Goal: Task Accomplishment & Management: Manage account settings

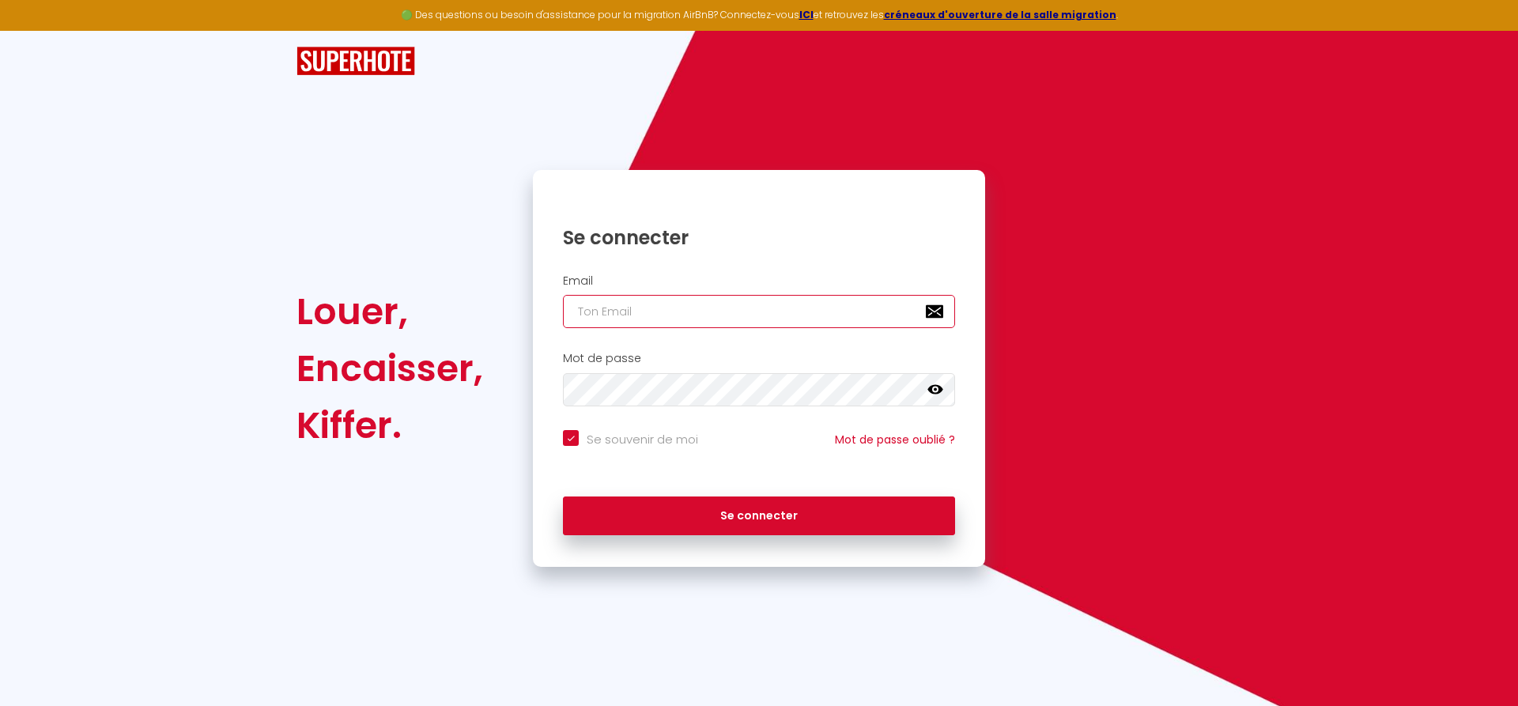
click at [660, 321] on input "email" at bounding box center [759, 311] width 392 height 33
type input "[EMAIL_ADDRESS][DOMAIN_NAME]"
checkbox input "true"
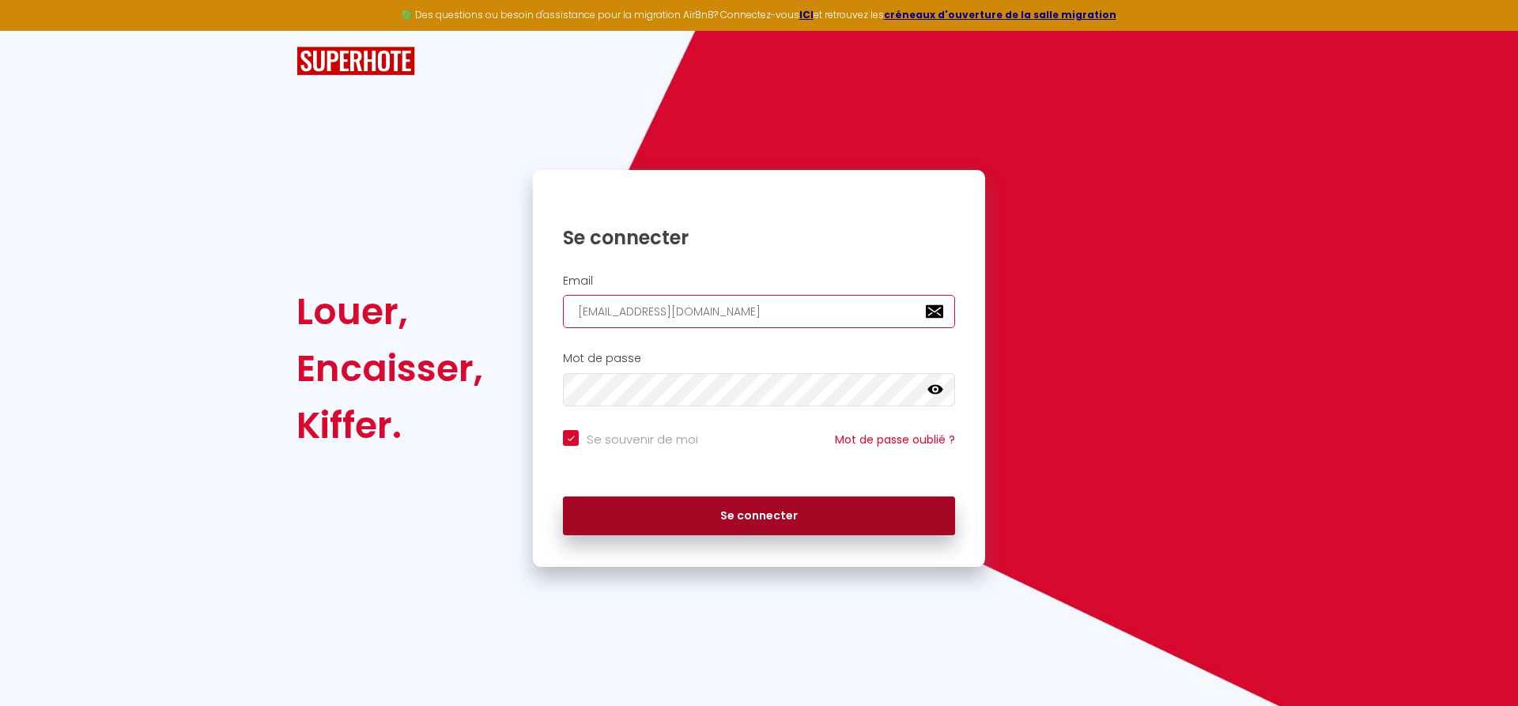
type input "[EMAIL_ADDRESS][DOMAIN_NAME]"
click at [757, 513] on button "Se connecter" at bounding box center [759, 517] width 392 height 40
checkbox input "true"
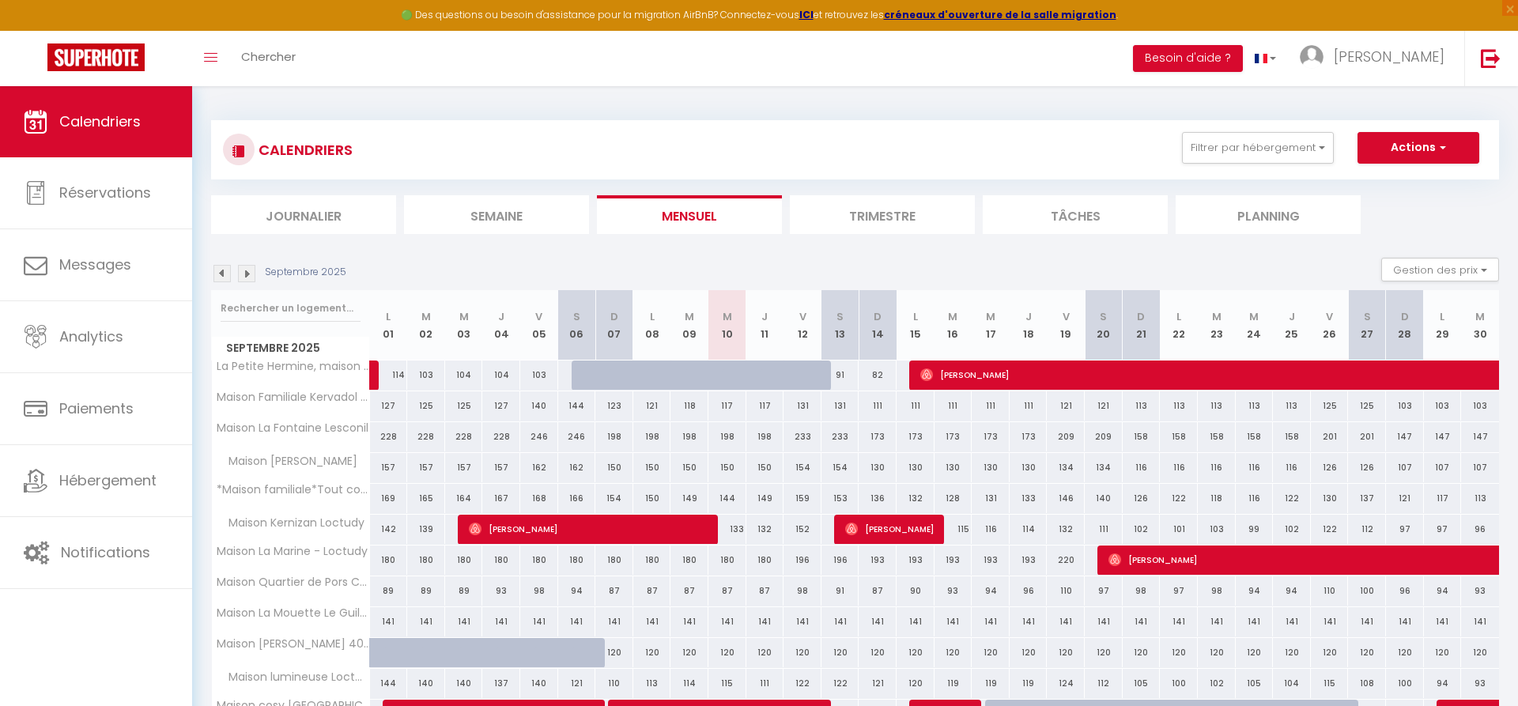
click at [219, 268] on img at bounding box center [222, 273] width 17 height 17
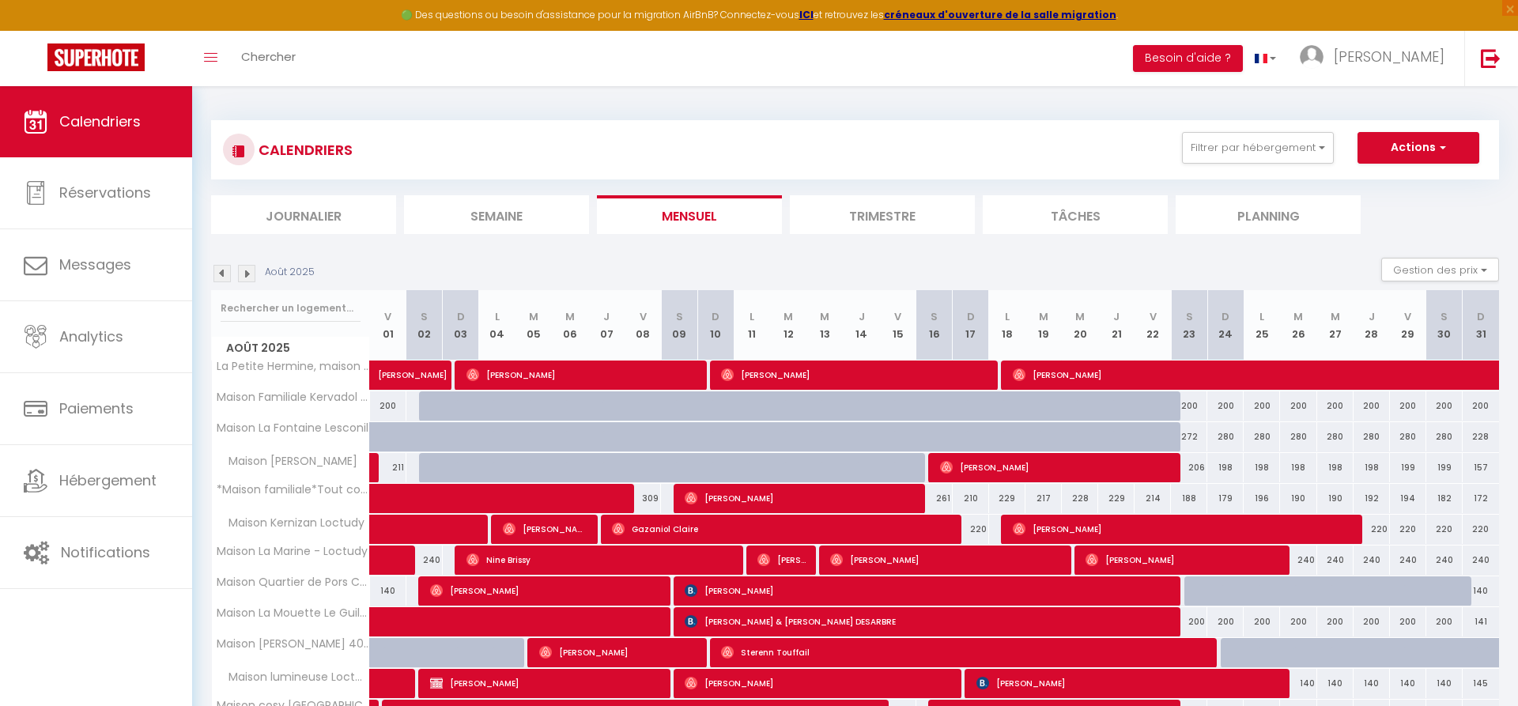
click at [219, 268] on img at bounding box center [222, 273] width 17 height 17
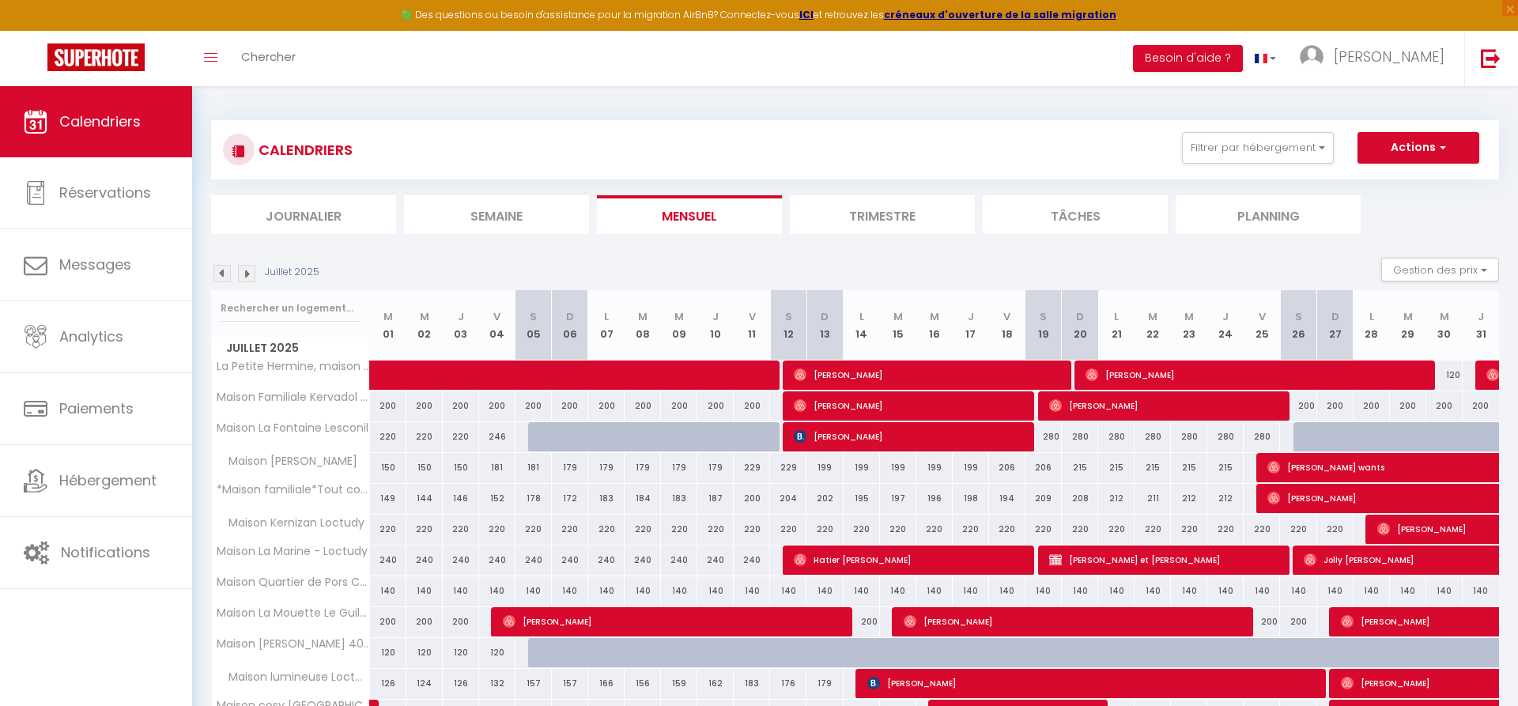
click at [219, 268] on img at bounding box center [222, 273] width 17 height 17
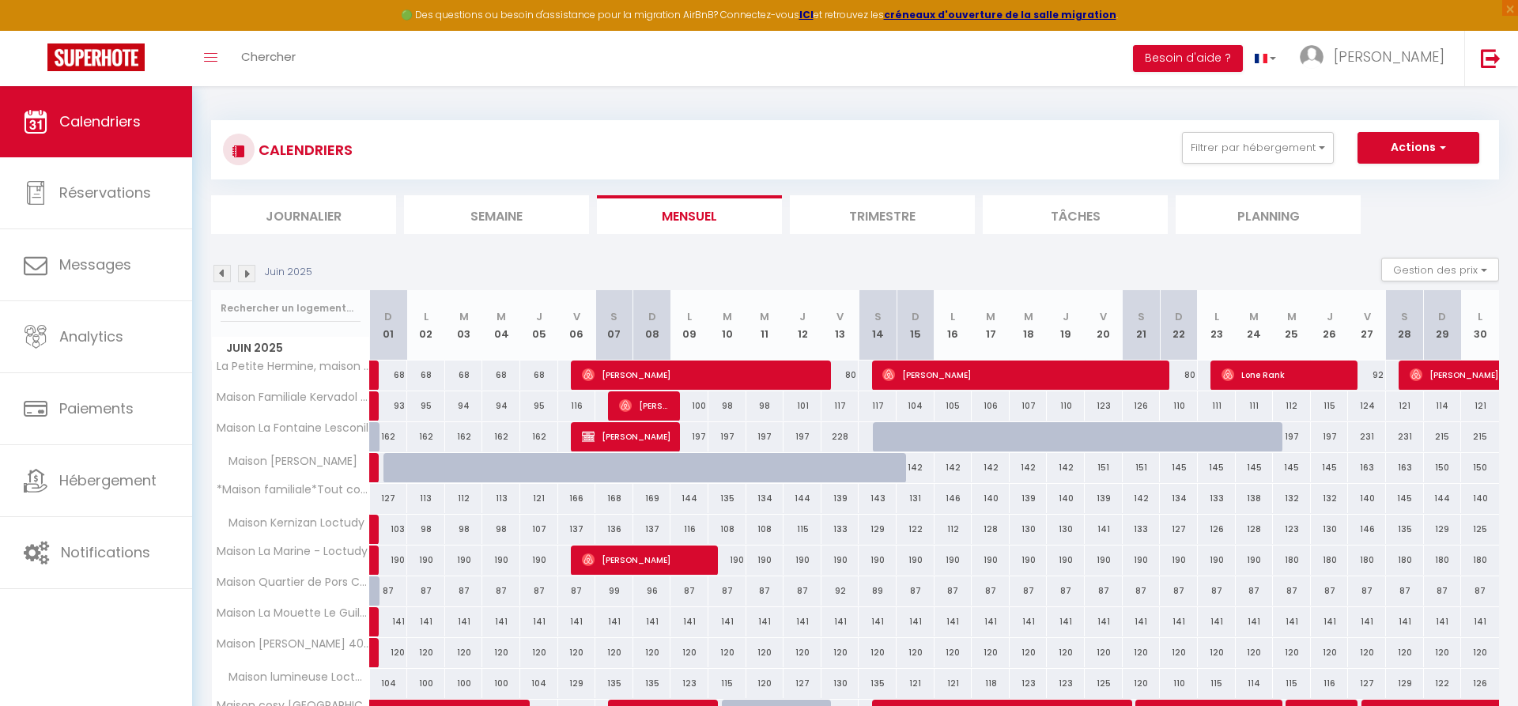
click at [219, 268] on img at bounding box center [222, 273] width 17 height 17
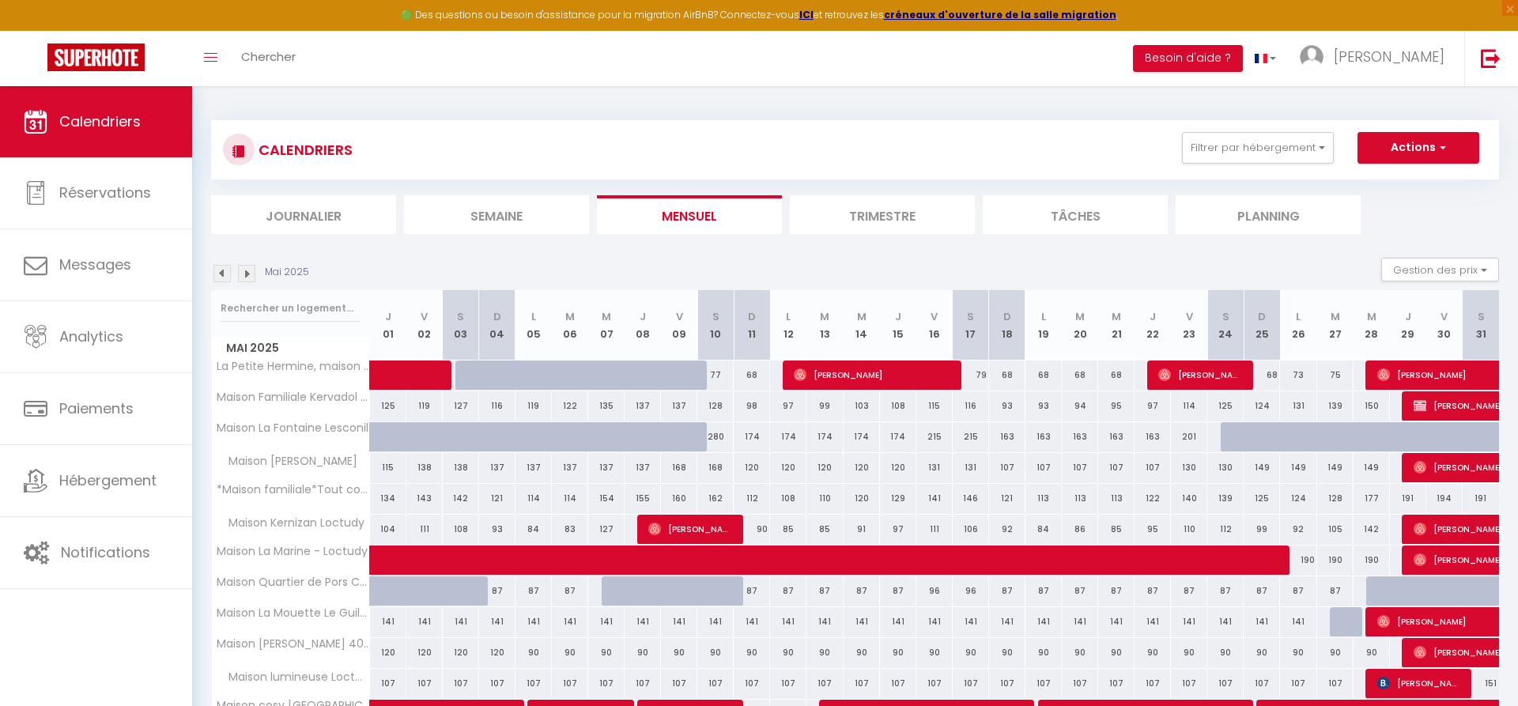
click at [219, 268] on img at bounding box center [222, 273] width 17 height 17
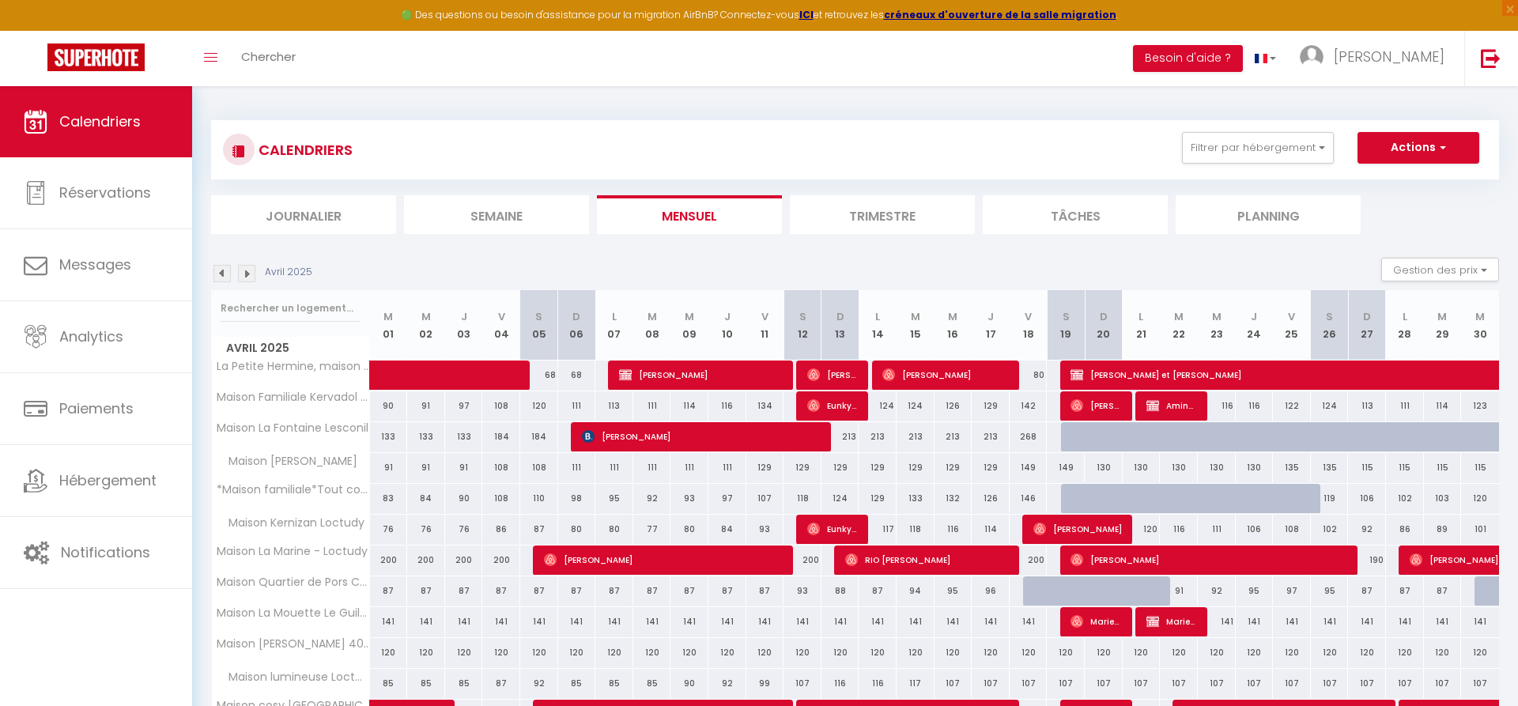
click at [219, 268] on img at bounding box center [222, 273] width 17 height 17
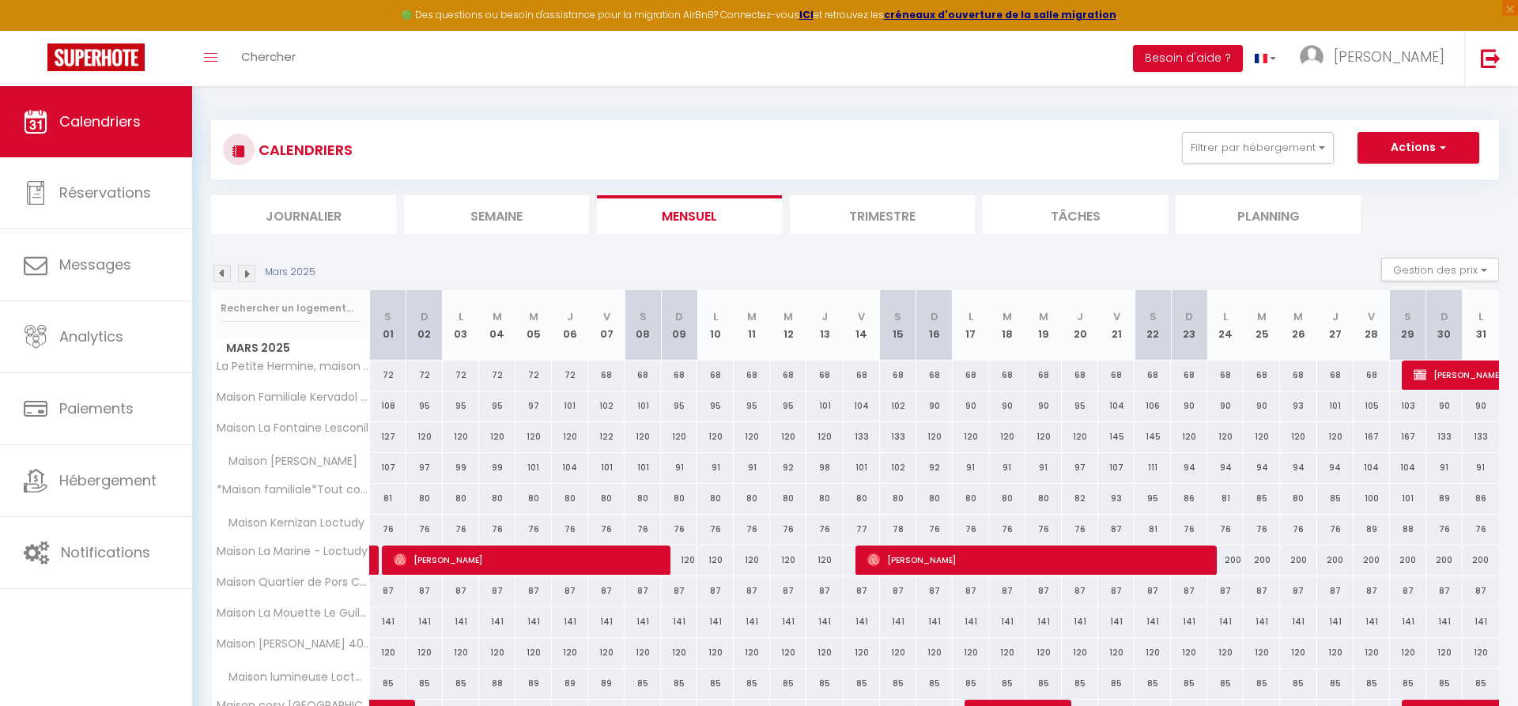
click at [1462, 381] on span "[PERSON_NAME]" at bounding box center [1541, 375] width 255 height 30
select select "KO"
select select "1"
select select "0"
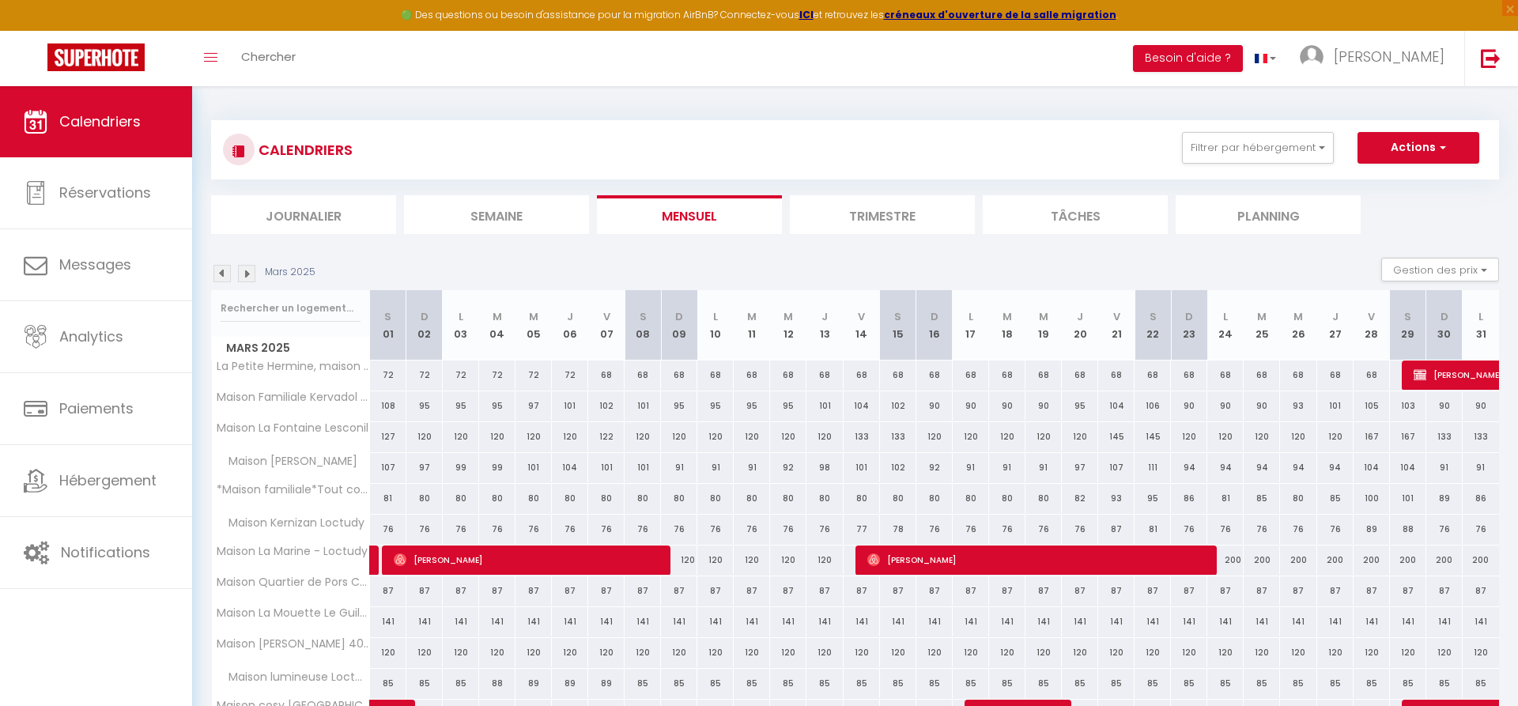
select select "1"
select select
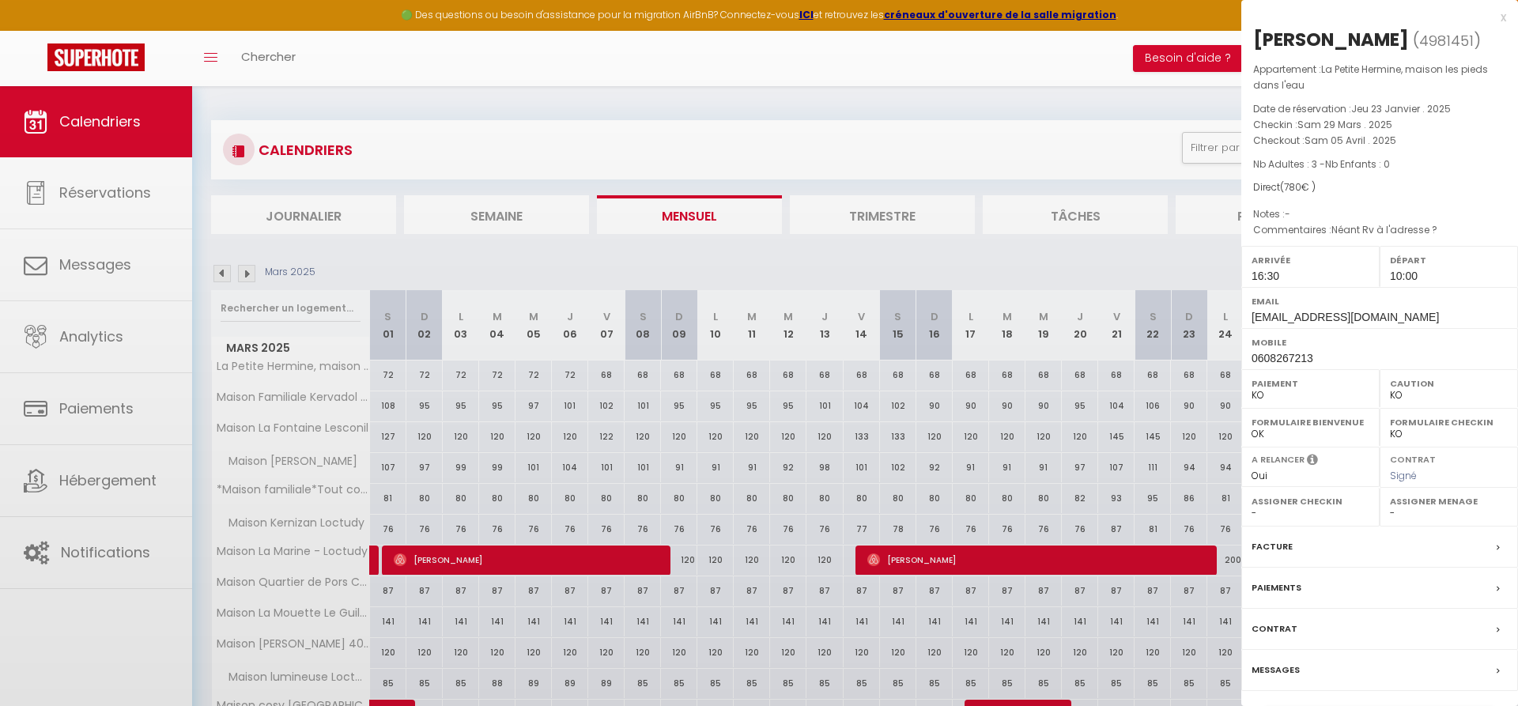
select select "36973"
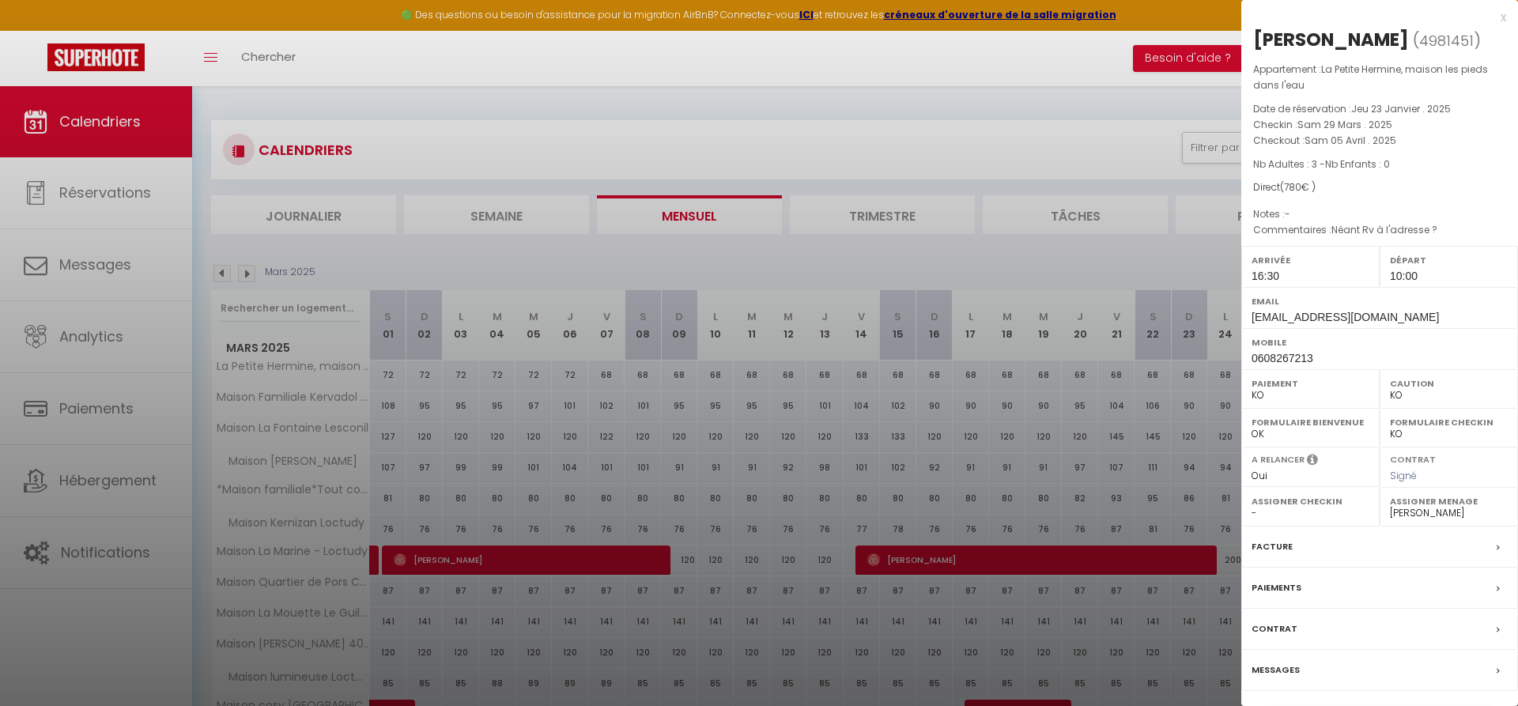
click at [1271, 545] on label "Facture" at bounding box center [1272, 547] width 41 height 17
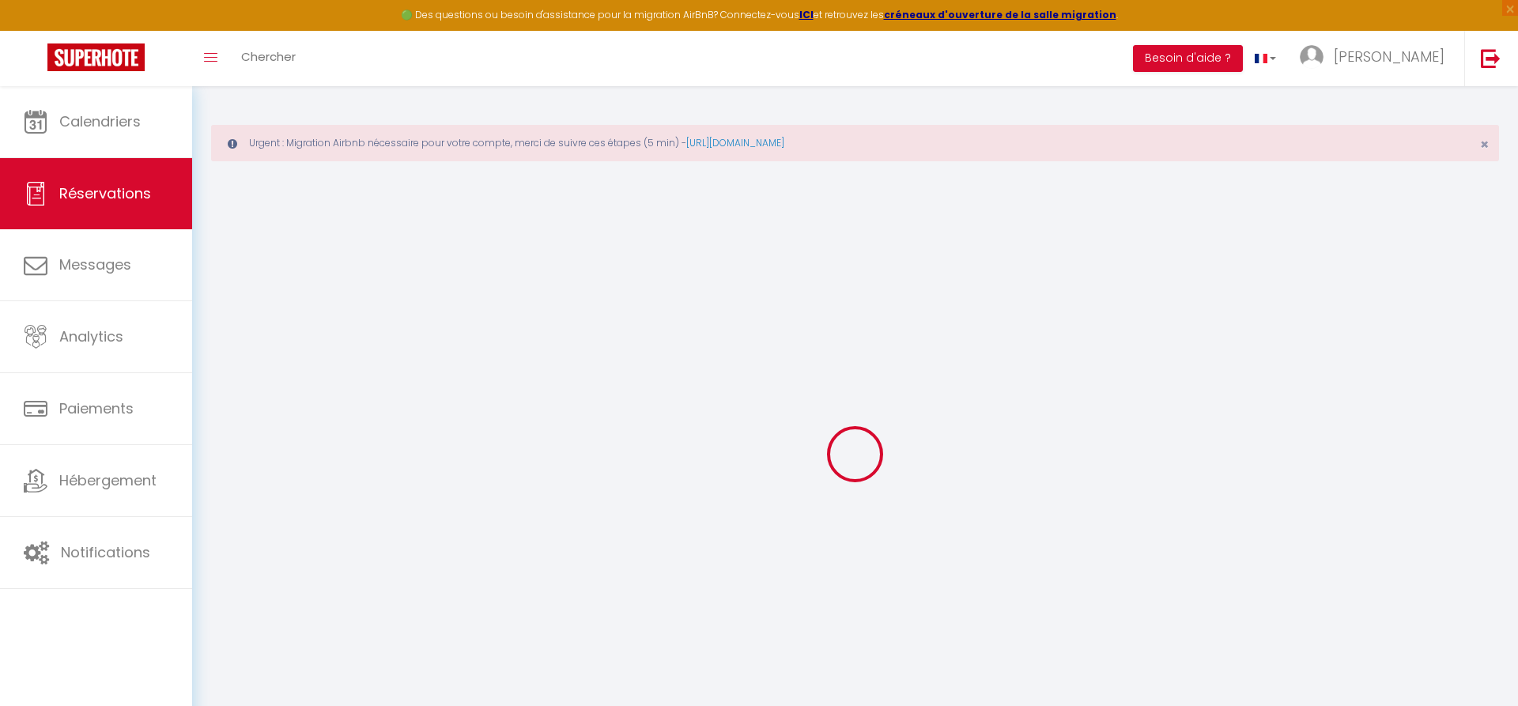
select select "cleaning"
select select "taxes"
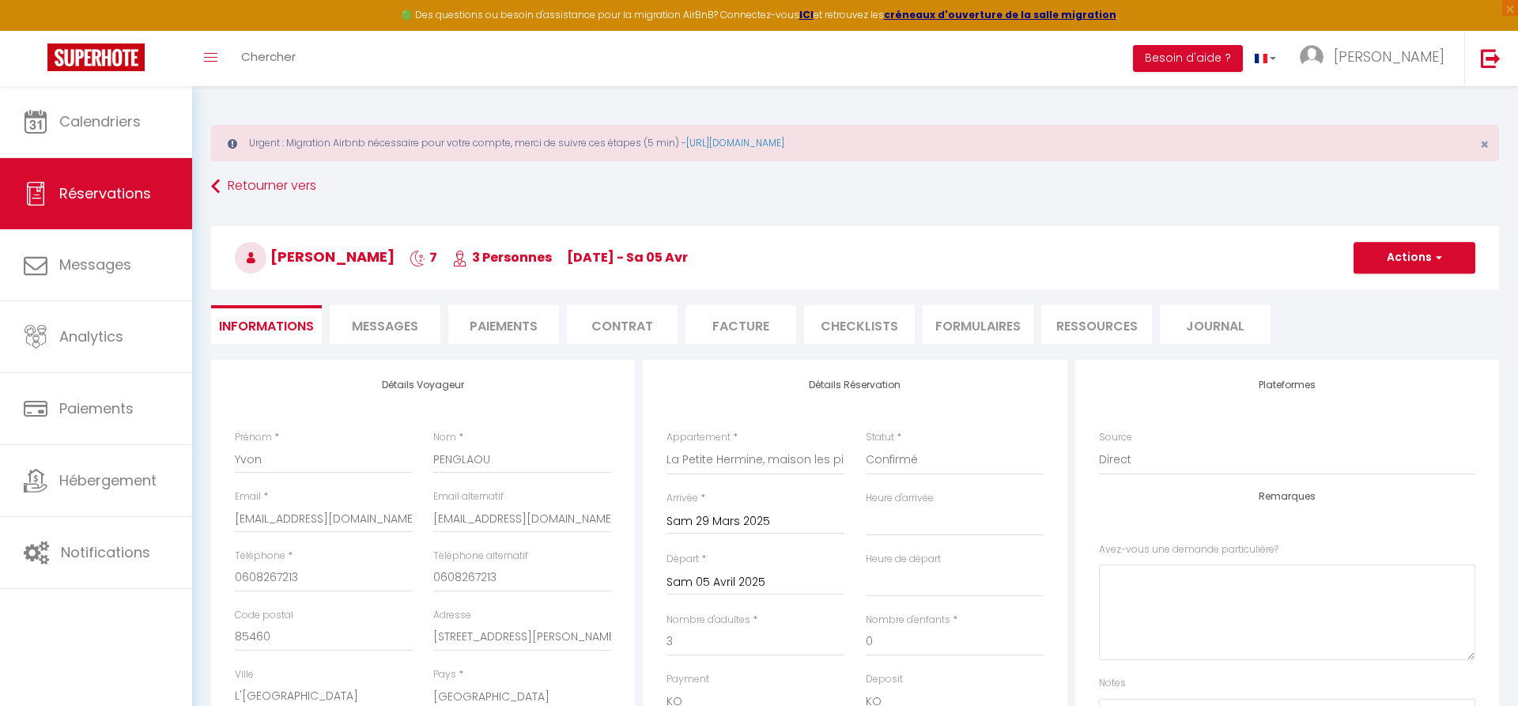
select select
checkbox input "false"
type particulière\?0 "Néant Rv à l'adresse ?"
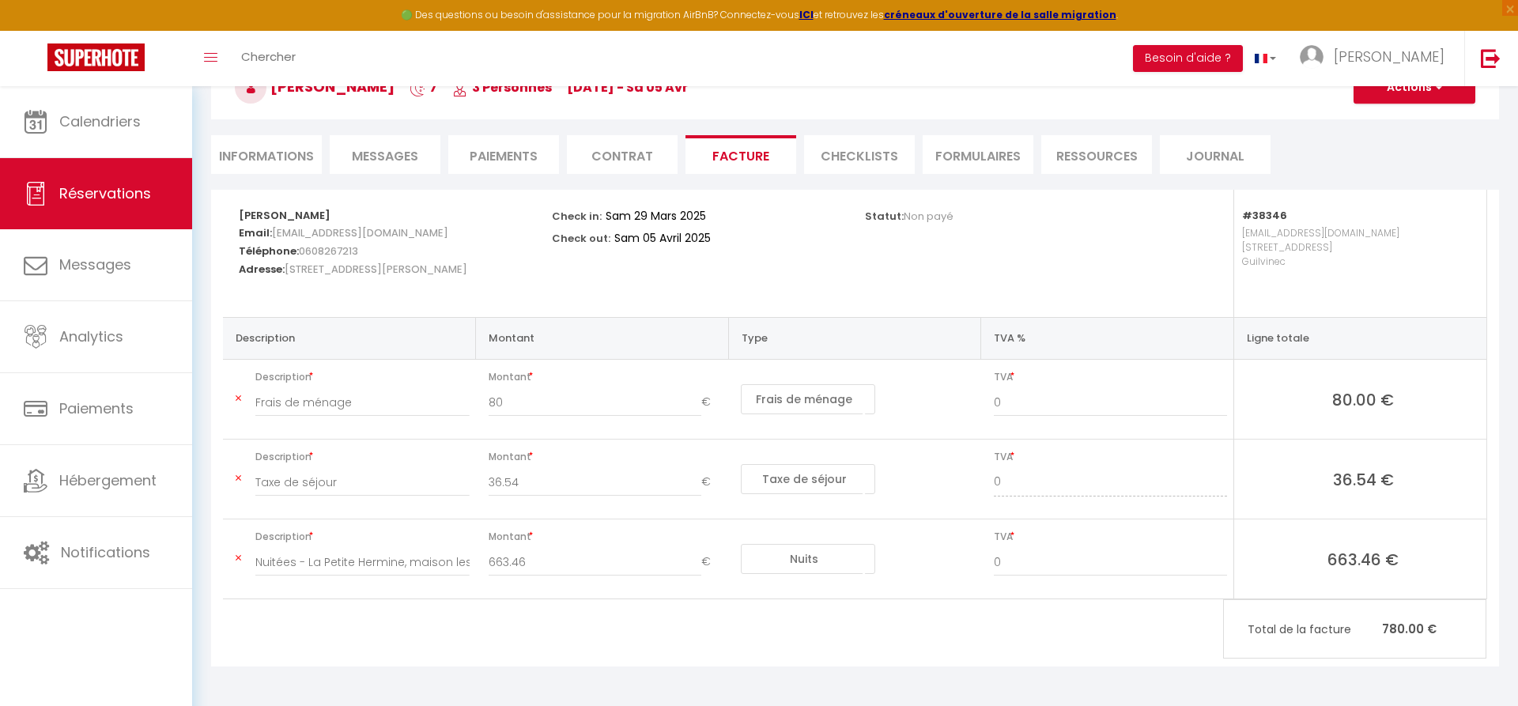
scroll to position [89, 0]
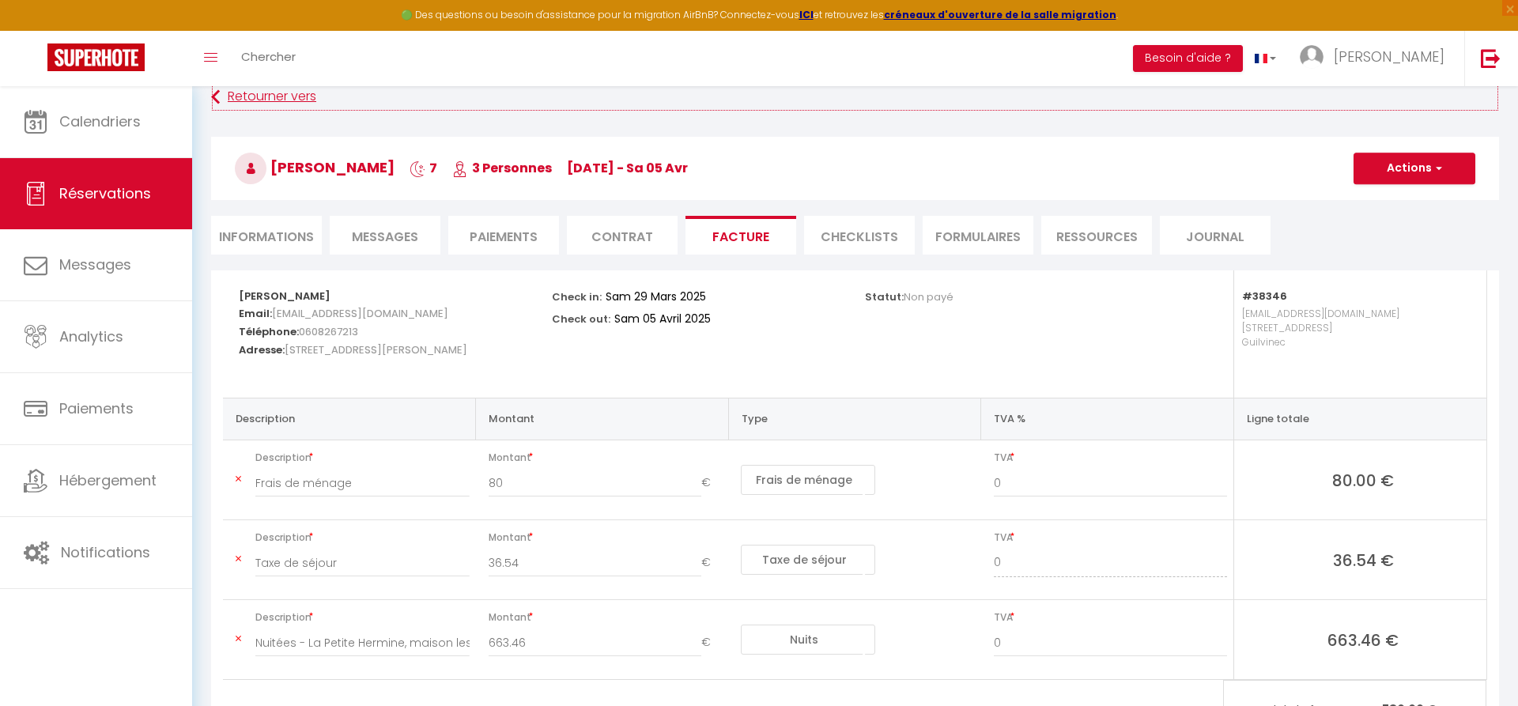
click at [312, 95] on link "Retourner vers" at bounding box center [855, 97] width 1288 height 28
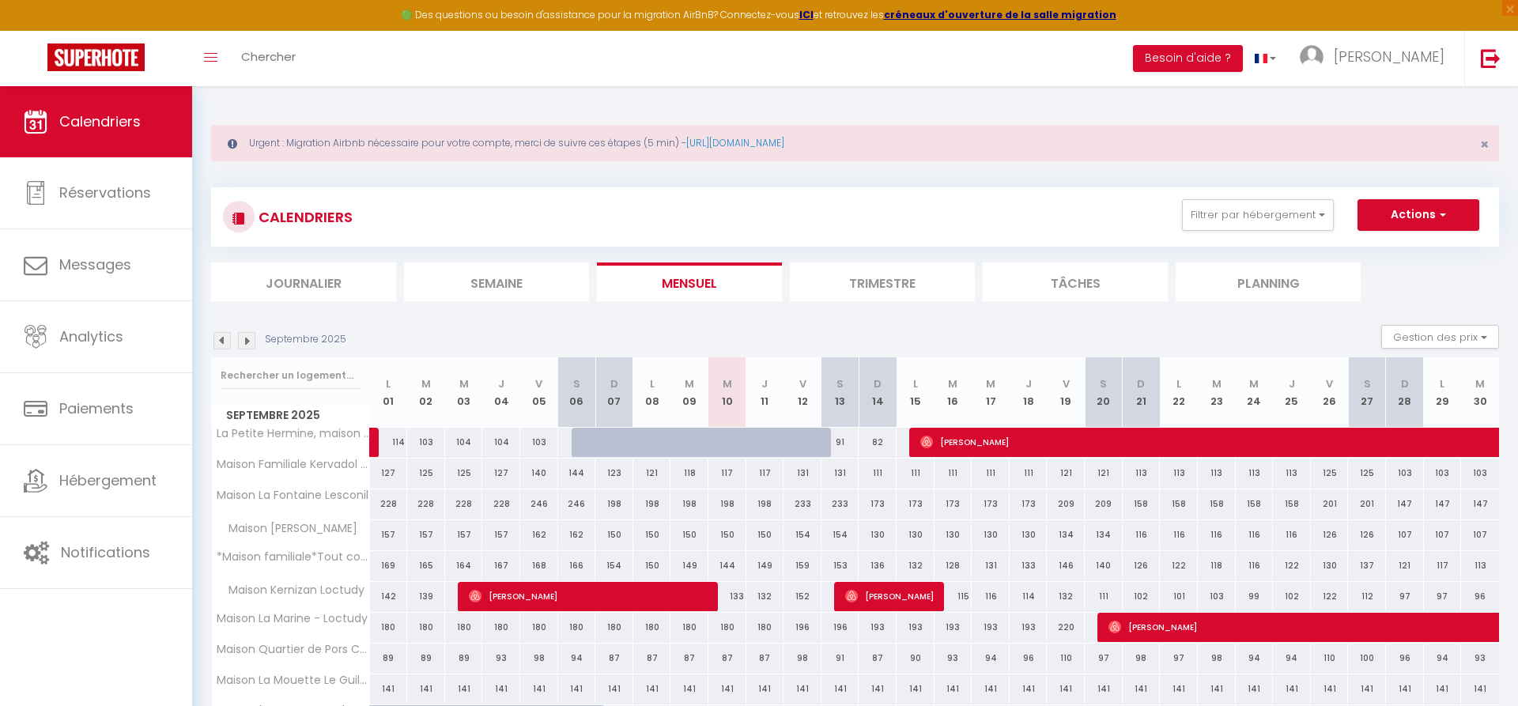
click at [226, 339] on img at bounding box center [222, 340] width 17 height 17
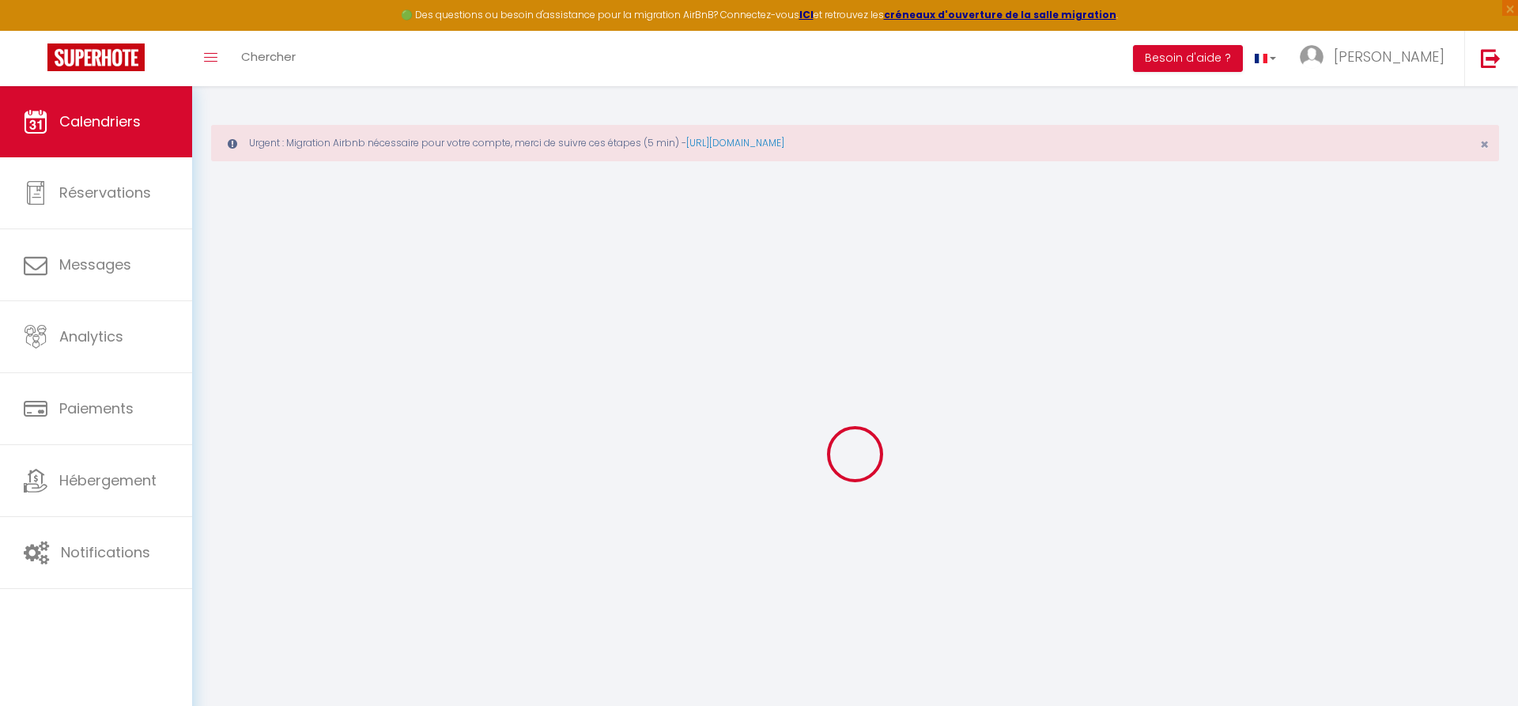
click at [226, 339] on div at bounding box center [855, 454] width 1288 height 564
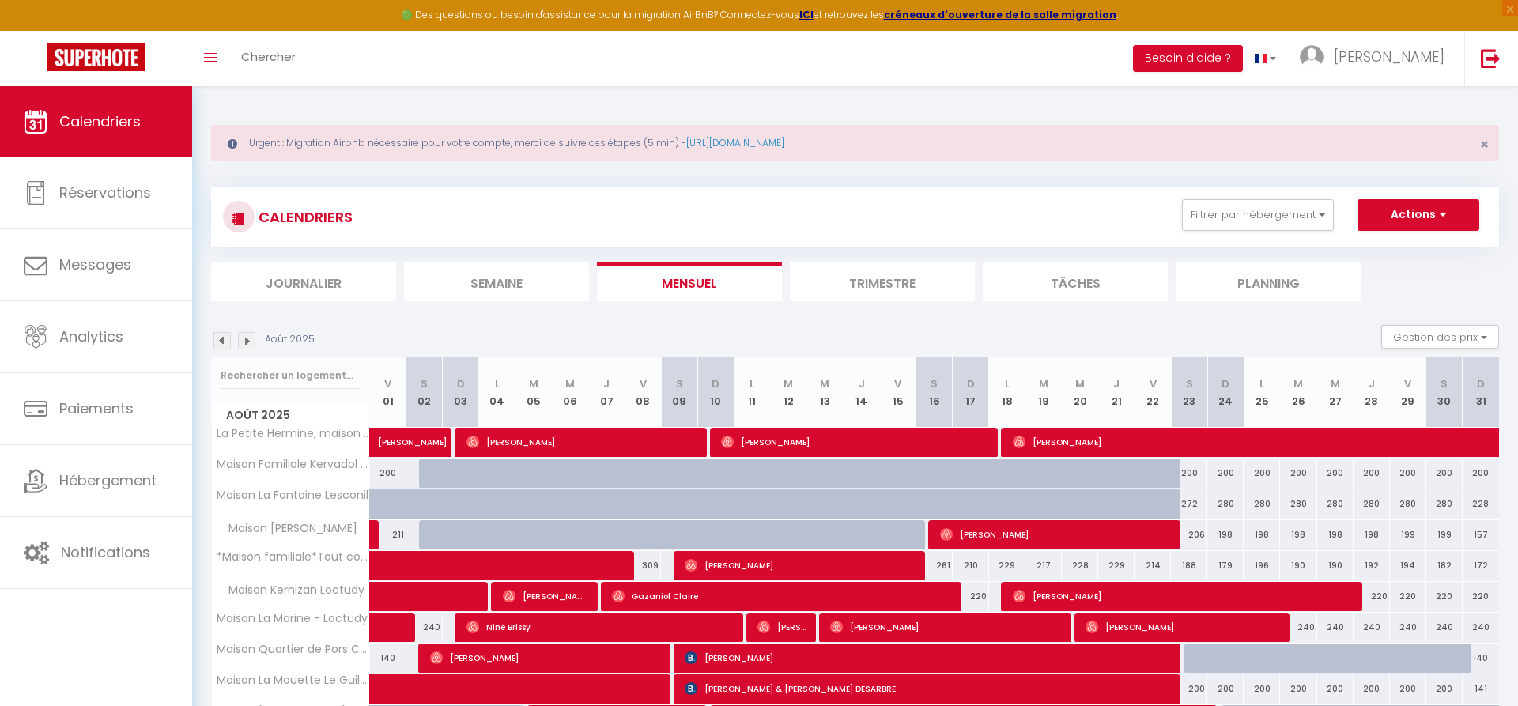
click at [221, 339] on img at bounding box center [222, 340] width 17 height 17
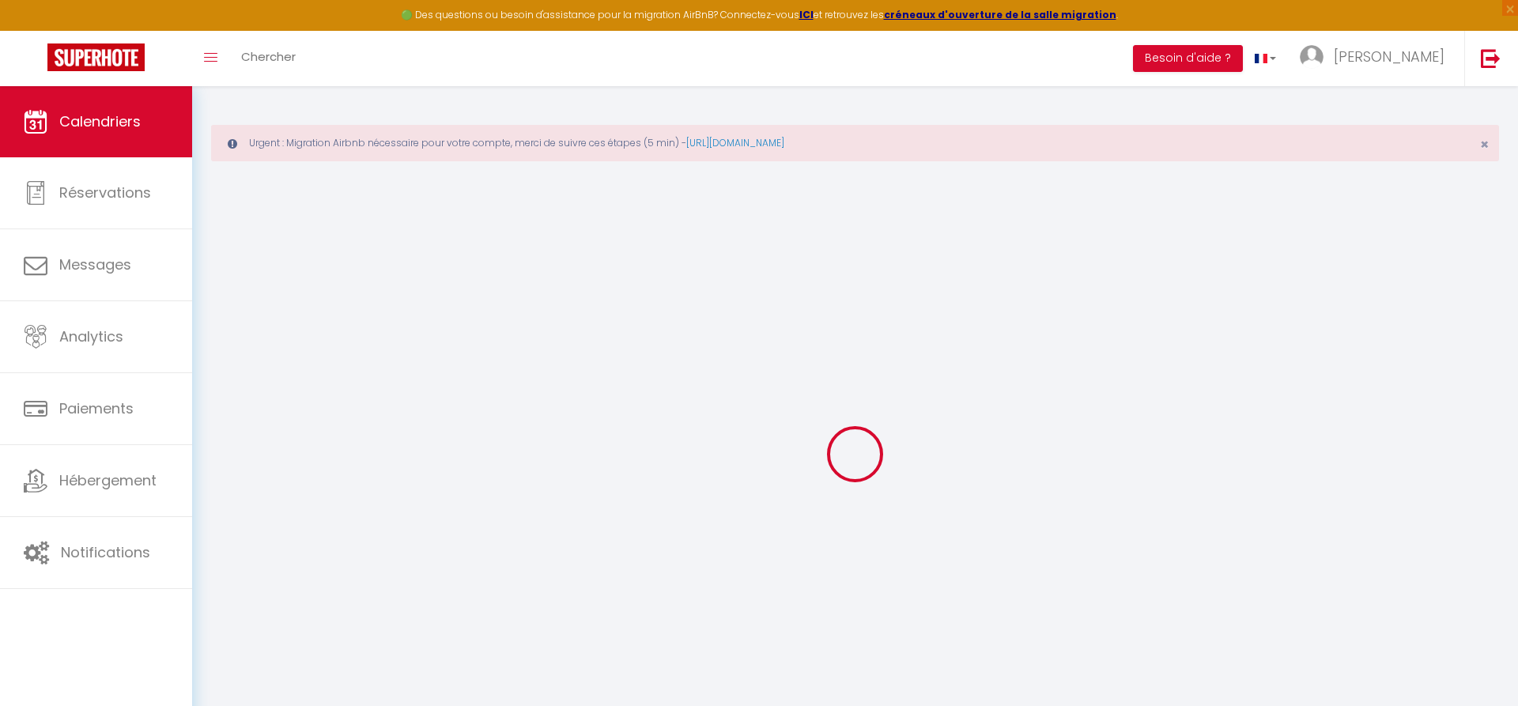
click at [221, 339] on div at bounding box center [855, 454] width 1288 height 564
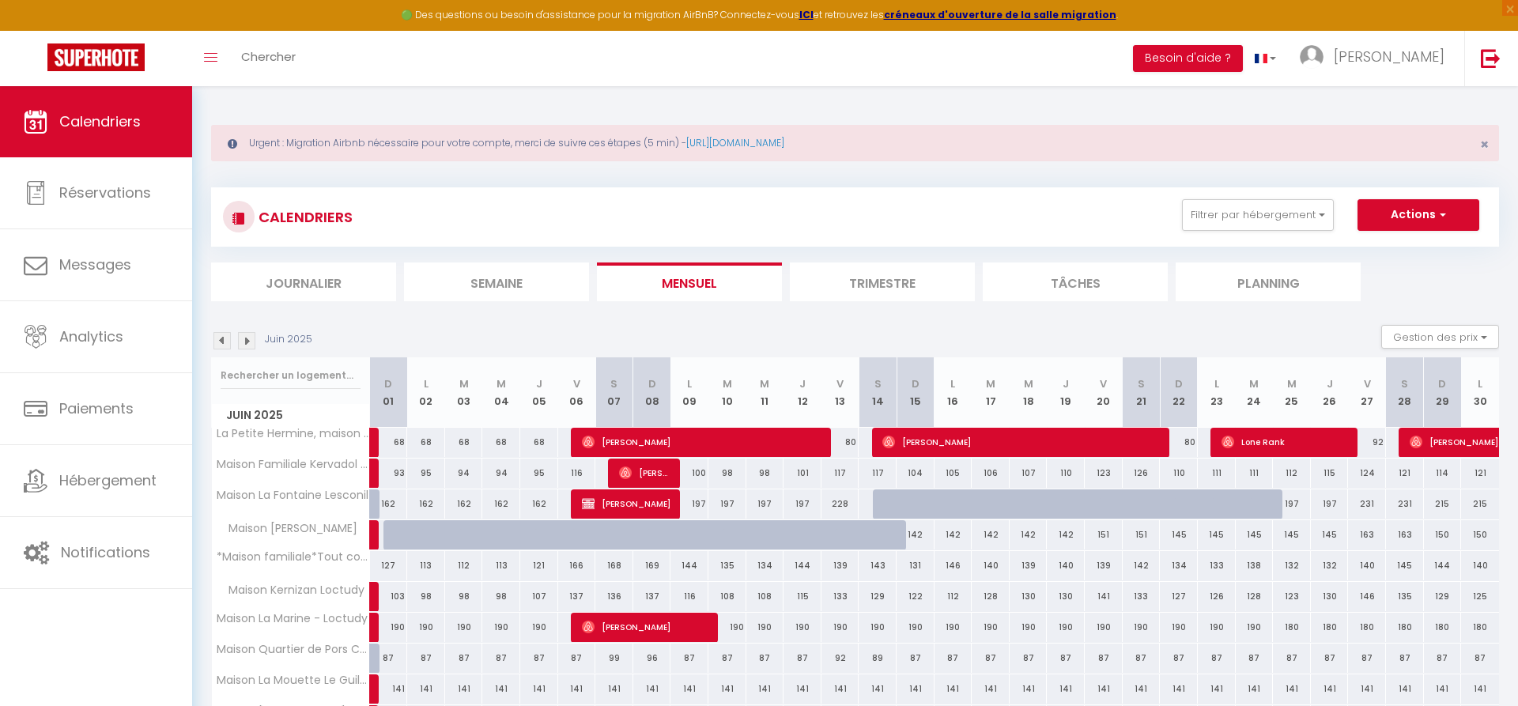
click at [221, 339] on img at bounding box center [222, 340] width 17 height 17
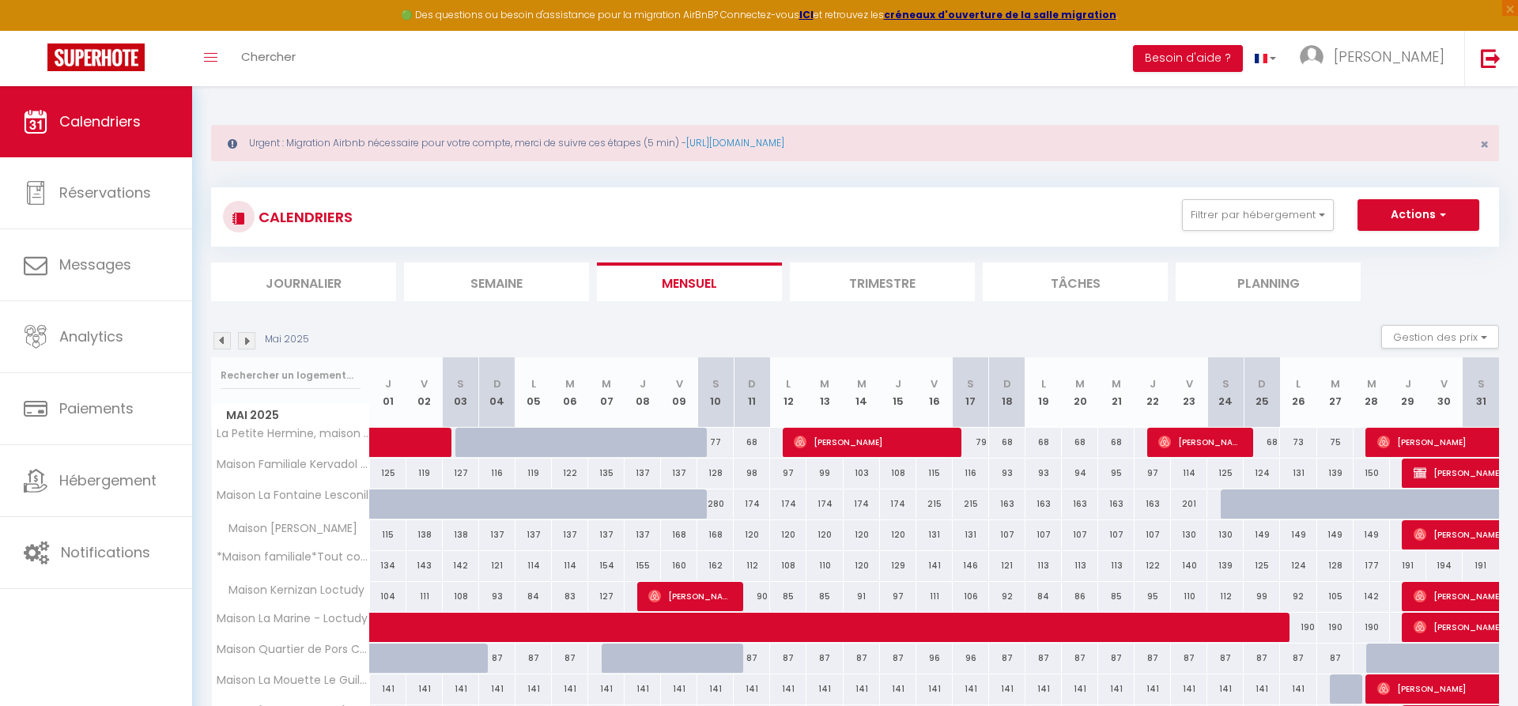
click at [221, 339] on img at bounding box center [222, 340] width 17 height 17
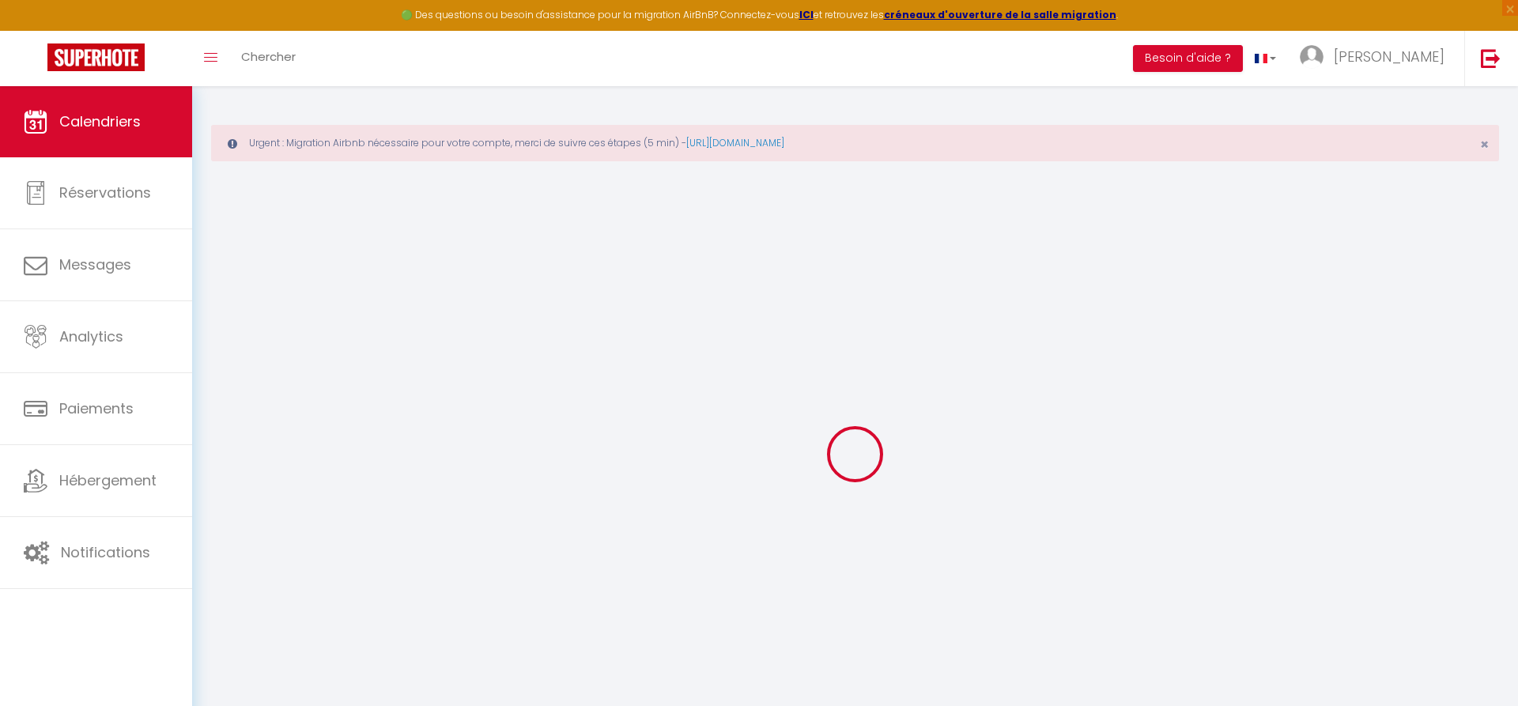
select select
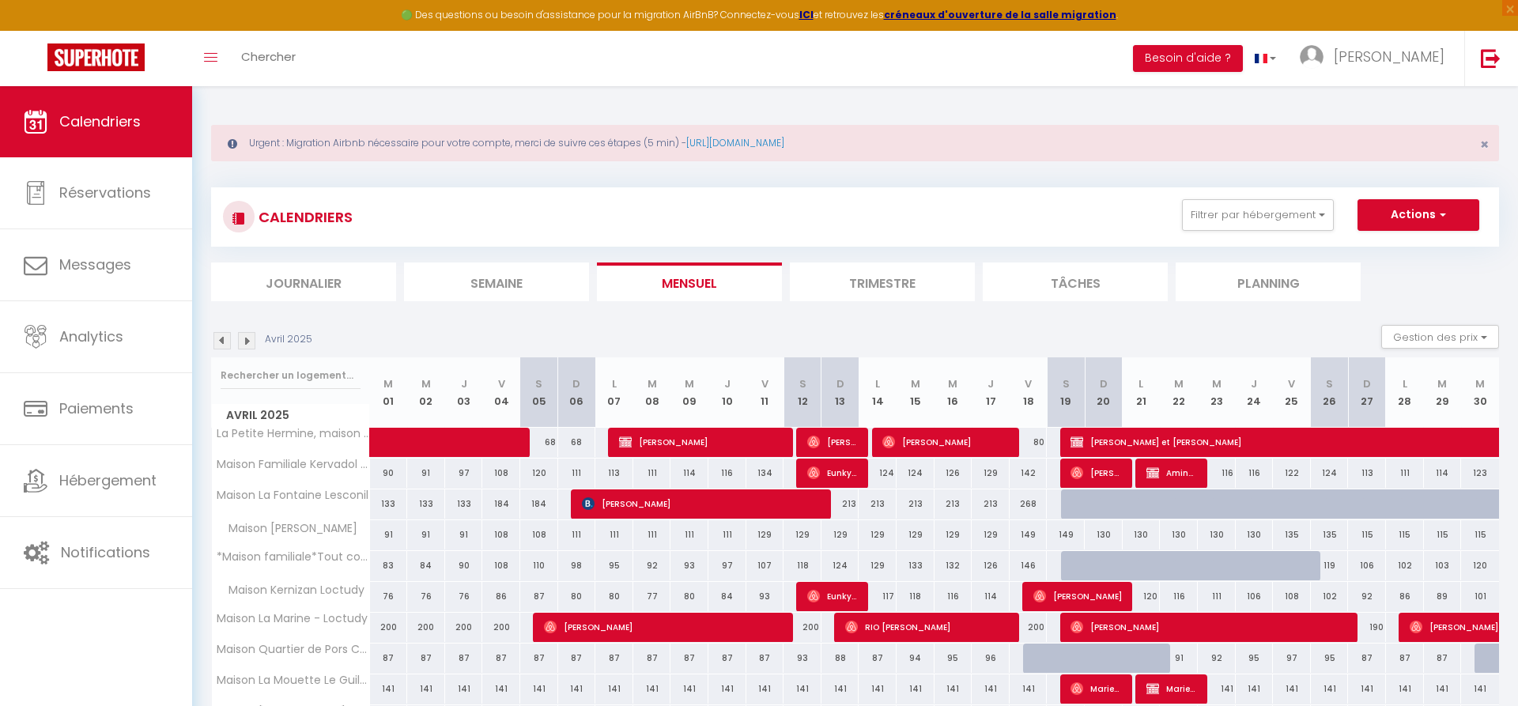
click at [694, 438] on span "[PERSON_NAME]" at bounding box center [701, 442] width 165 height 30
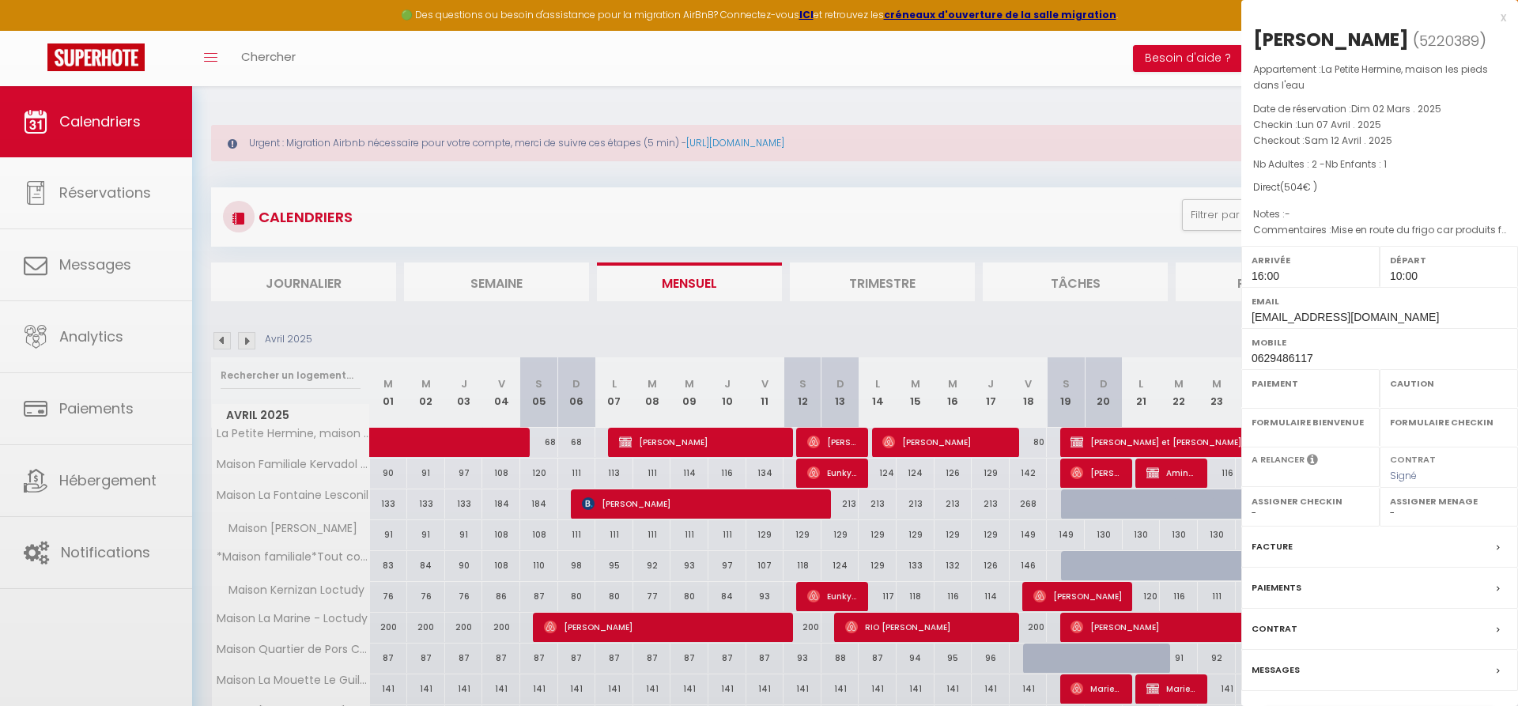
select select "OK"
select select "1"
select select "0"
select select "1"
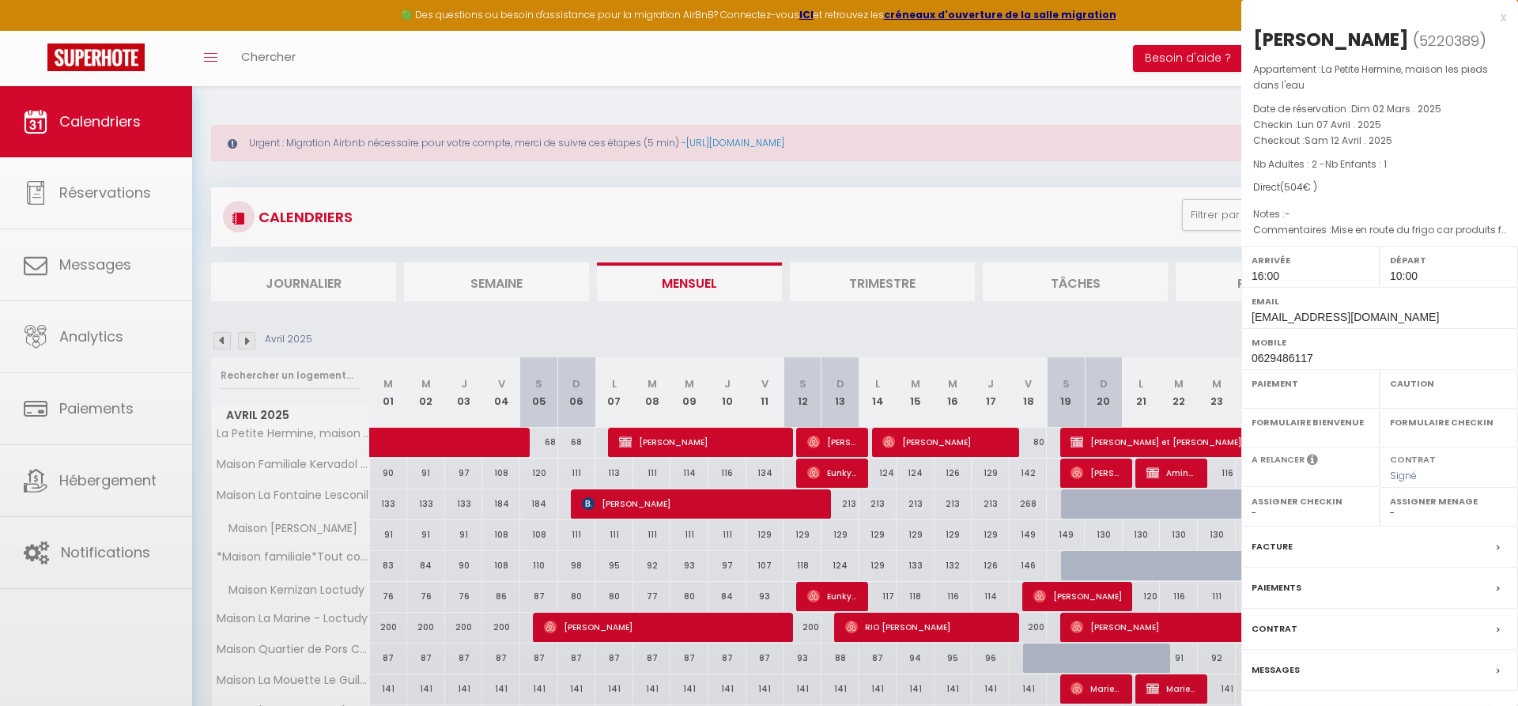
select select
select select "36973"
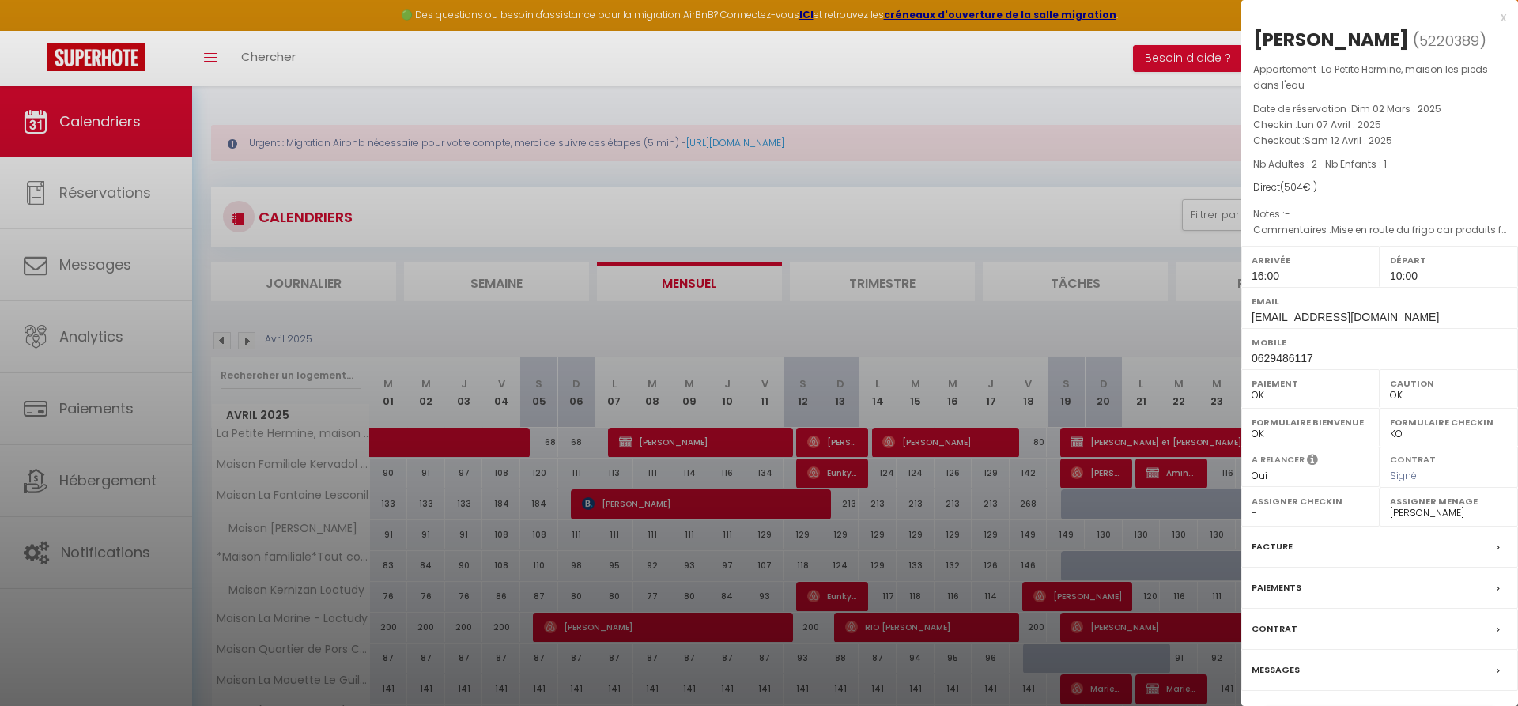
click at [1281, 546] on label "Facture" at bounding box center [1272, 547] width 41 height 17
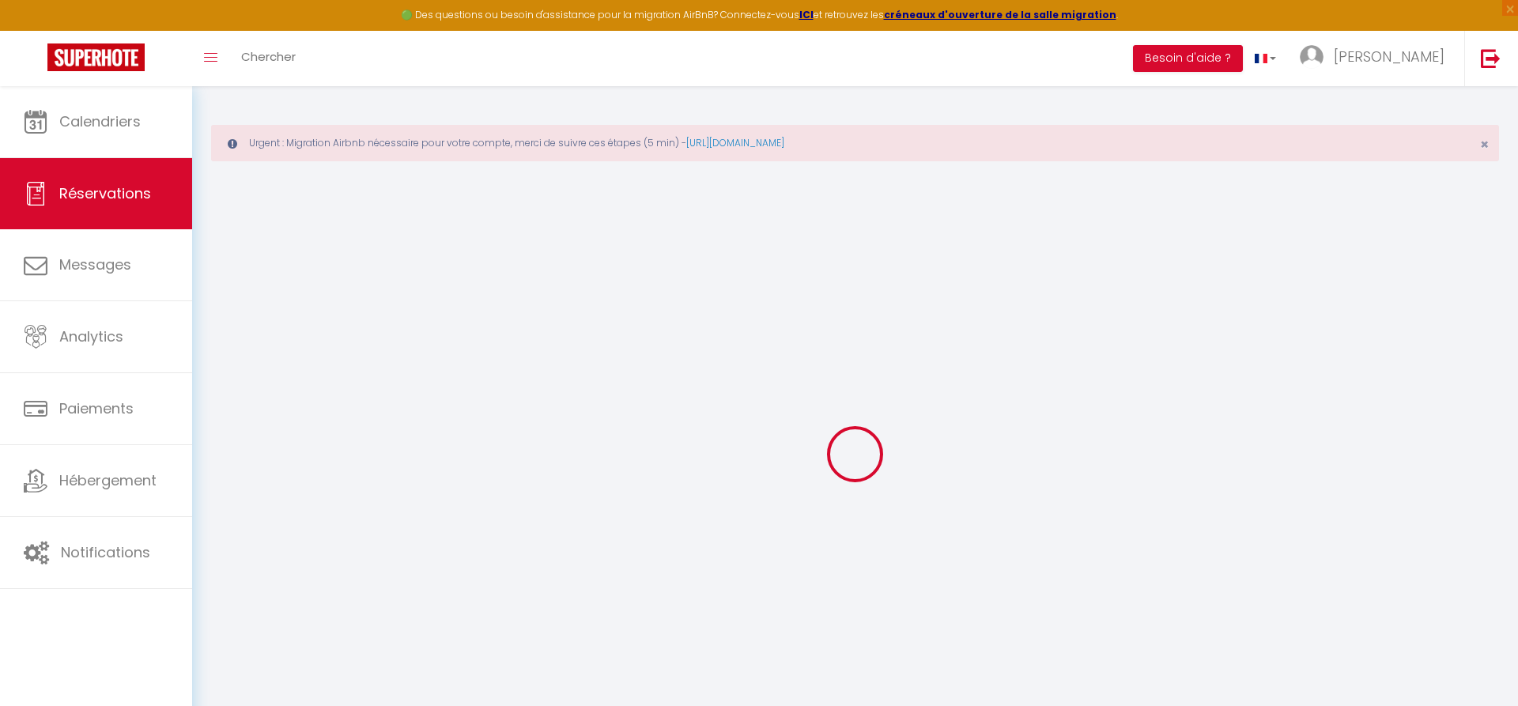
type input "[PERSON_NAME]"
type input "PISKA"
type input "[EMAIL_ADDRESS][DOMAIN_NAME]"
type input "0629486117"
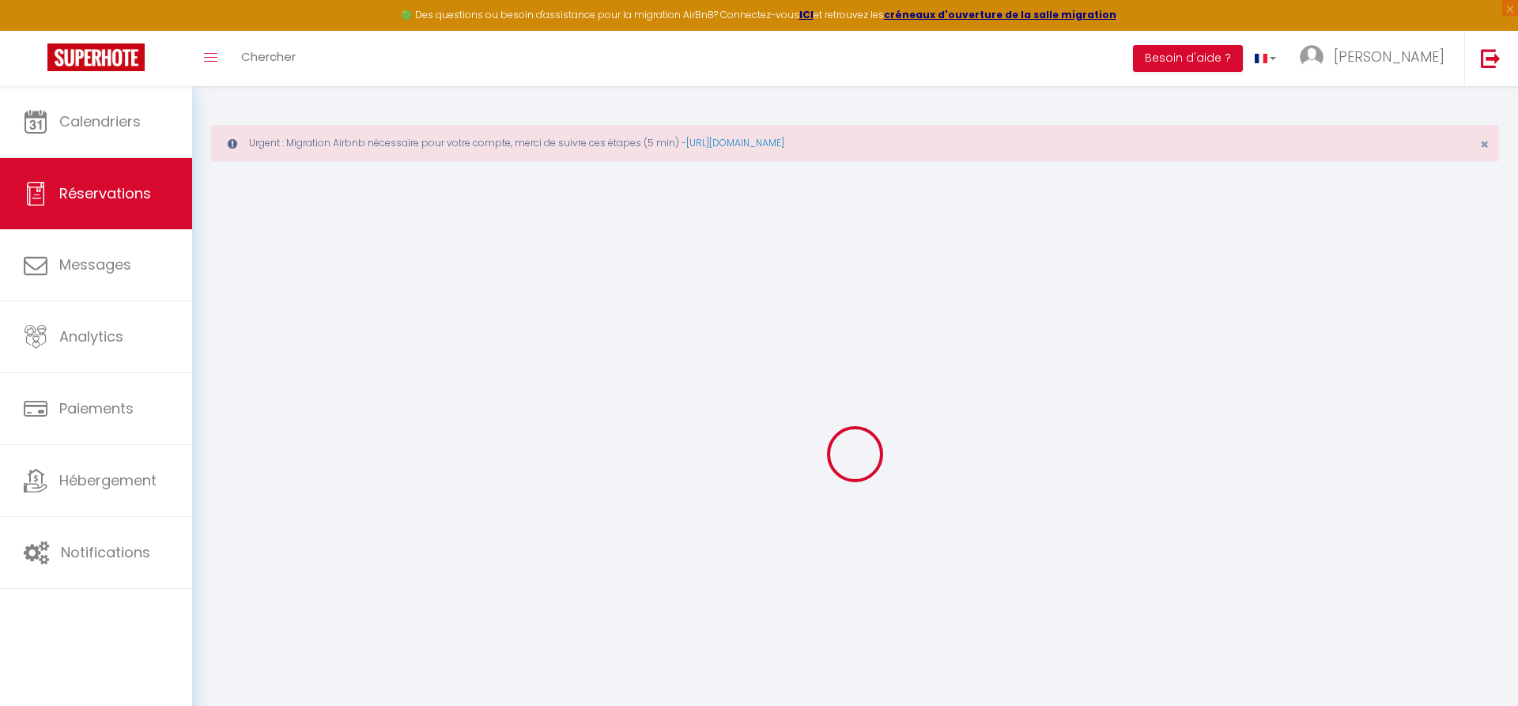
type input "0629486117"
type input "68280"
type input "[STREET_ADDRESS]"
type input "Logelheim"
select select "FR"
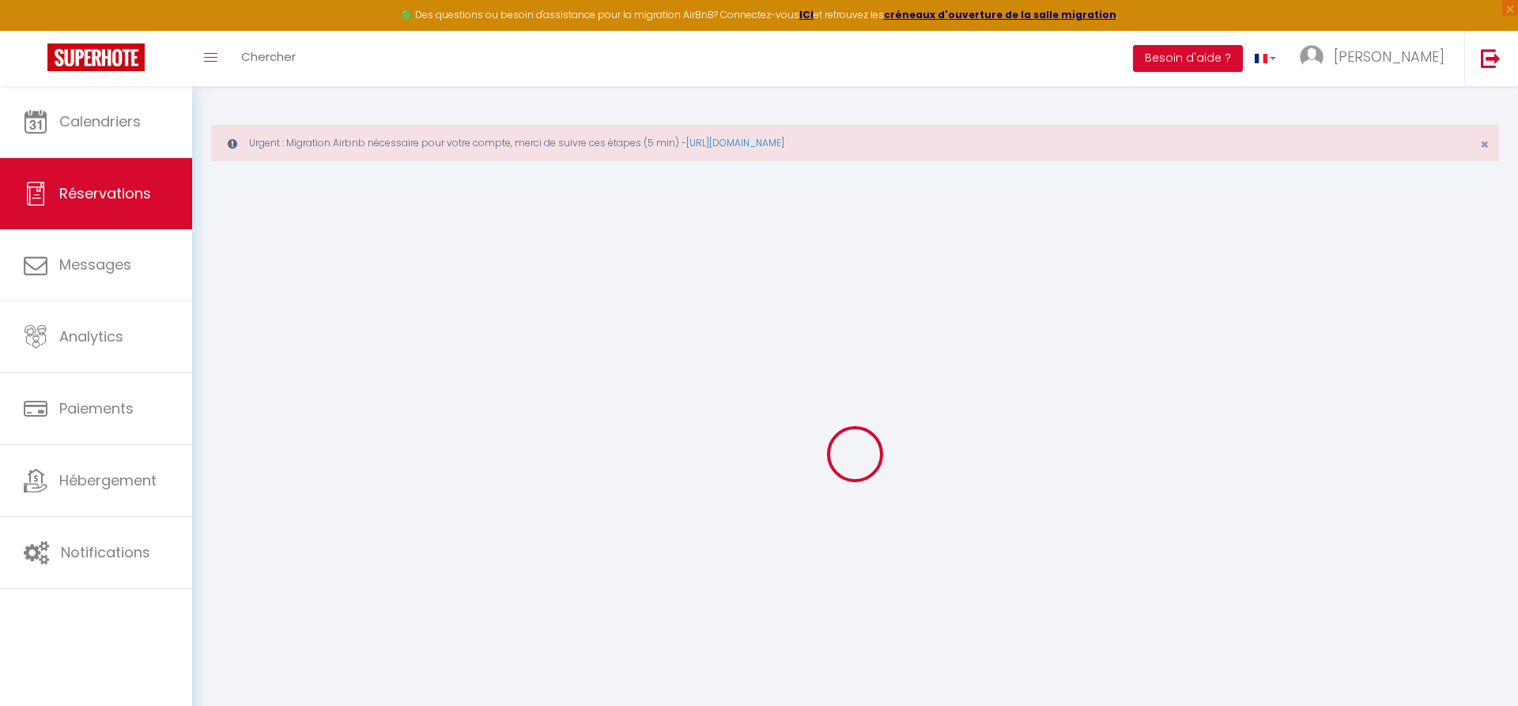
select select "38346"
select select "1"
type input "Lun 07 Avril 2025"
select select
type input "Sam 12 Avril 2025"
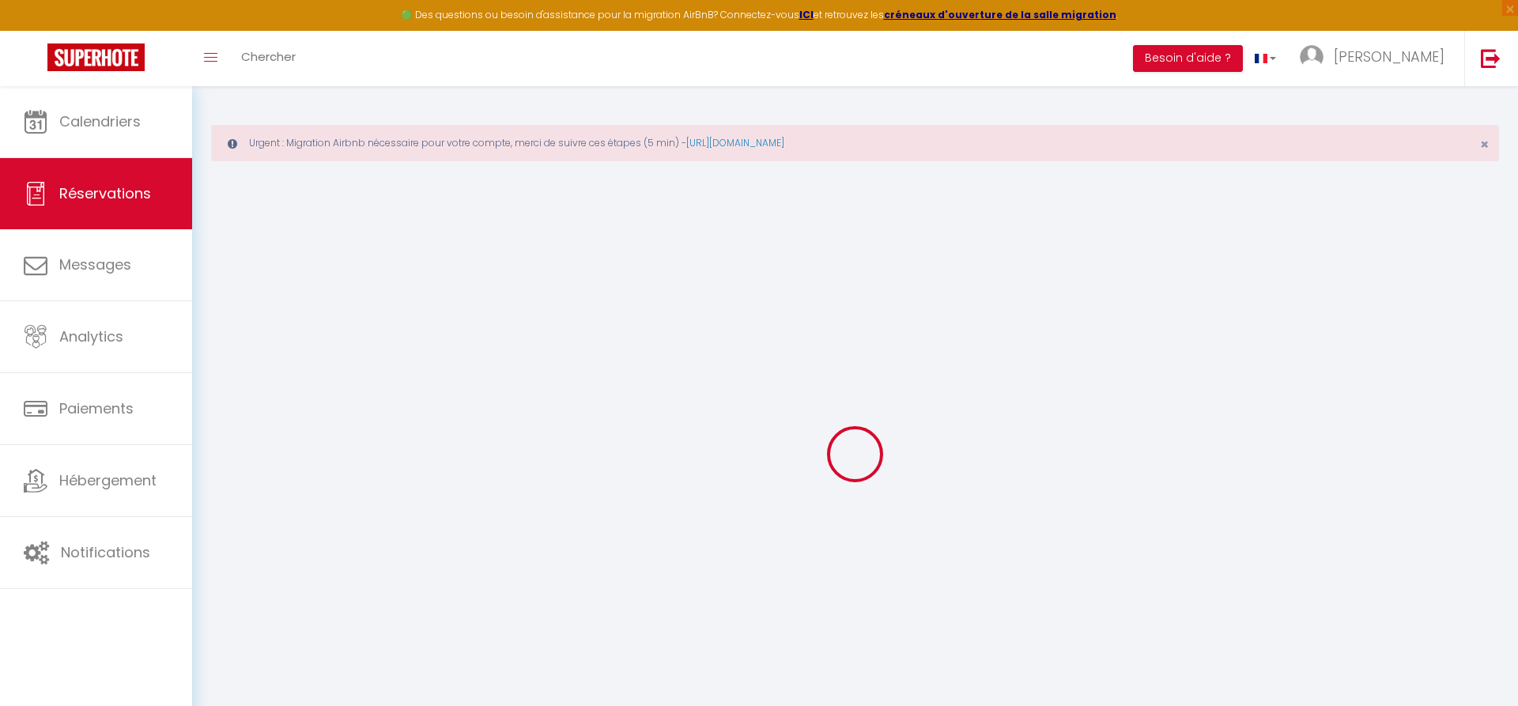
select select
type input "2"
type input "1"
select select "12"
select select "15"
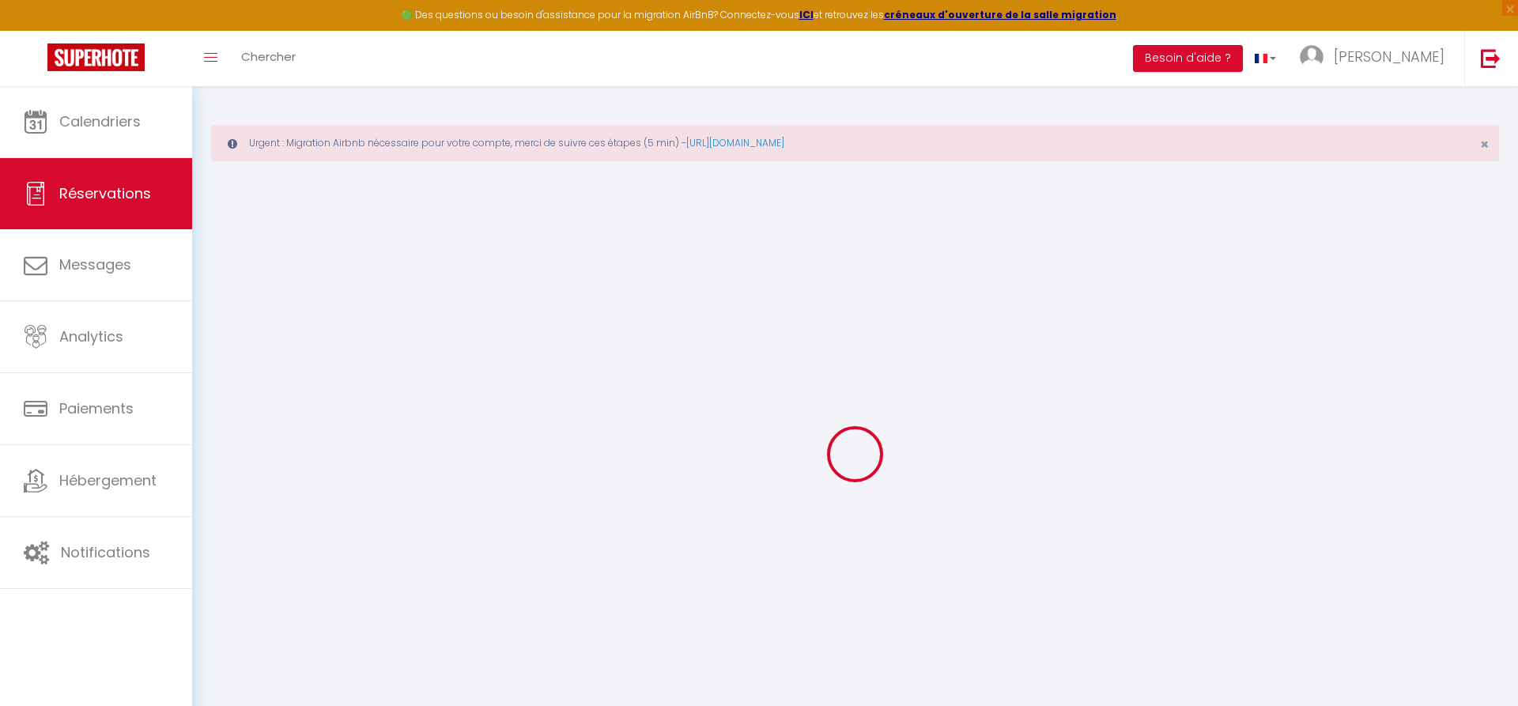
type input "409.4"
checkbox input "false"
type input "0"
type input "80"
type input "0"
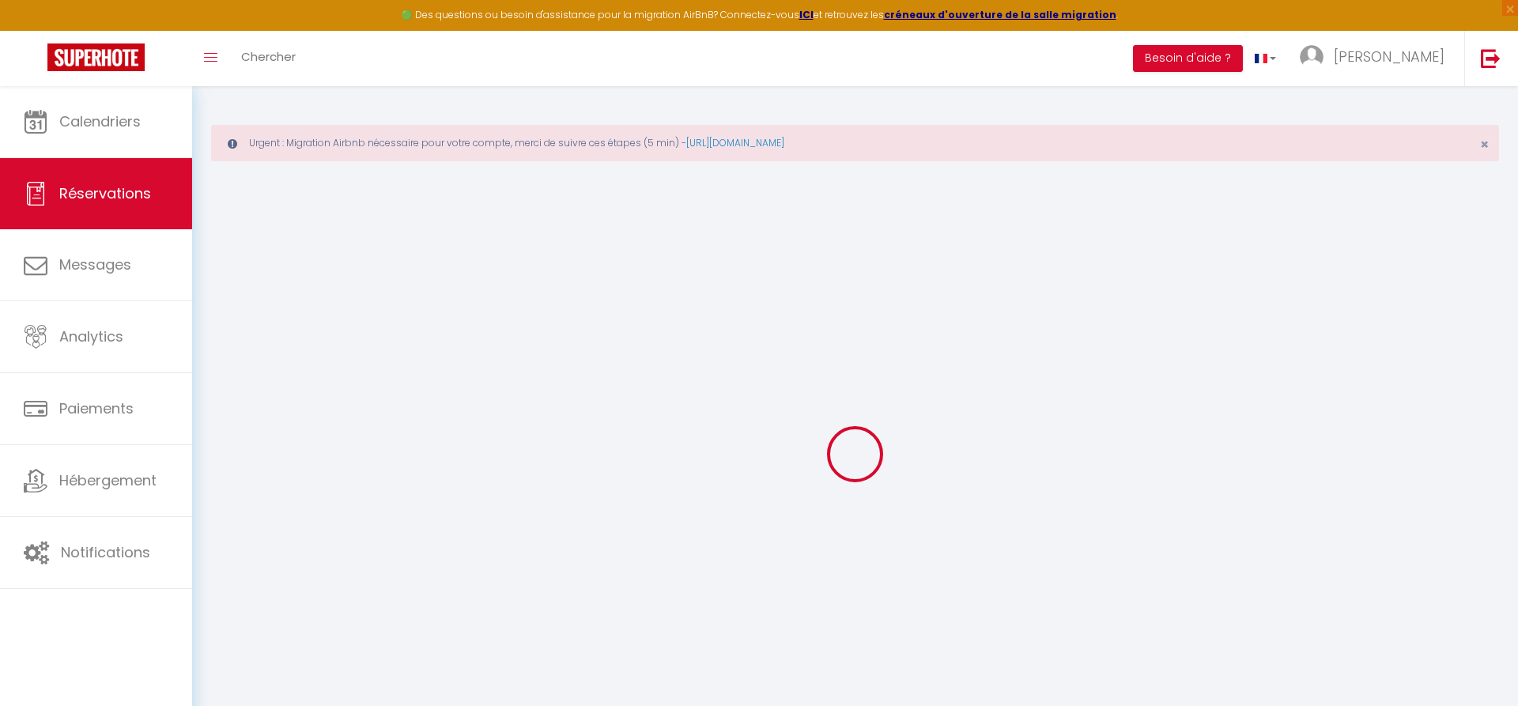
type input "0"
select select
checkbox input "false"
select select
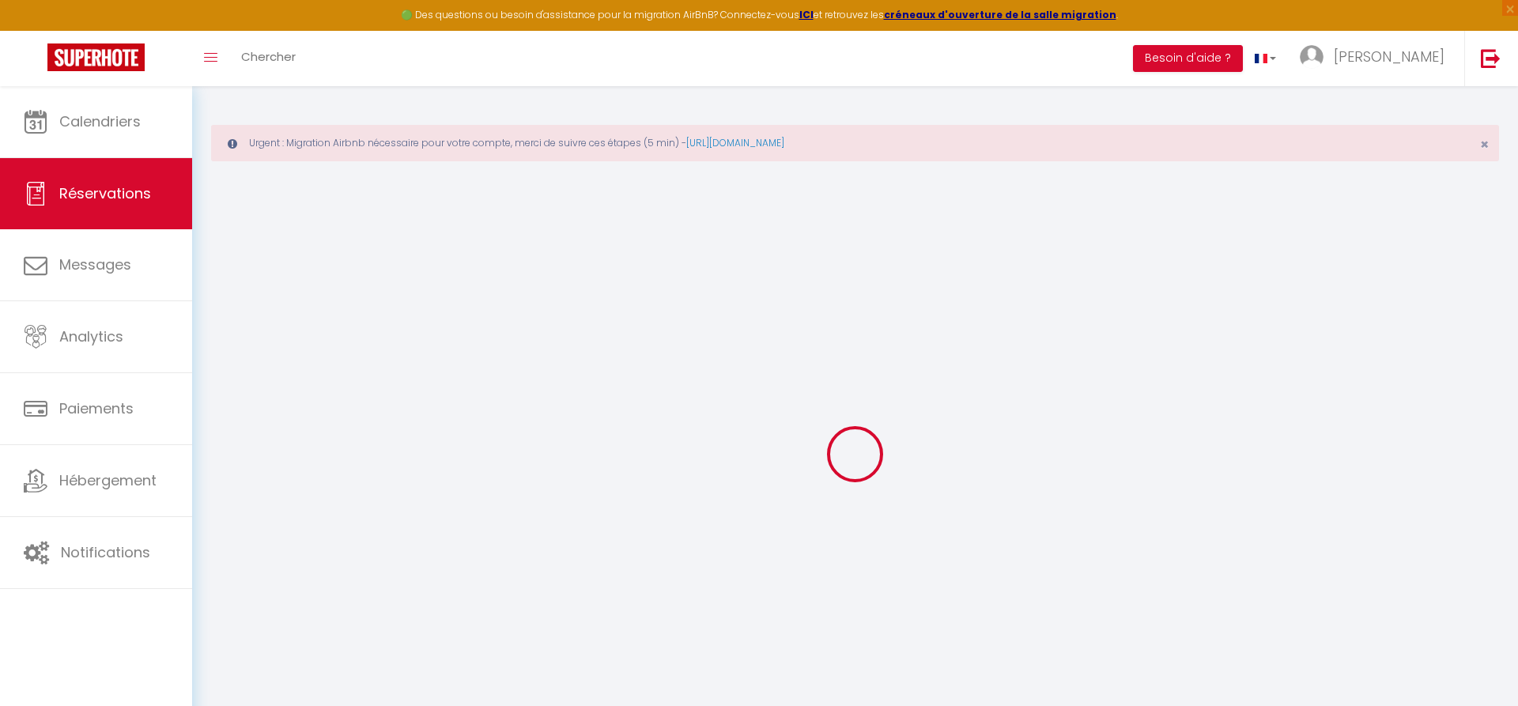
select select
checkbox input "false"
select select
checkbox input "false"
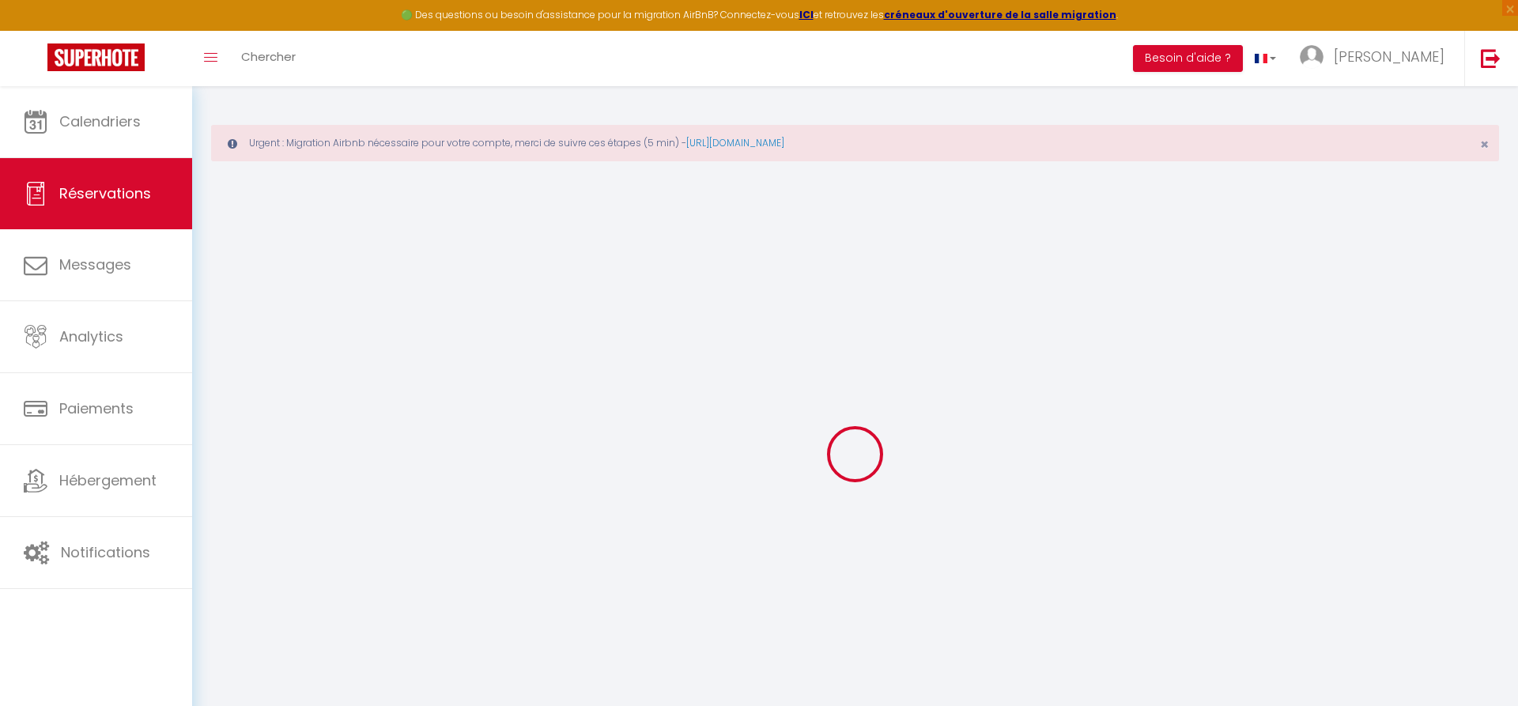
type particulière\?0 "Mise en route du frigo car produits frais a ranger des notre arrivee. Mise du c…"
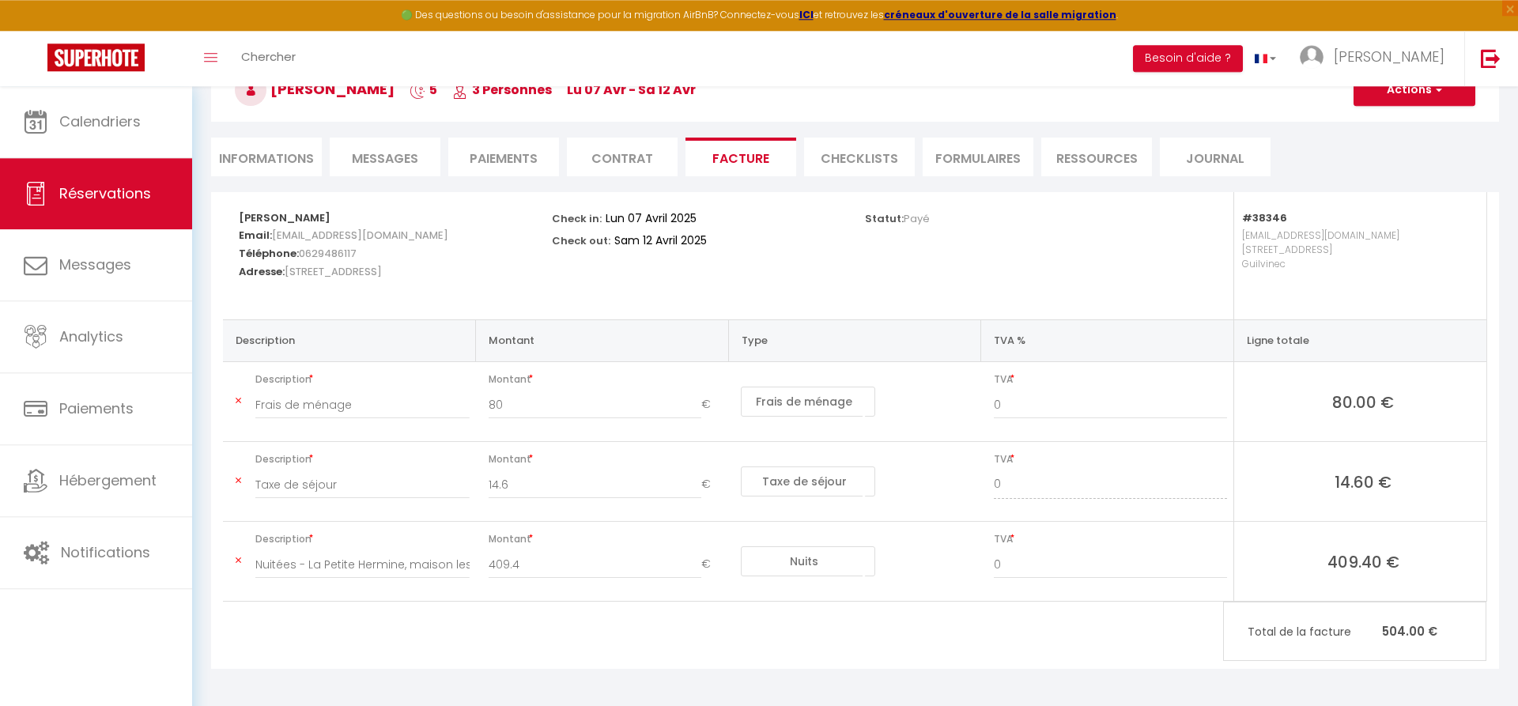
scroll to position [170, 0]
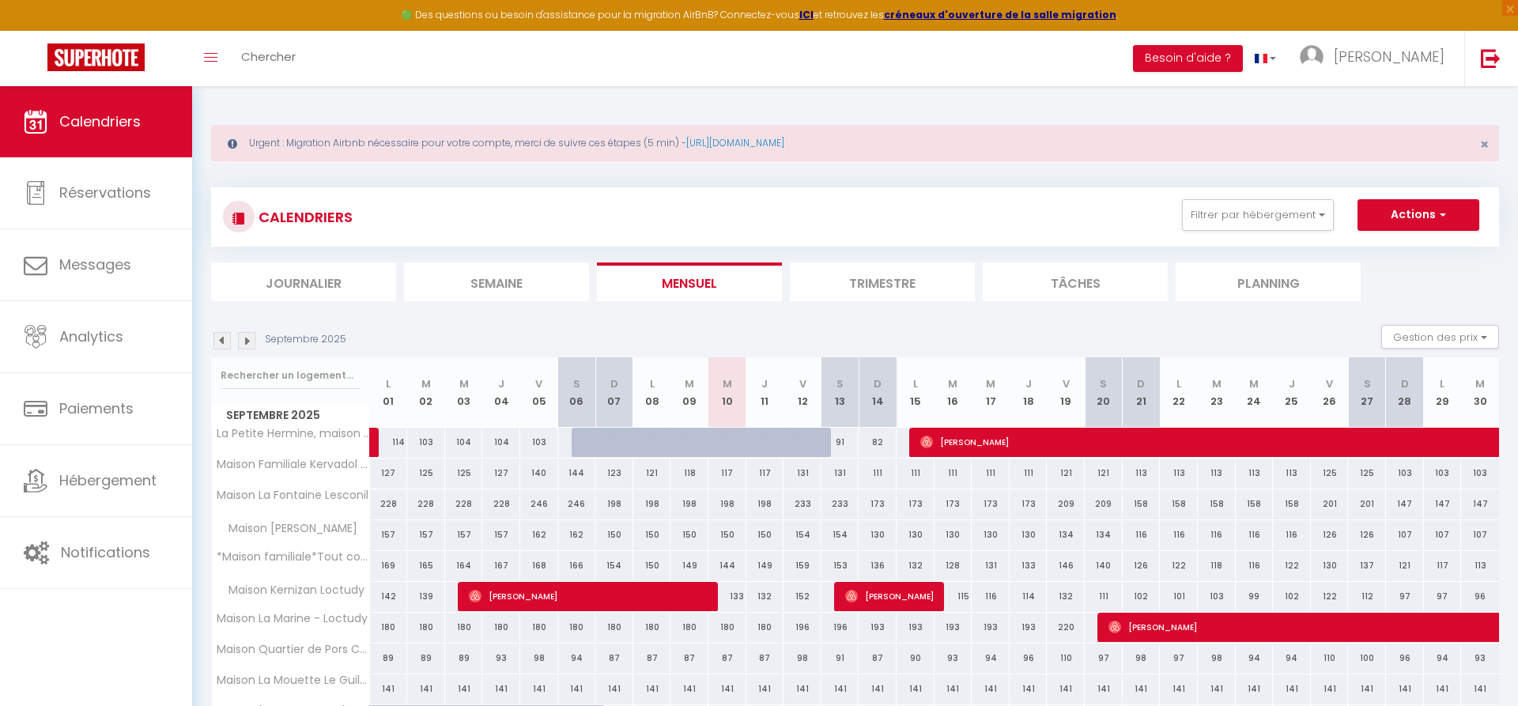
click at [221, 340] on img at bounding box center [222, 340] width 17 height 17
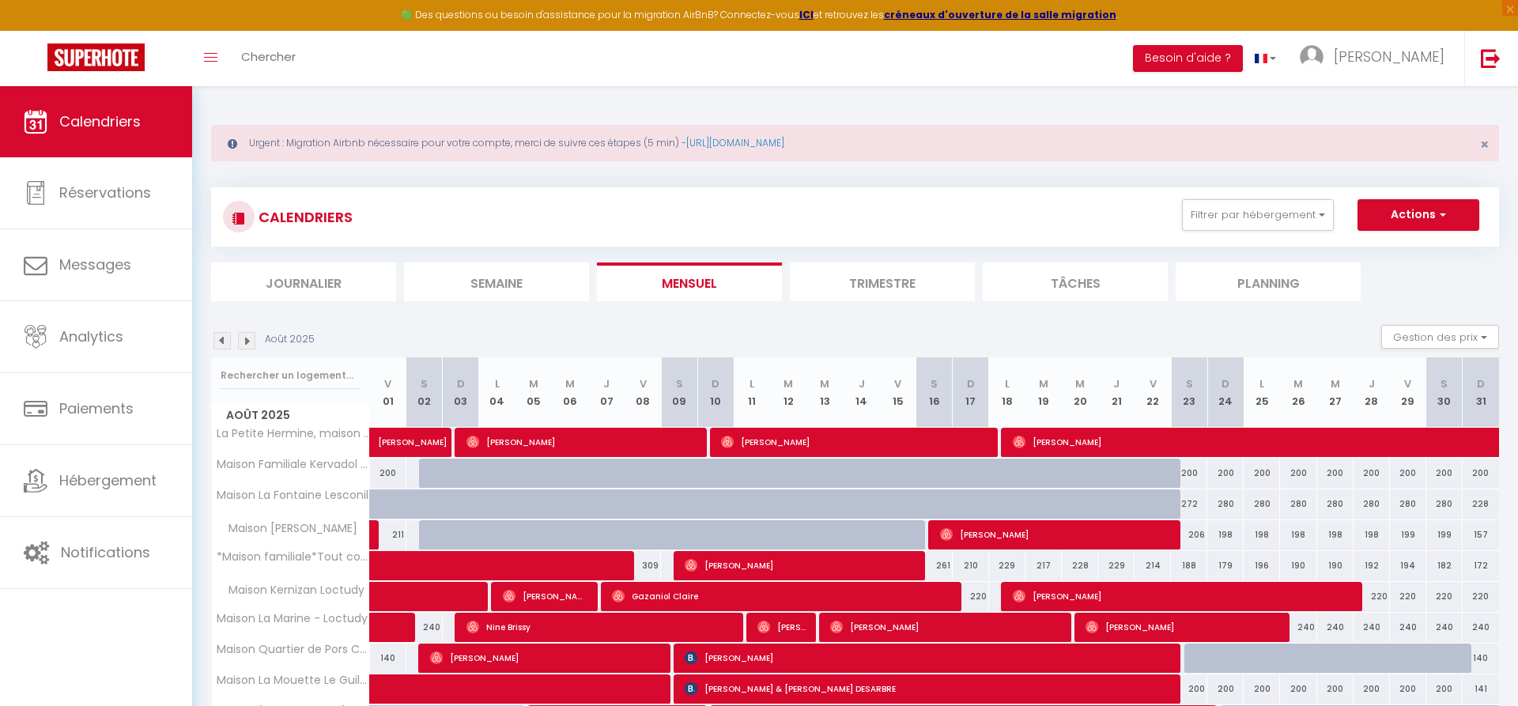
click at [221, 340] on img at bounding box center [222, 340] width 17 height 17
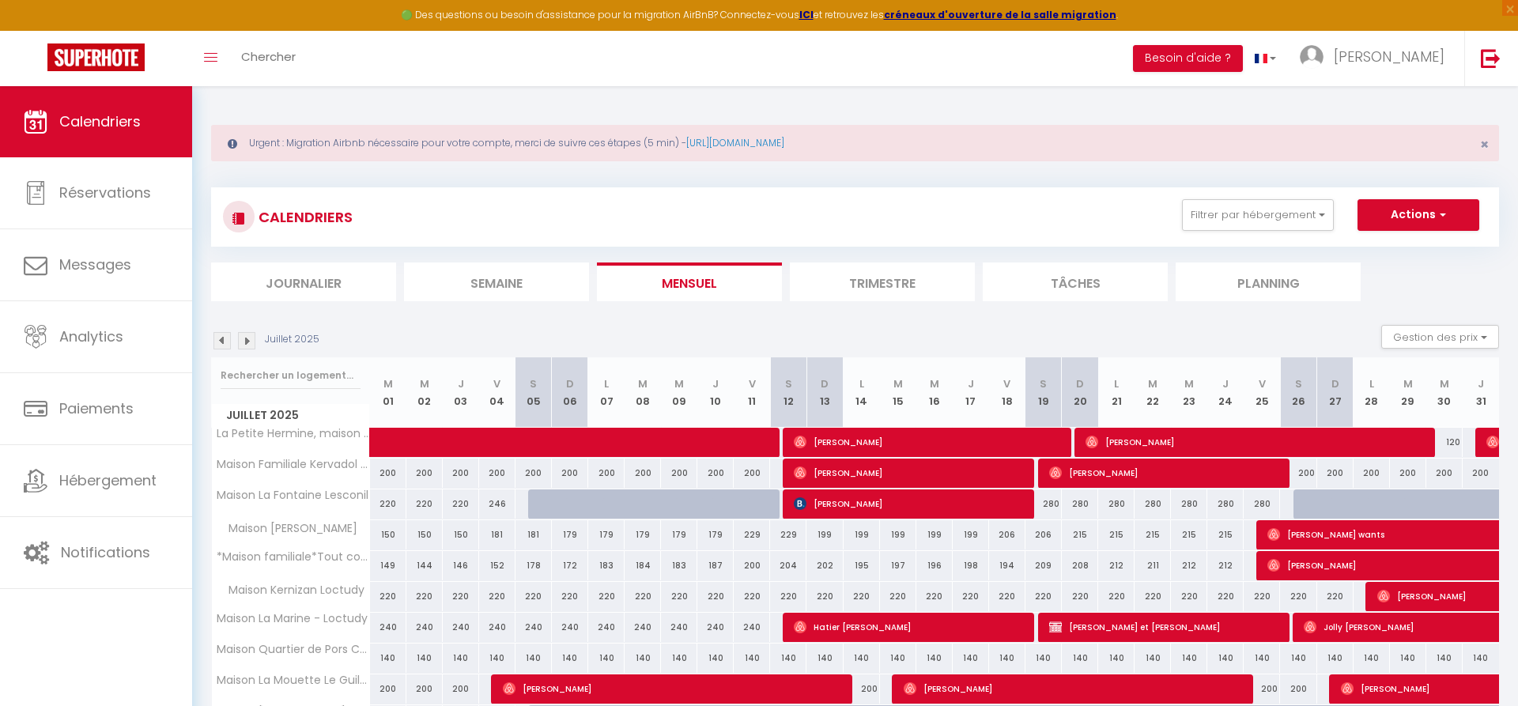
click at [221, 340] on img at bounding box center [222, 340] width 17 height 17
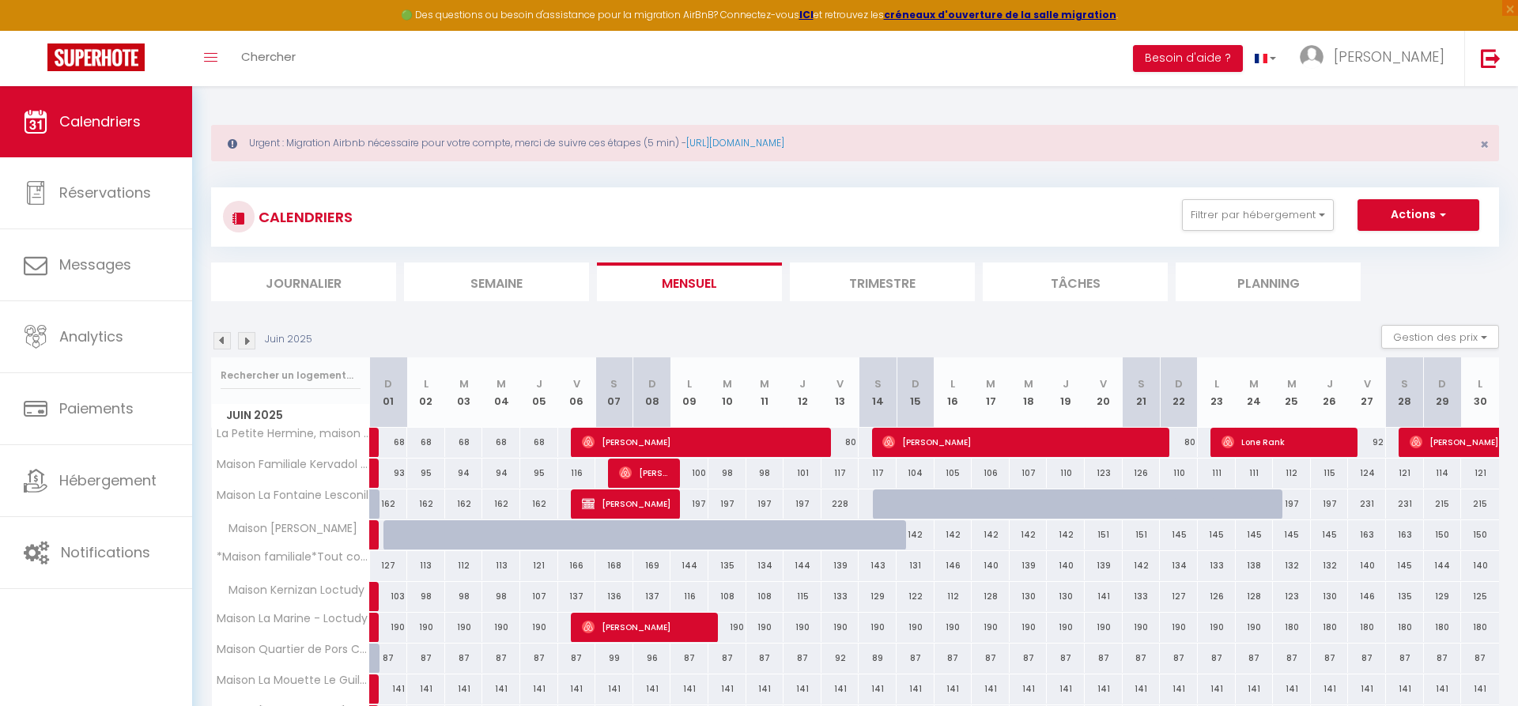
click at [221, 340] on img at bounding box center [222, 340] width 17 height 17
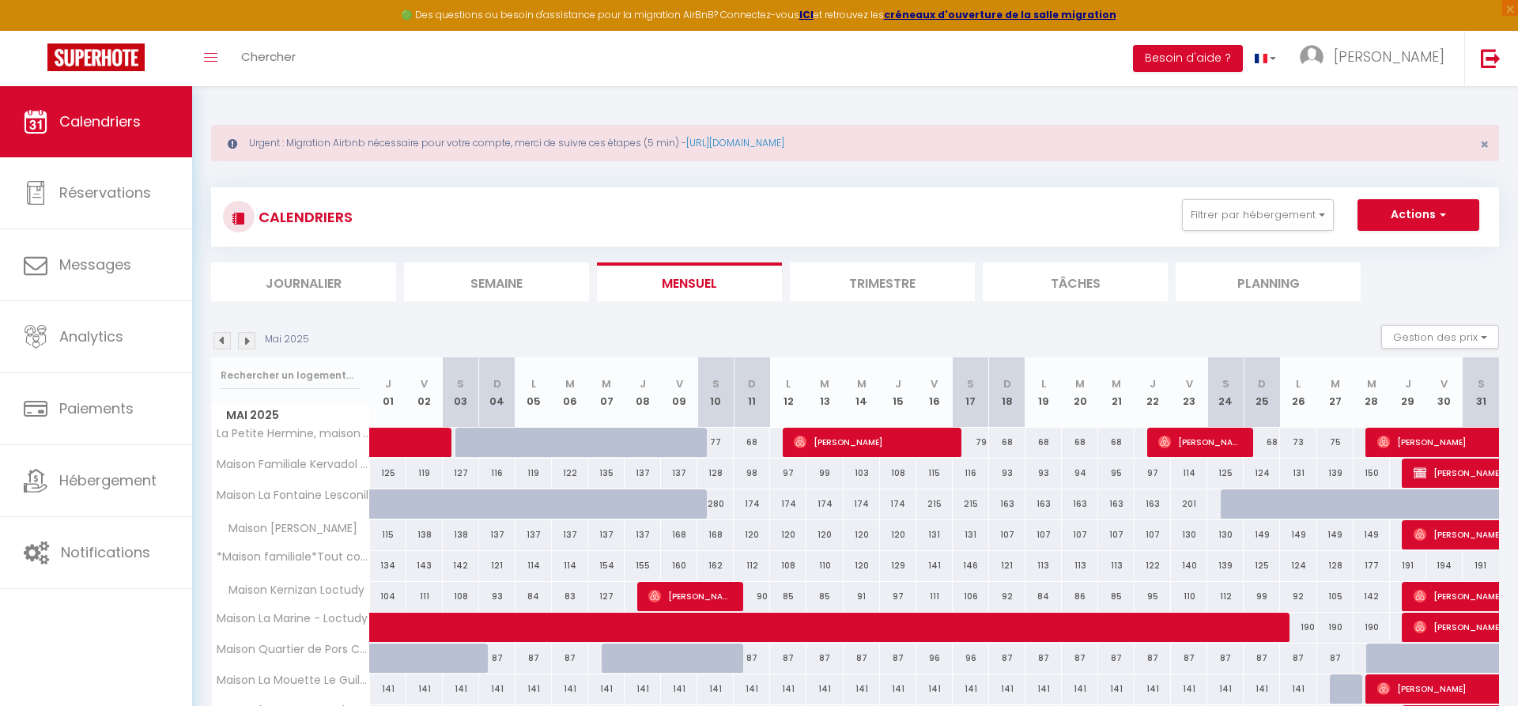
click at [230, 339] on img at bounding box center [222, 340] width 17 height 17
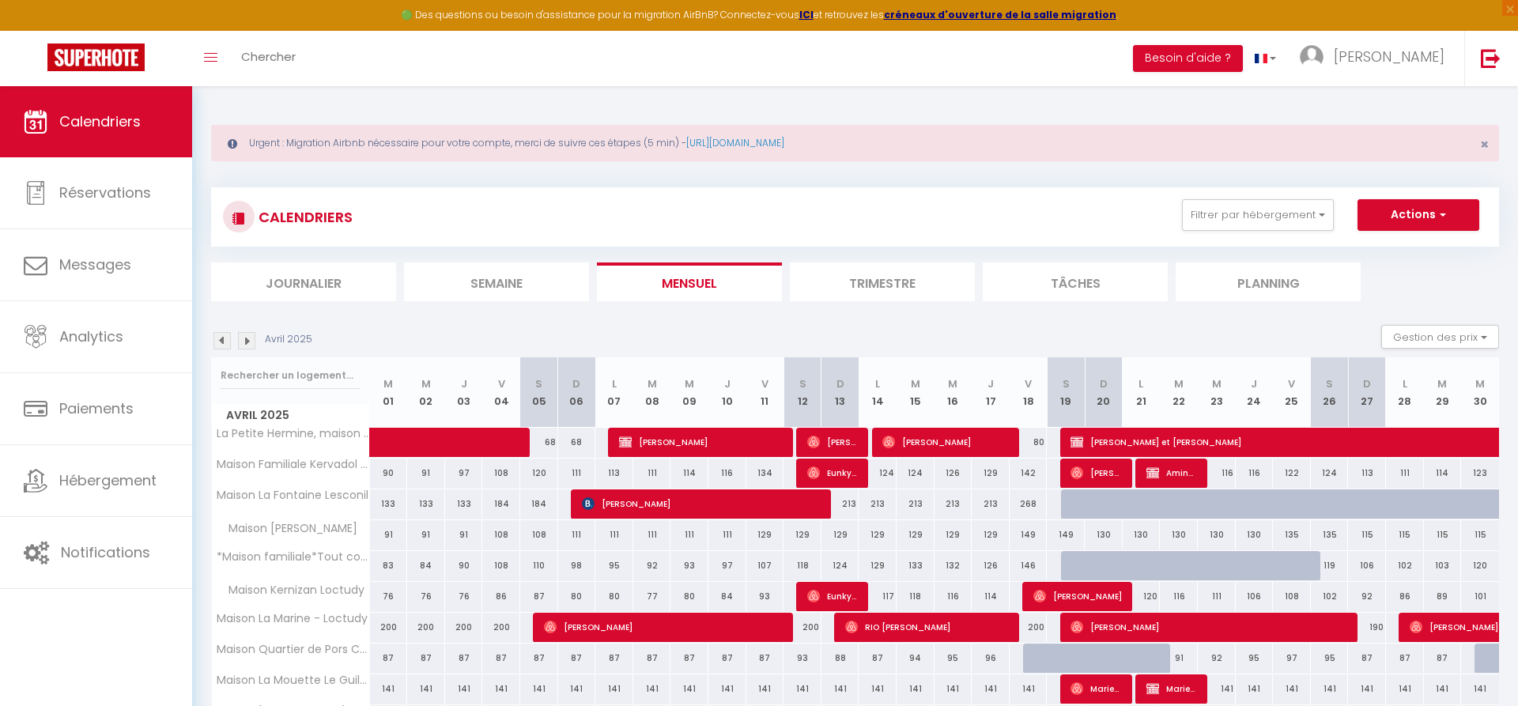
click at [843, 439] on span "[PERSON_NAME]" at bounding box center [832, 442] width 51 height 30
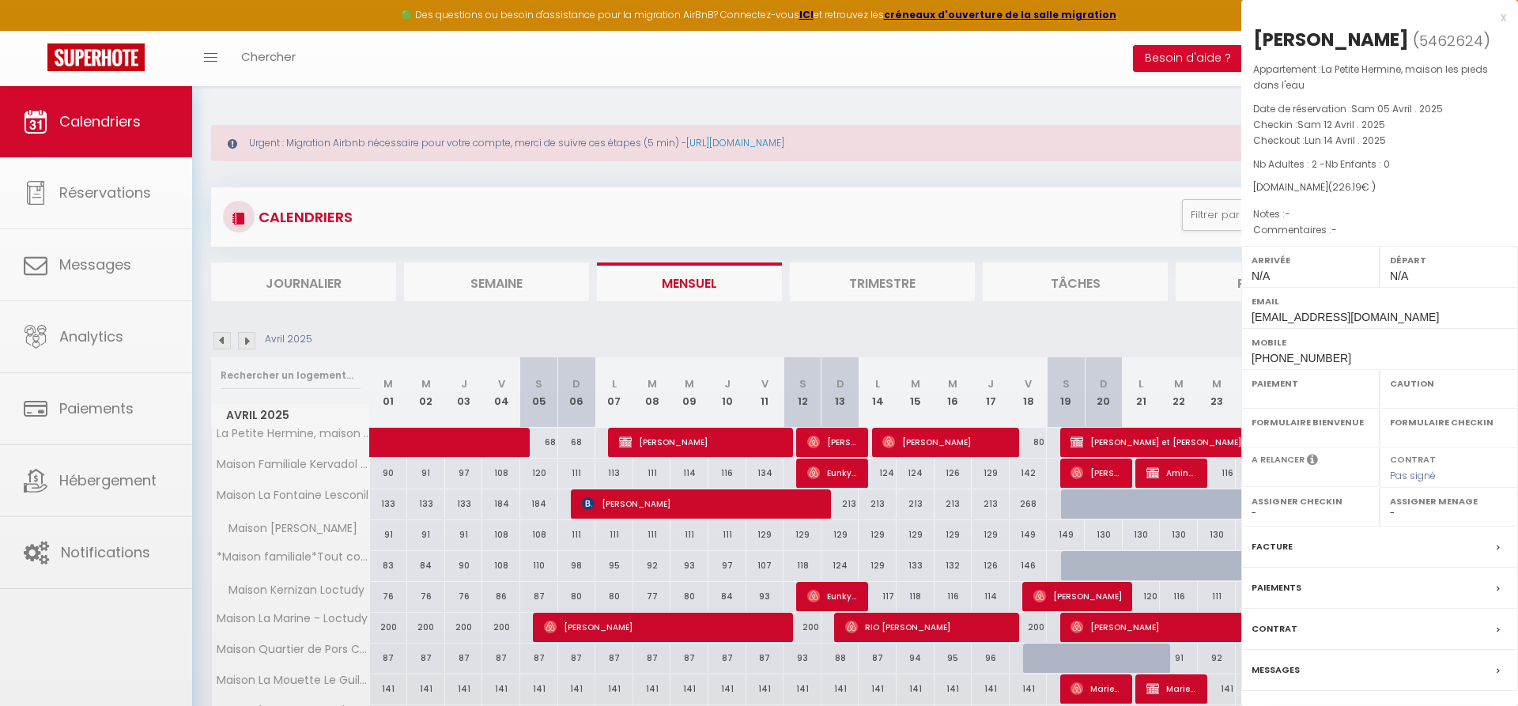
select select "OK"
select select "0"
select select "1"
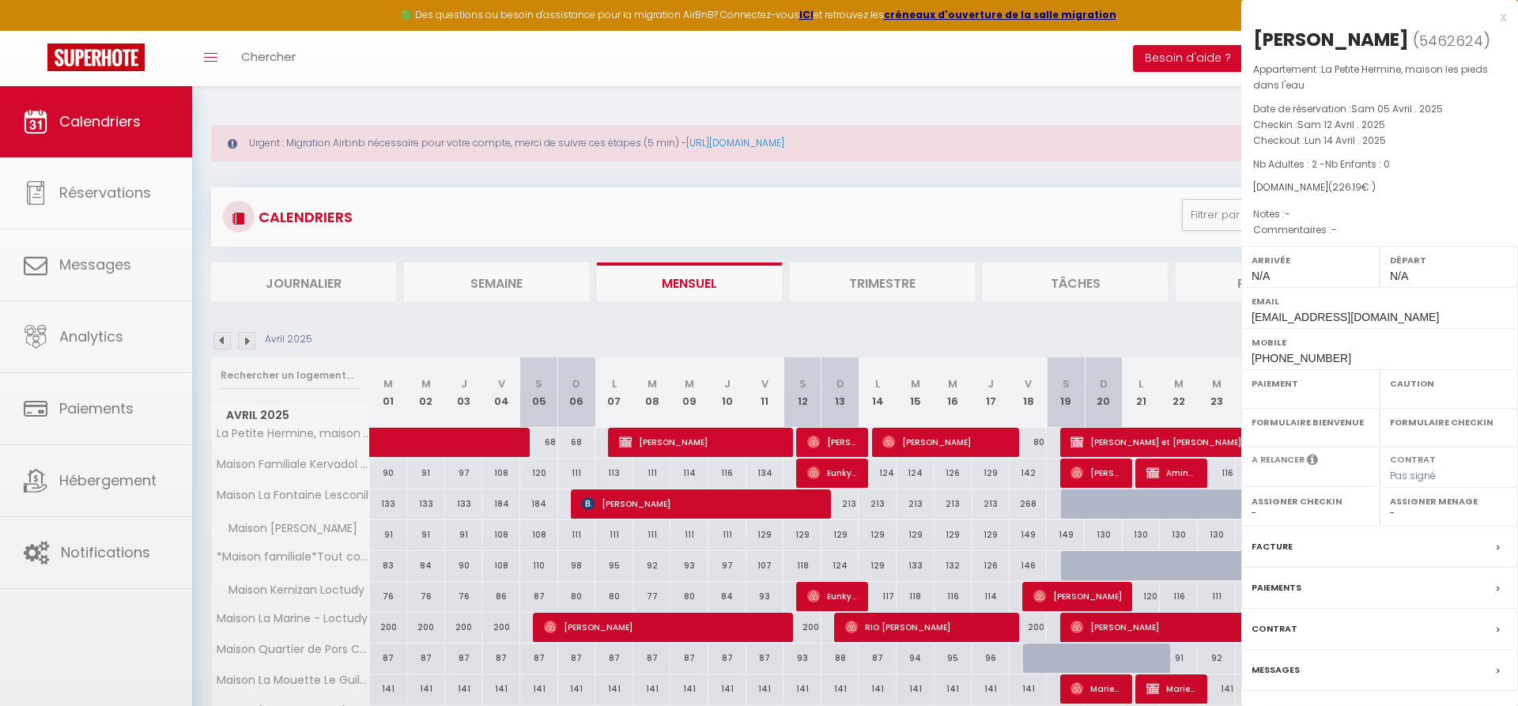
select select
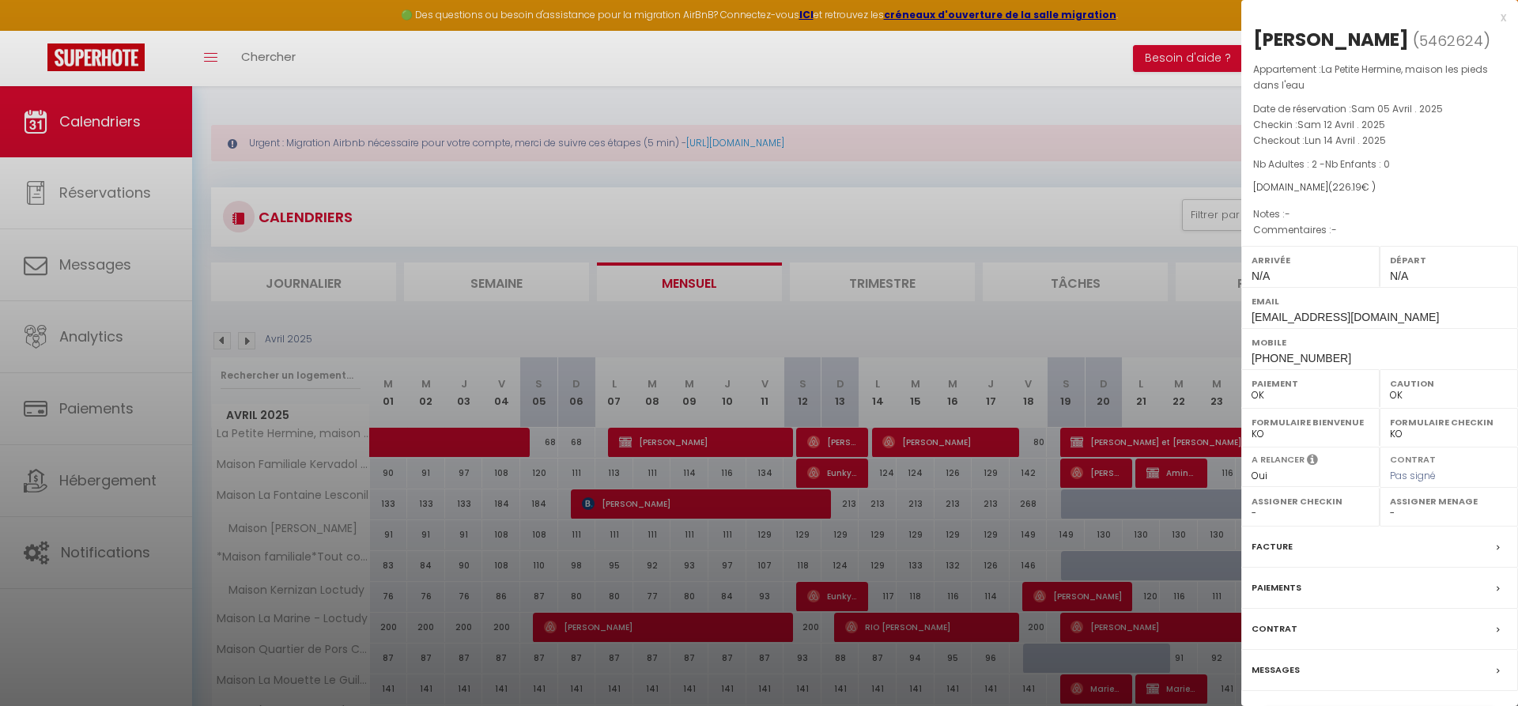
select select "36973"
click at [1288, 549] on label "Facture" at bounding box center [1272, 547] width 41 height 17
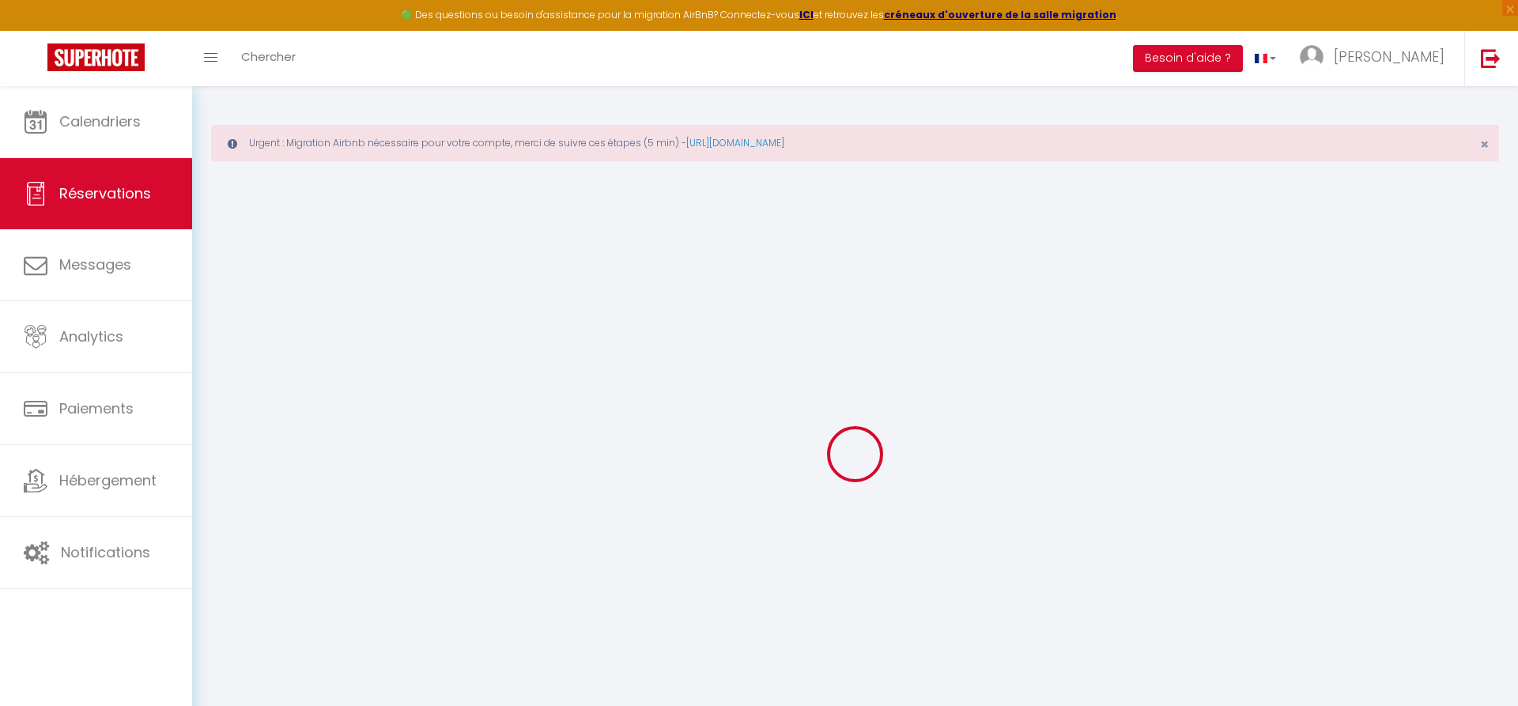
select select "cleaning"
select select "taxes"
select select
checkbox input "false"
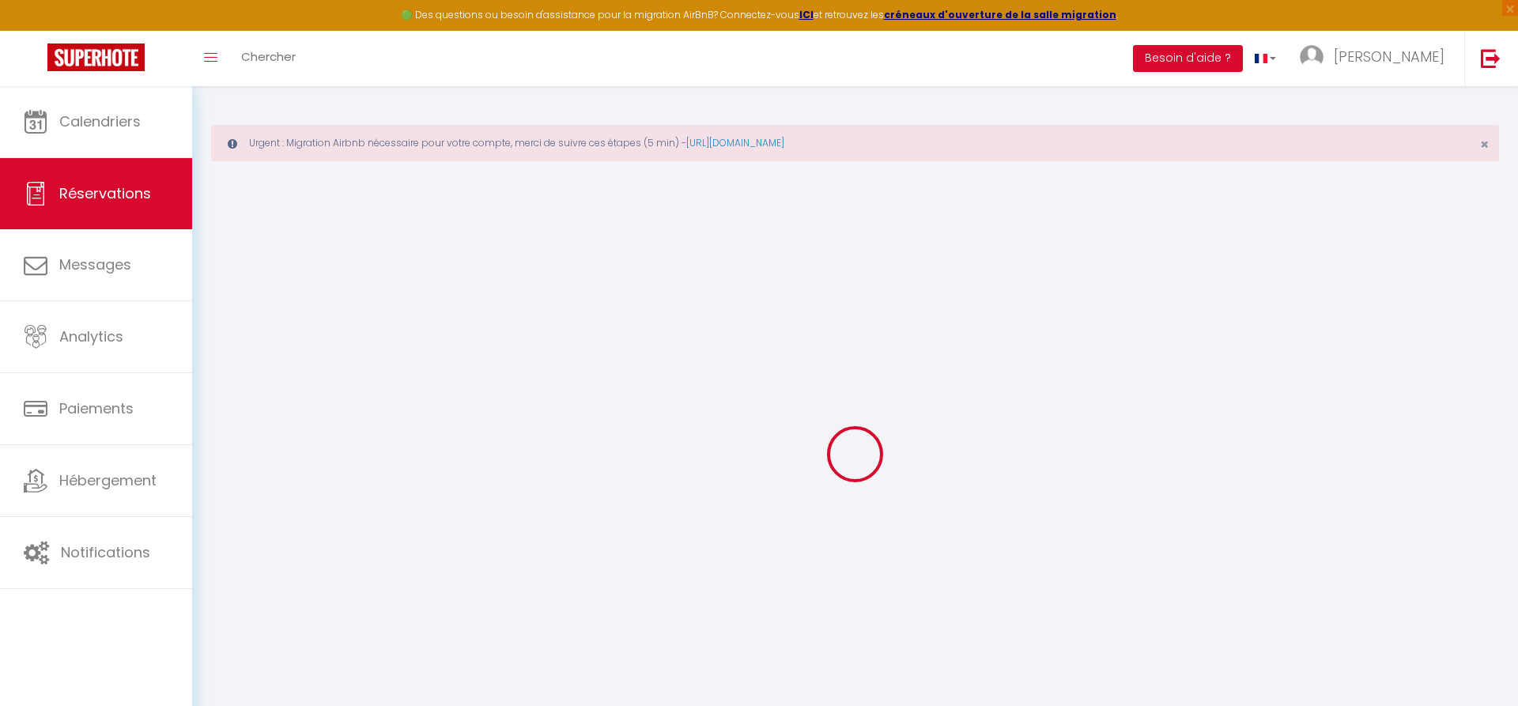
select select
checkbox input "false"
select select
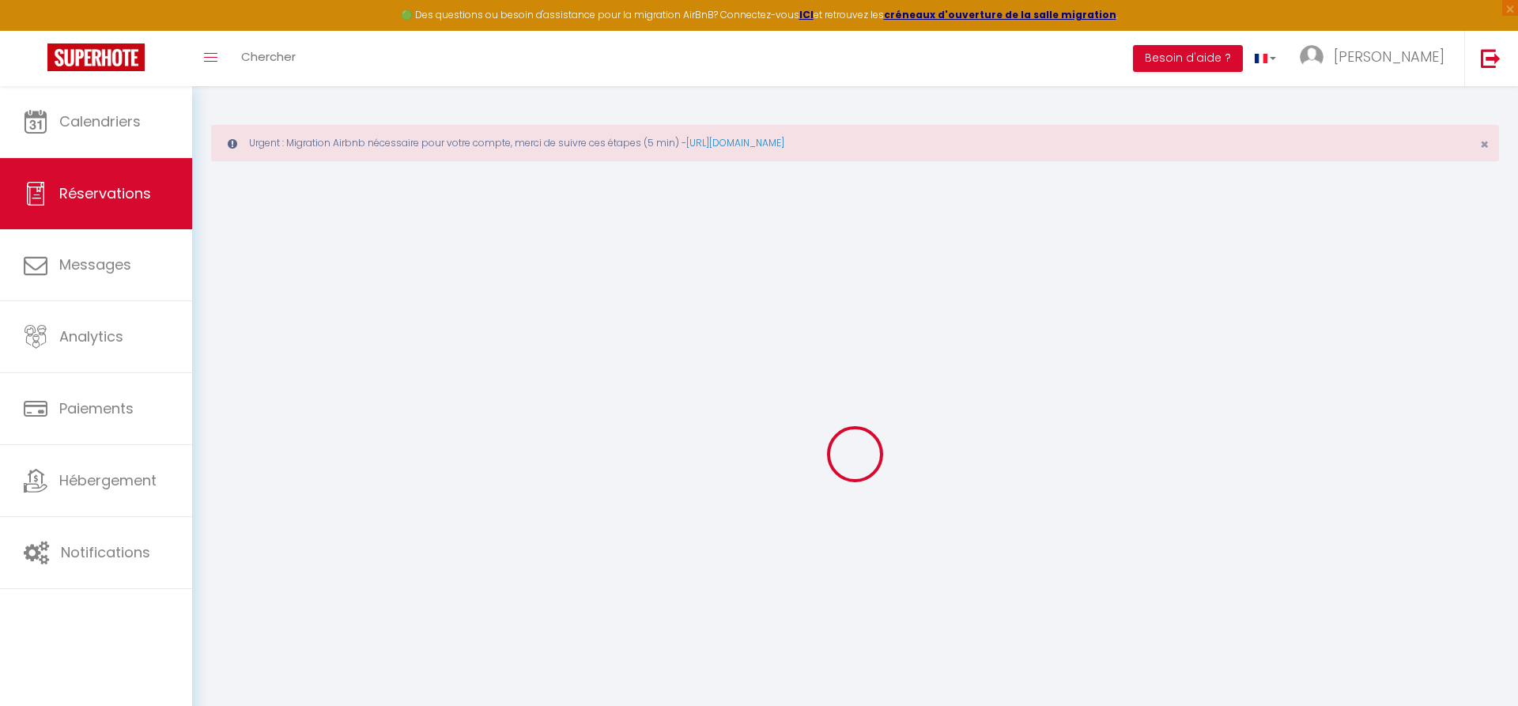
checkbox input "false"
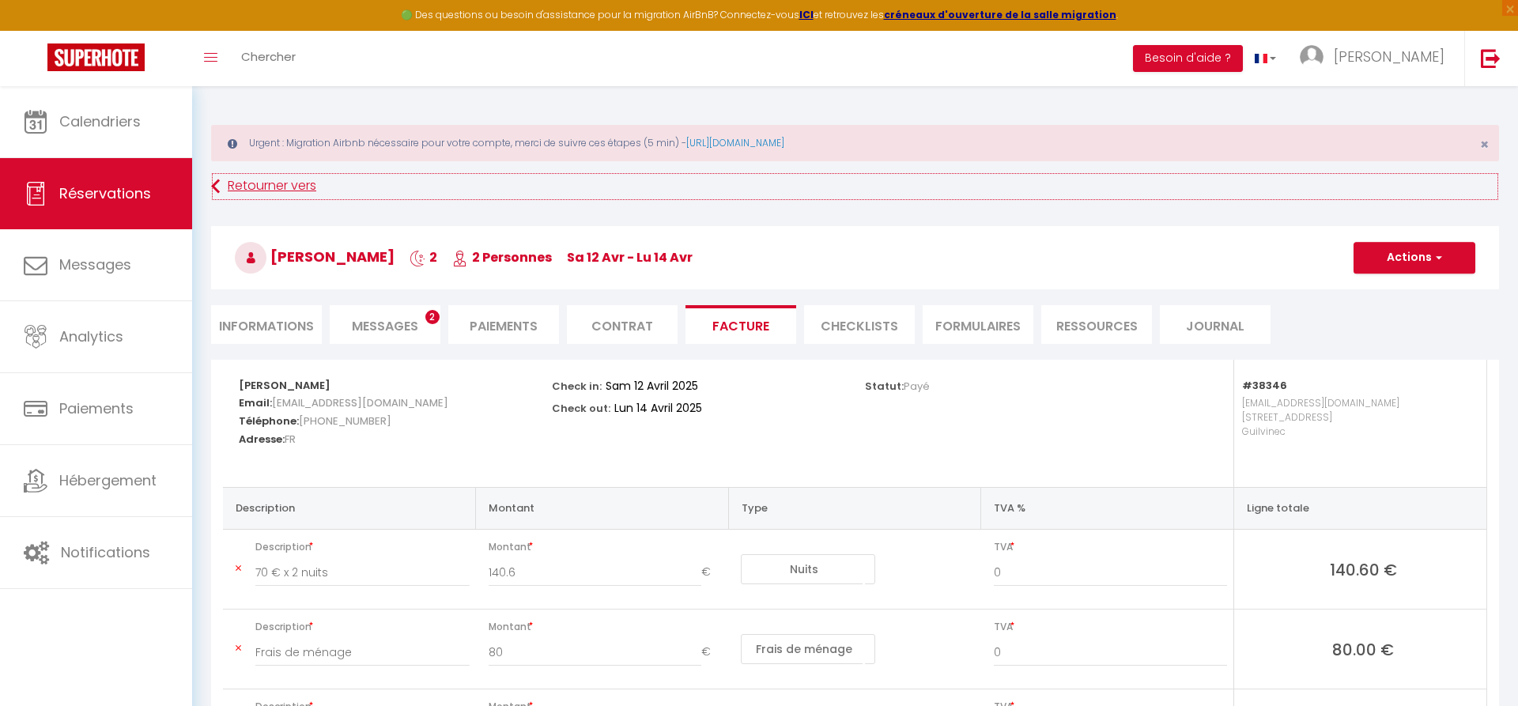
click at [217, 180] on icon at bounding box center [215, 186] width 9 height 28
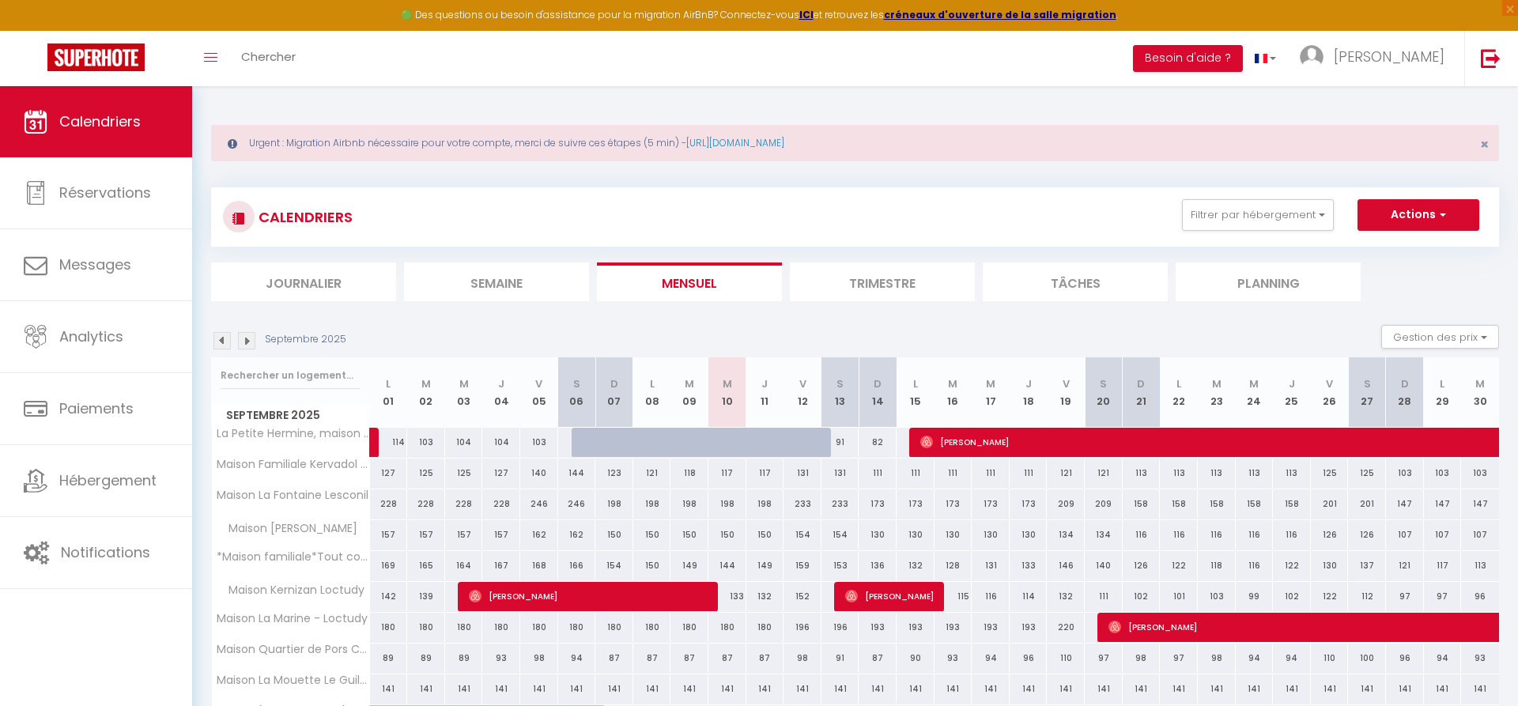
click at [219, 342] on img at bounding box center [222, 340] width 17 height 17
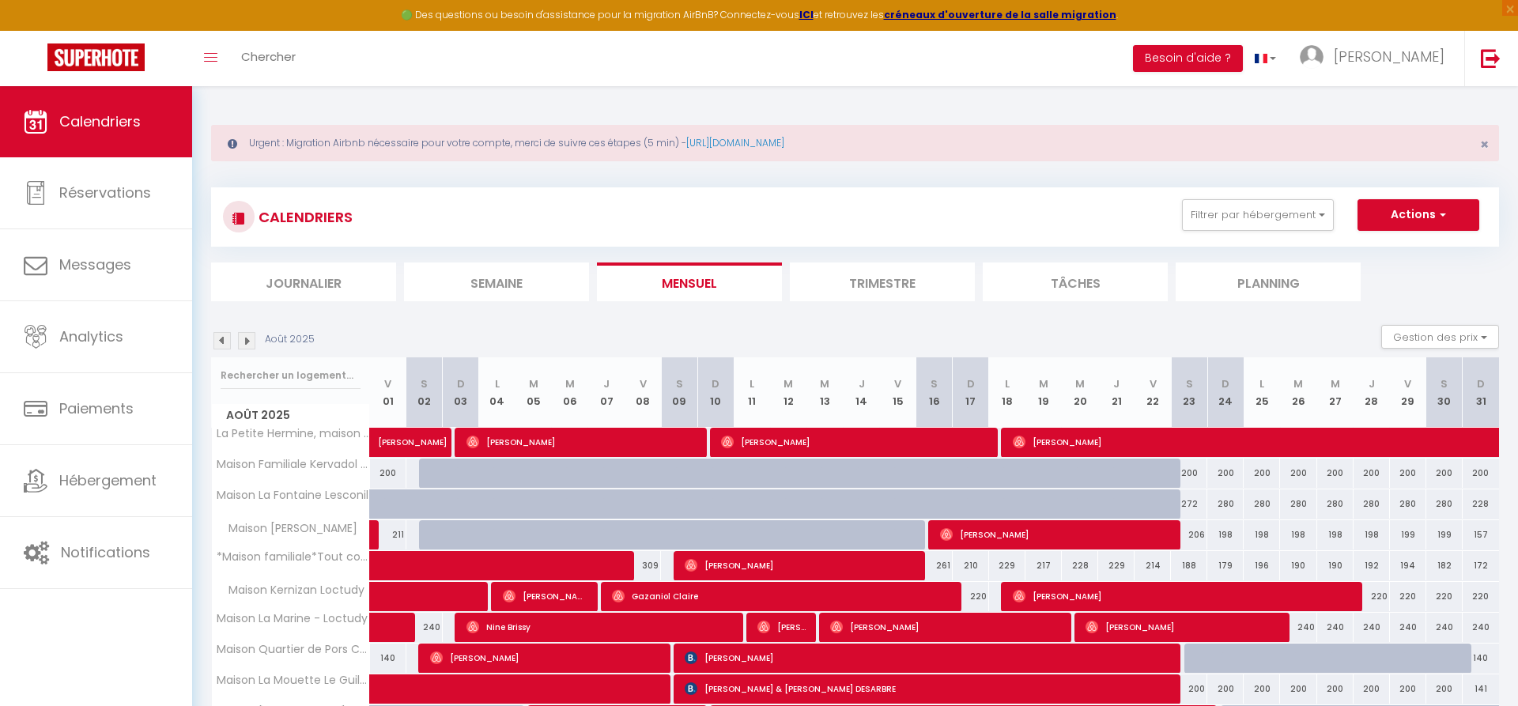
click at [219, 342] on img at bounding box center [222, 340] width 17 height 17
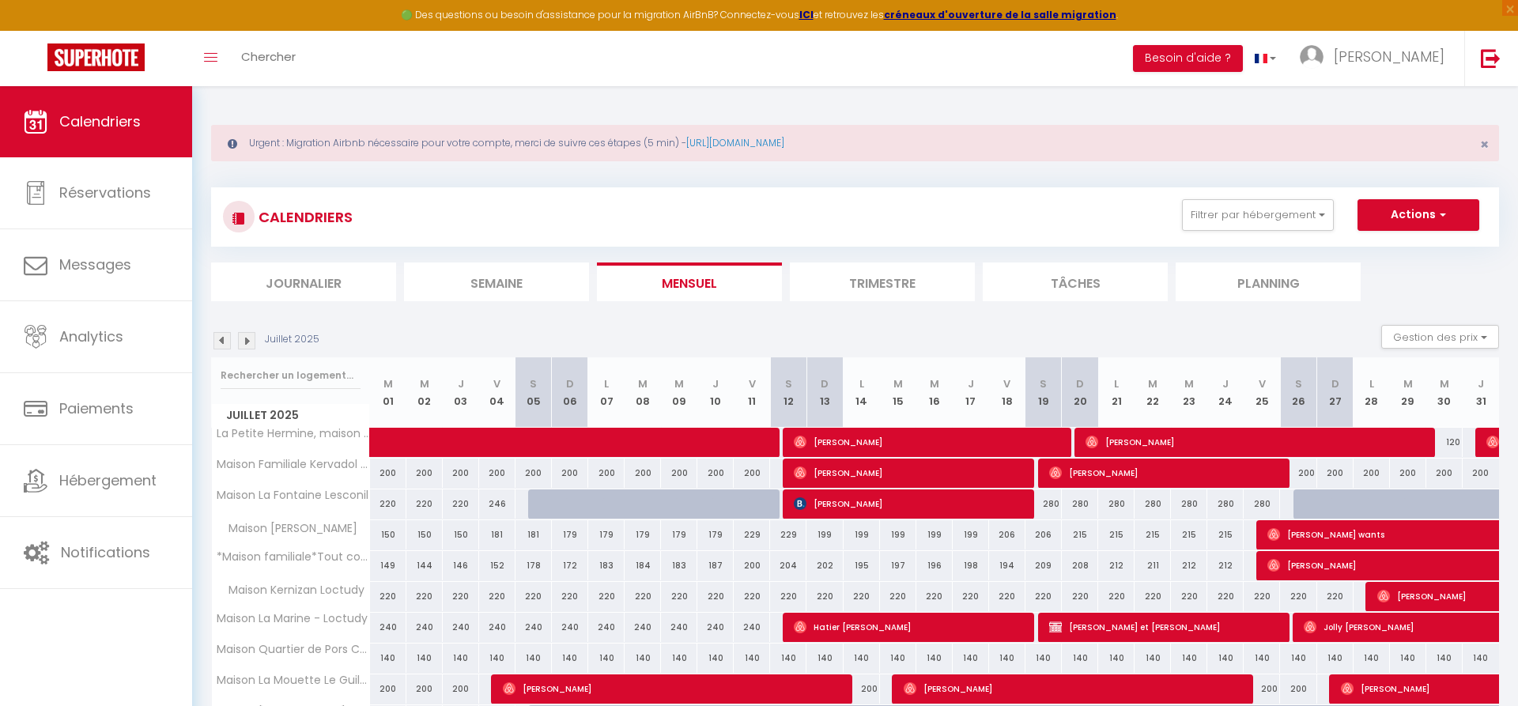
click at [219, 342] on img at bounding box center [222, 340] width 17 height 17
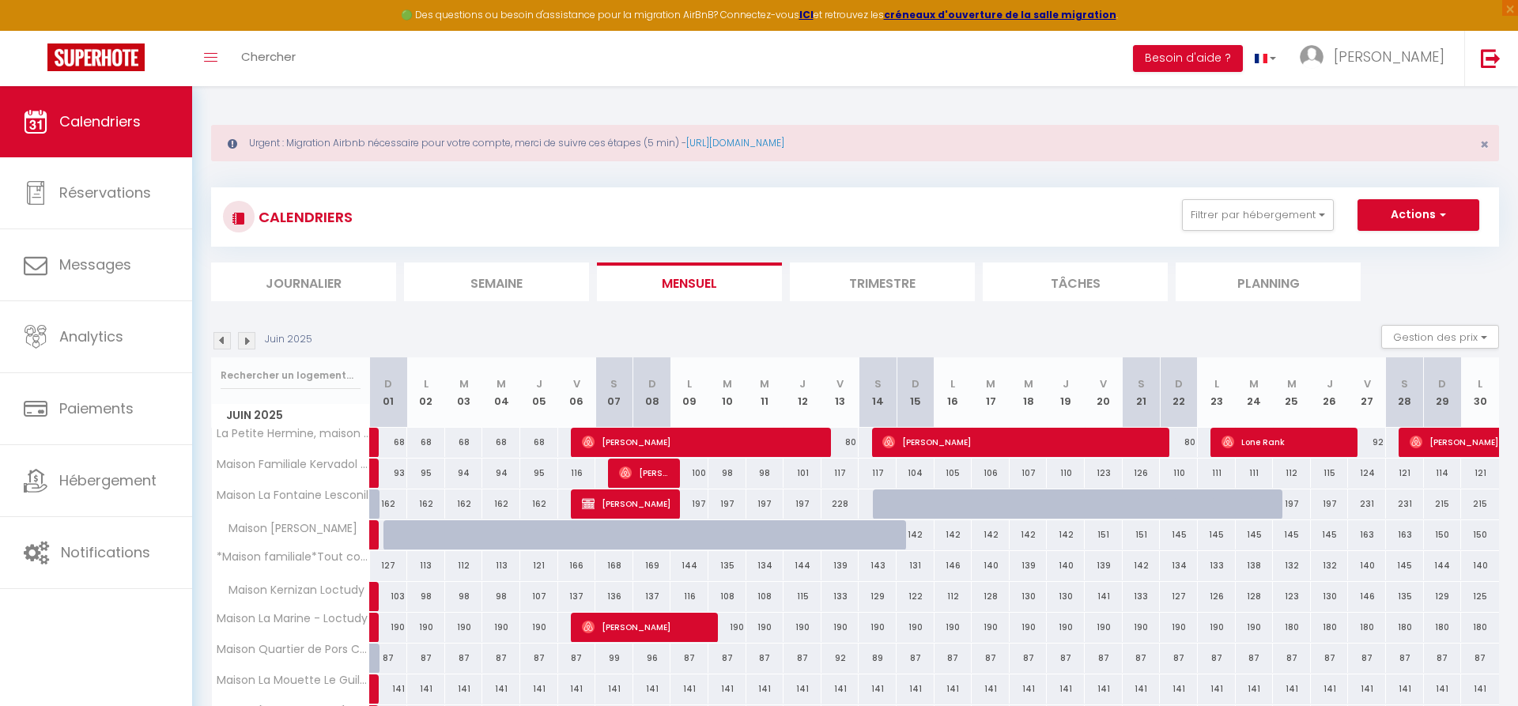
click at [219, 342] on img at bounding box center [222, 340] width 17 height 17
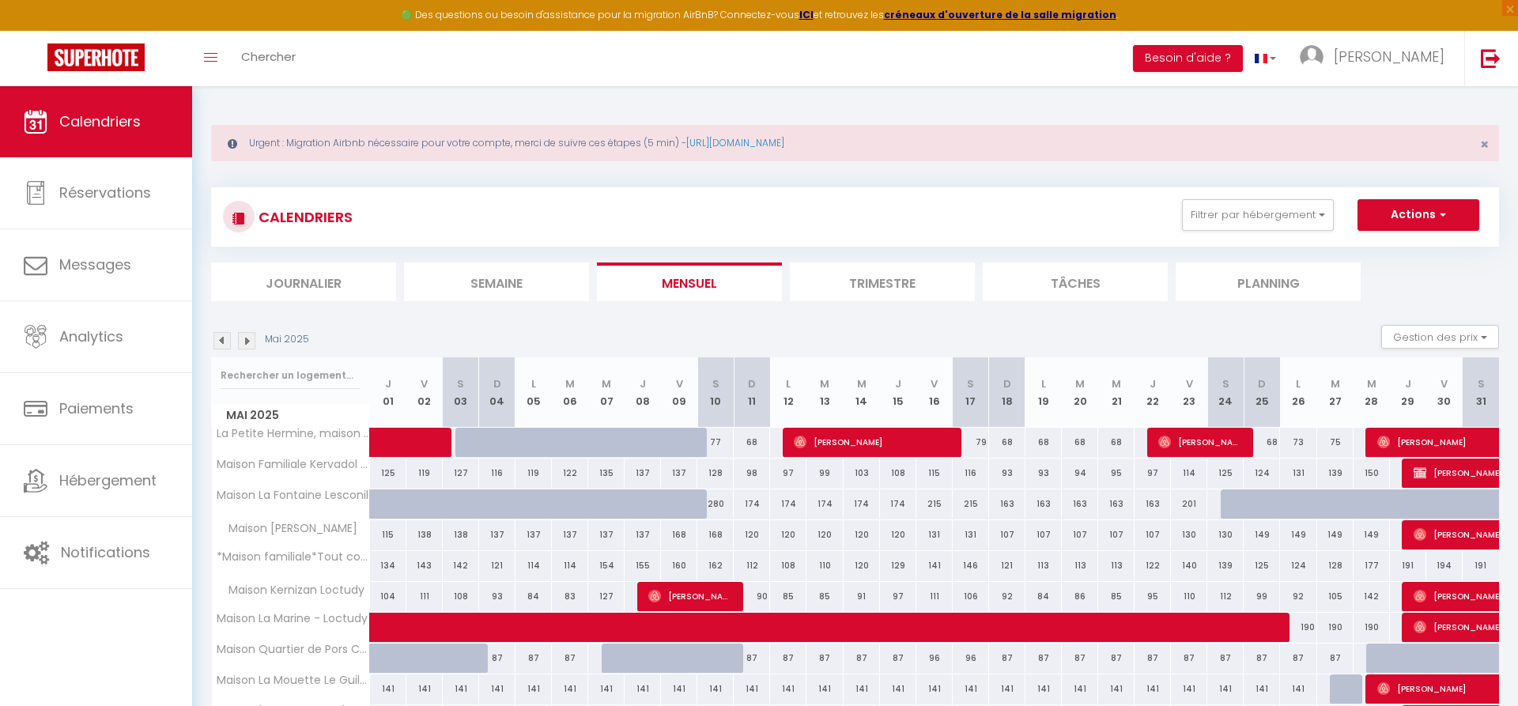
click at [219, 342] on img at bounding box center [222, 340] width 17 height 17
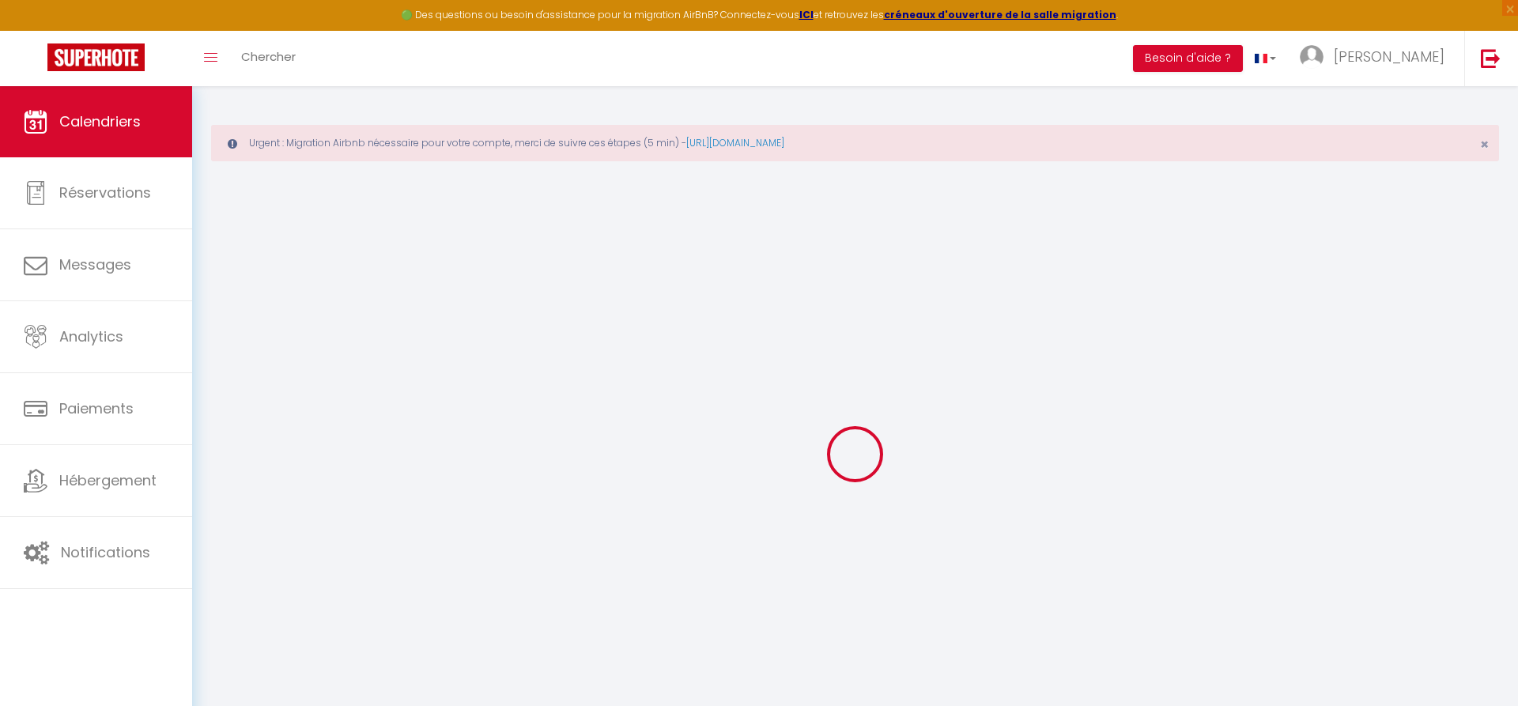
select select
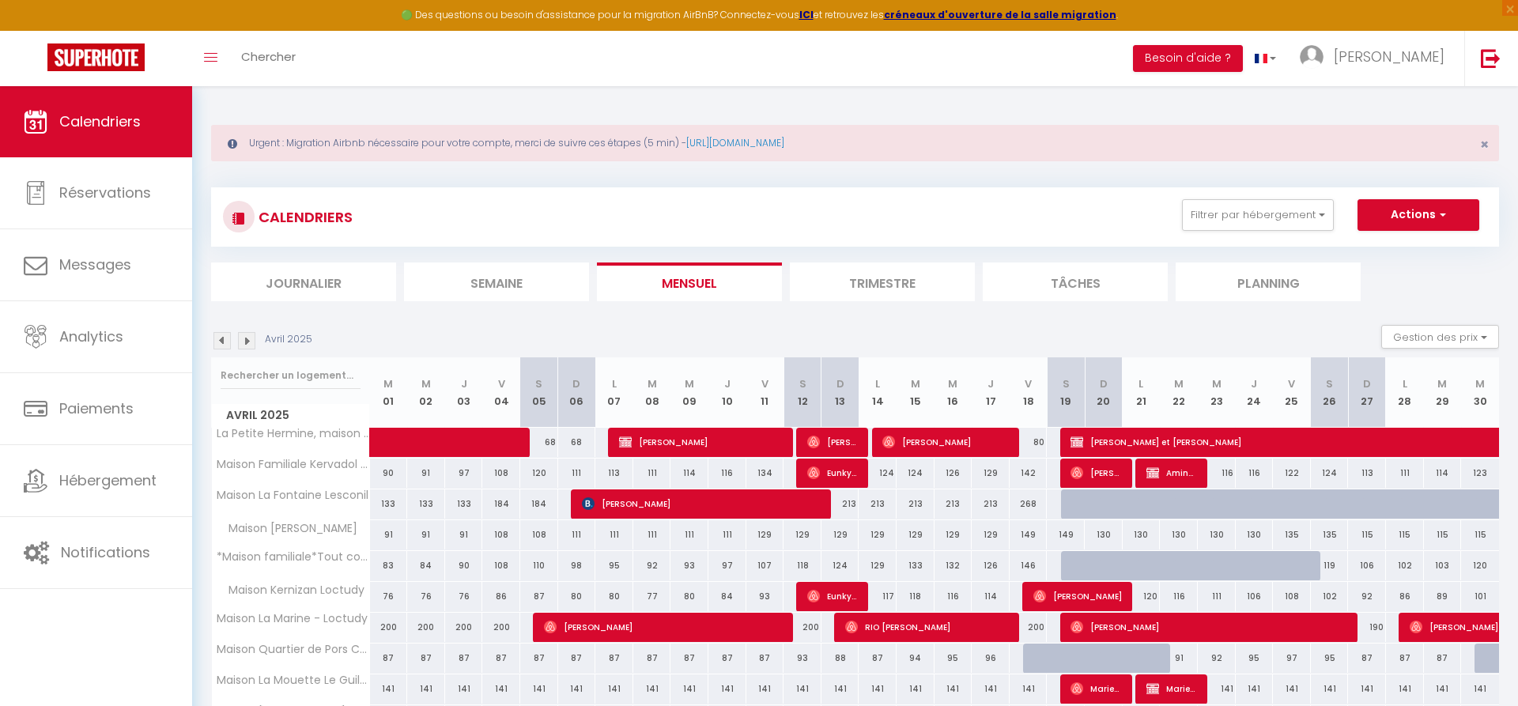
click at [977, 441] on span "[PERSON_NAME]" at bounding box center [946, 442] width 127 height 30
select select "OK"
select select "1"
select select "0"
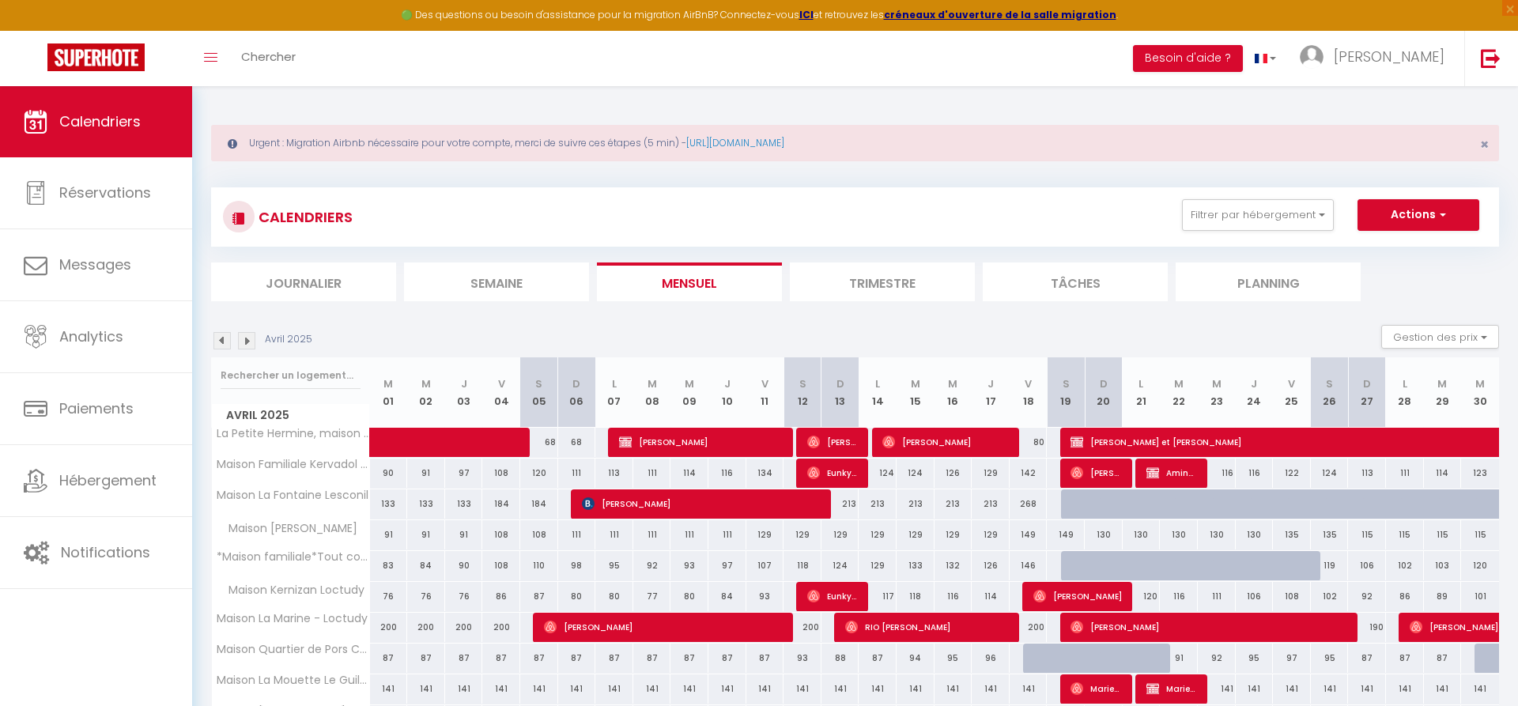
select select "1"
select select
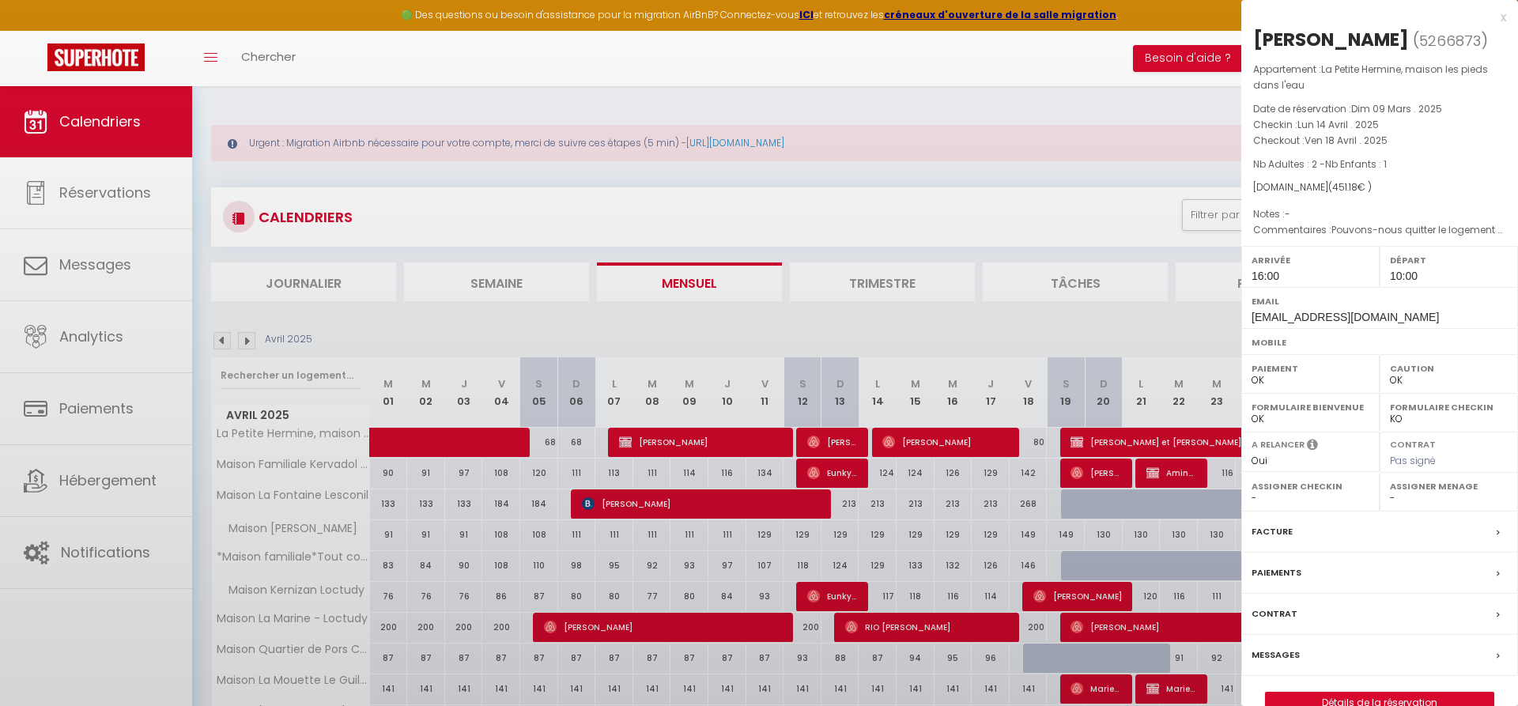
select select "36973"
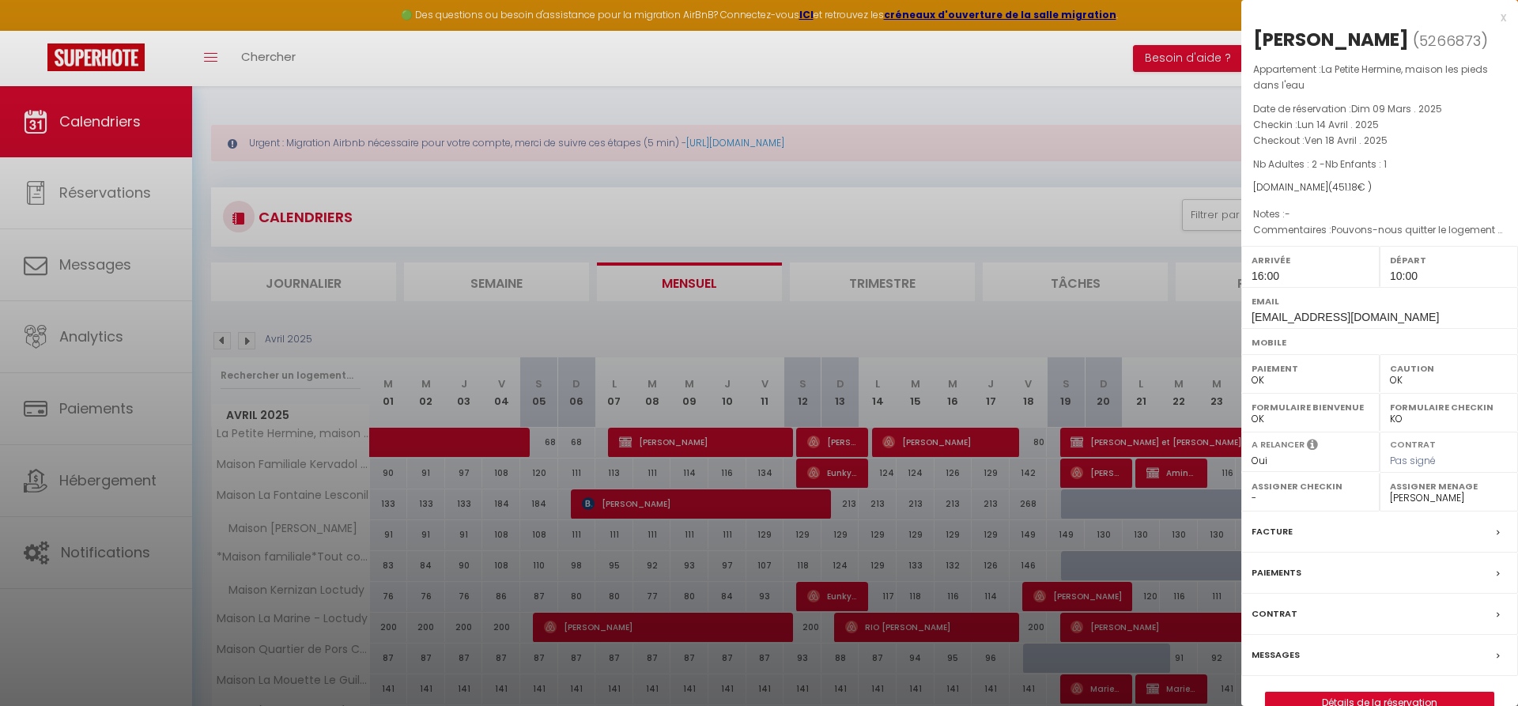
click at [1299, 524] on div "Facture" at bounding box center [1380, 532] width 277 height 41
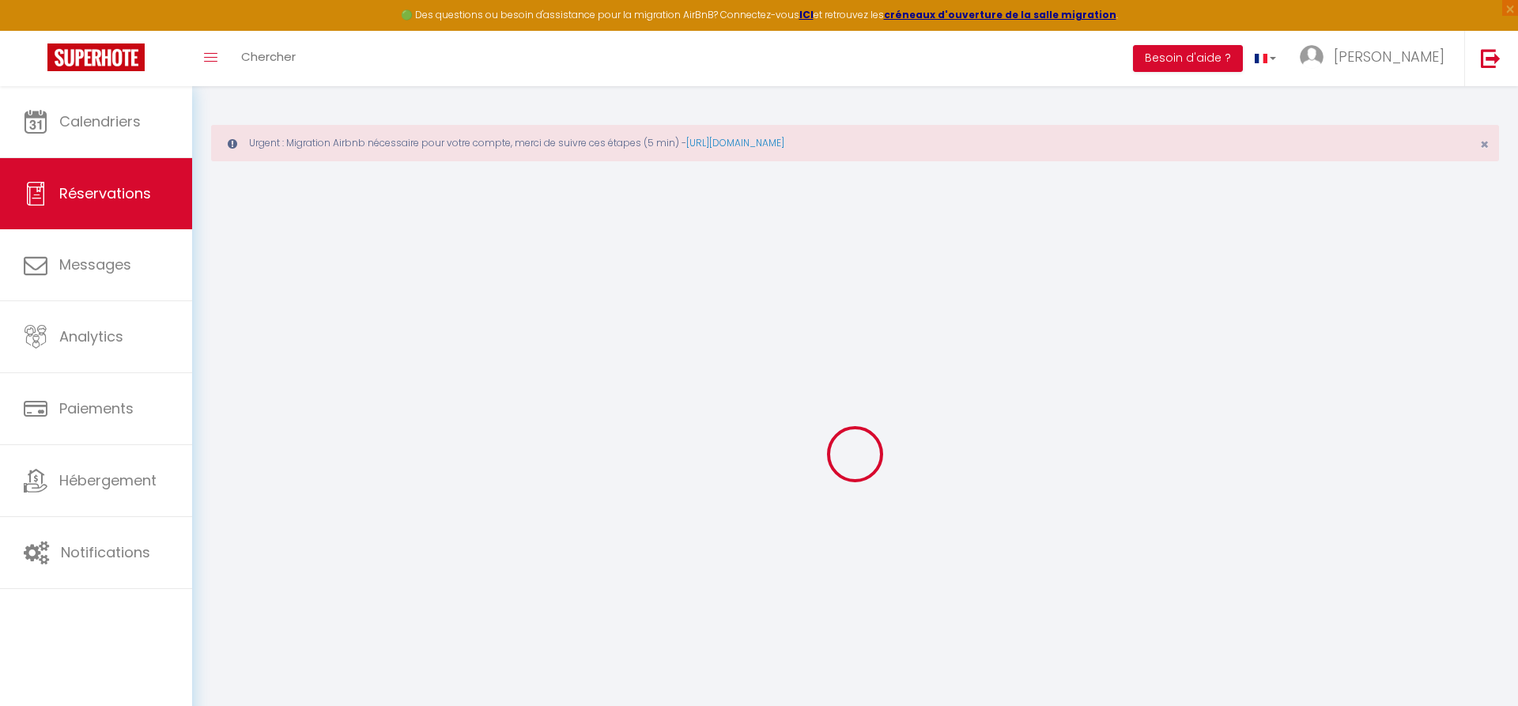
select select "cleaning"
select select "taxes"
select select
checkbox input "false"
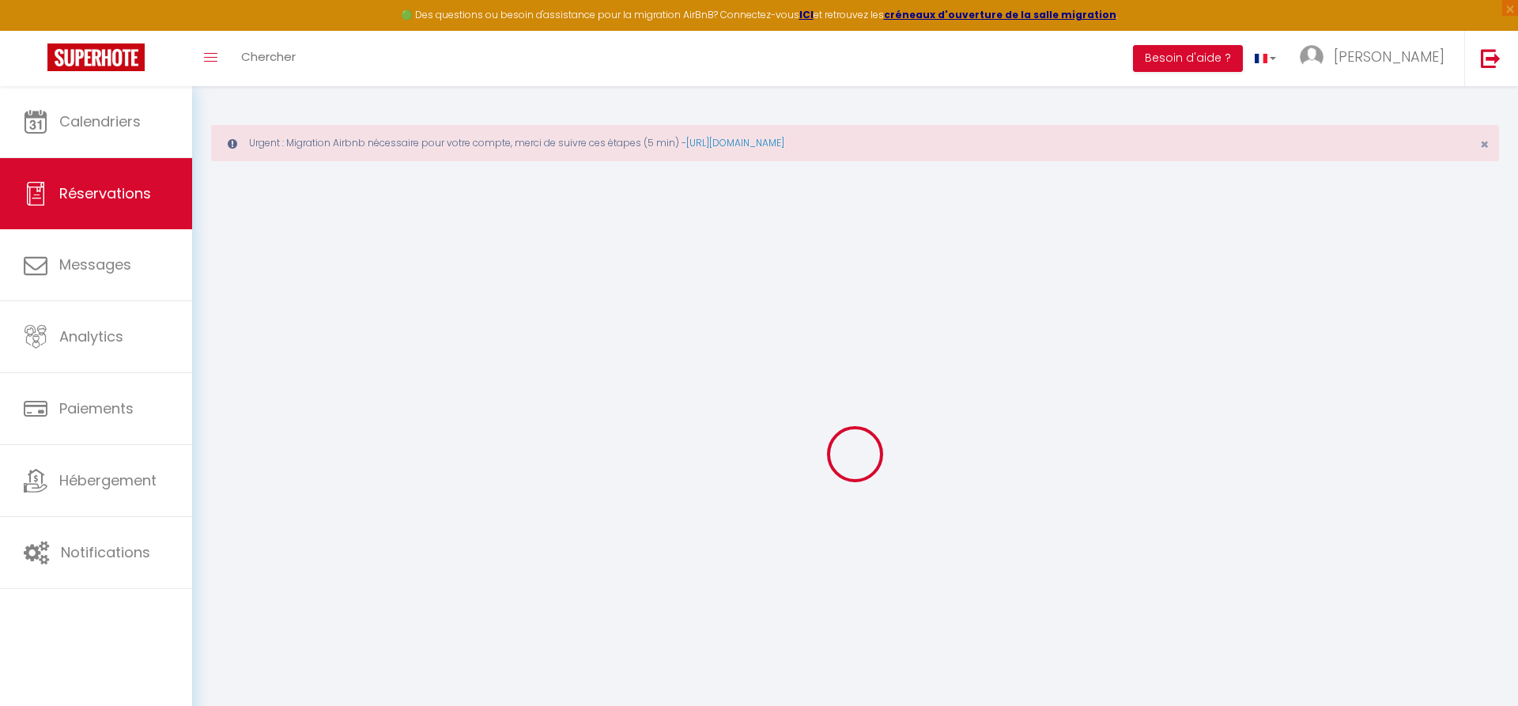
type particulière\?0 "Pouvons-nous quitter le logement à 12h le 18 avril?"
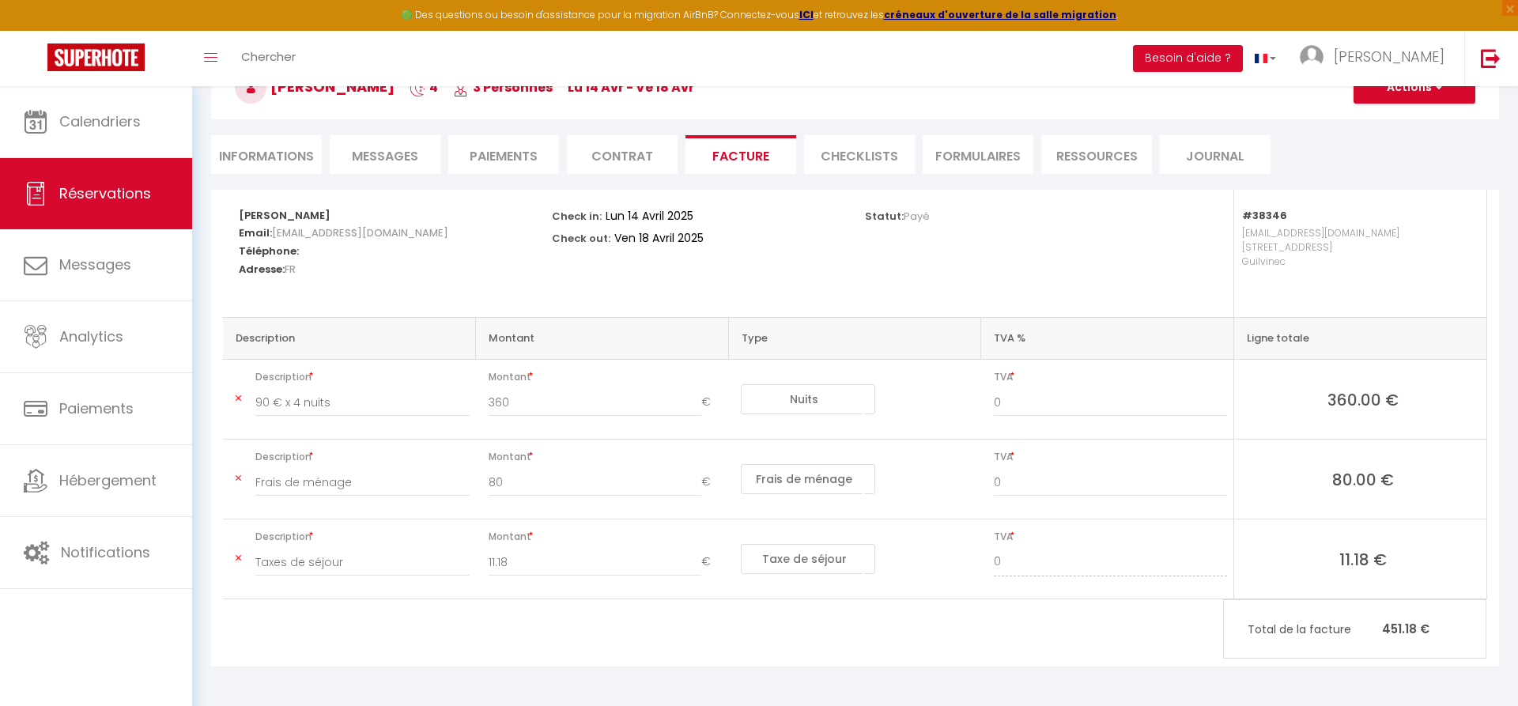
scroll to position [89, 0]
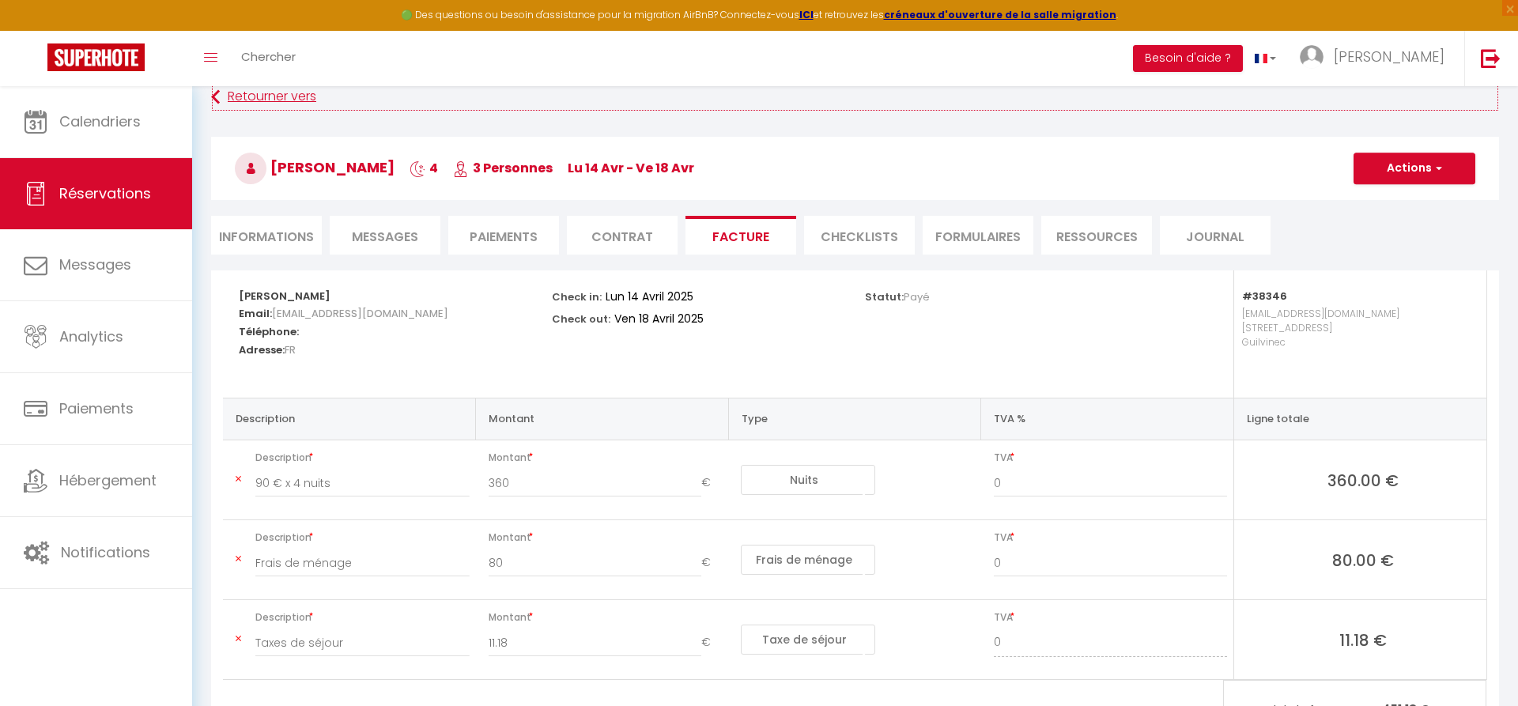
click at [260, 97] on link "Retourner vers" at bounding box center [855, 97] width 1288 height 28
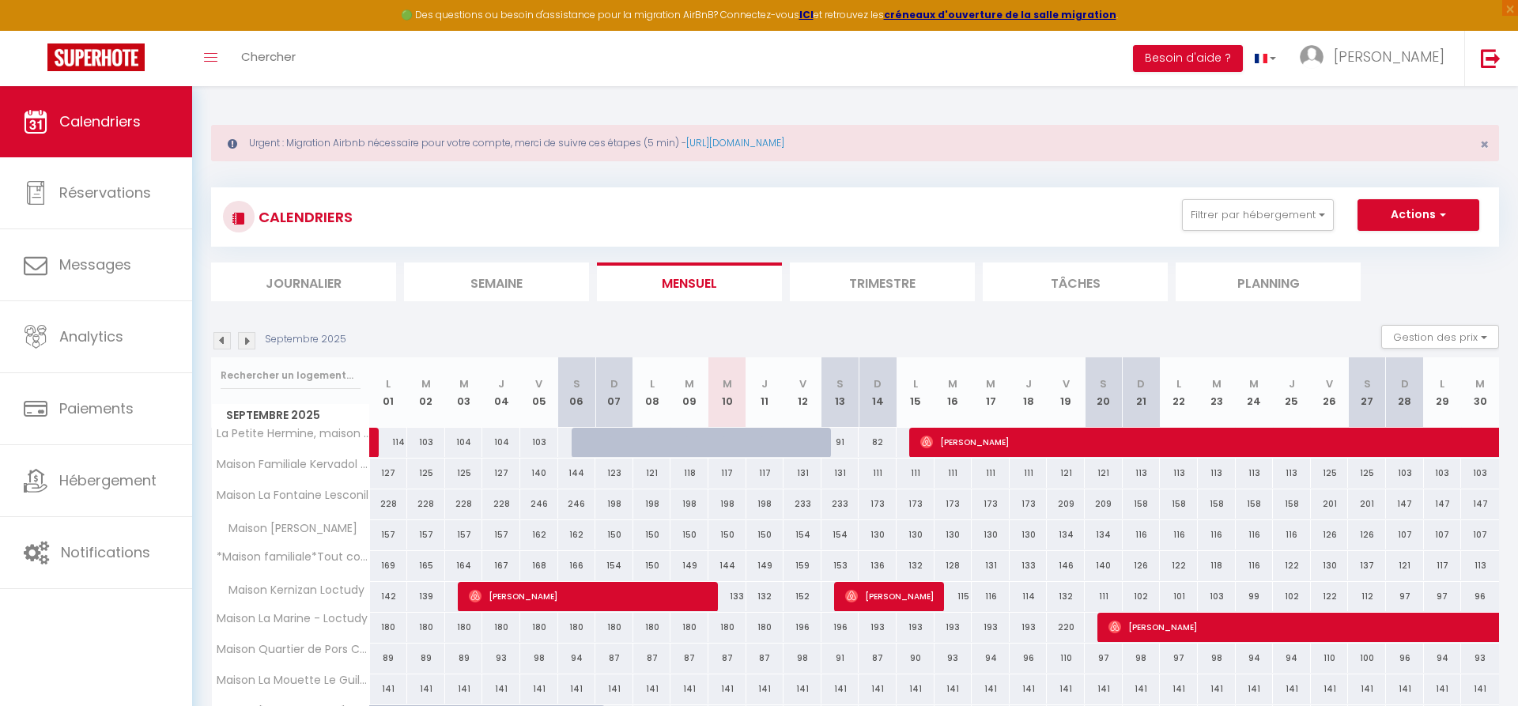
click at [224, 338] on img at bounding box center [222, 340] width 17 height 17
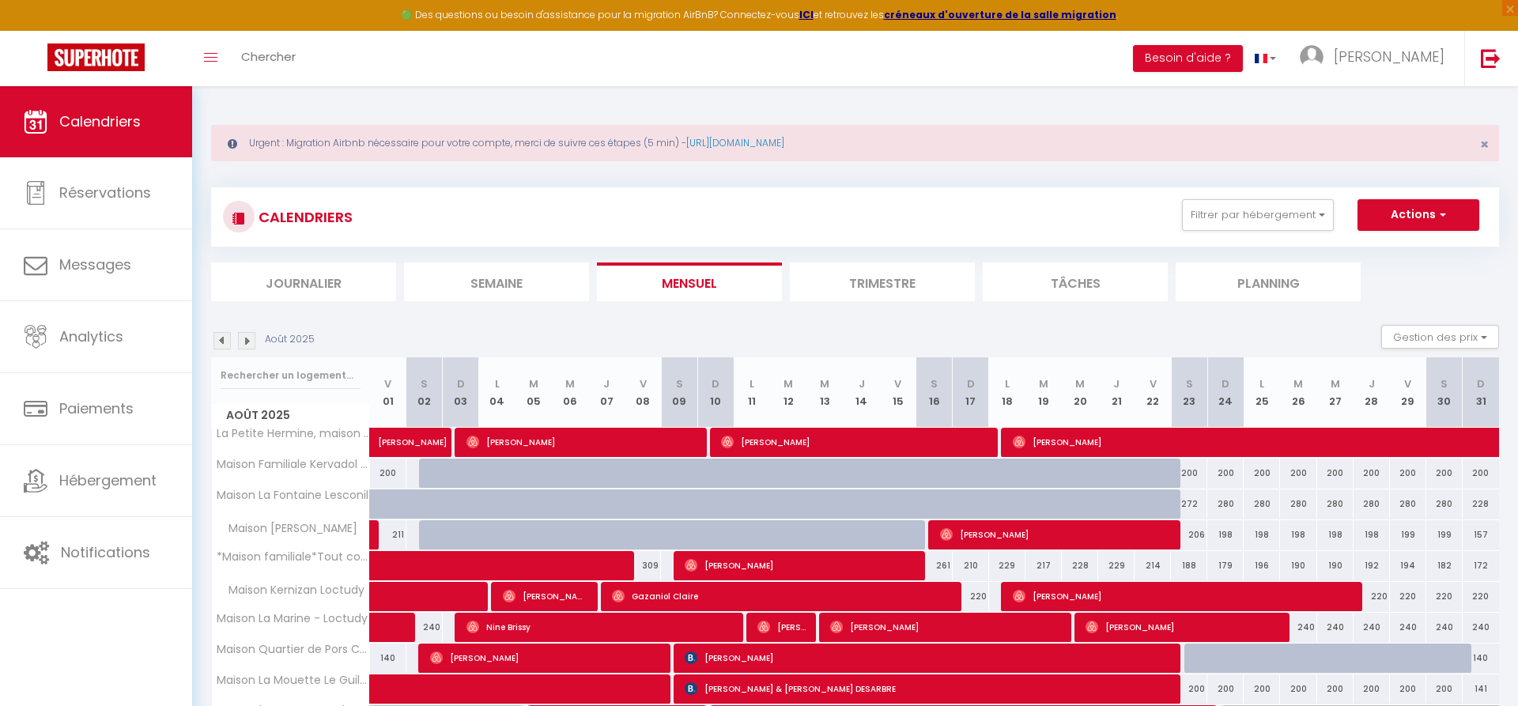
click at [218, 338] on img at bounding box center [222, 340] width 17 height 17
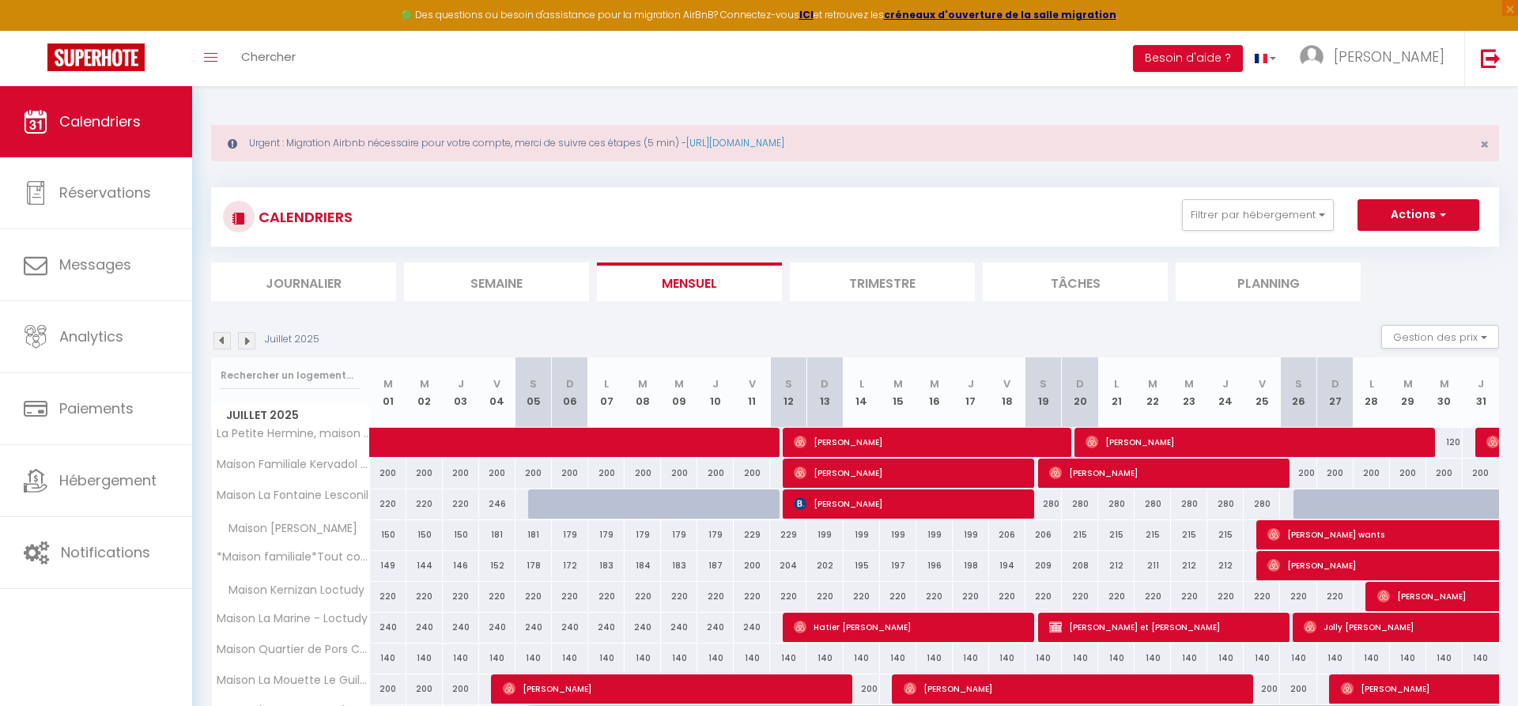
click at [218, 337] on img at bounding box center [222, 340] width 17 height 17
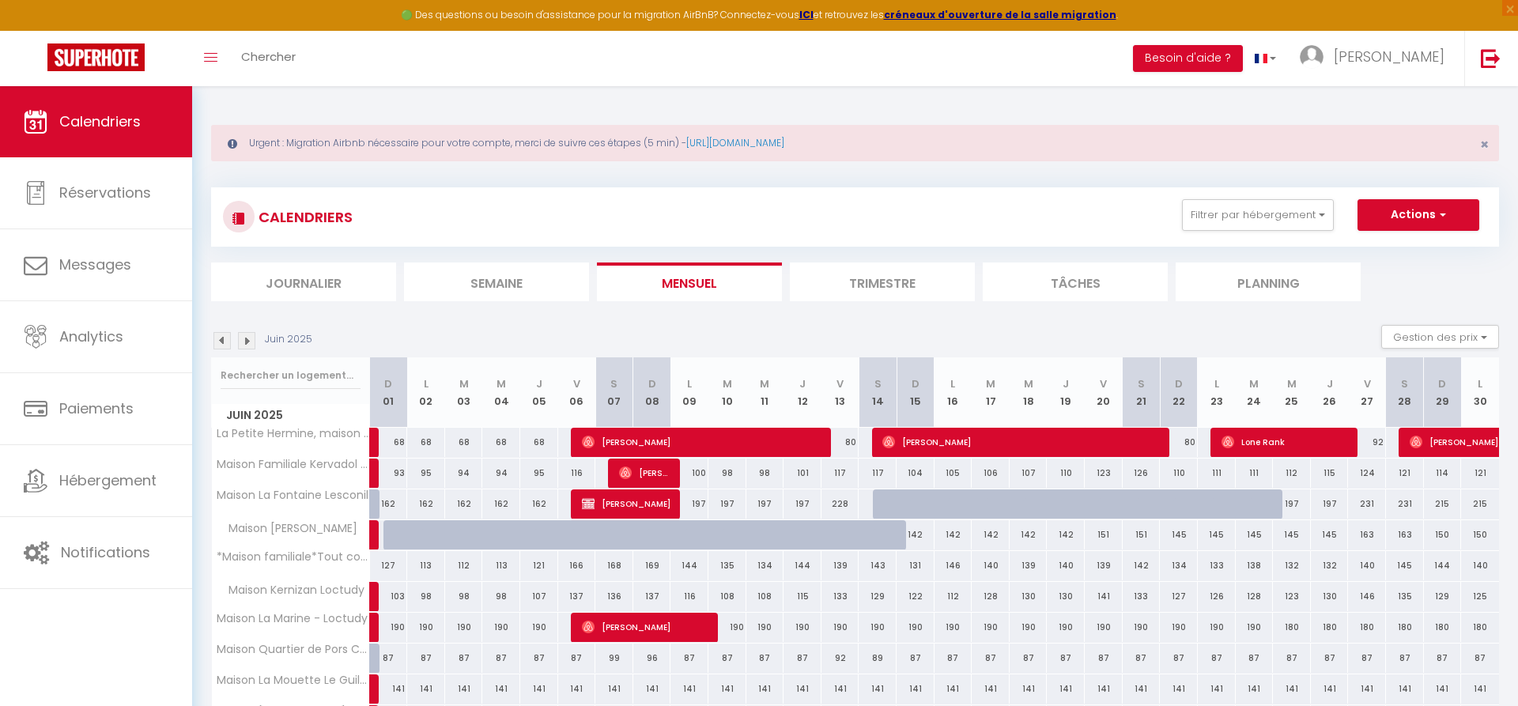
click at [218, 337] on img at bounding box center [222, 340] width 17 height 17
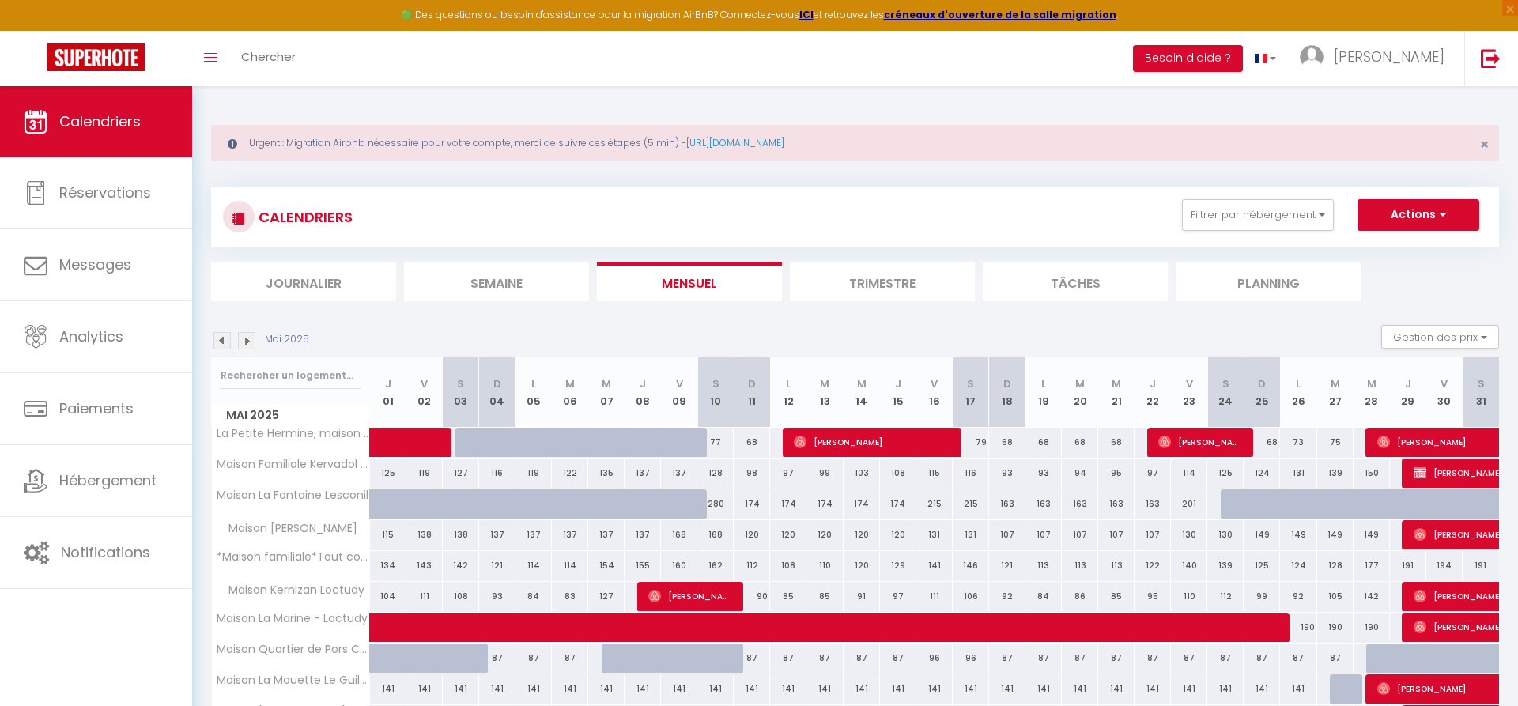
click at [218, 337] on img at bounding box center [222, 340] width 17 height 17
select select
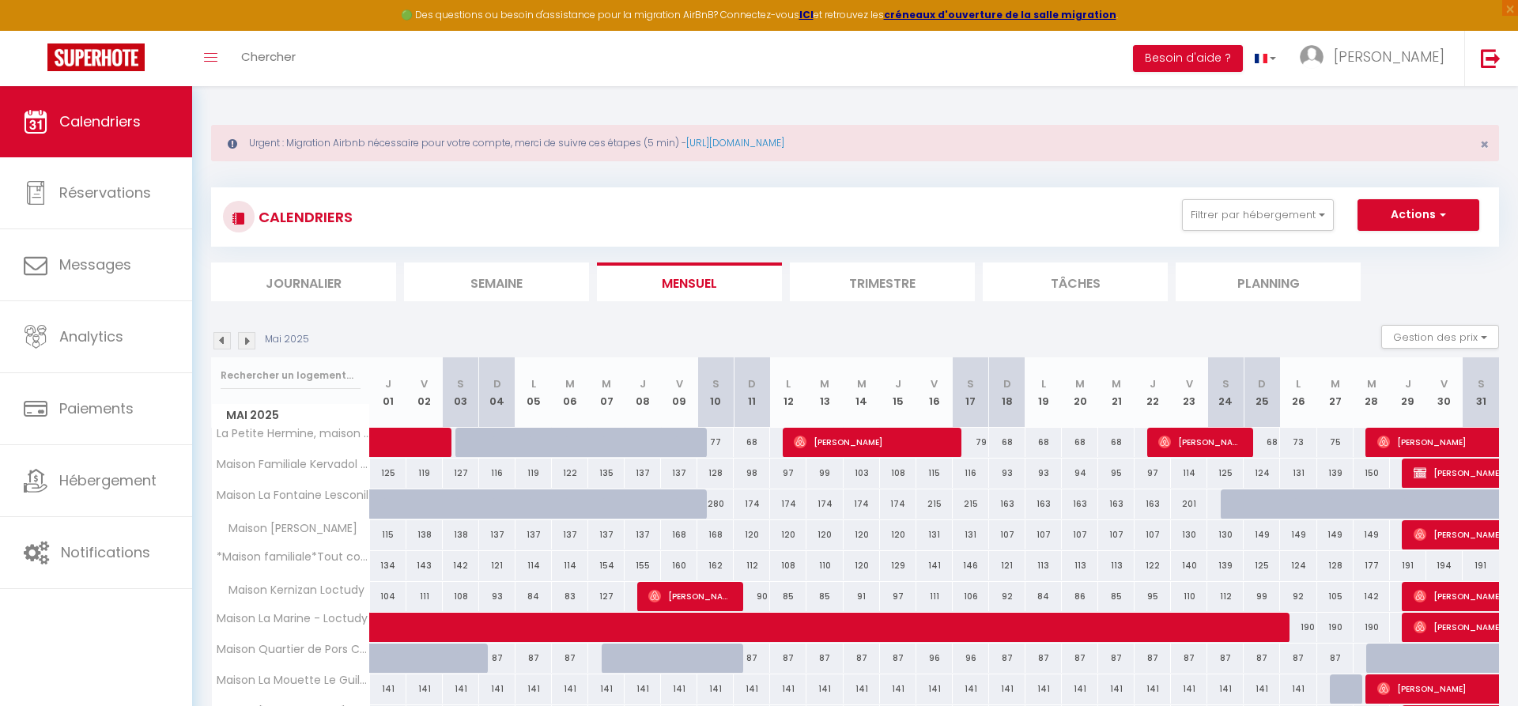
select select
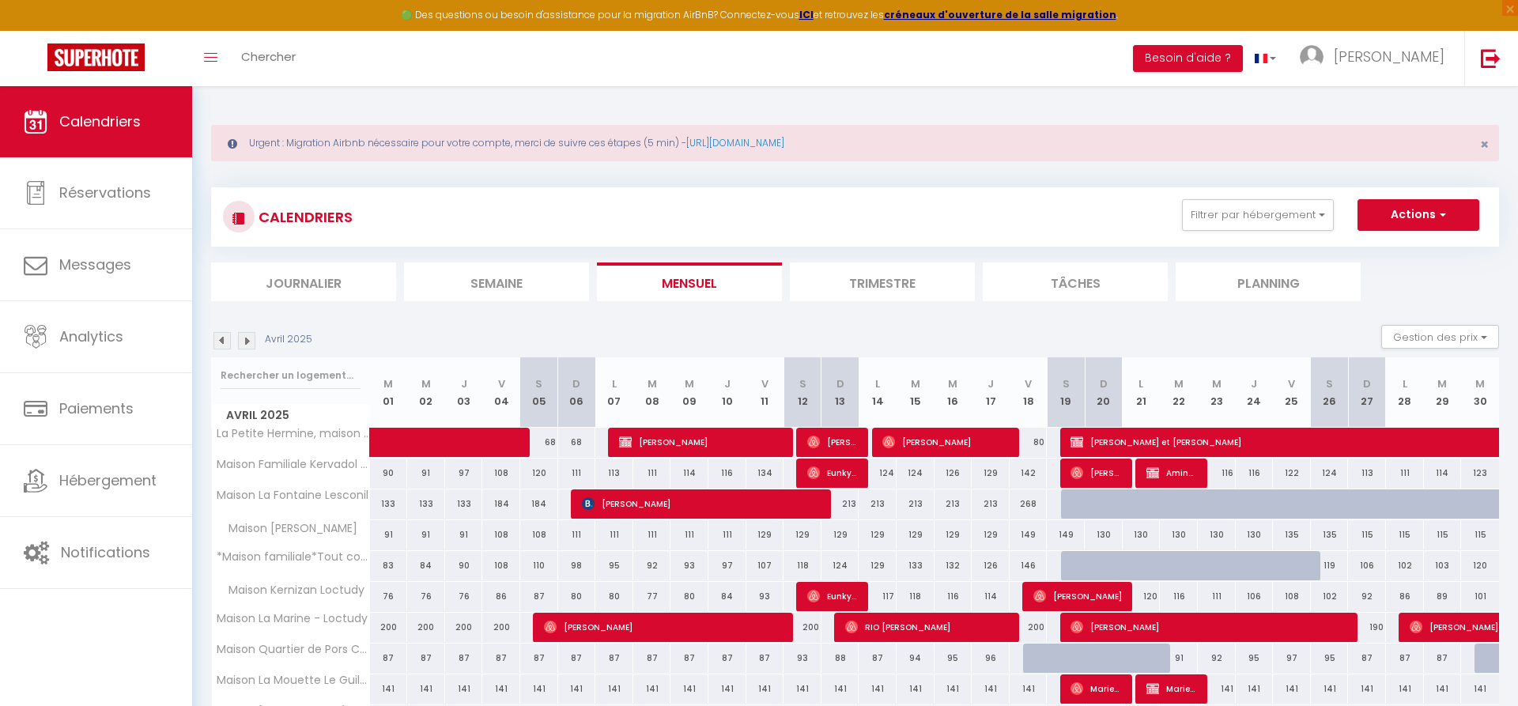
click at [1445, 439] on span "[PERSON_NAME] et [PERSON_NAME]" at bounding box center [1325, 442] width 509 height 30
select select "OK"
select select "0"
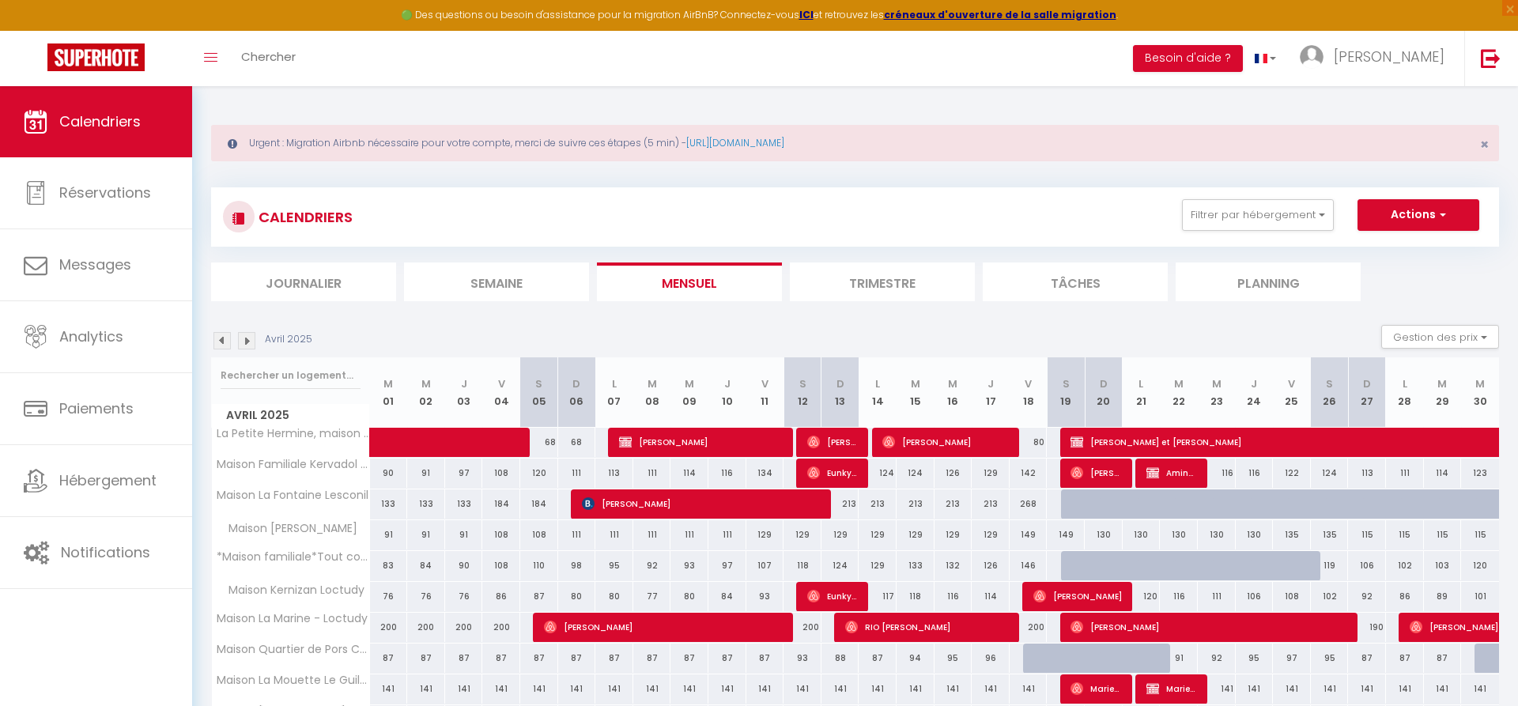
select select "1"
select select
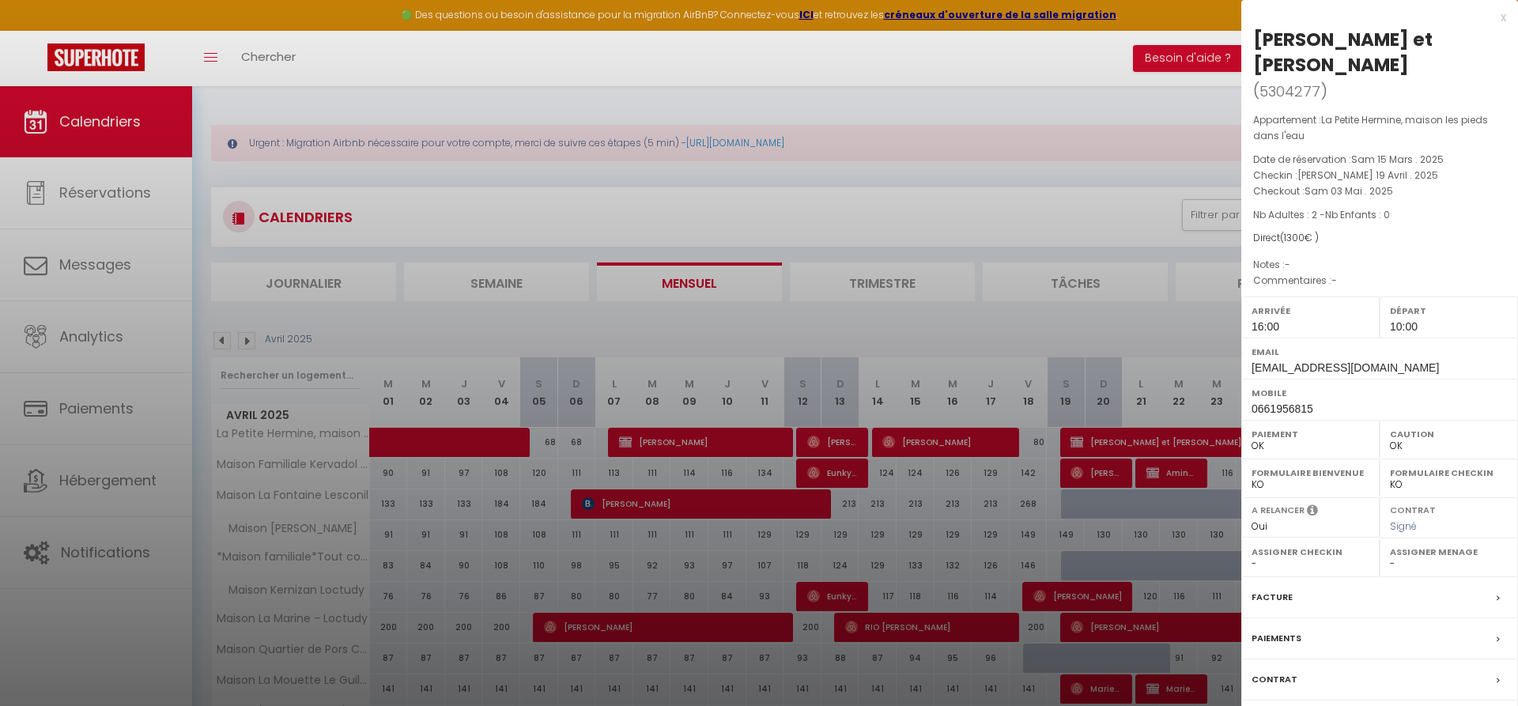
select select "36973"
click at [1501, 19] on div "x" at bounding box center [1374, 17] width 265 height 19
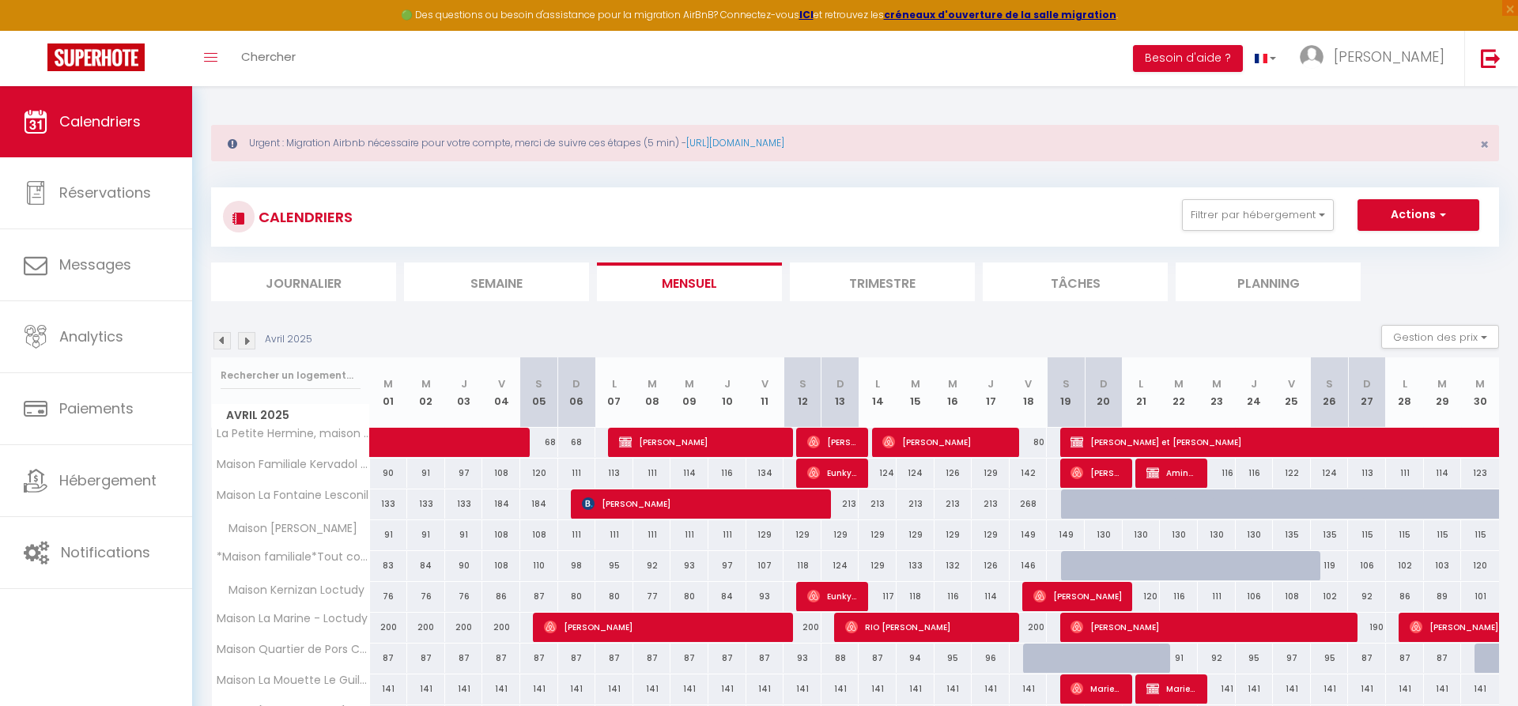
click at [248, 337] on img at bounding box center [246, 340] width 17 height 17
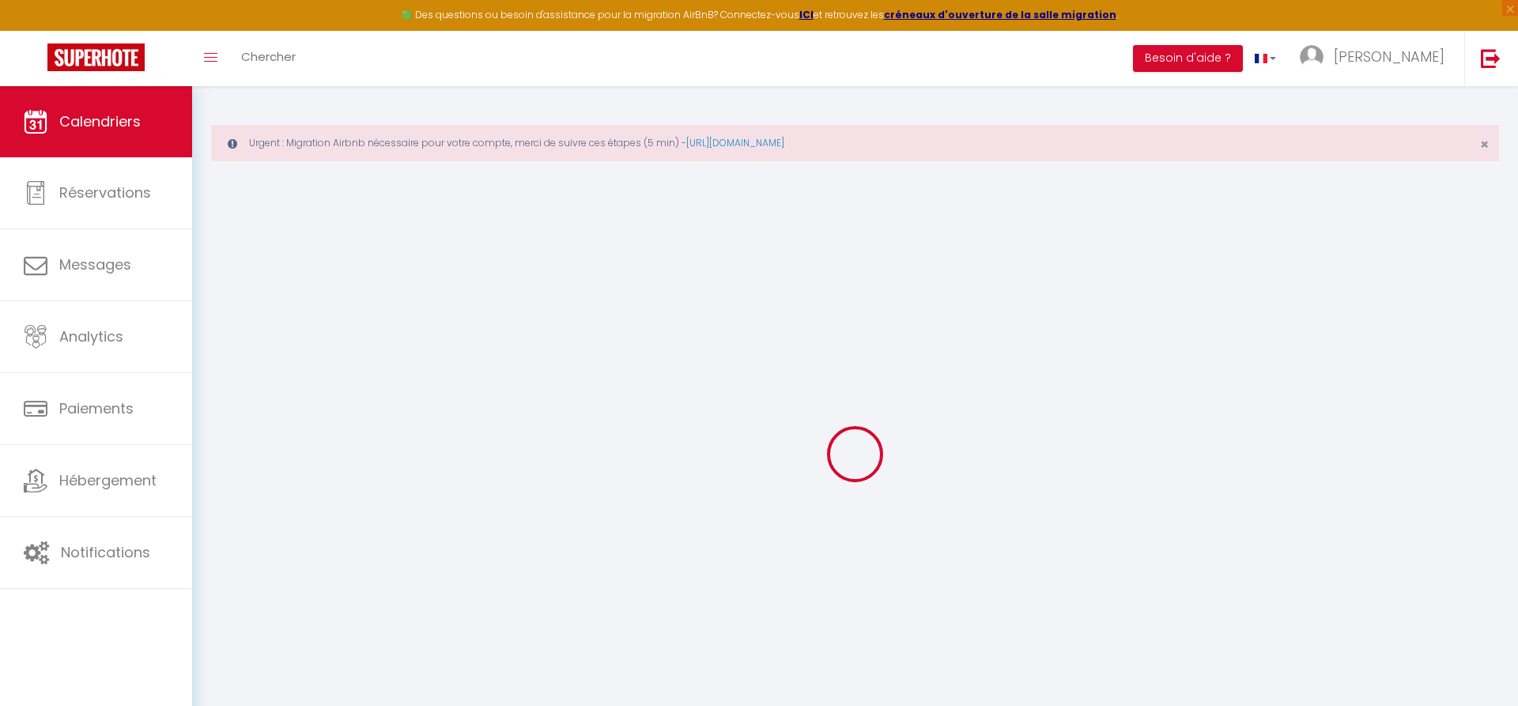
select select "0"
select select "36973"
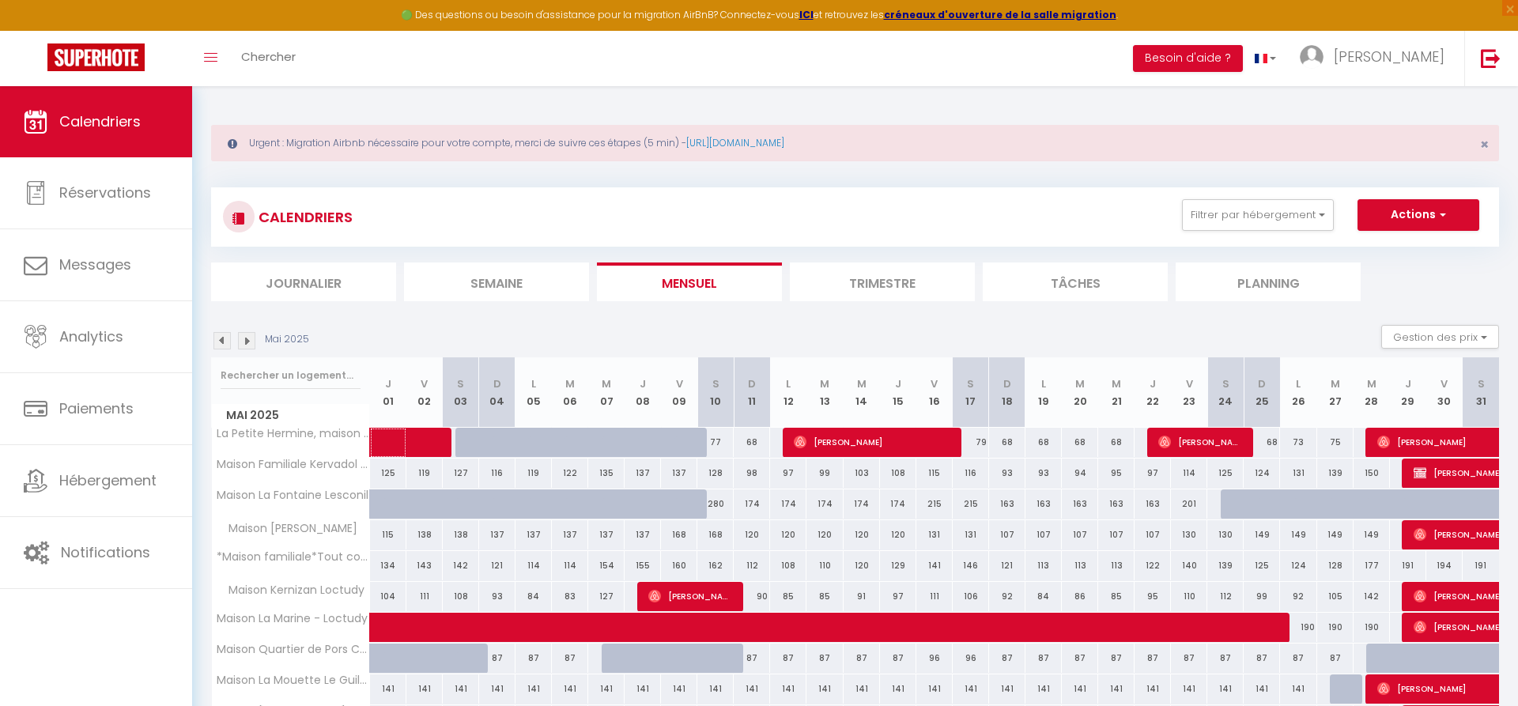
click at [404, 438] on span at bounding box center [430, 443] width 73 height 30
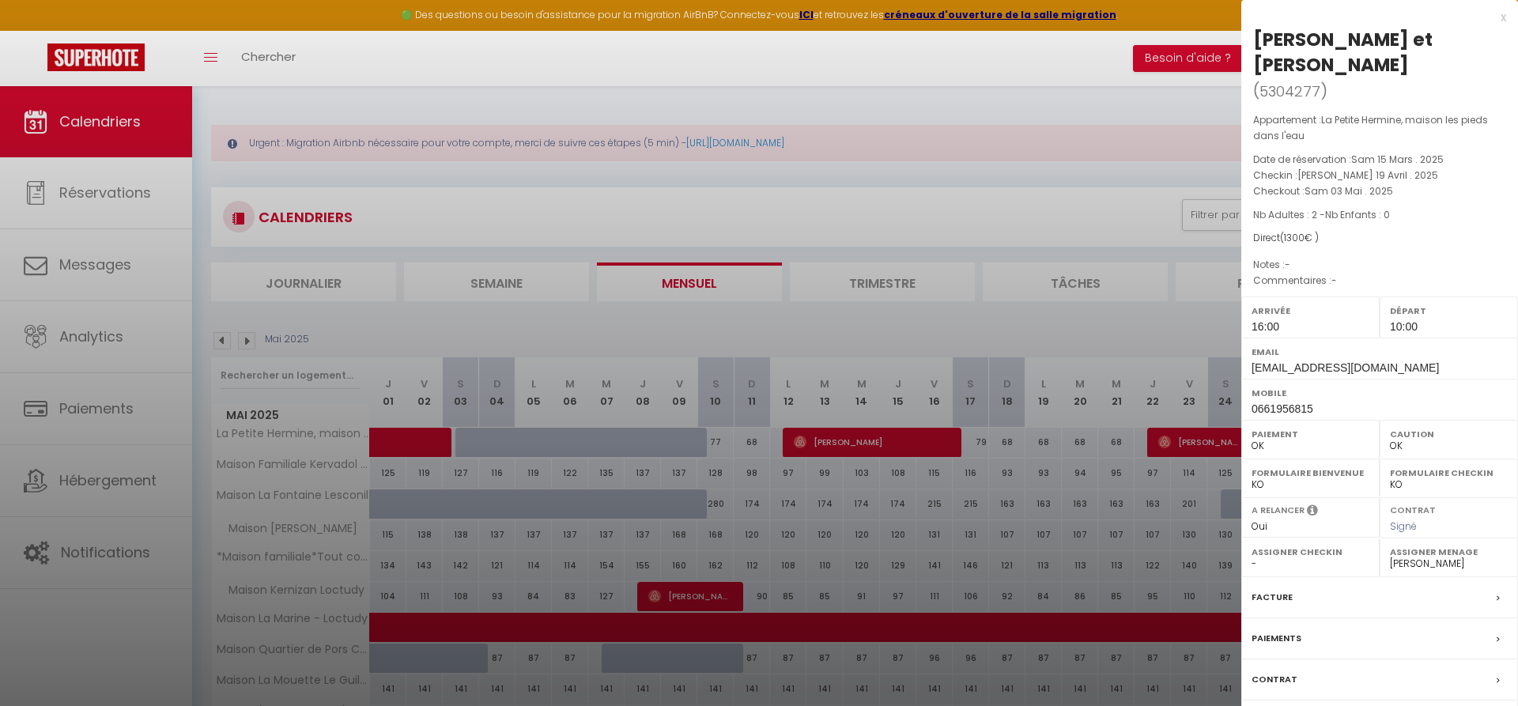
click at [1266, 590] on label "Facture" at bounding box center [1272, 597] width 41 height 17
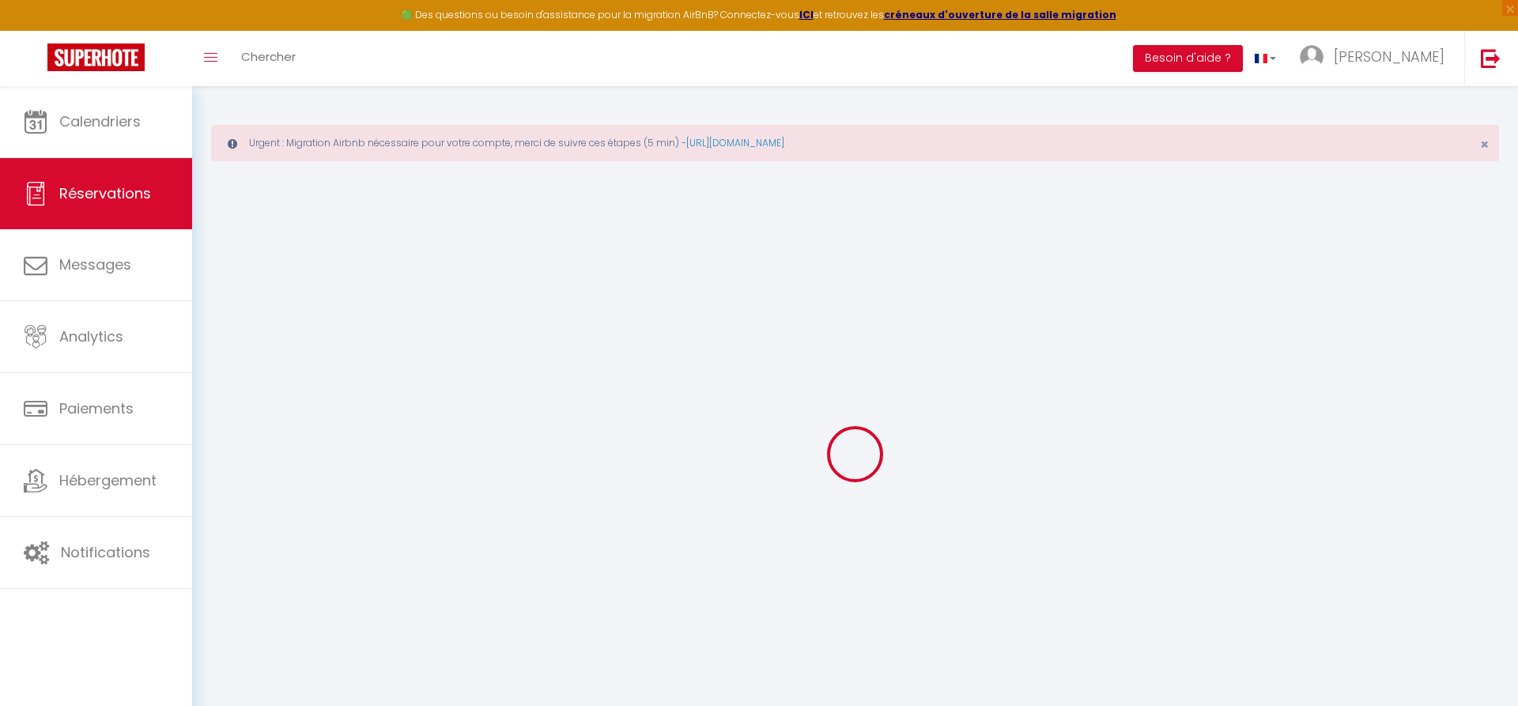
select select "cleaning"
select select "taxes"
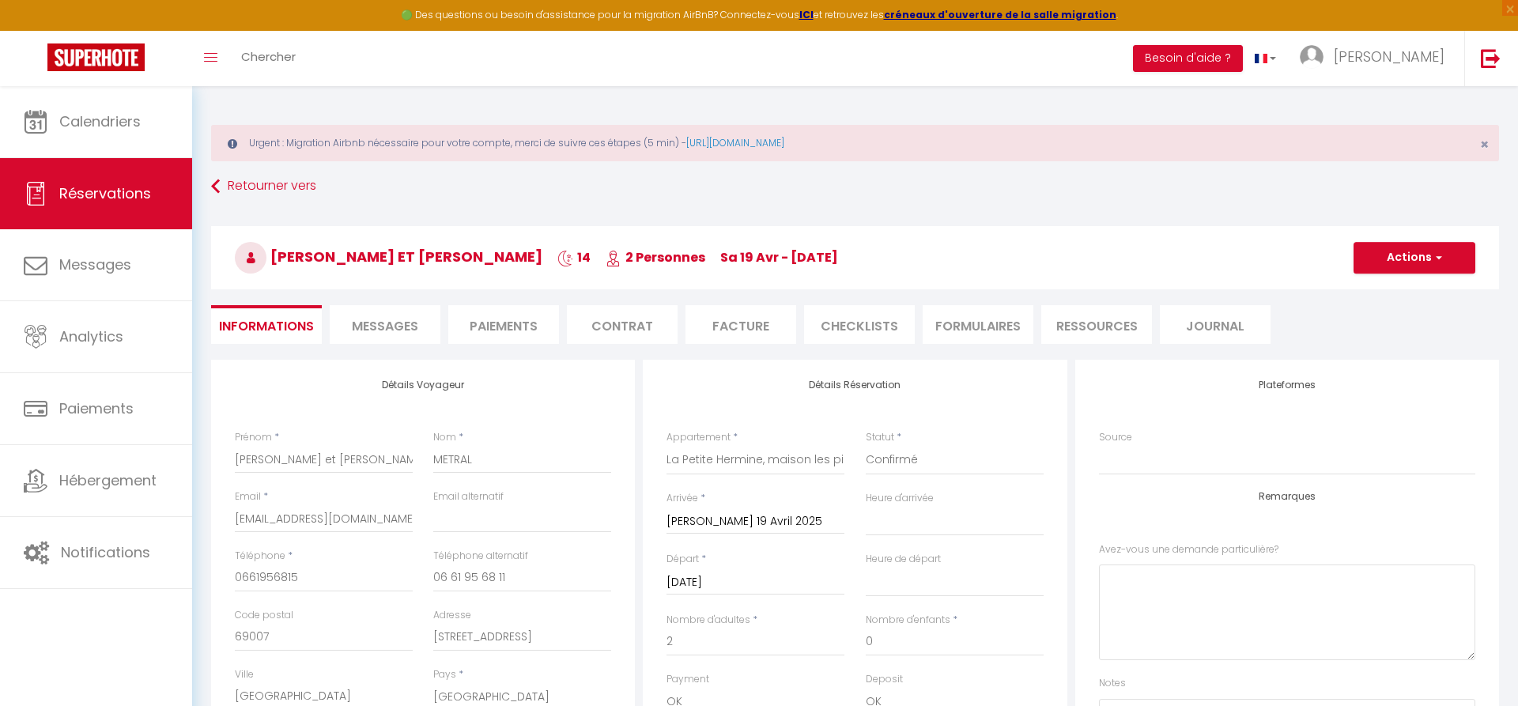
select select
checkbox input "false"
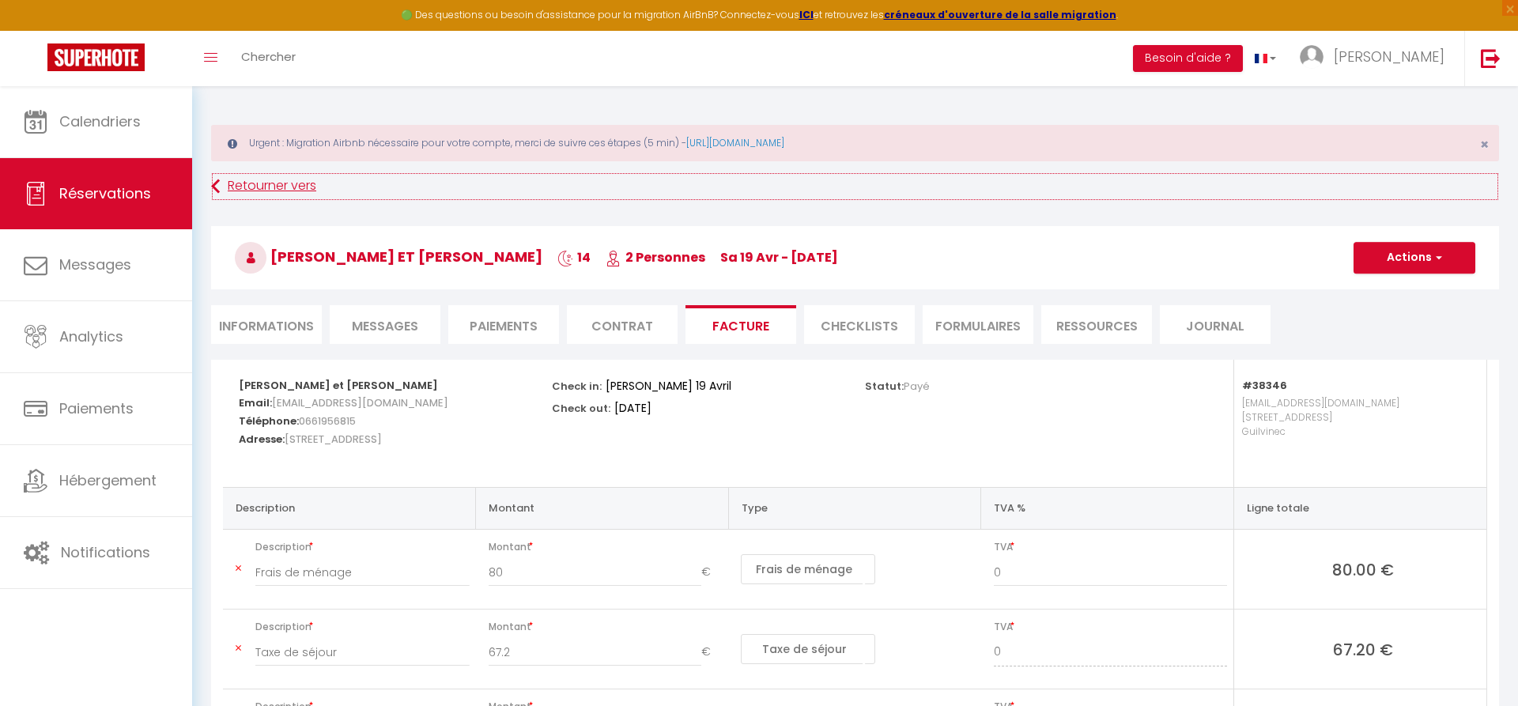
click at [260, 187] on link "Retourner vers" at bounding box center [855, 186] width 1288 height 28
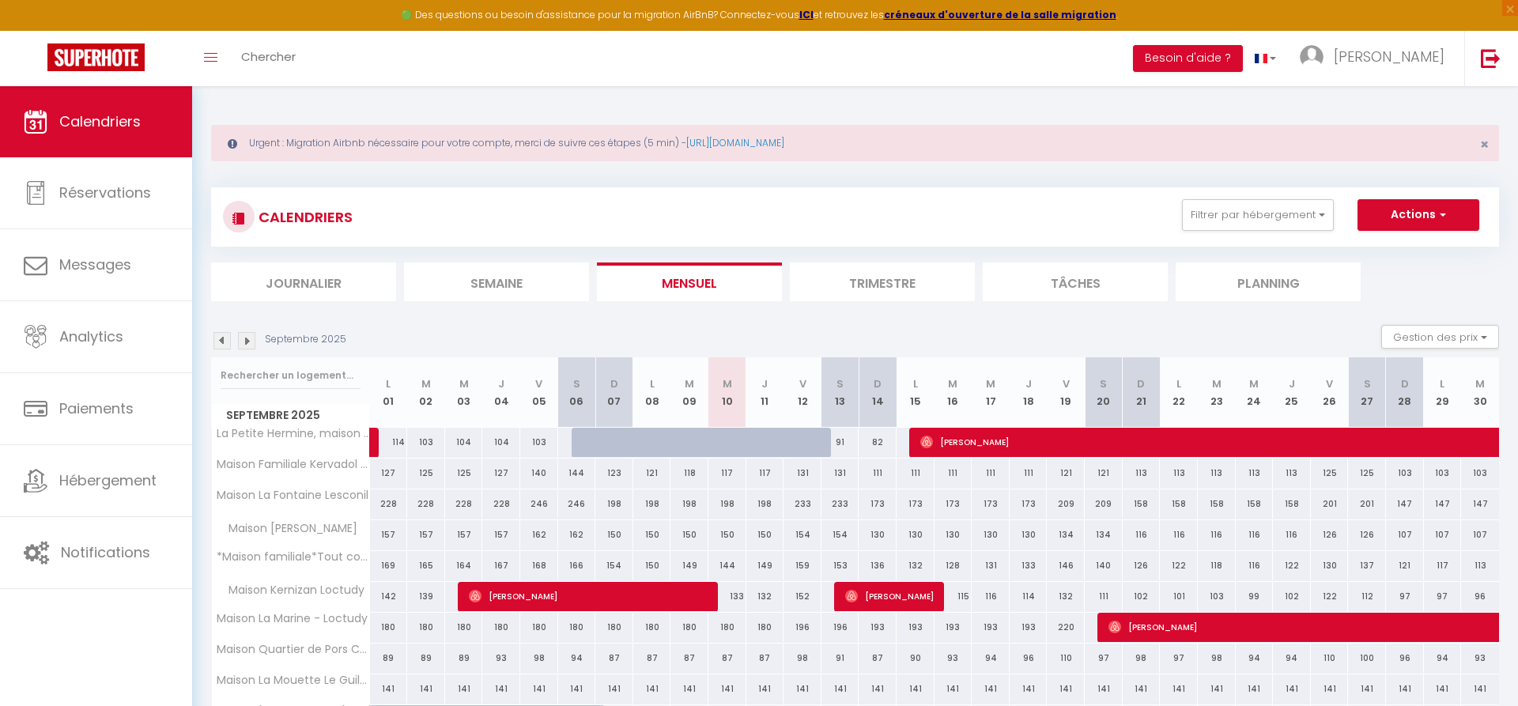
click at [220, 341] on img at bounding box center [222, 340] width 17 height 17
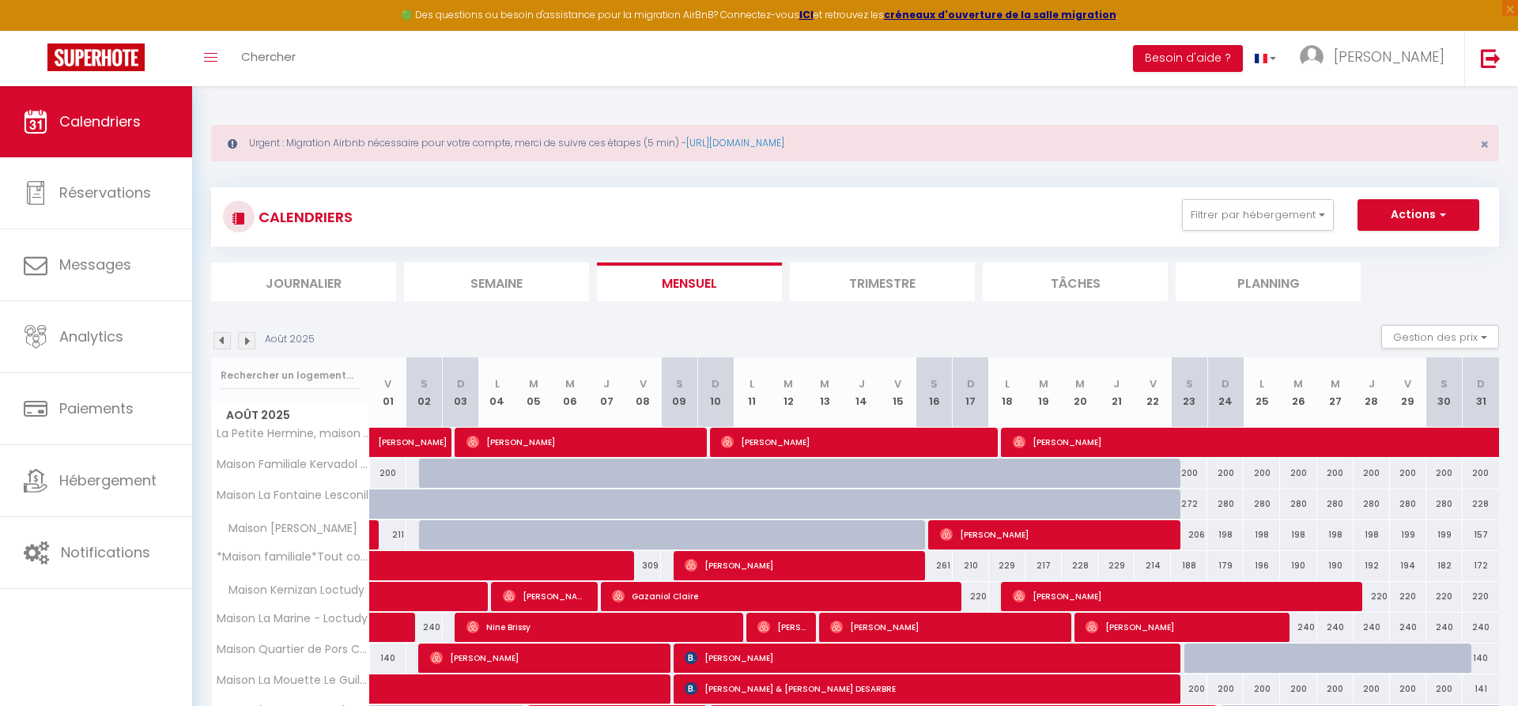
click at [220, 342] on img at bounding box center [222, 340] width 17 height 17
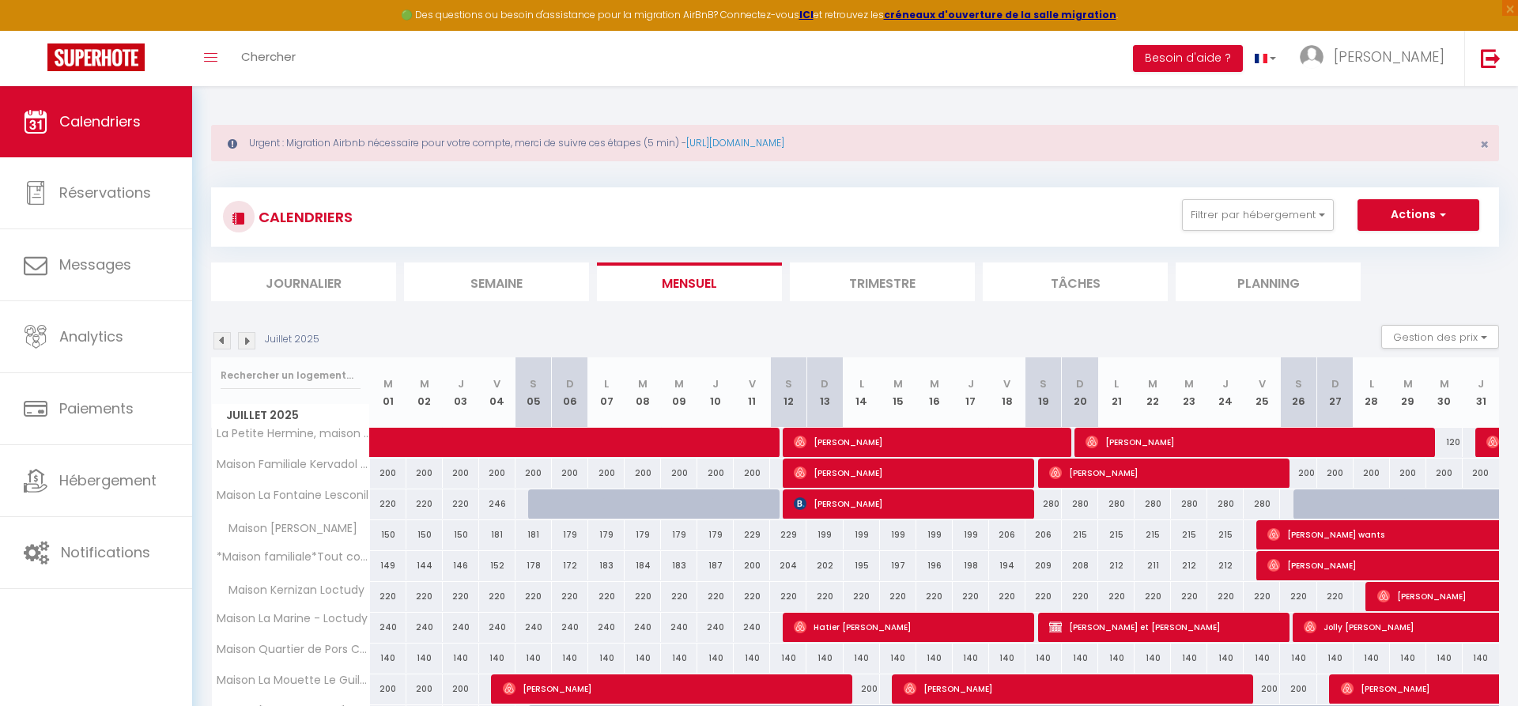
click at [220, 342] on img at bounding box center [222, 340] width 17 height 17
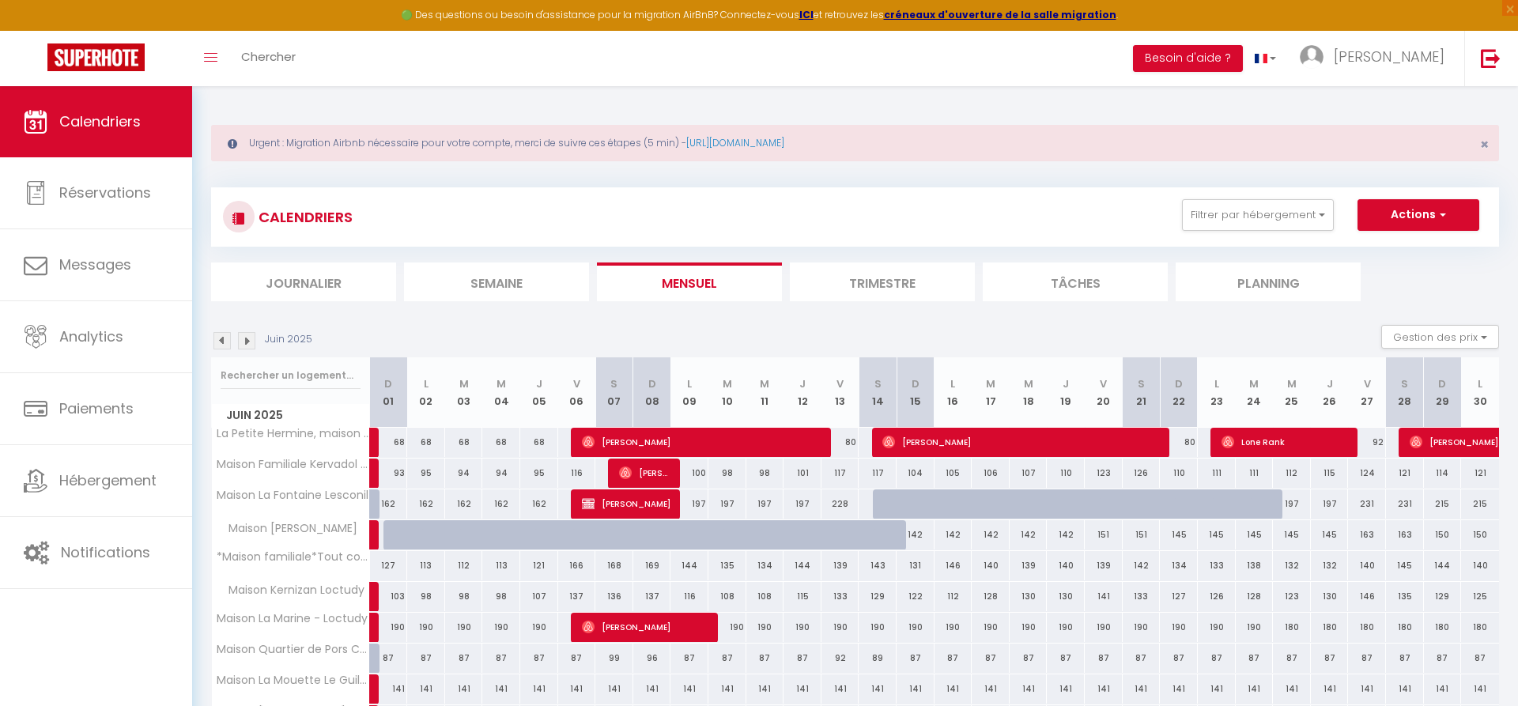
click at [220, 342] on img at bounding box center [222, 340] width 17 height 17
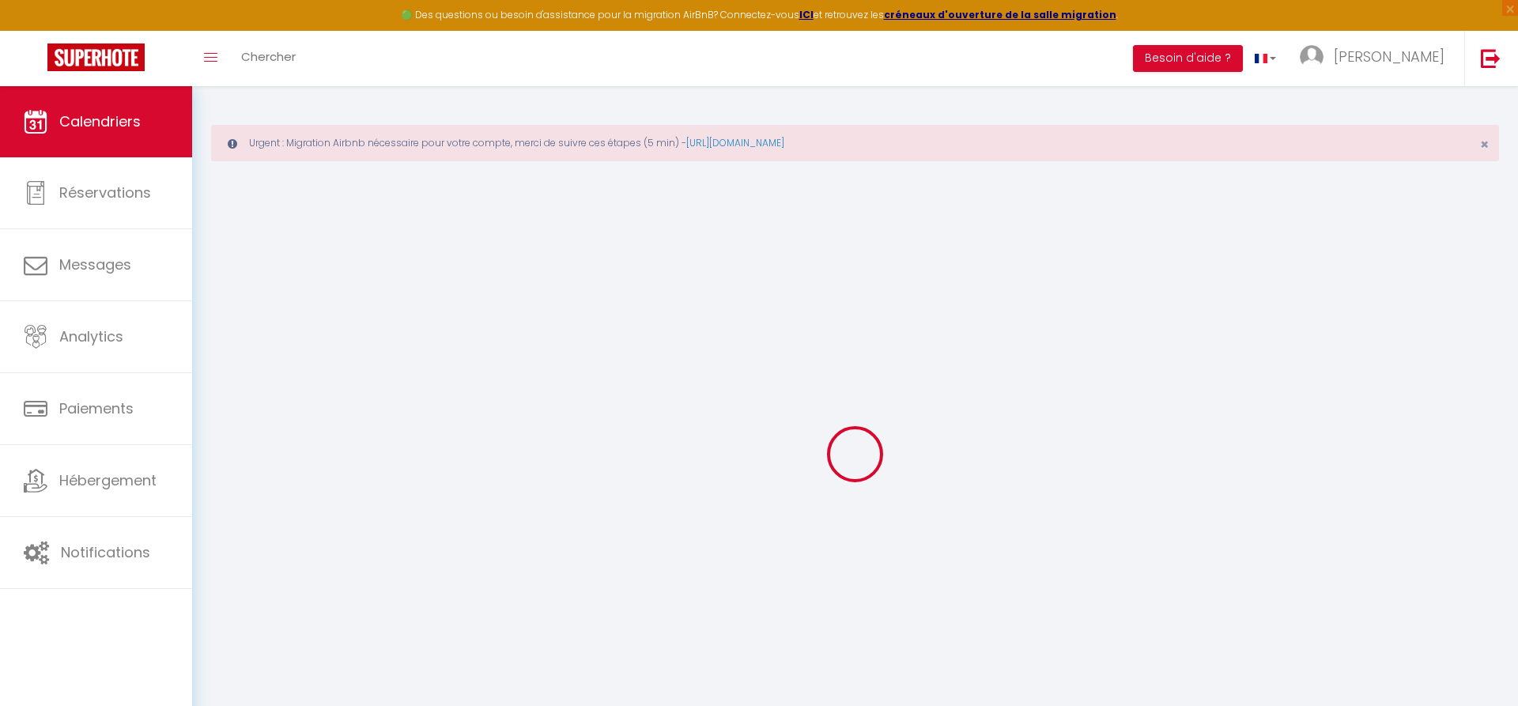
select select
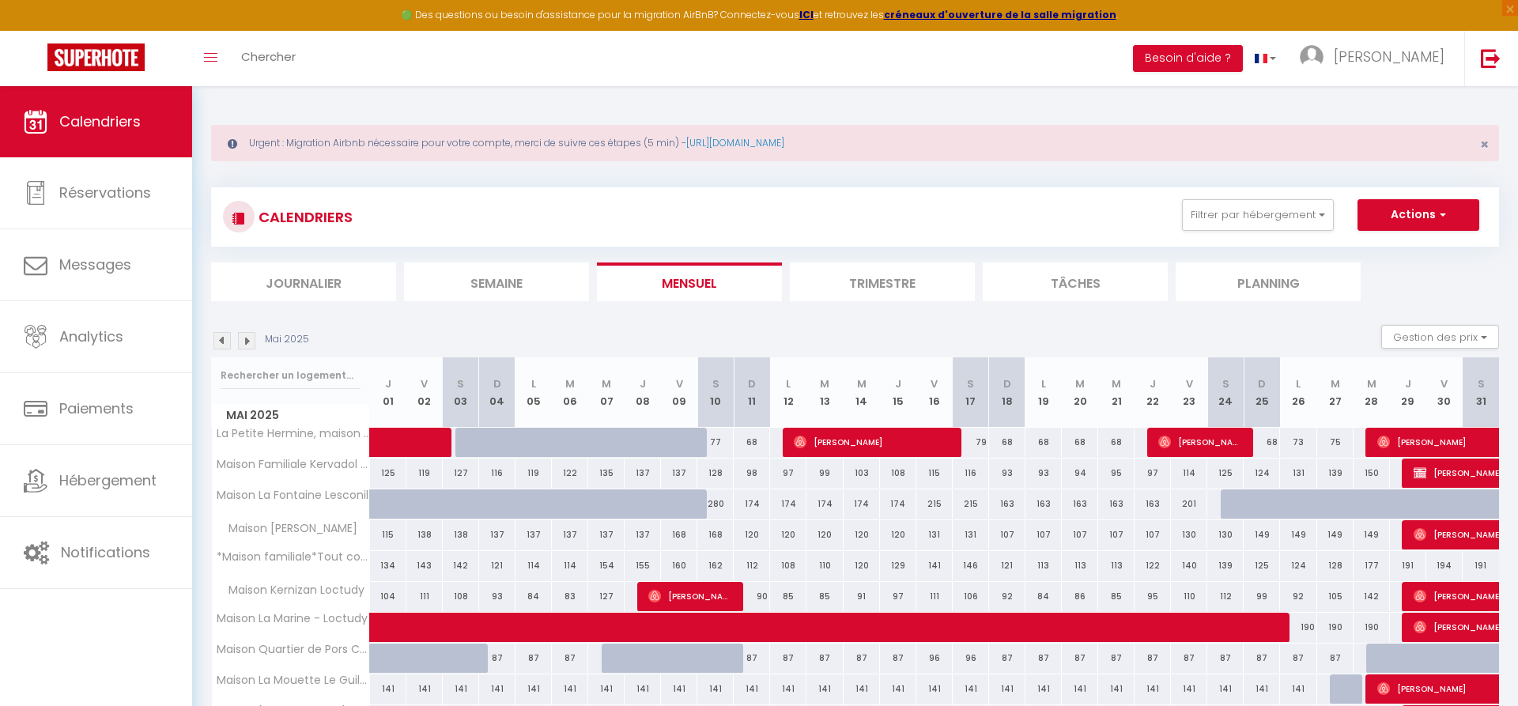
click at [904, 437] on span "[PERSON_NAME]" at bounding box center [872, 442] width 157 height 30
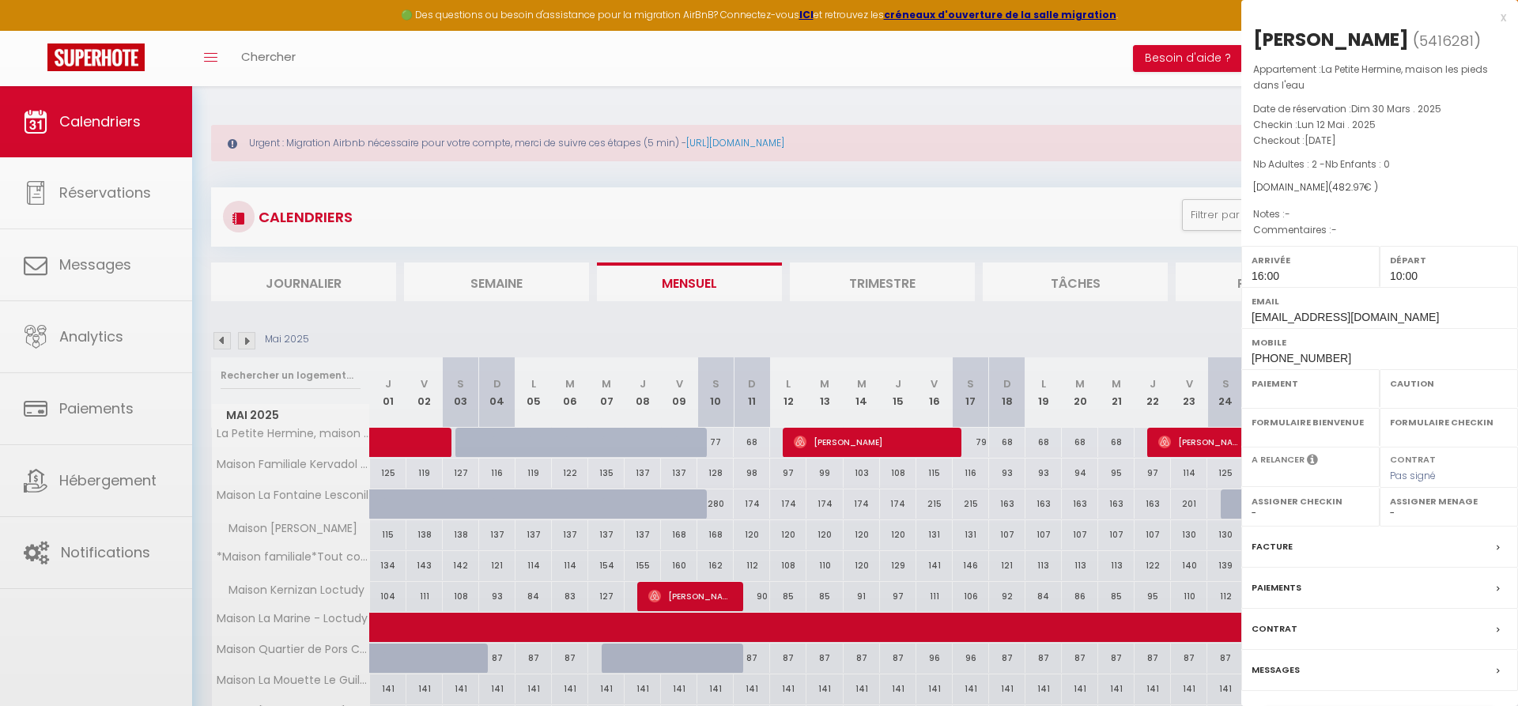
select select "OK"
select select "1"
select select "0"
select select "1"
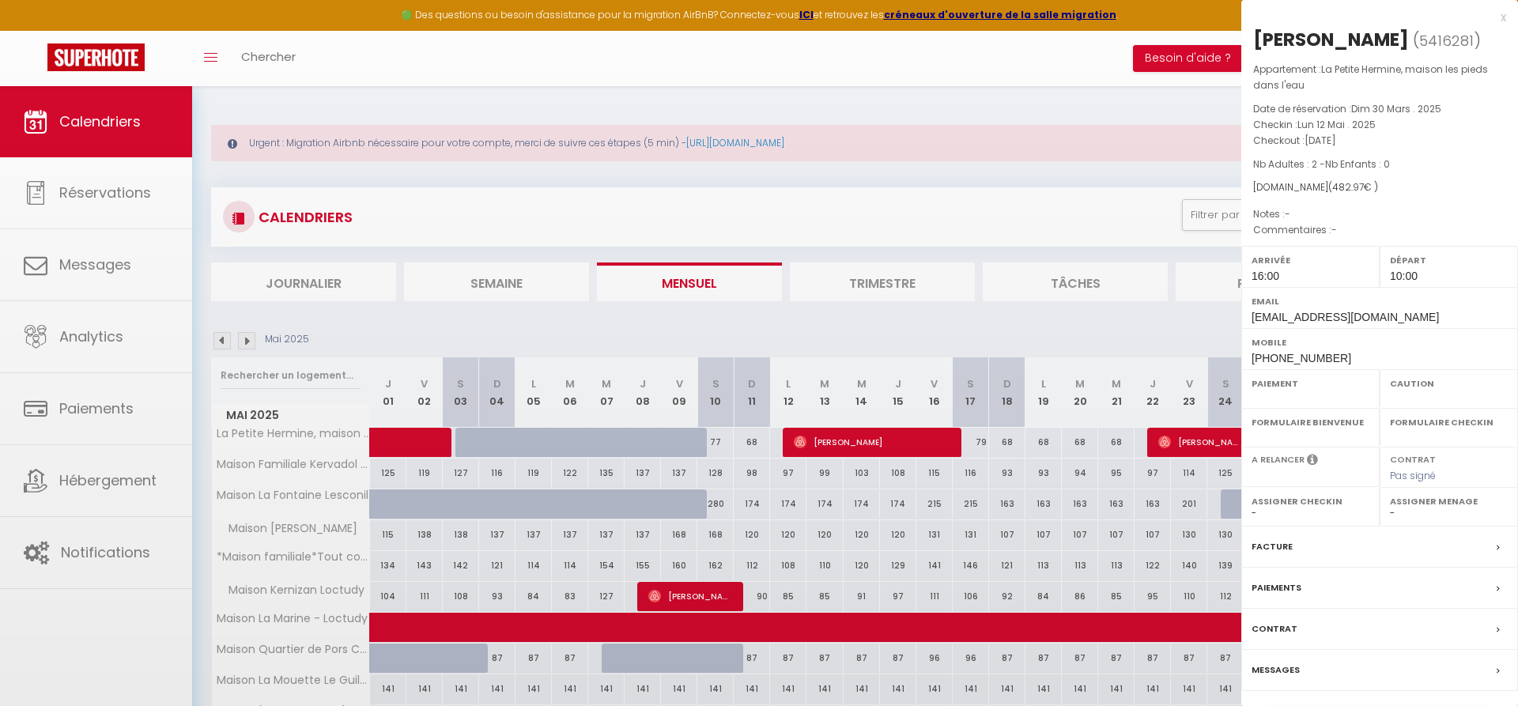
select select
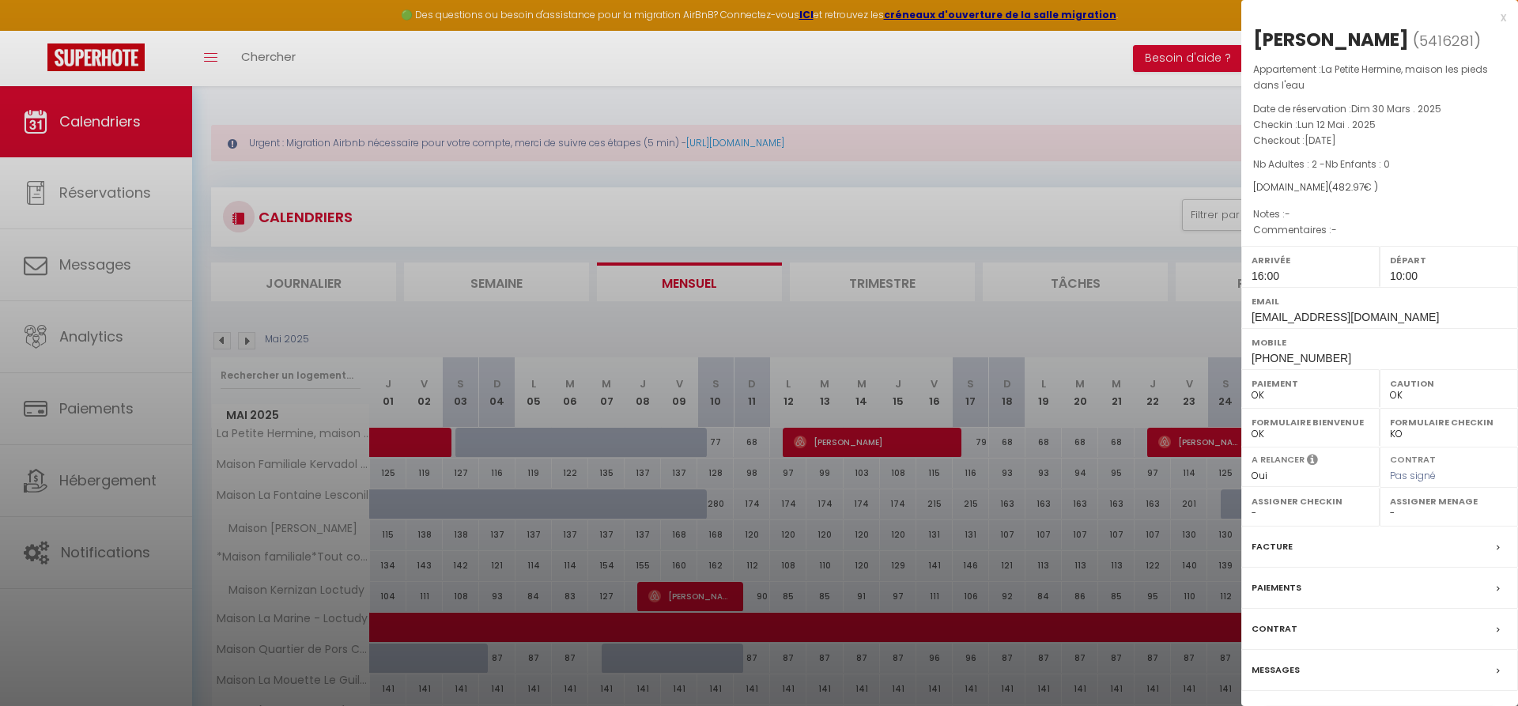
select select "36973"
click at [1295, 547] on div "Facture" at bounding box center [1380, 547] width 277 height 41
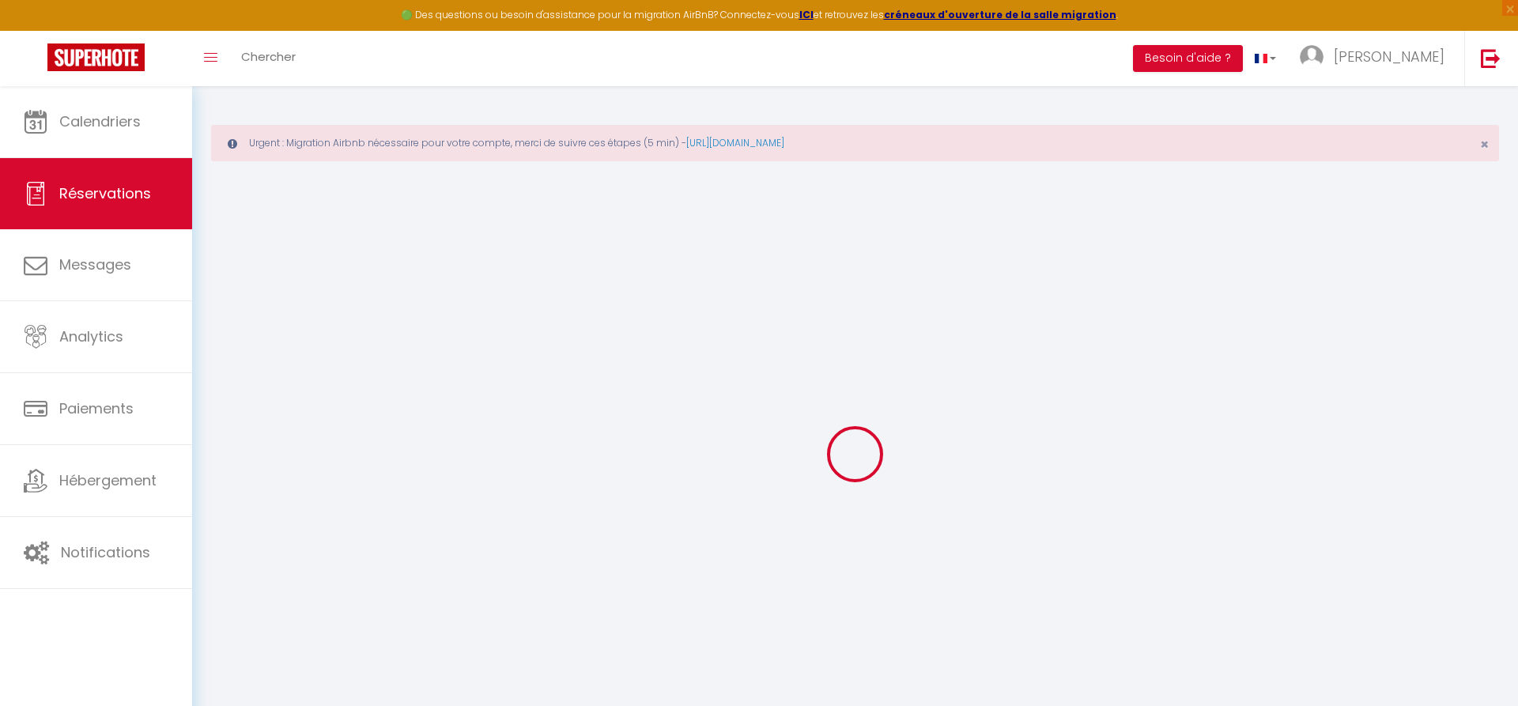
select select "cleaning"
select select "taxes"
select select
checkbox input "false"
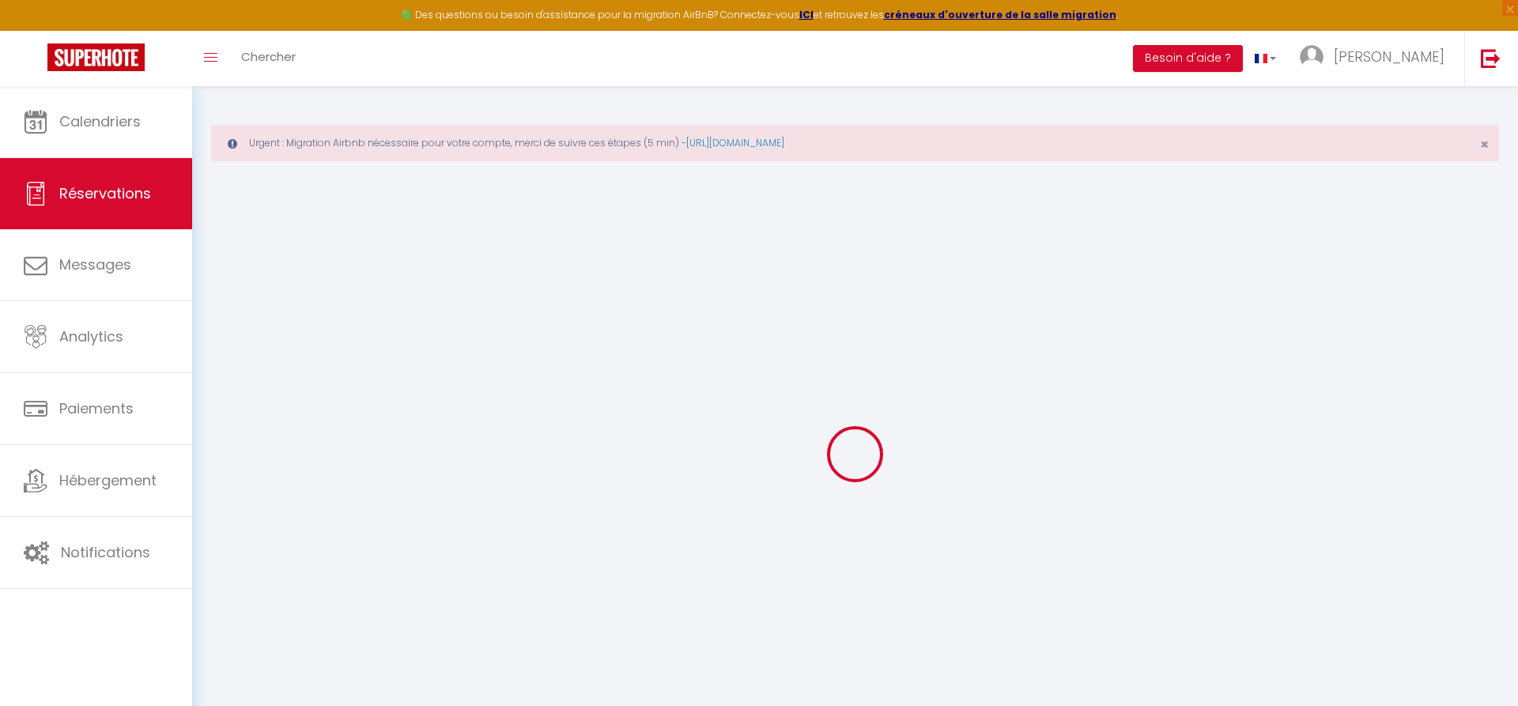
select select
checkbox input "false"
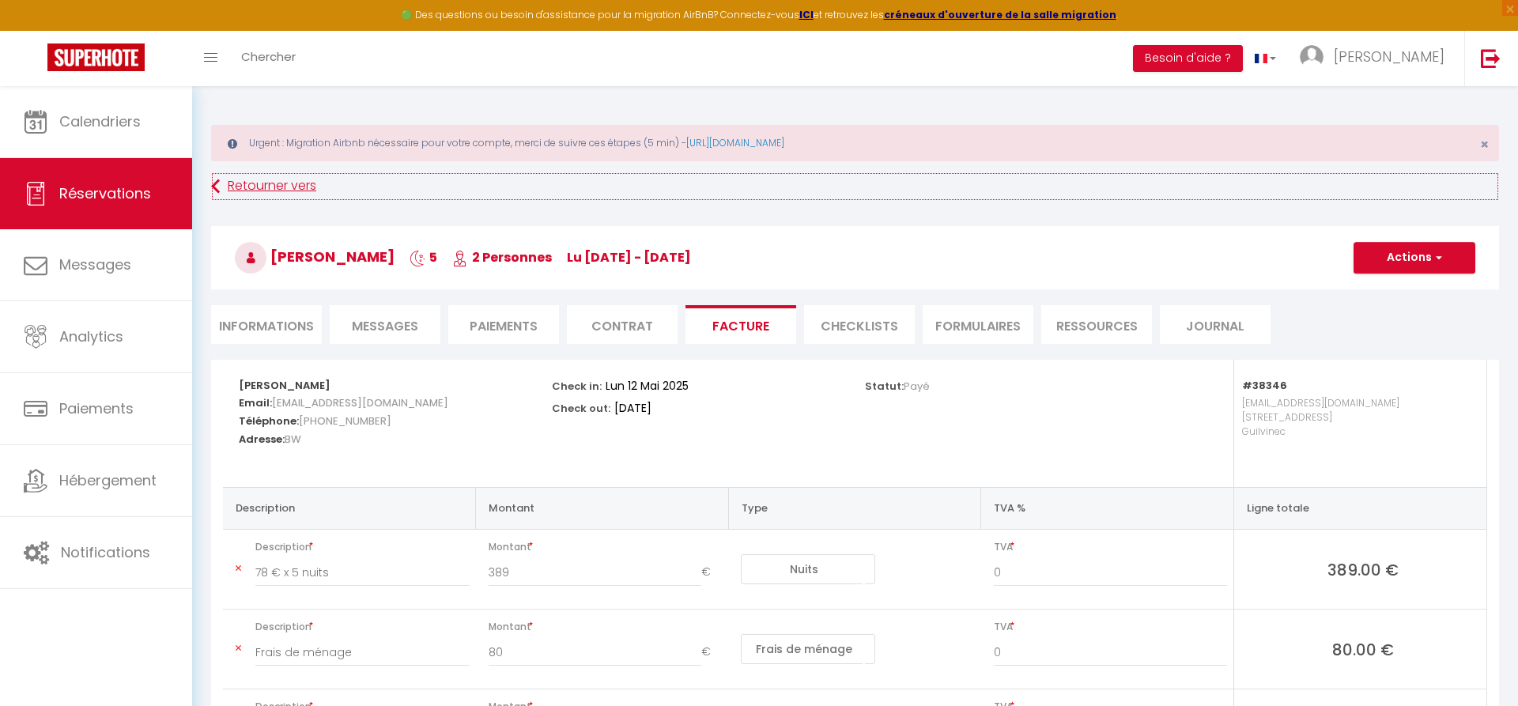
click at [229, 176] on link "Retourner vers" at bounding box center [855, 186] width 1288 height 28
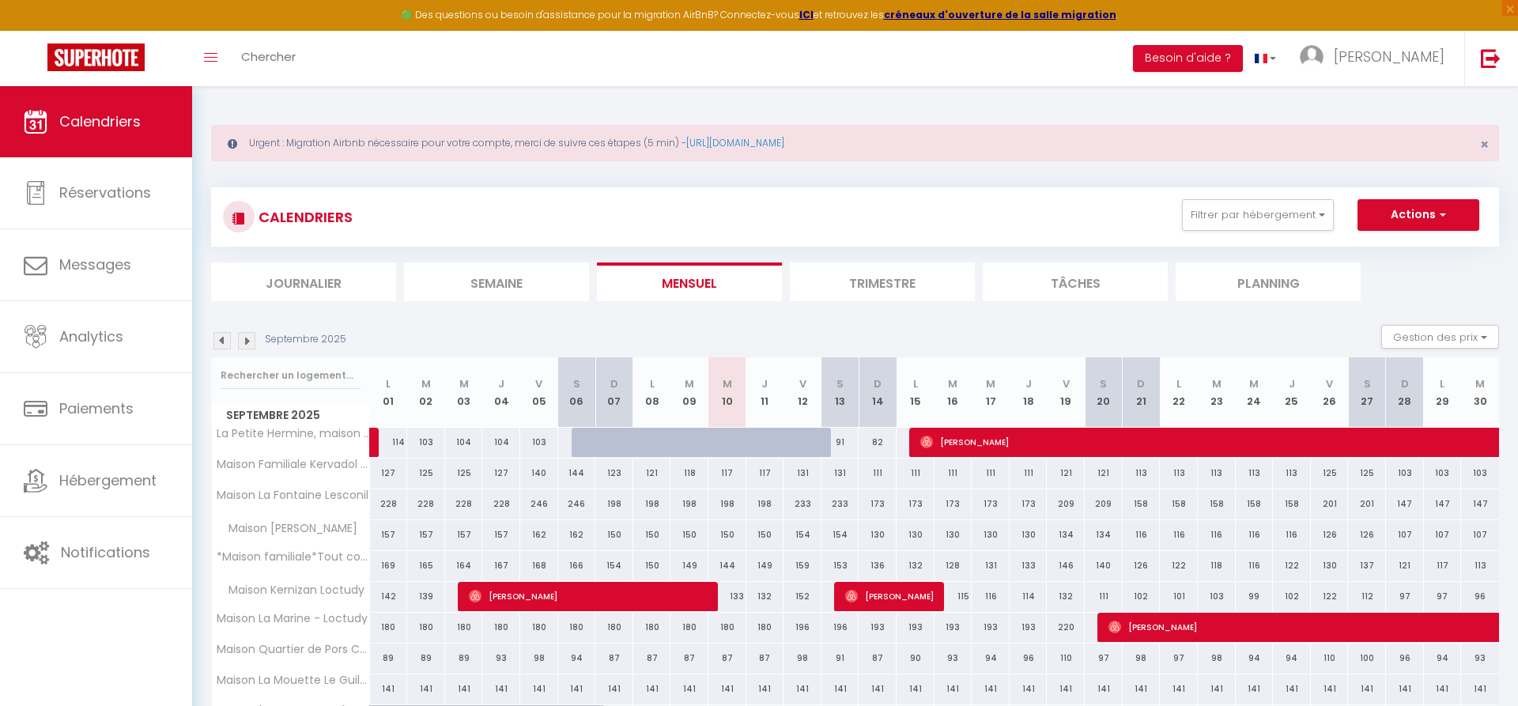
click at [224, 342] on img at bounding box center [222, 340] width 17 height 17
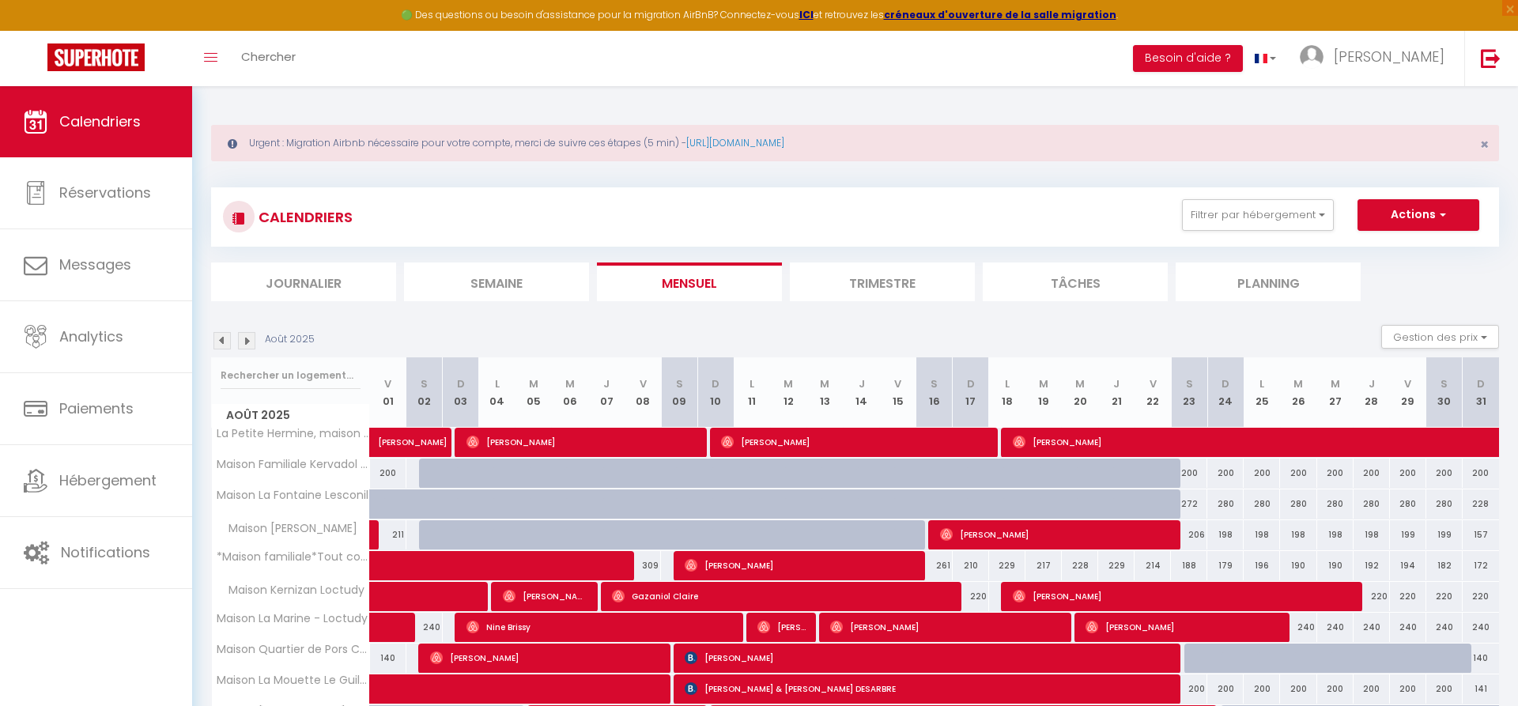
click at [224, 342] on img at bounding box center [222, 340] width 17 height 17
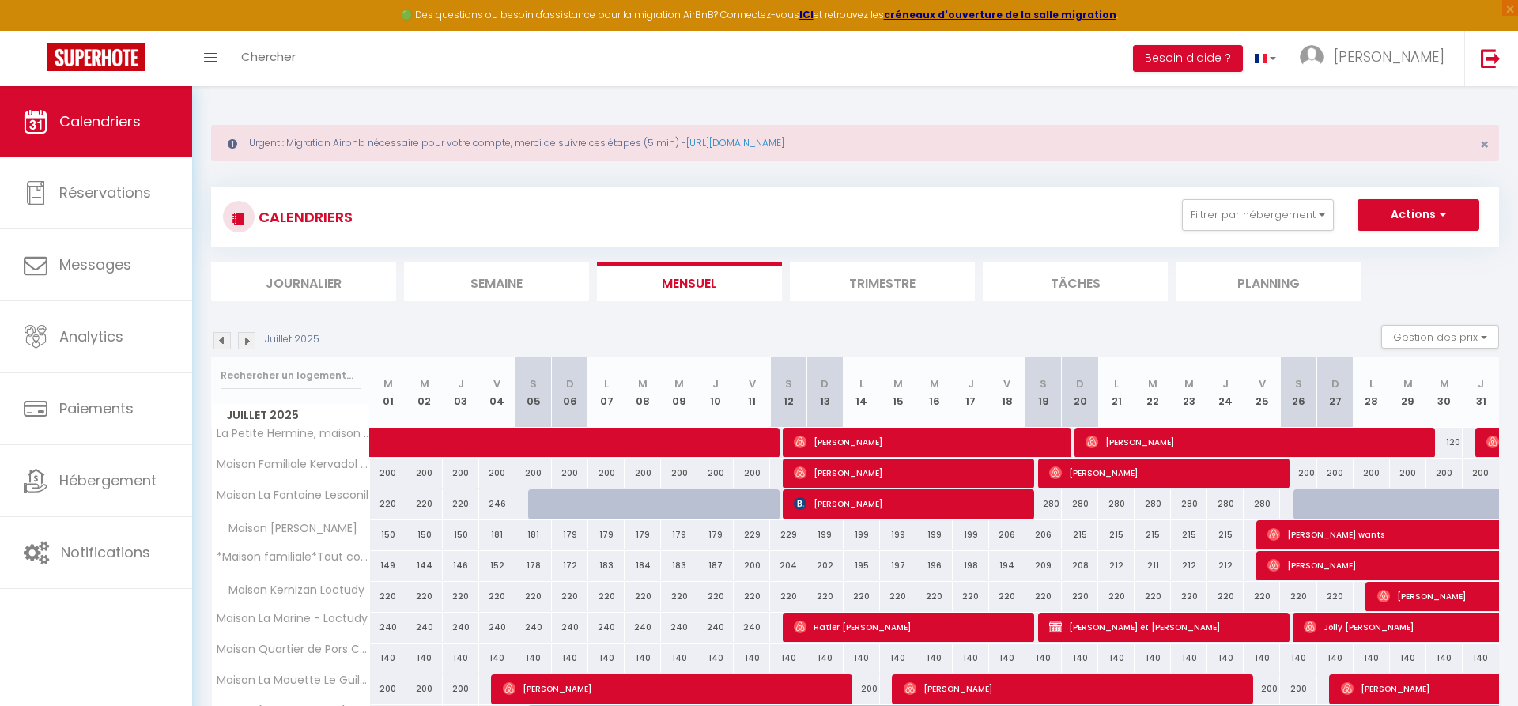
click at [224, 342] on img at bounding box center [222, 340] width 17 height 17
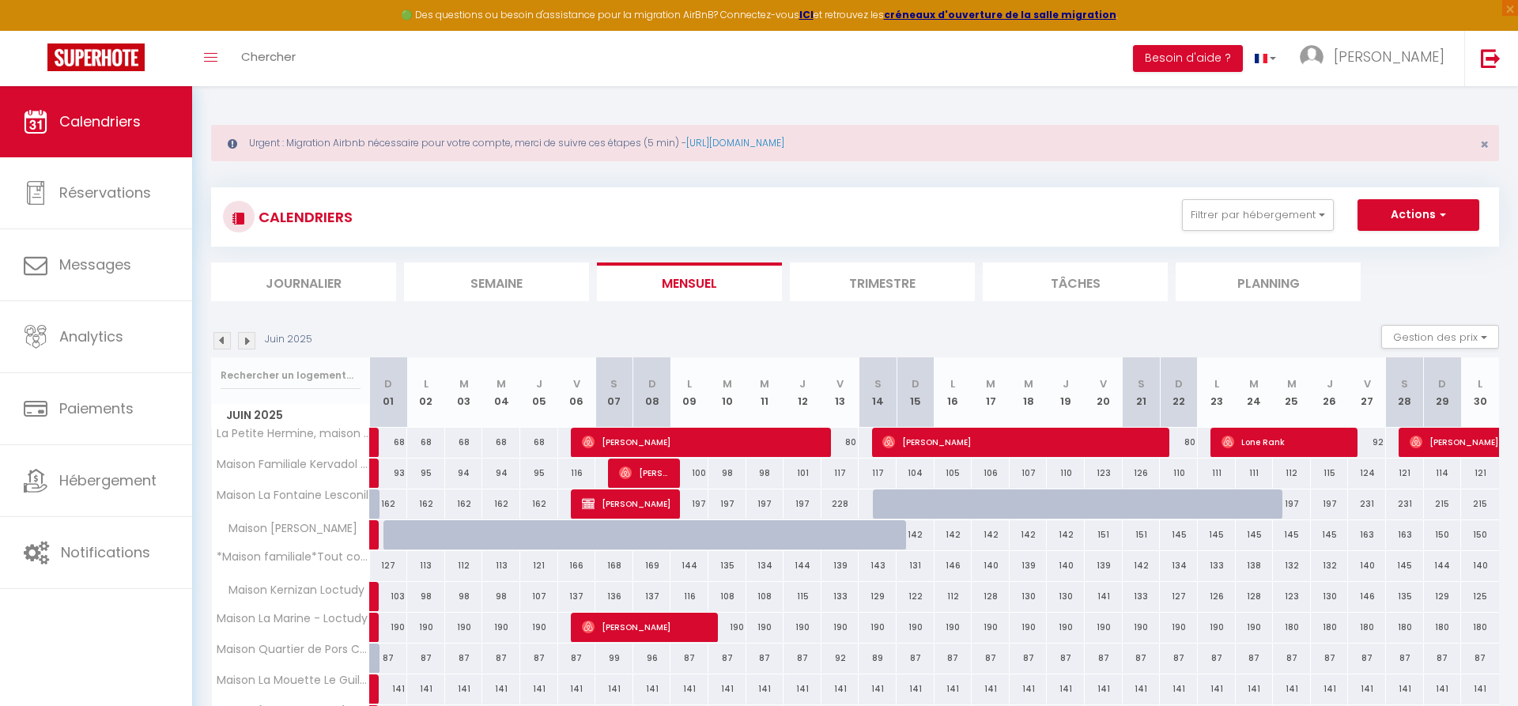
click at [224, 342] on img at bounding box center [222, 340] width 17 height 17
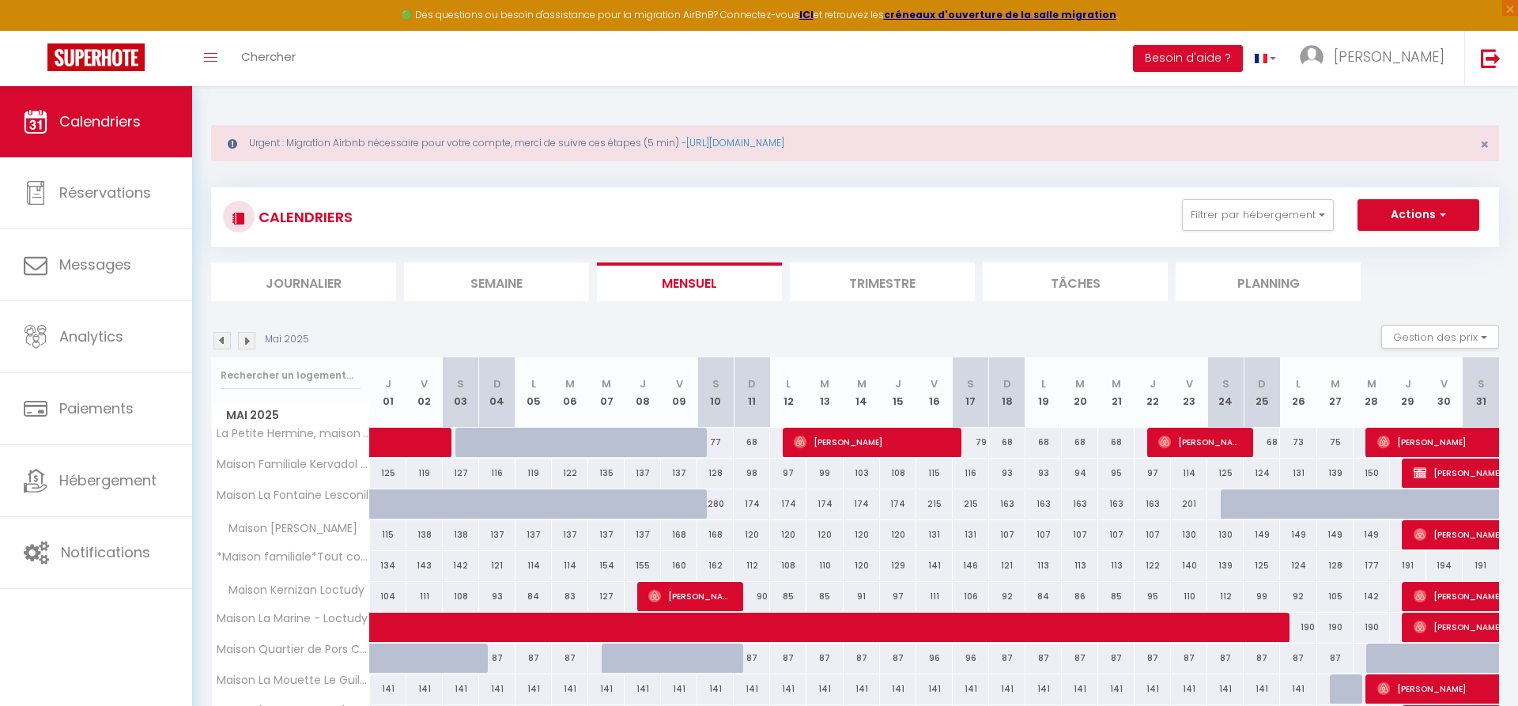
click at [1214, 452] on span "[PERSON_NAME]" at bounding box center [1201, 442] width 85 height 30
select select "OK"
select select "1"
select select "0"
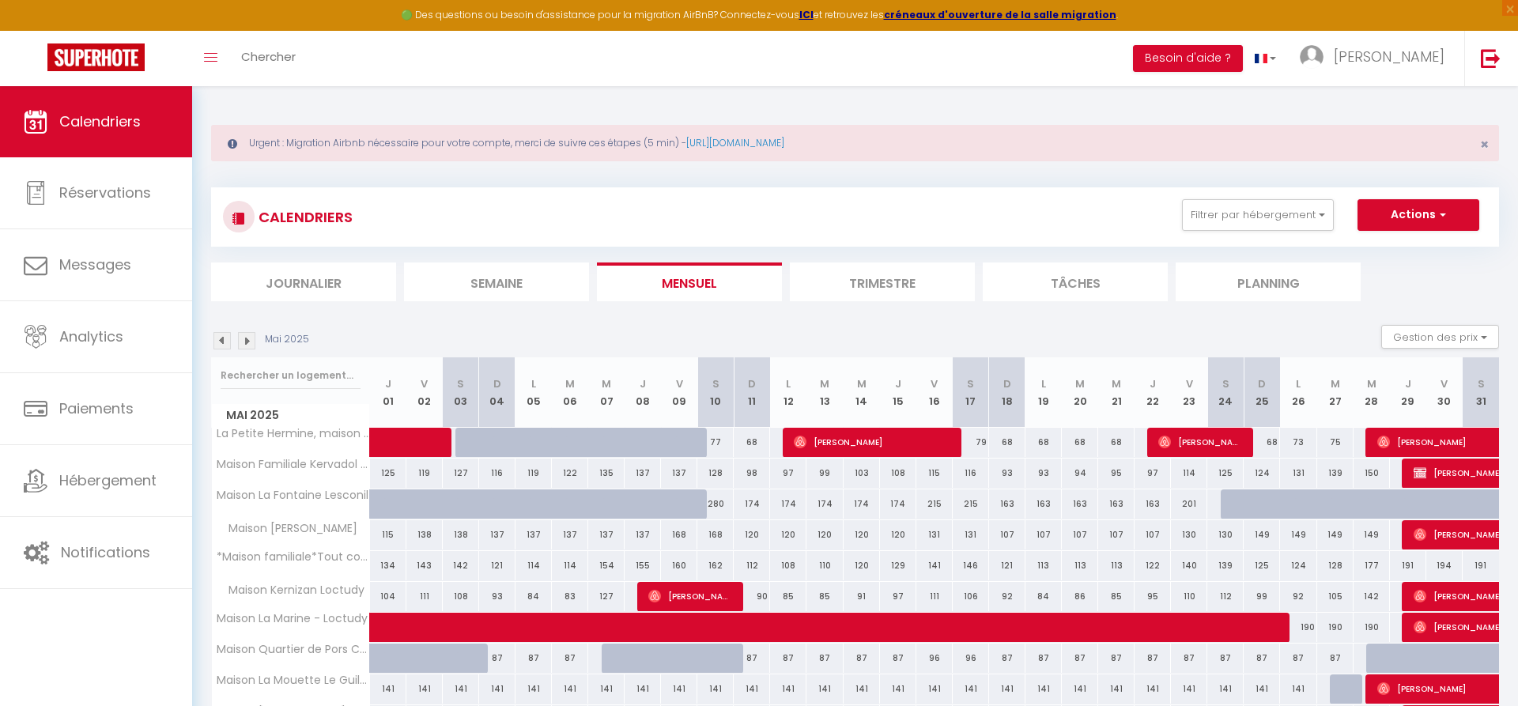
select select "1"
select select
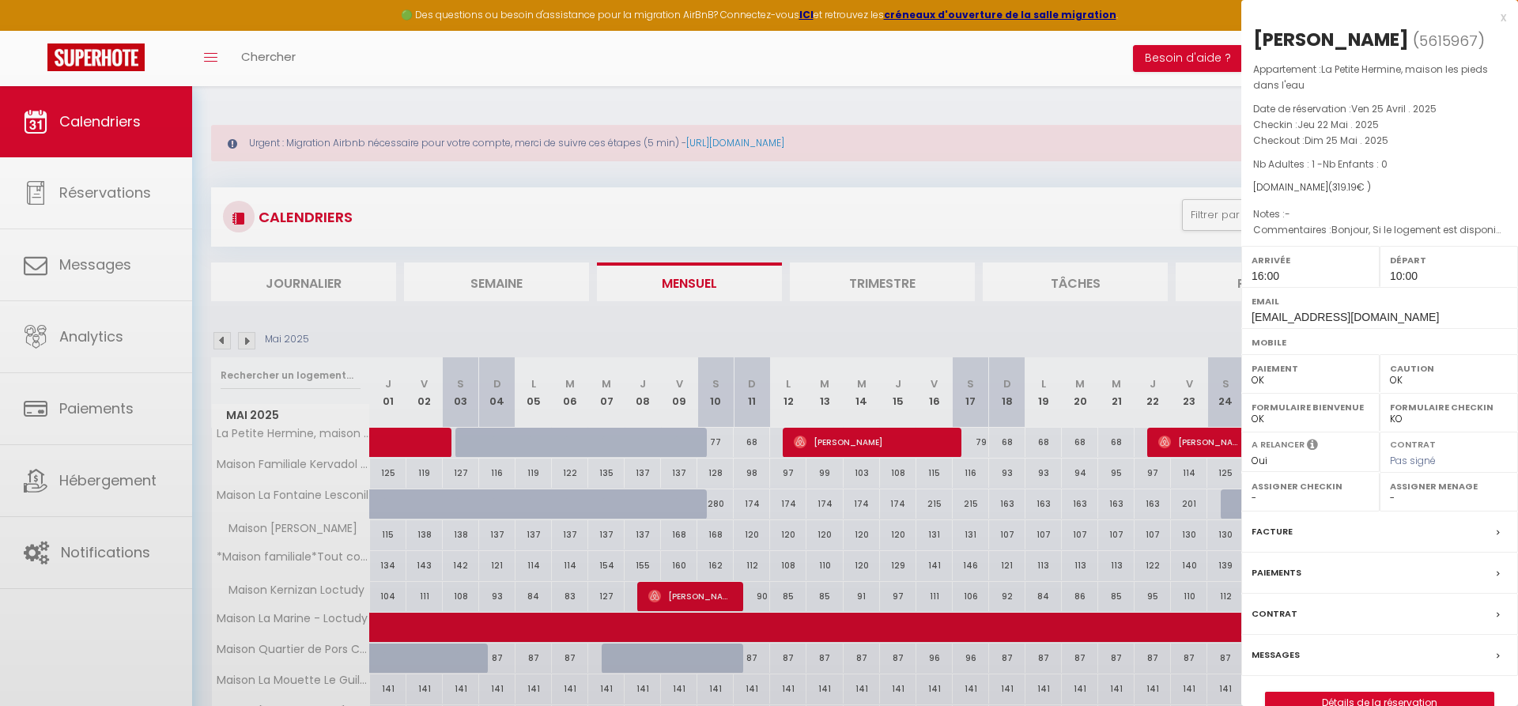
select select "36973"
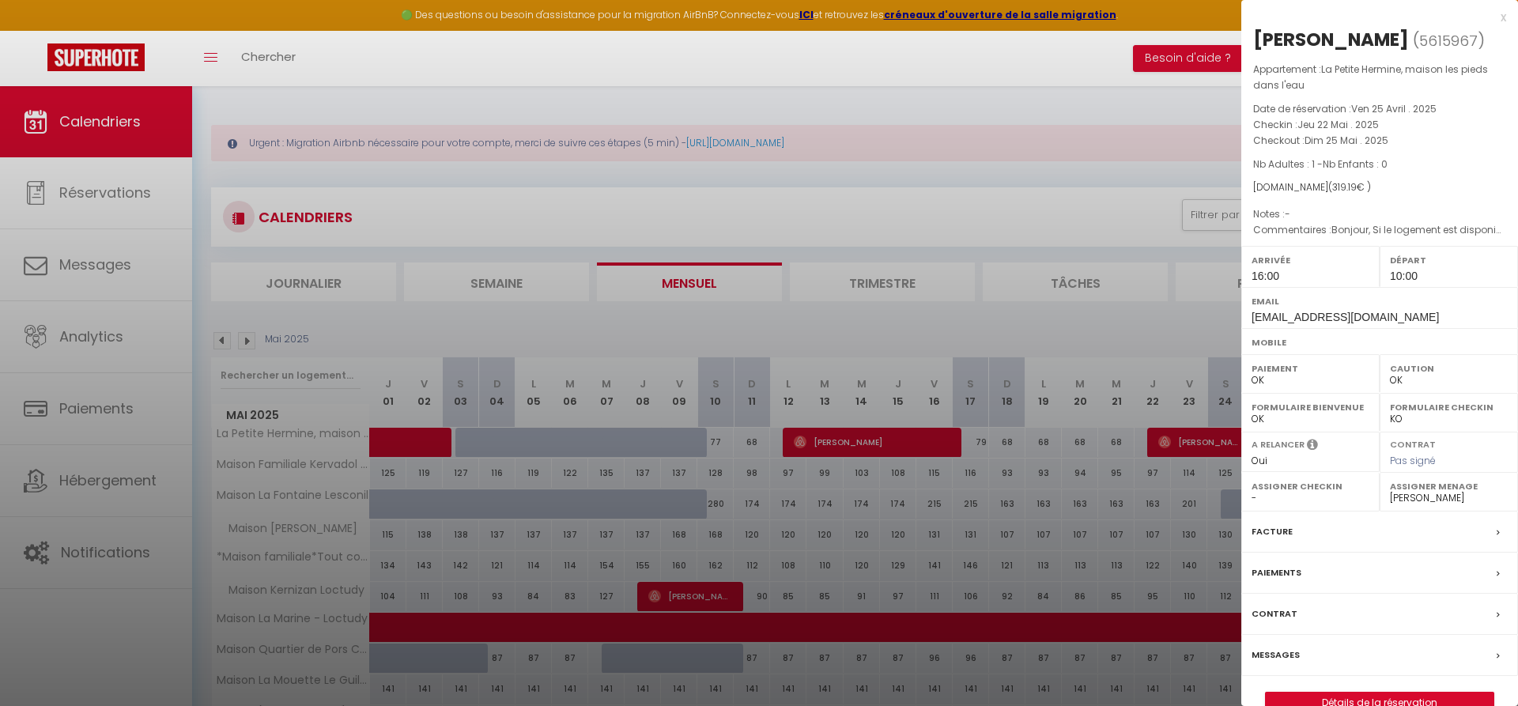
click at [1293, 532] on div "Facture" at bounding box center [1380, 532] width 277 height 41
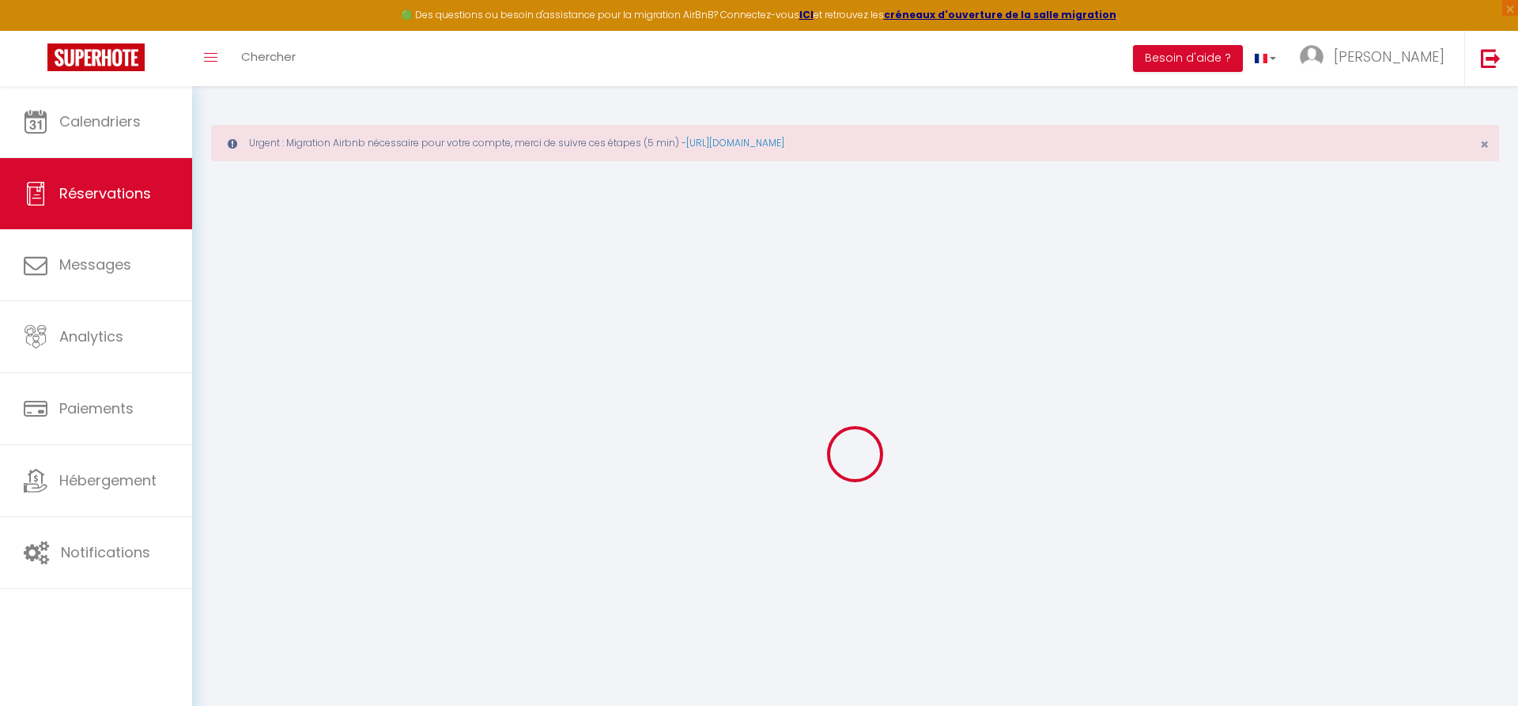
select select "cleaning"
select select "taxes"
select select
checkbox input "false"
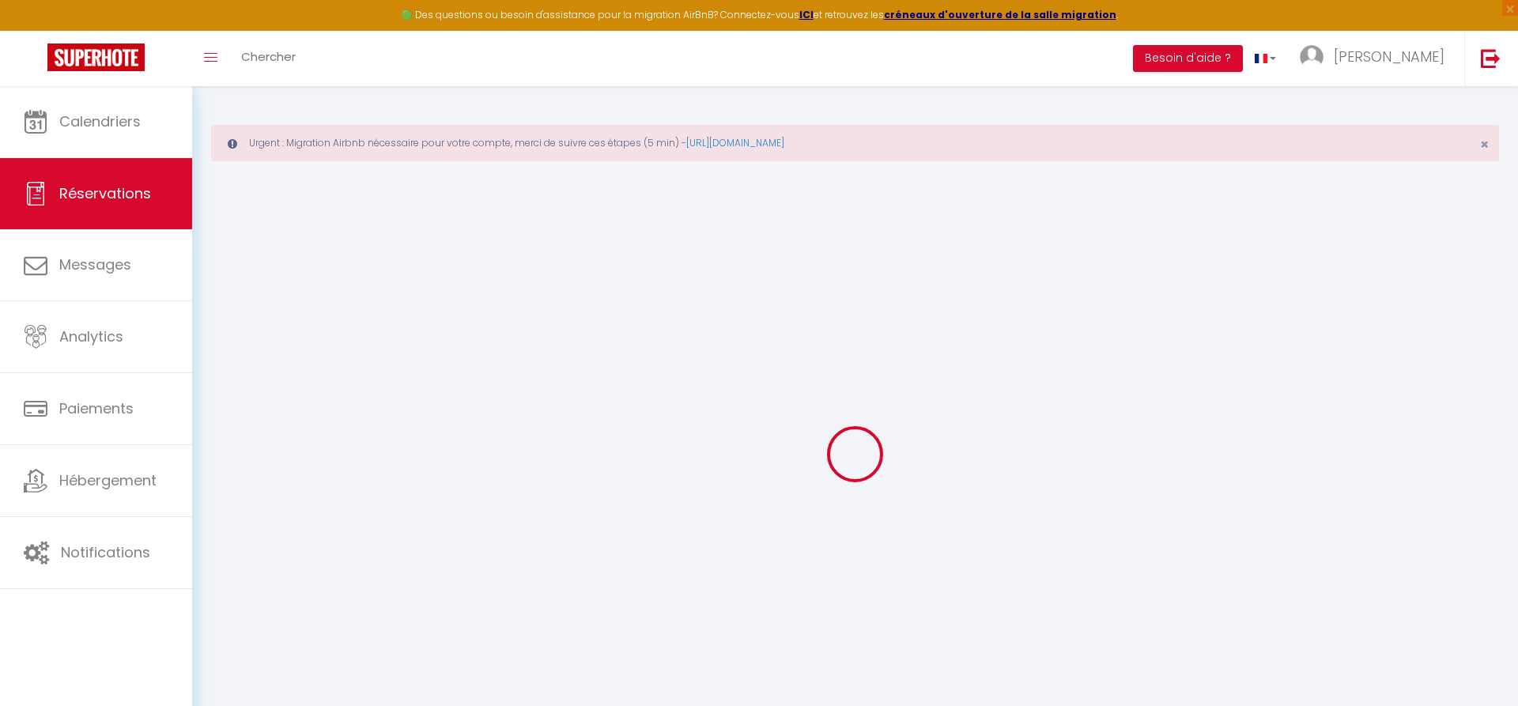
type particulière\?0 "Bonjour, Si le logement est disponible avant 16h le jour de mon arrivée, pouvez…"
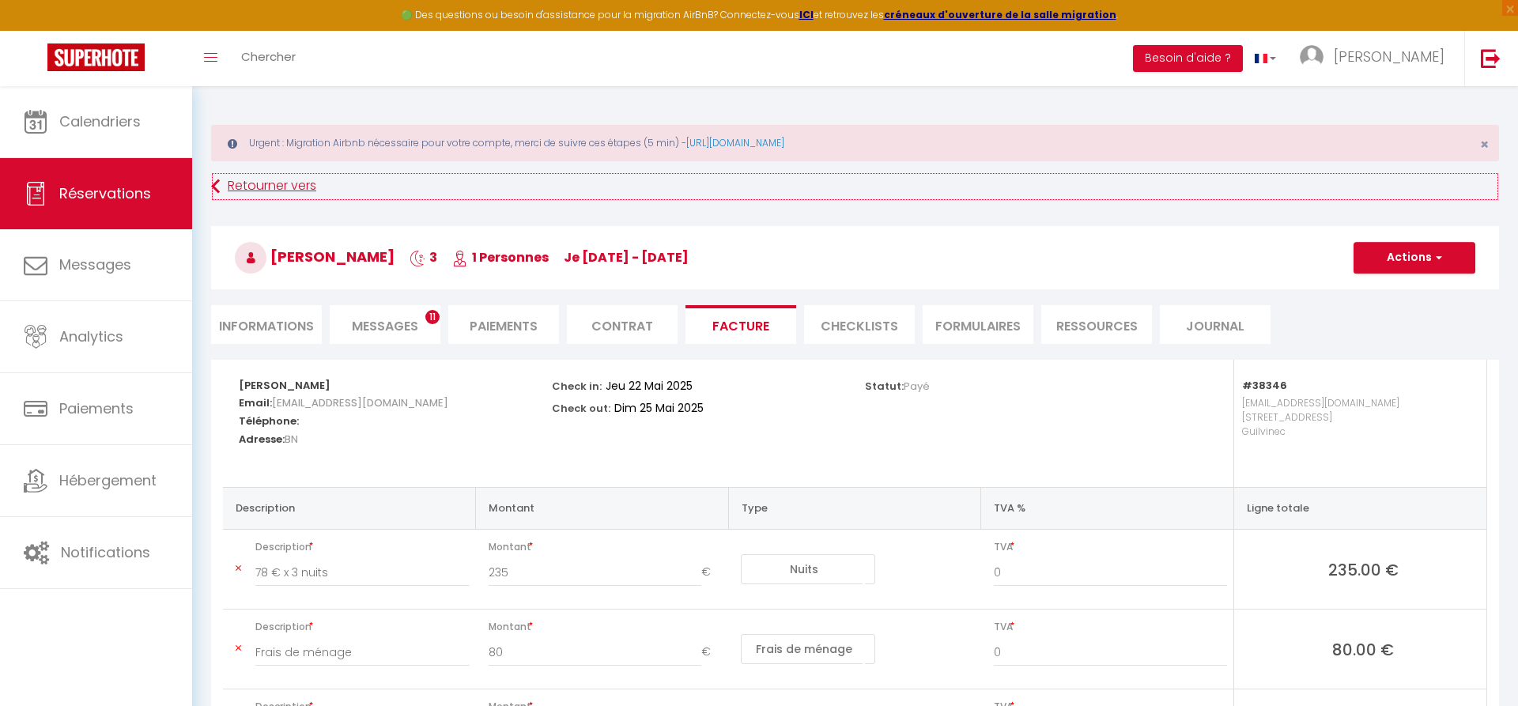
click at [243, 180] on link "Retourner vers" at bounding box center [855, 186] width 1288 height 28
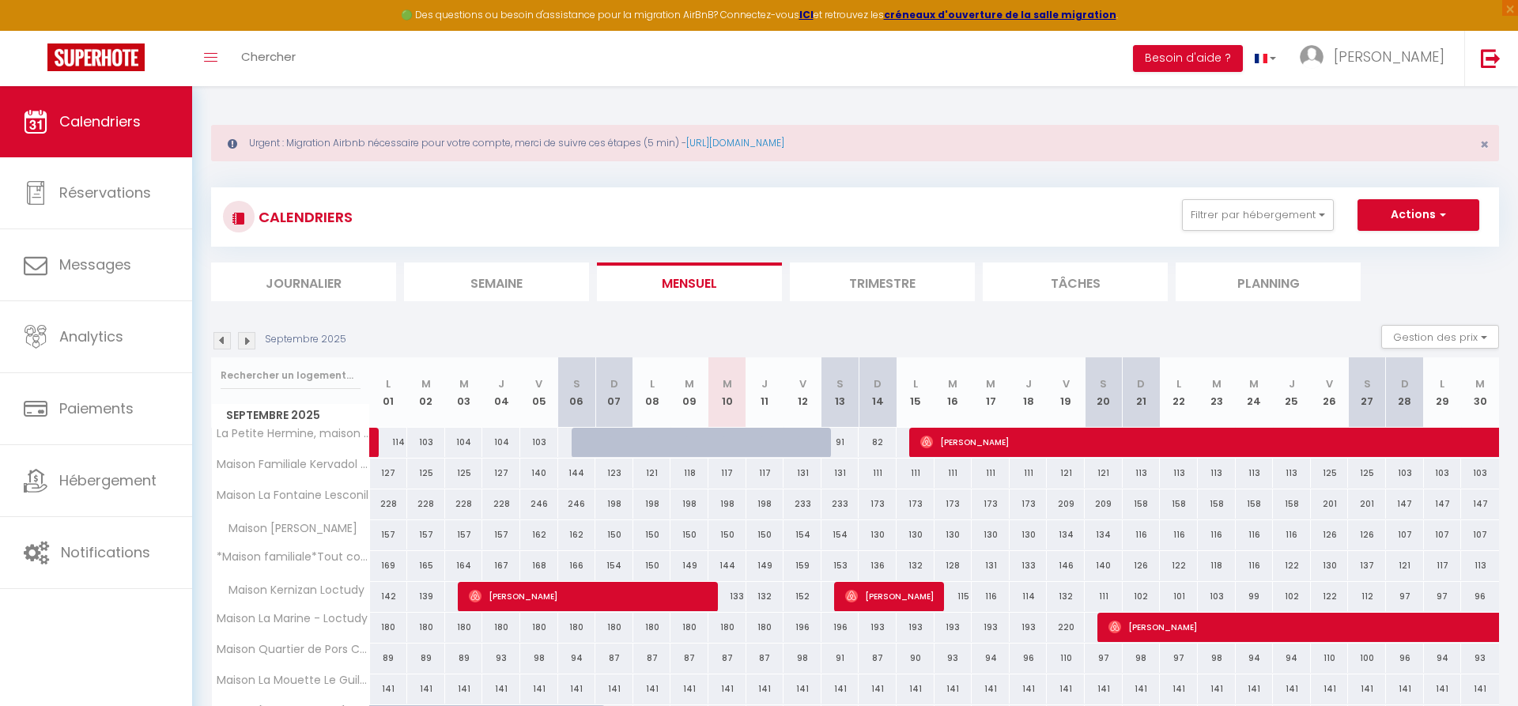
click at [225, 338] on img at bounding box center [222, 340] width 17 height 17
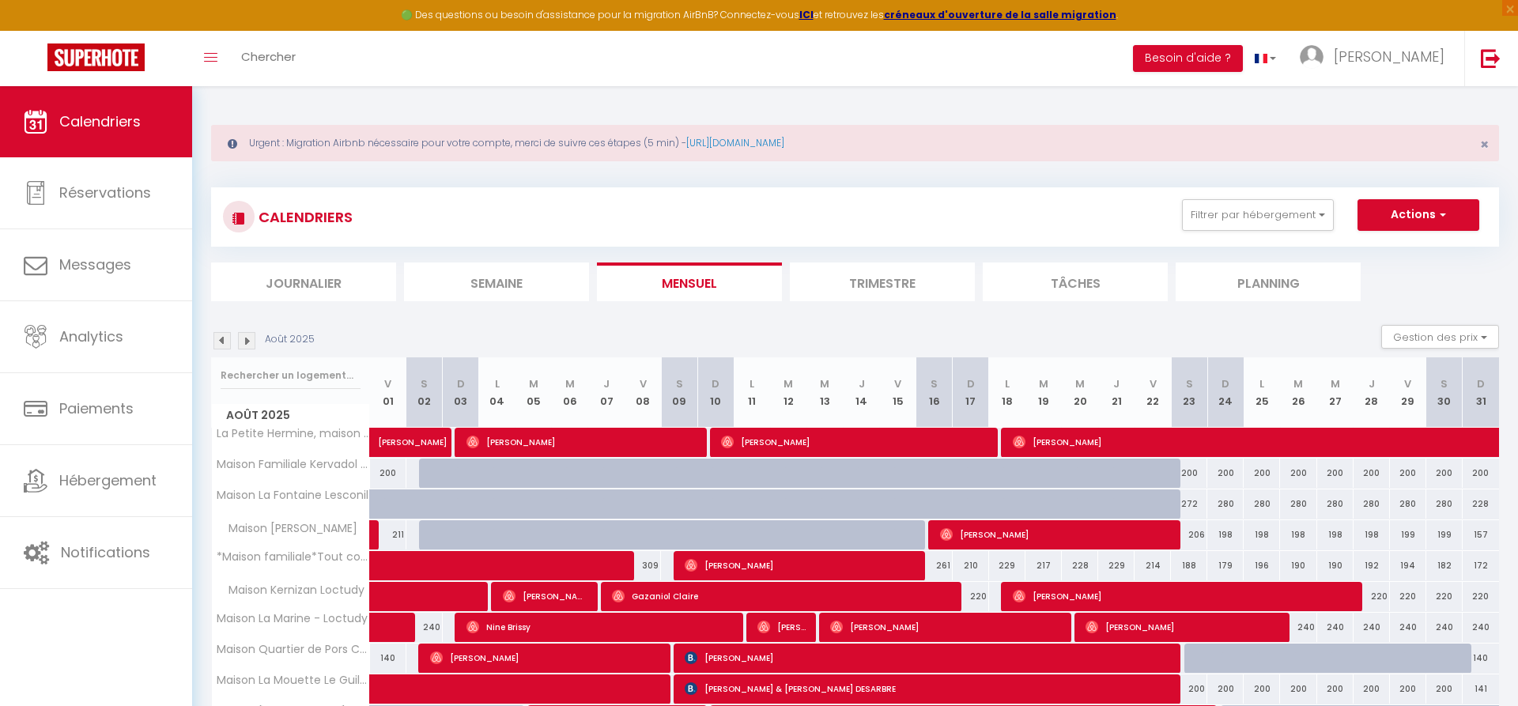
click at [224, 338] on img at bounding box center [222, 340] width 17 height 17
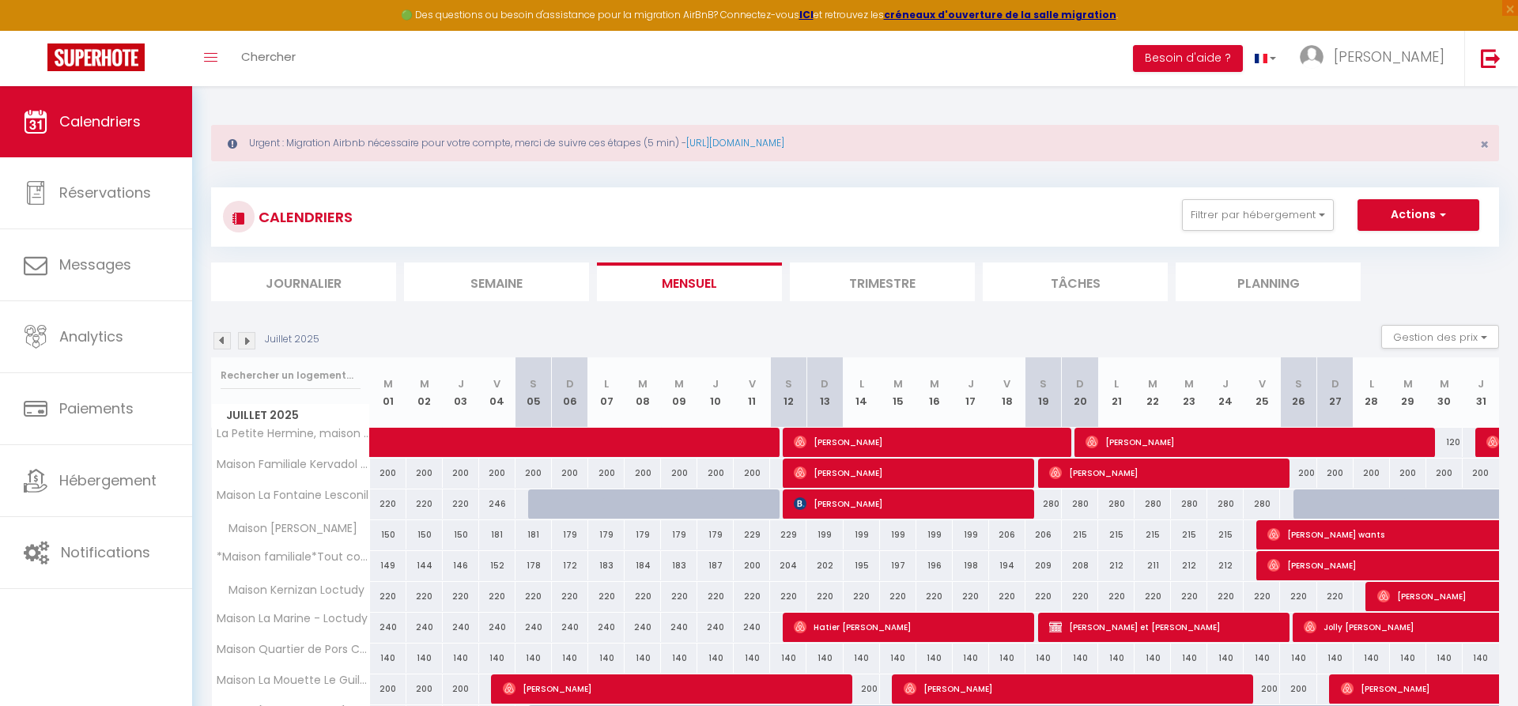
click at [224, 338] on img at bounding box center [222, 340] width 17 height 17
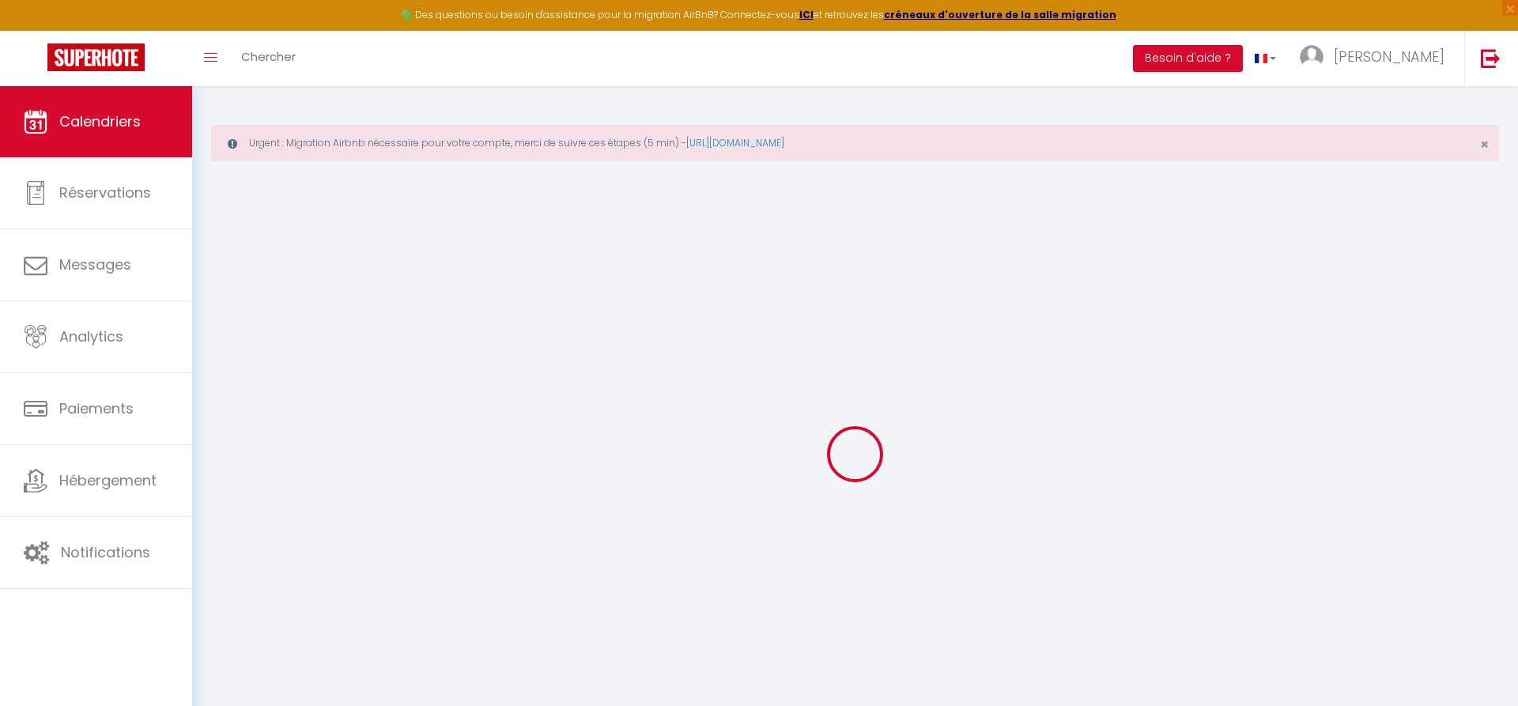
select select
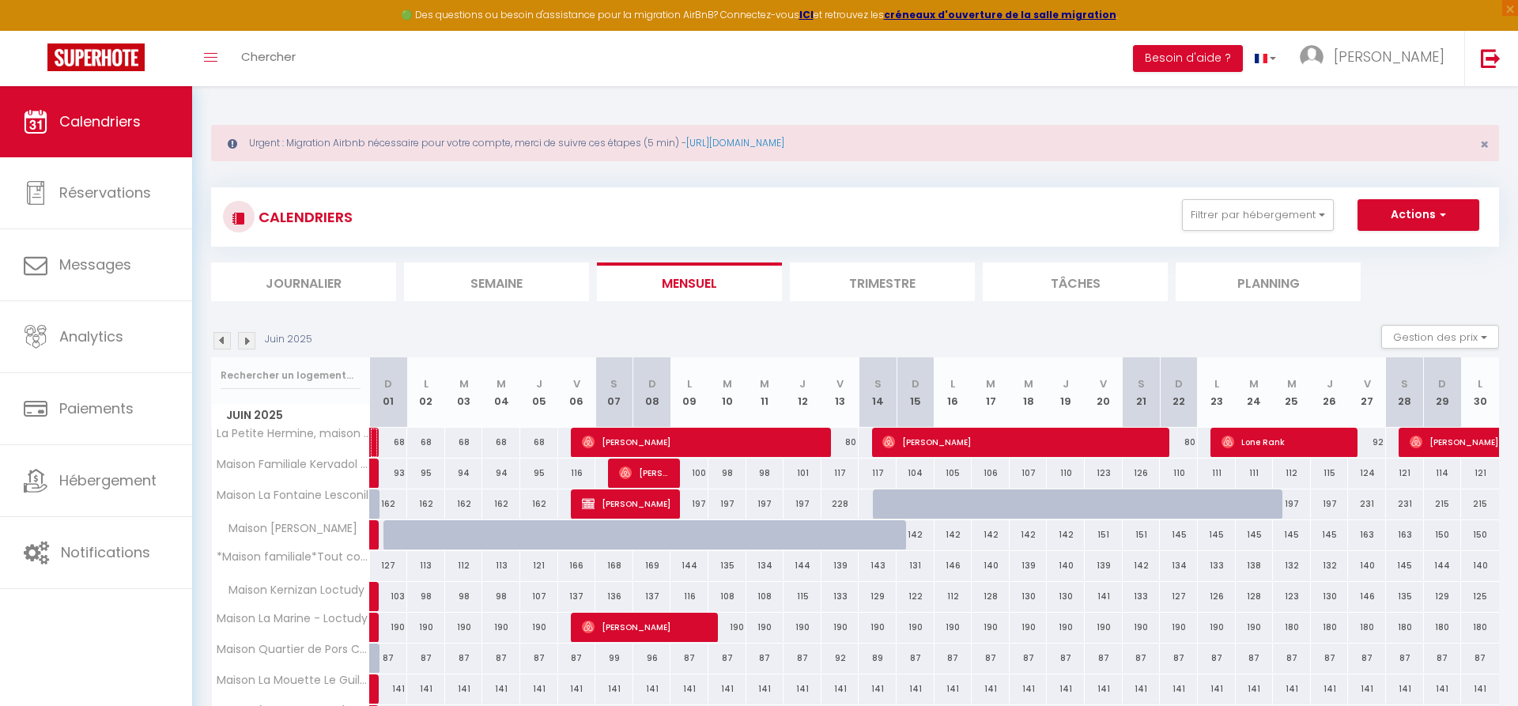
click at [374, 443] on link at bounding box center [374, 443] width 8 height 30
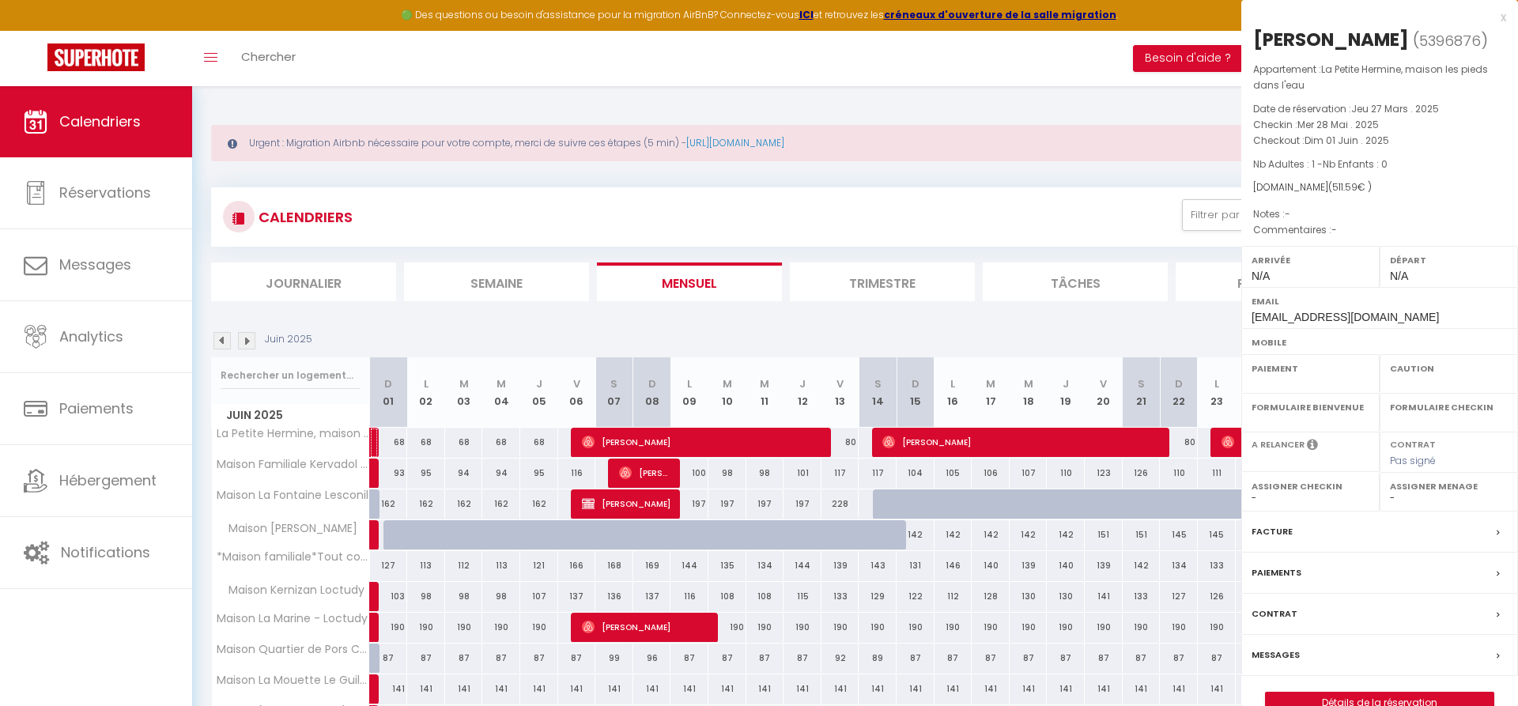
select select "OK"
select select "0"
select select "1"
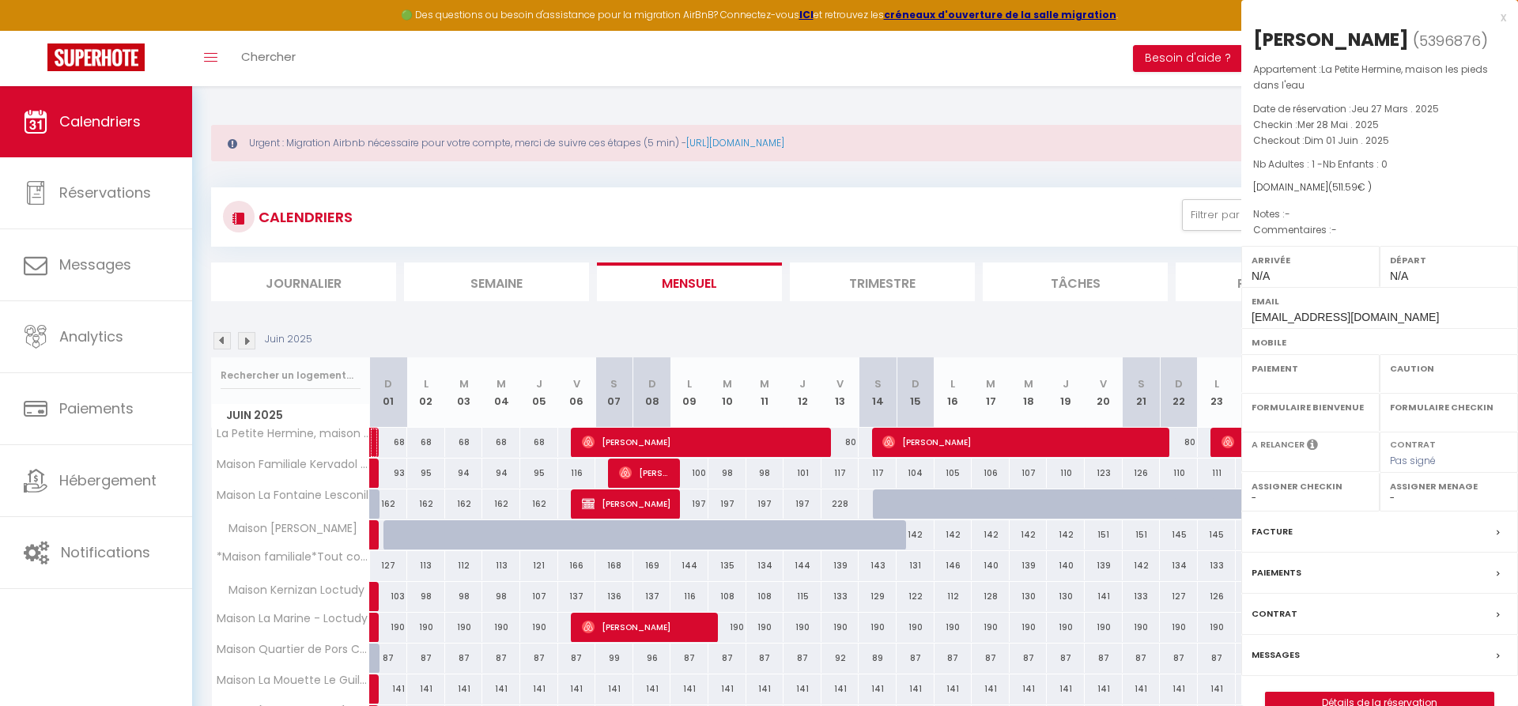
select select
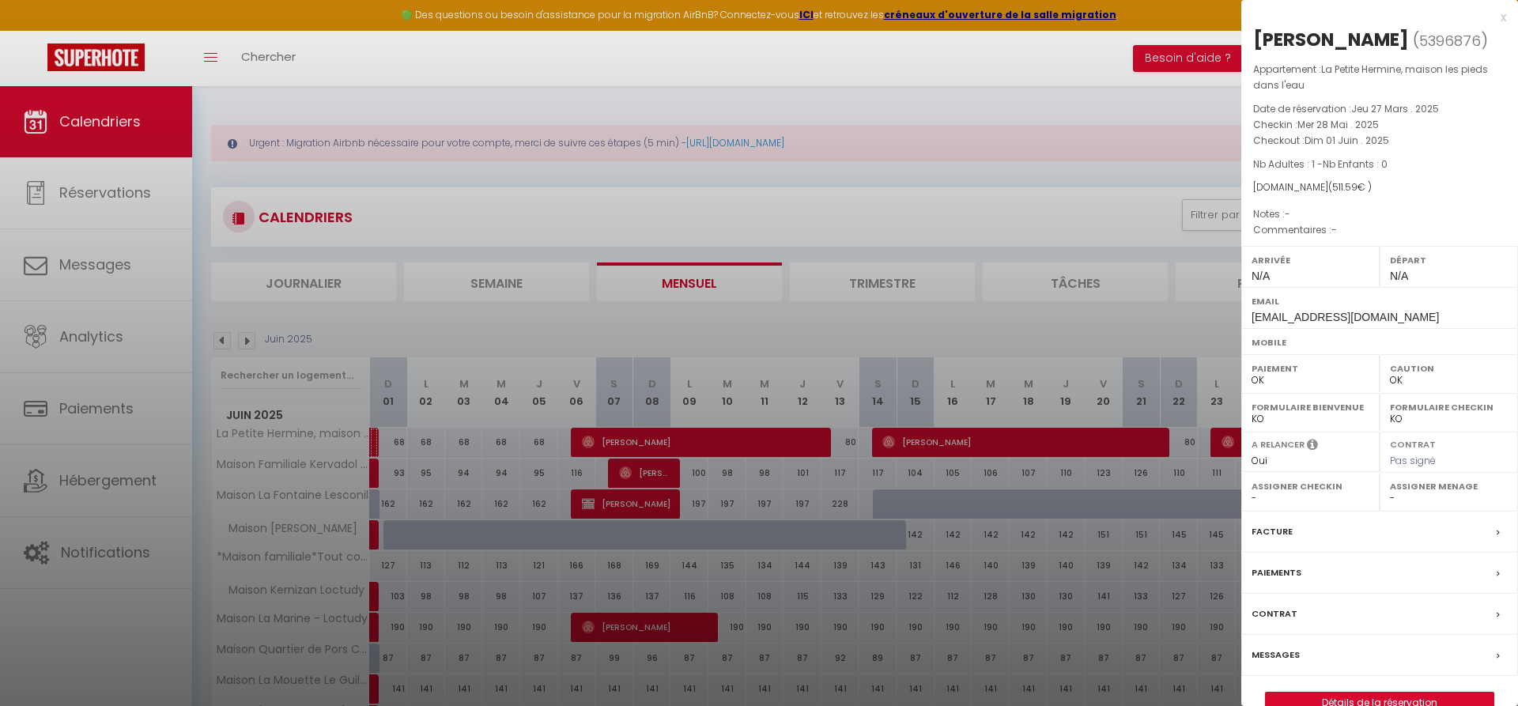
select select "36973"
click at [1278, 531] on label "Facture" at bounding box center [1272, 532] width 41 height 17
select select
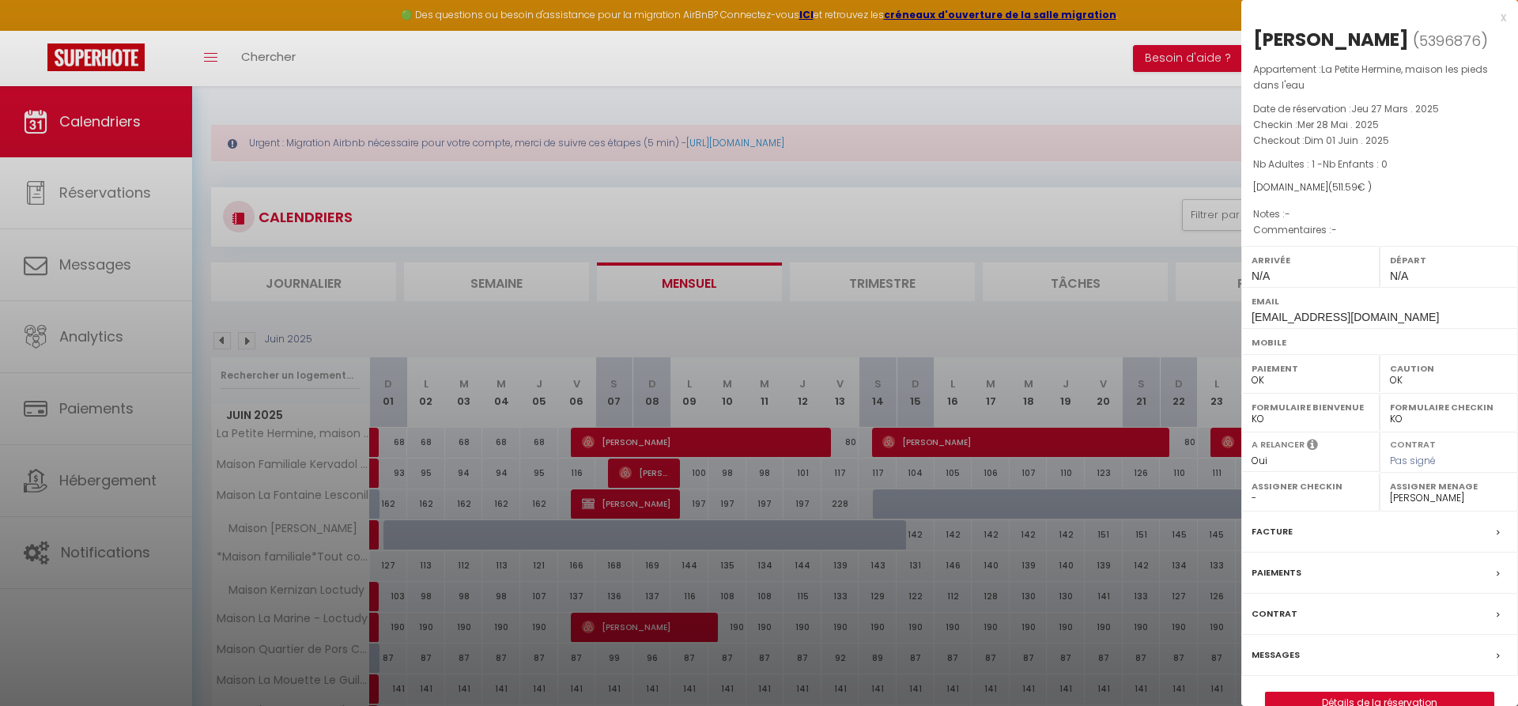
select select
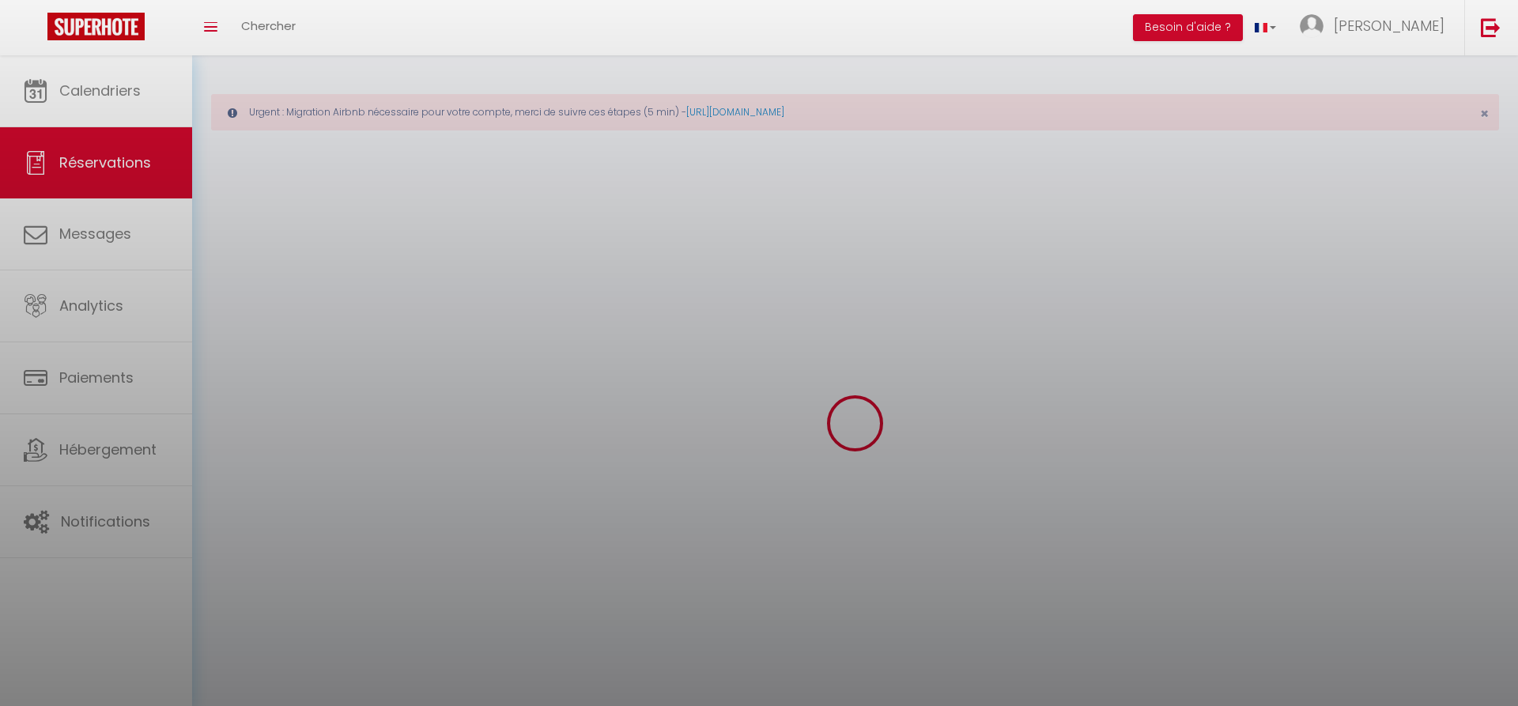
select select
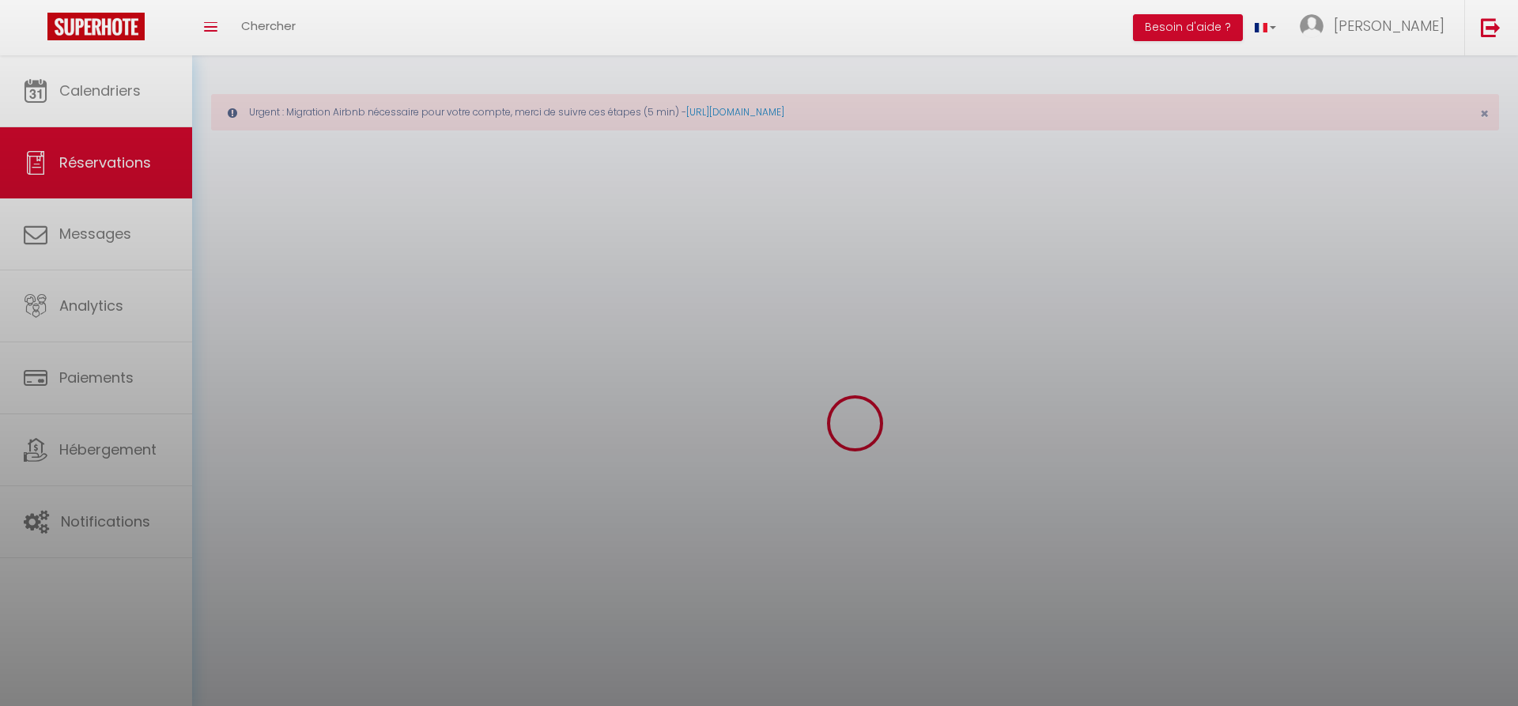
select select
checkbox input "false"
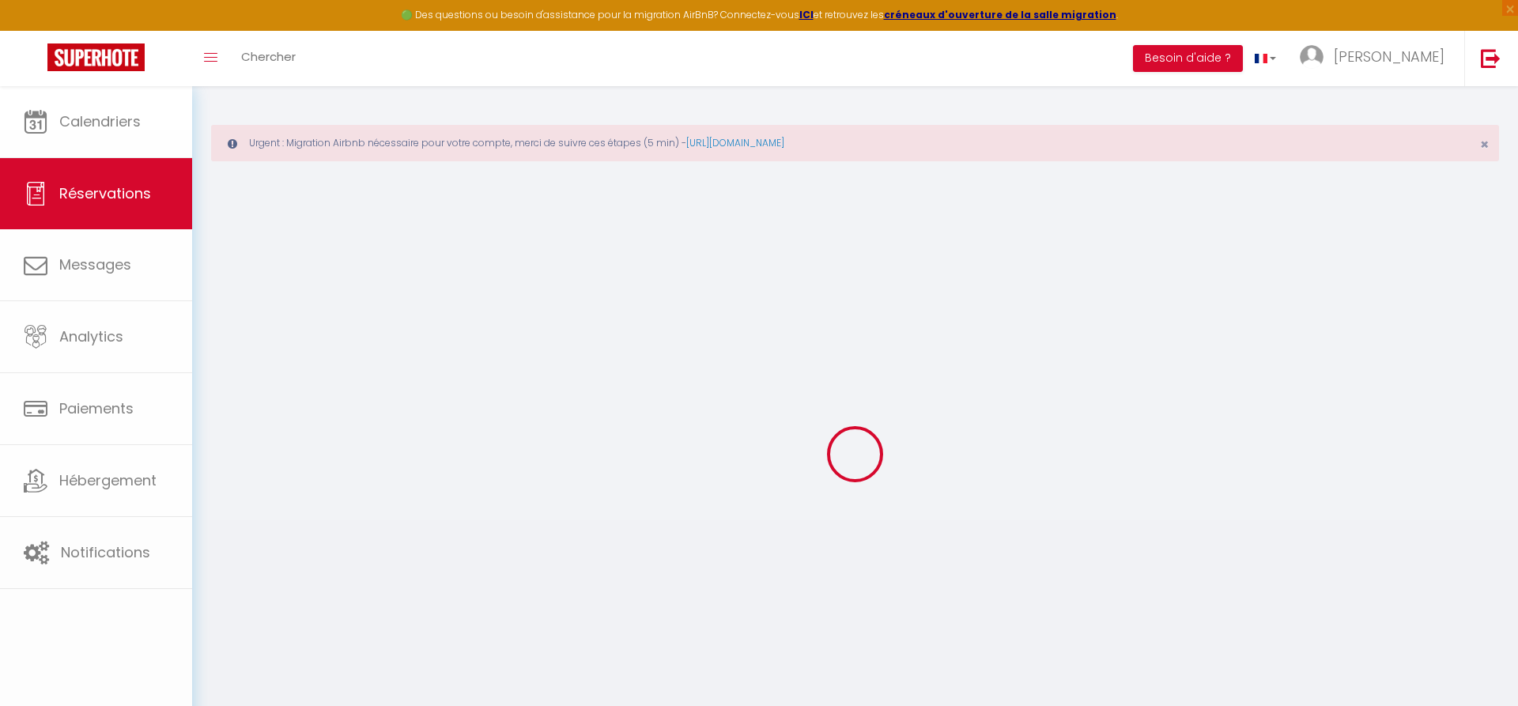
select select
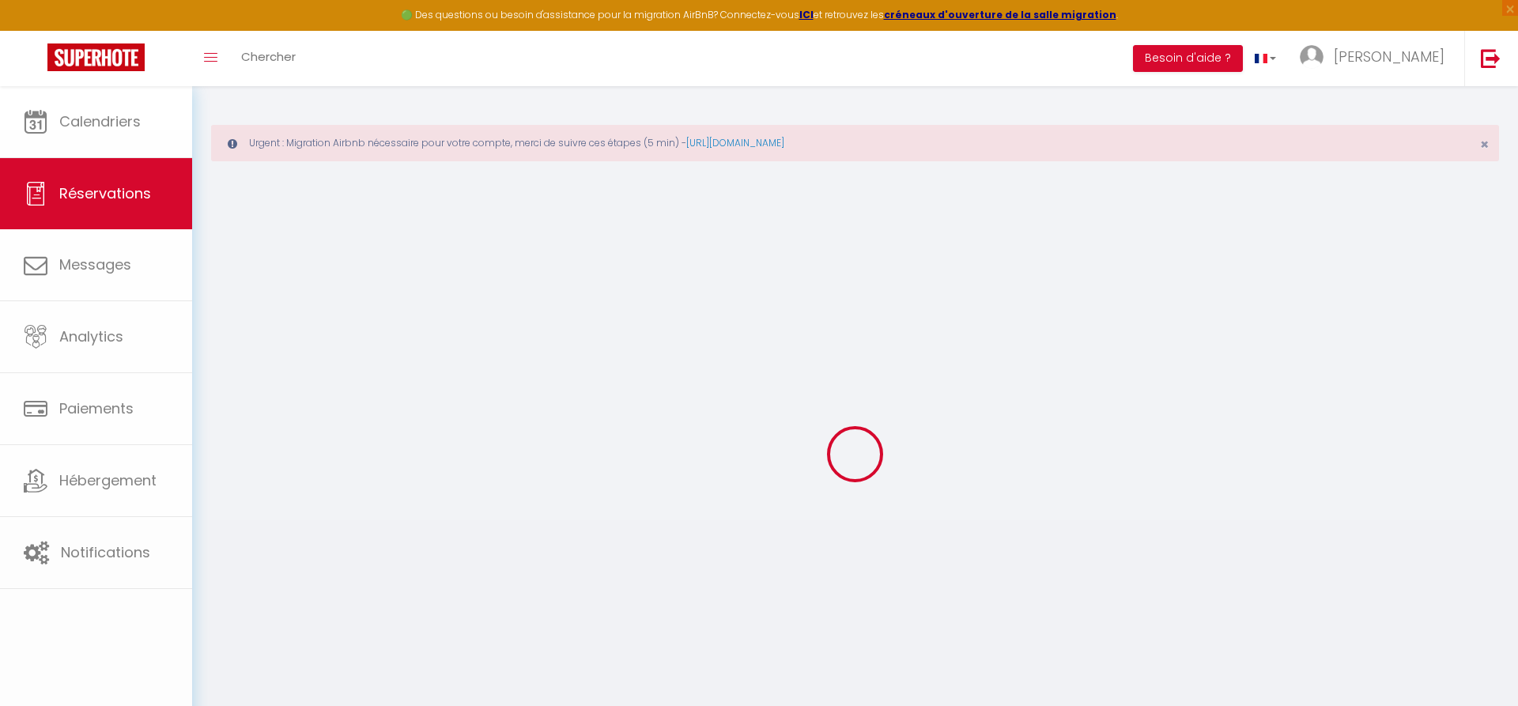
select select
checkbox input "false"
select select
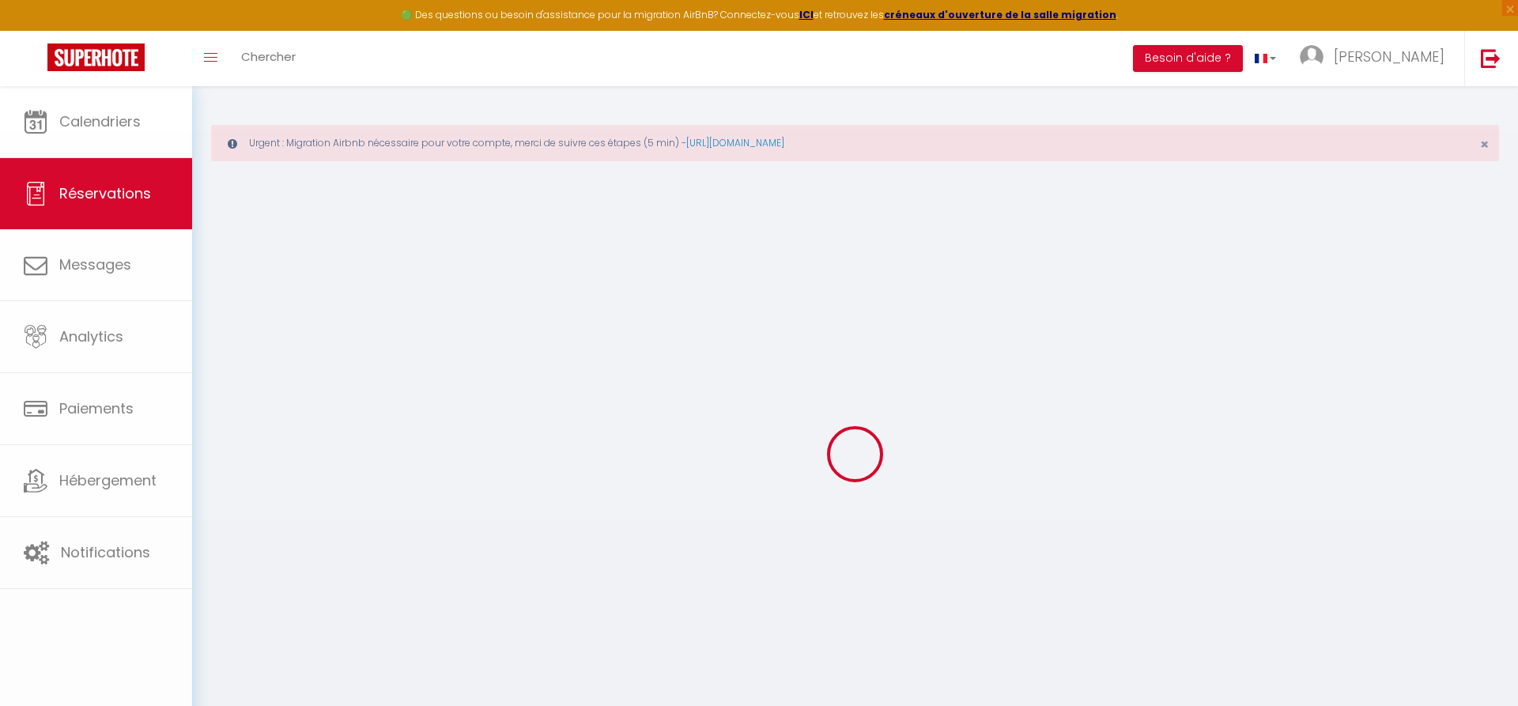
select select
checkbox input "false"
select select
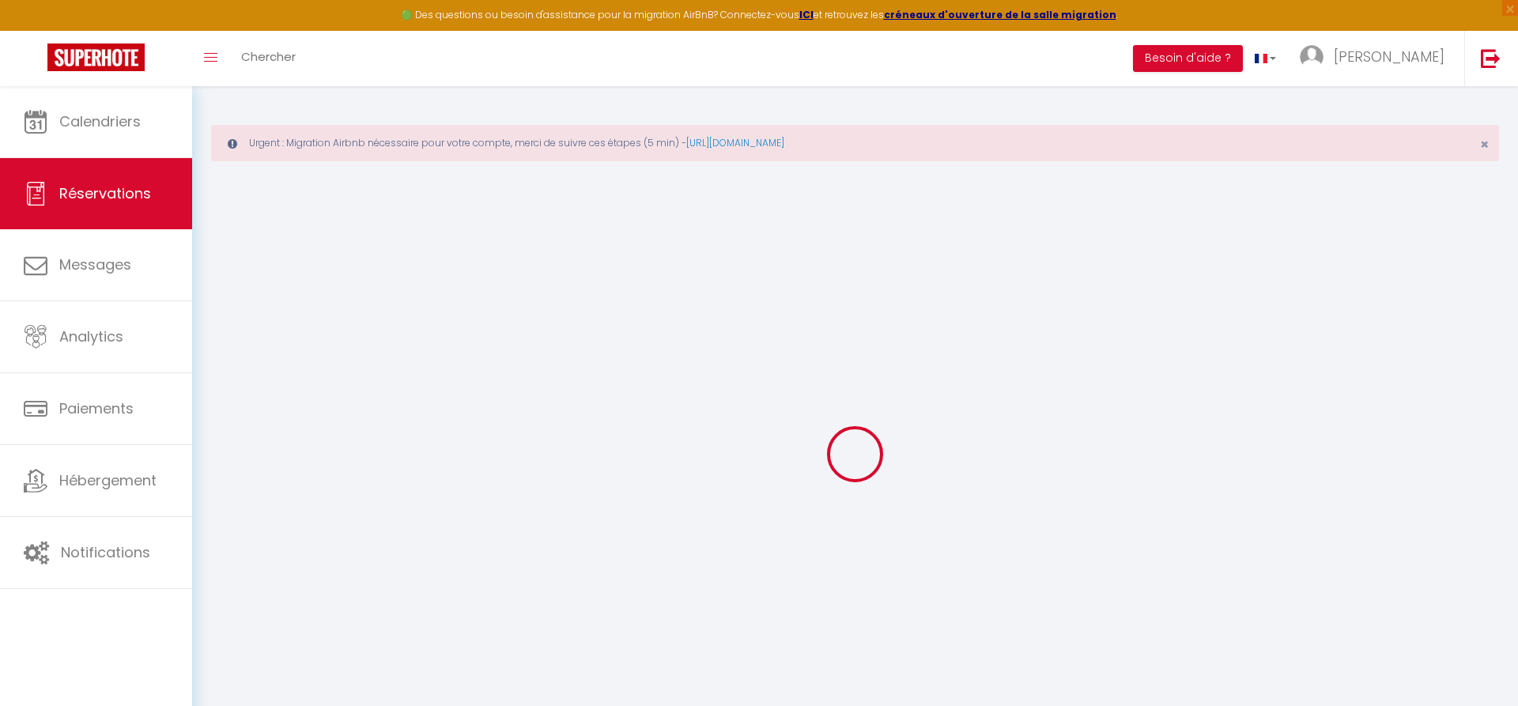
type input "Fabien"
type input "Mongiat"
type input "[EMAIL_ADDRESS][DOMAIN_NAME]"
select select
type input "18.22"
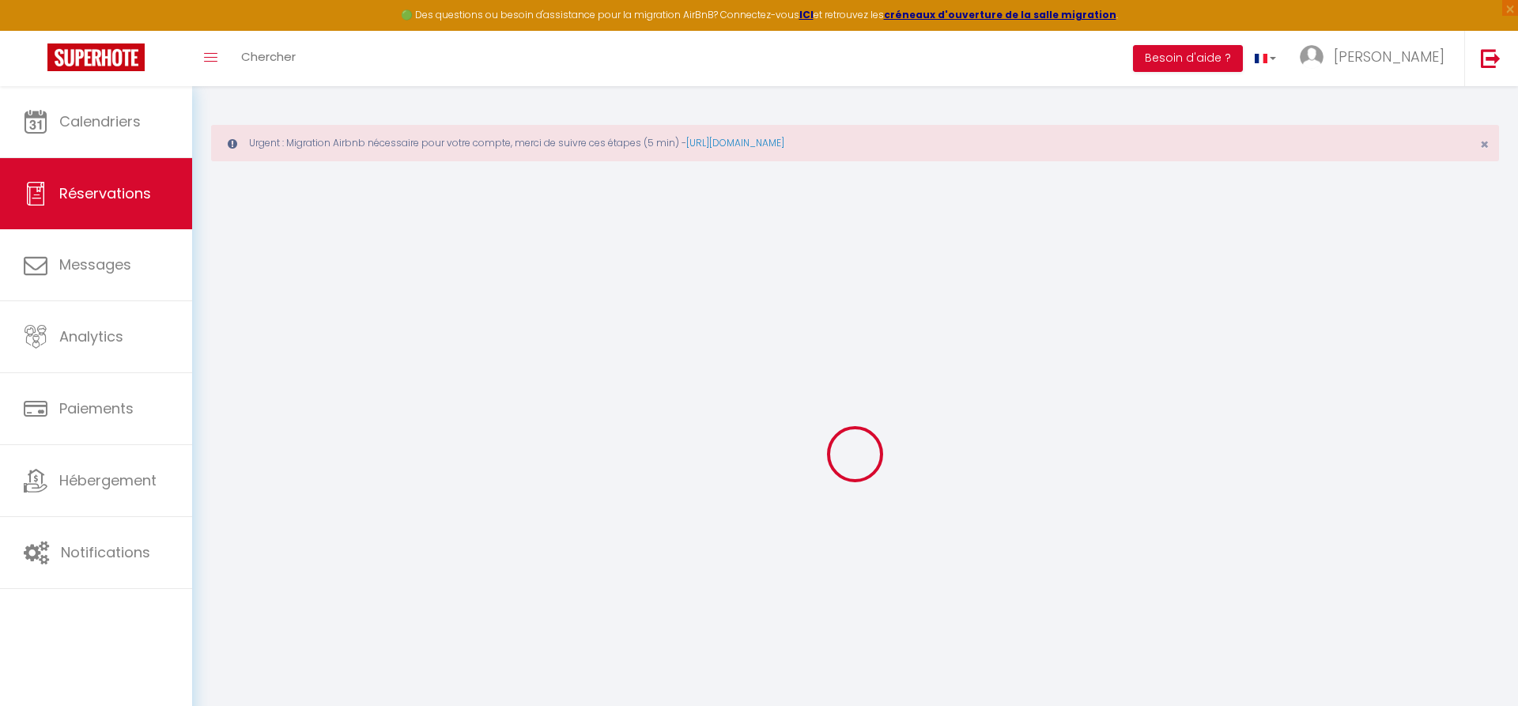
select select "38346"
select select "1"
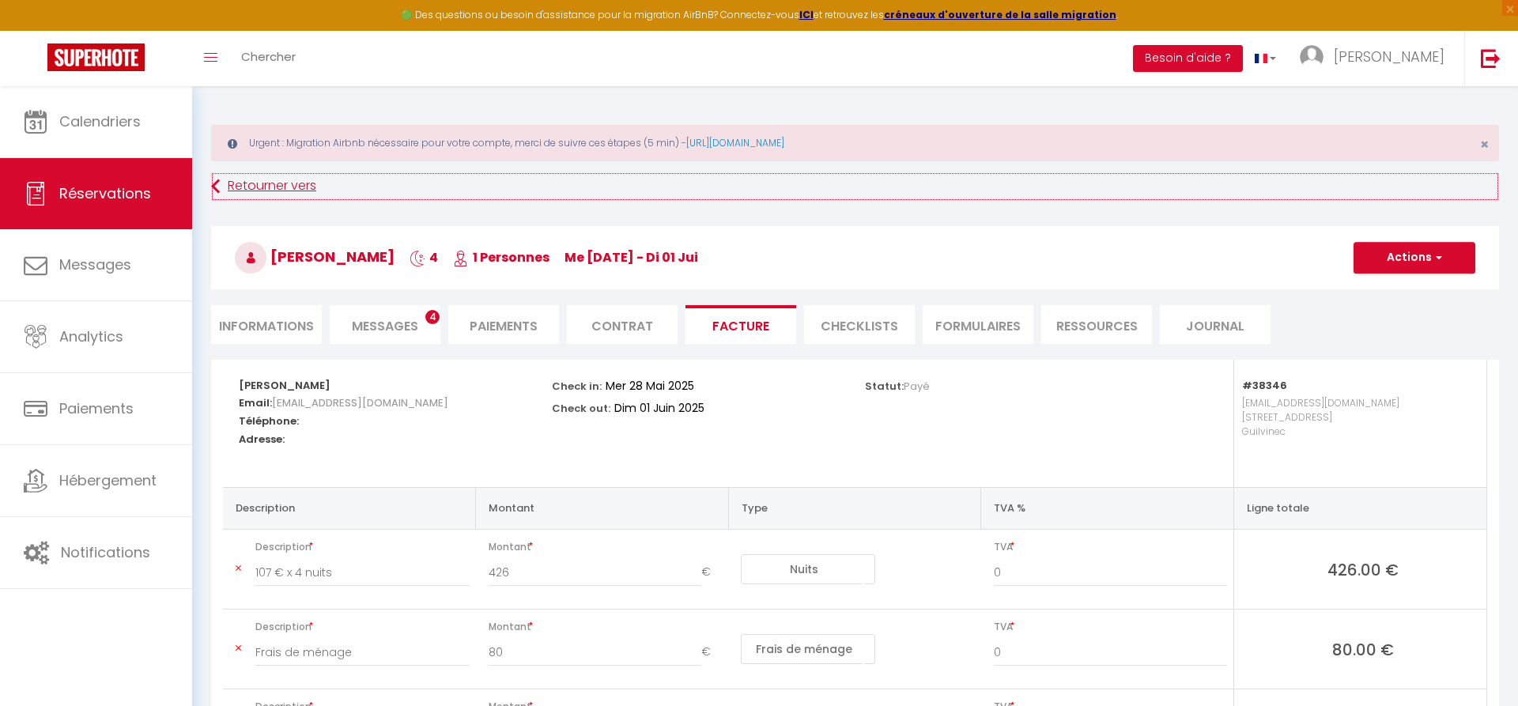
click at [248, 178] on link "Retourner vers" at bounding box center [855, 186] width 1288 height 28
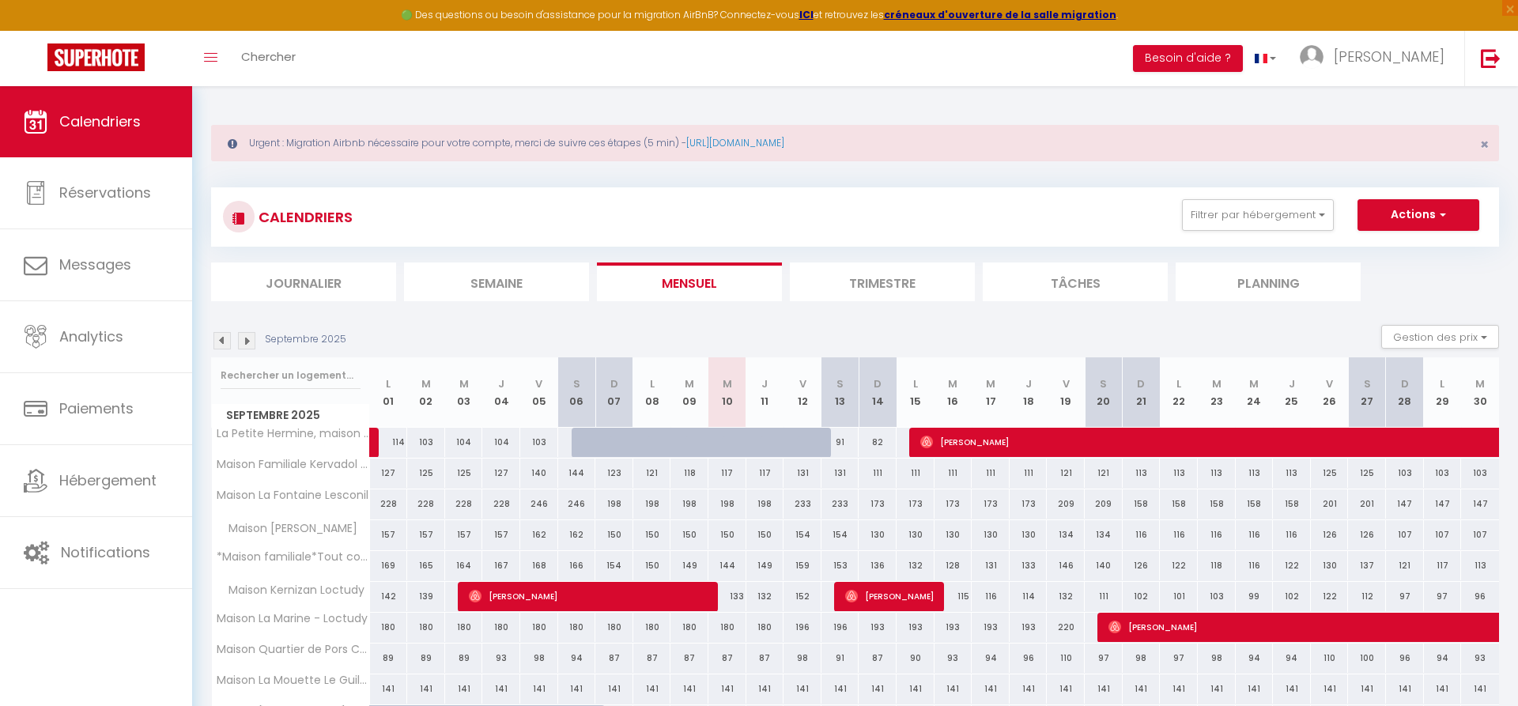
click at [222, 343] on img at bounding box center [222, 340] width 17 height 17
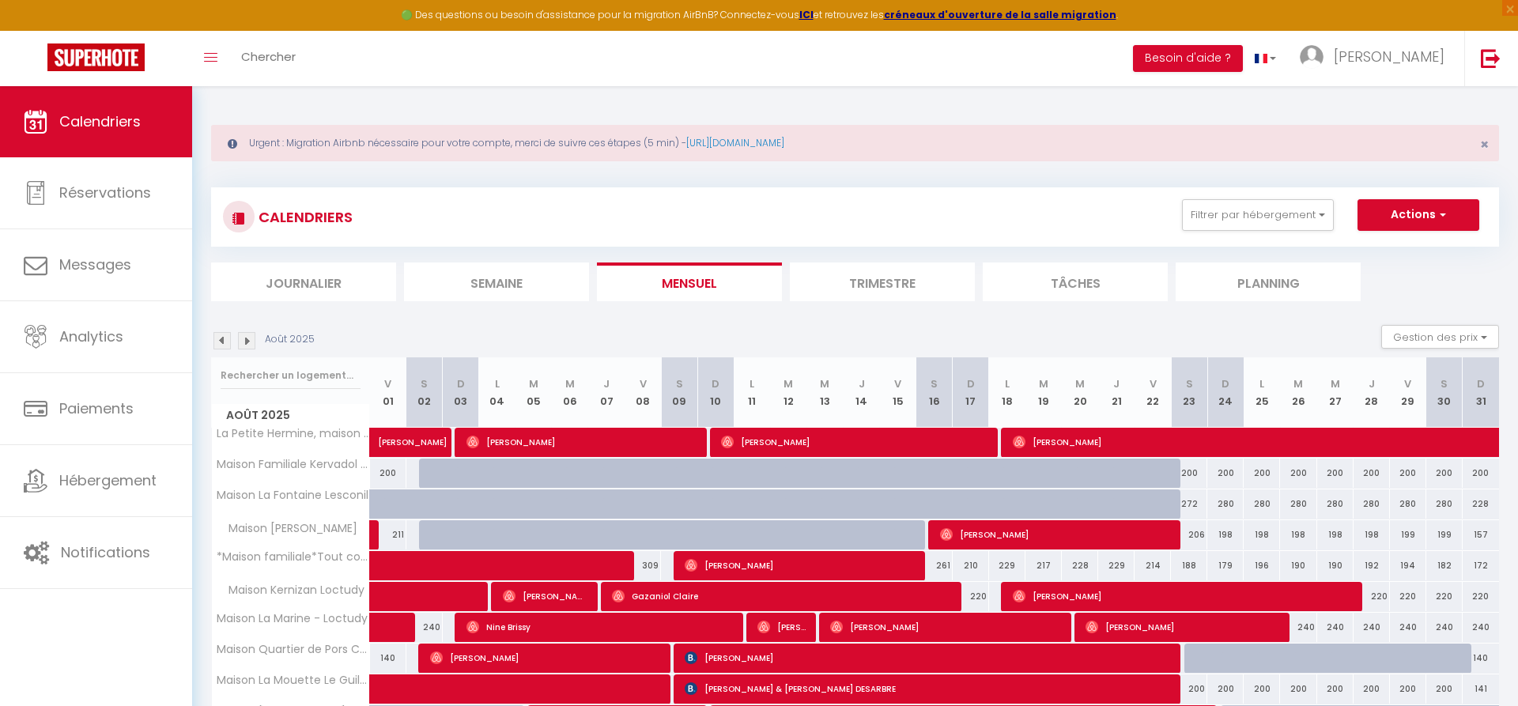
click at [219, 343] on img at bounding box center [222, 340] width 17 height 17
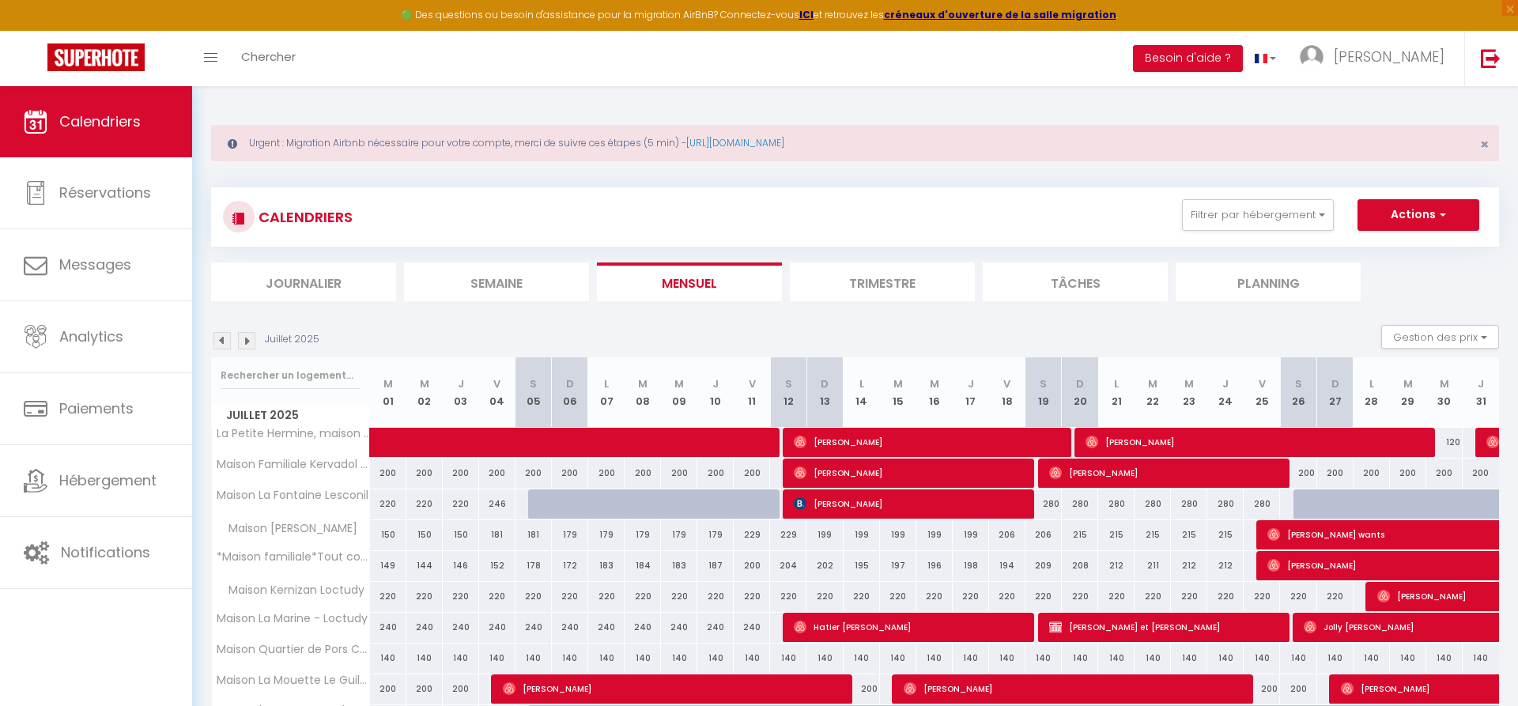
click at [219, 343] on img at bounding box center [222, 340] width 17 height 17
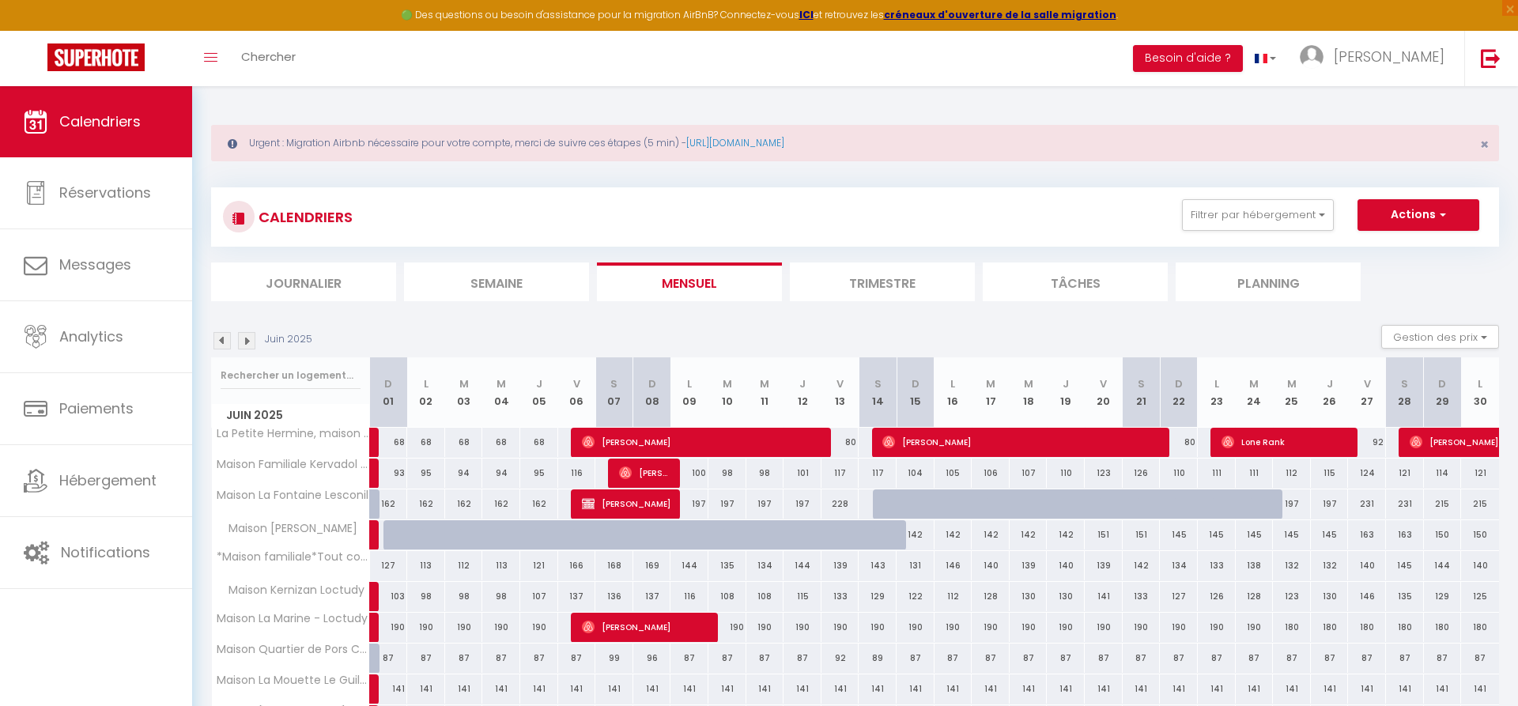
click at [681, 444] on span "[PERSON_NAME]" at bounding box center [702, 442] width 240 height 30
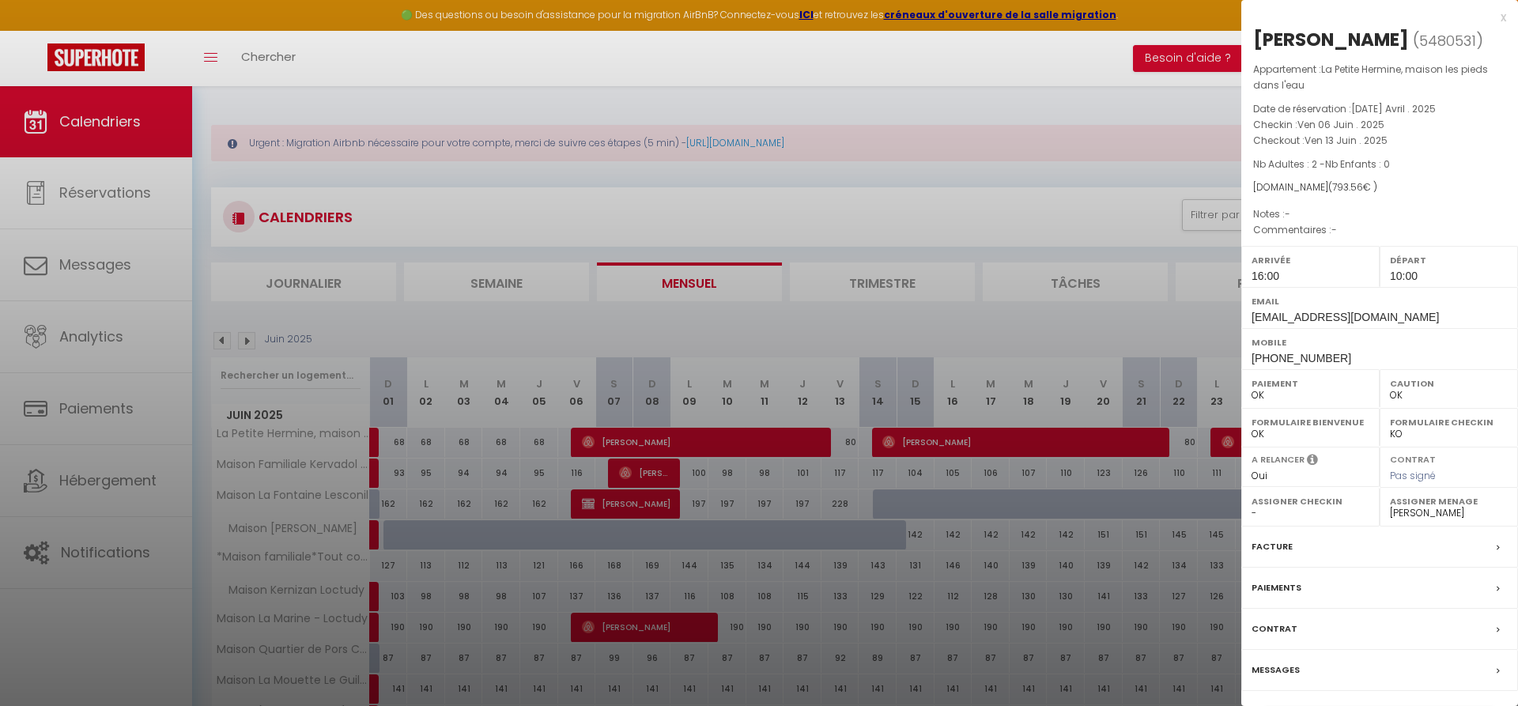
click at [1294, 540] on div "Facture" at bounding box center [1380, 547] width 277 height 41
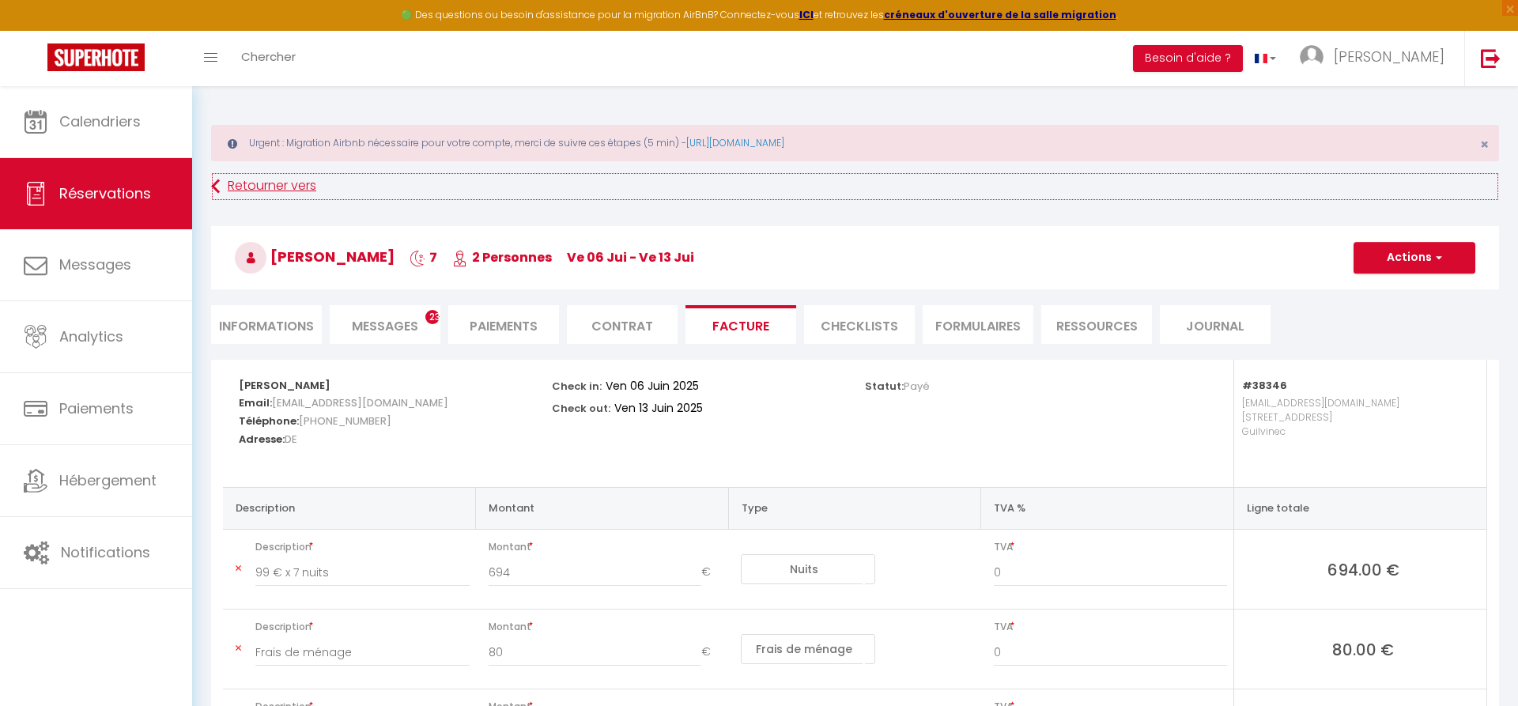
click at [233, 180] on link "Retourner vers" at bounding box center [855, 186] width 1288 height 28
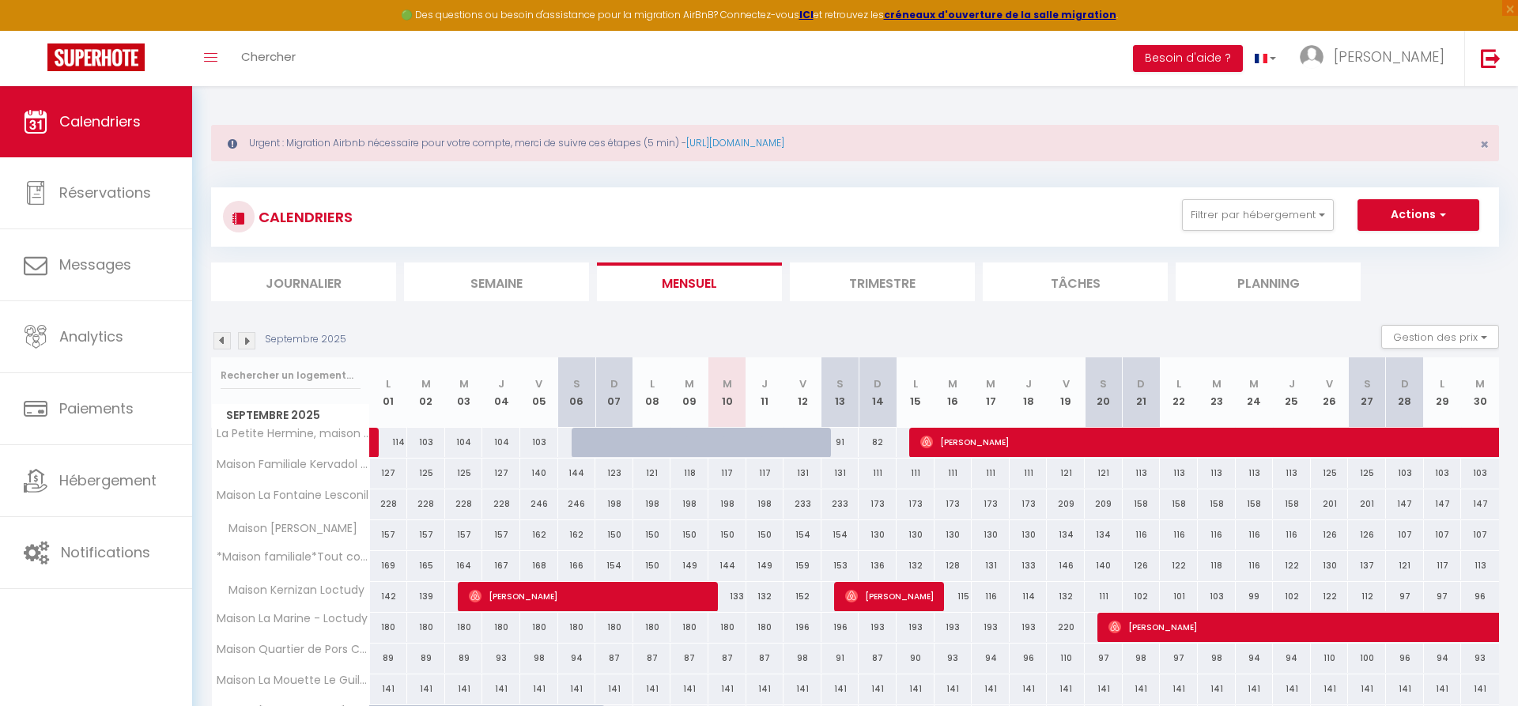
click at [222, 327] on div "Septembre 2025 Gestion des prix Nb Nuits minimum Règles Disponibilité" at bounding box center [855, 341] width 1288 height 32
click at [221, 334] on img at bounding box center [222, 340] width 17 height 17
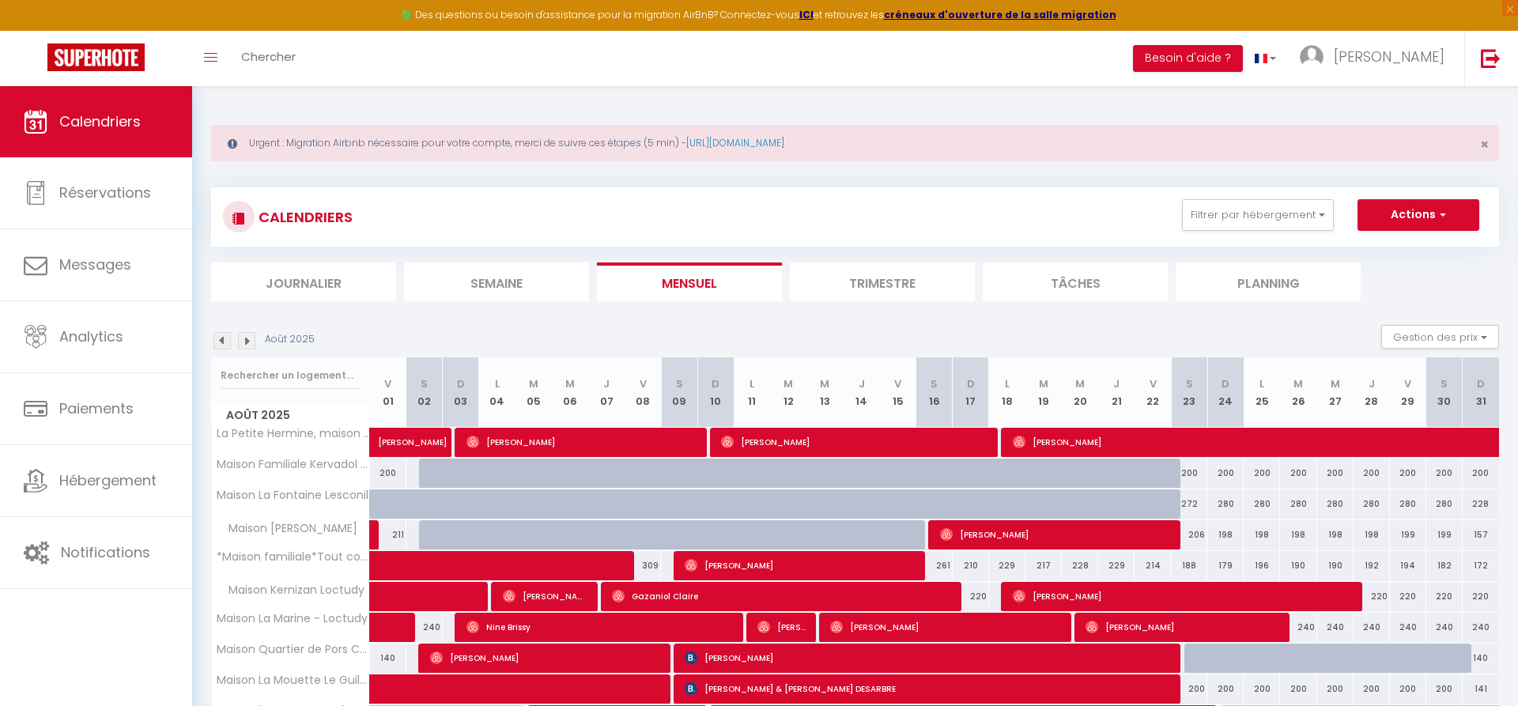
click at [221, 336] on img at bounding box center [222, 340] width 17 height 17
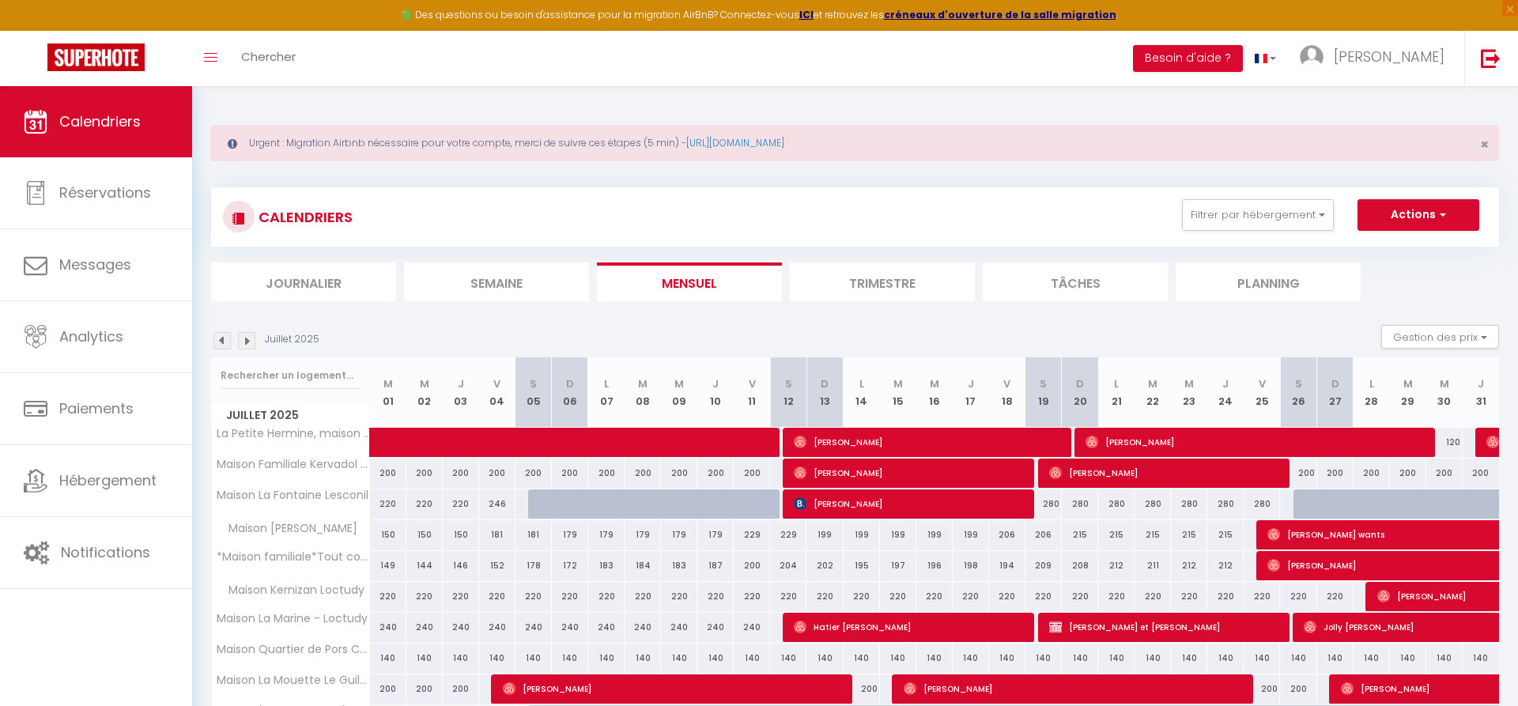
click at [221, 336] on img at bounding box center [222, 340] width 17 height 17
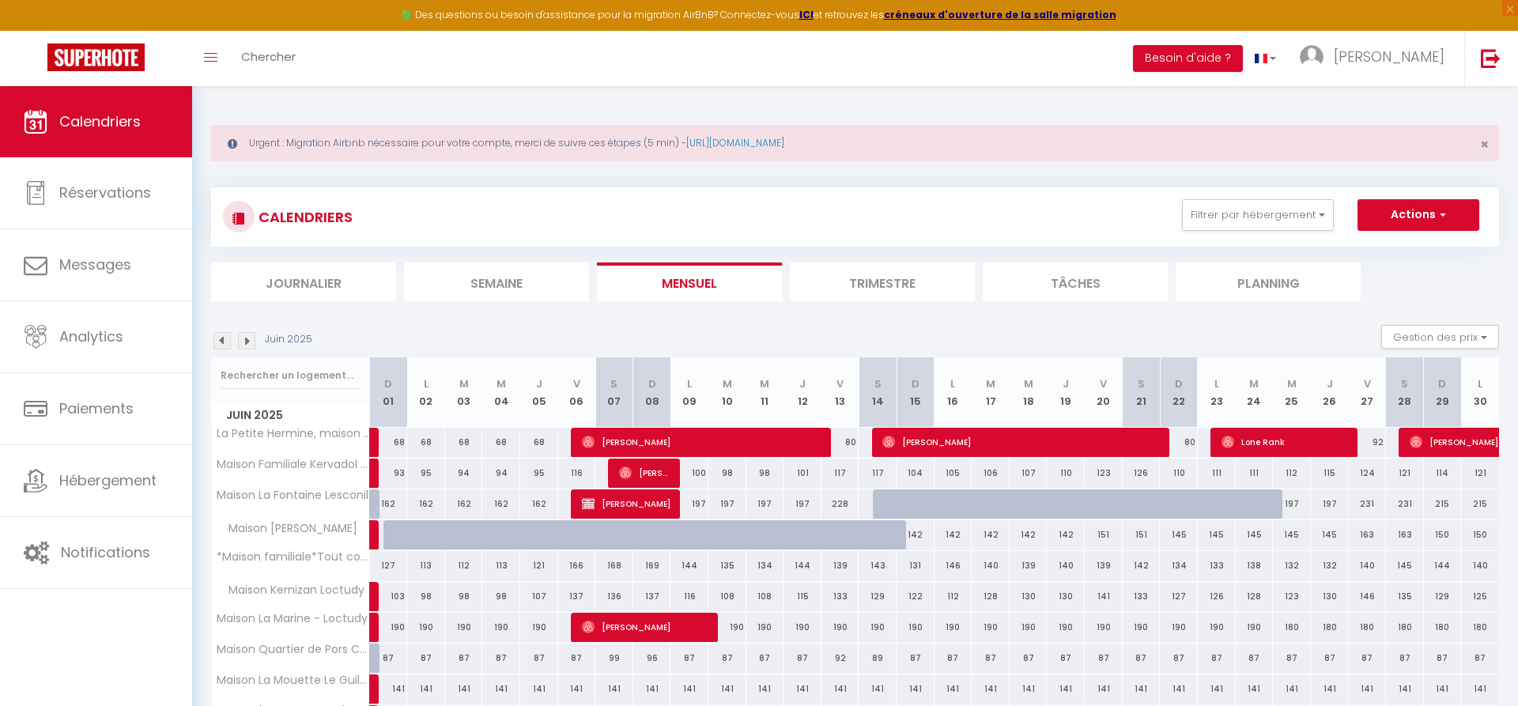
click at [778, 445] on span "[PERSON_NAME]" at bounding box center [702, 442] width 240 height 30
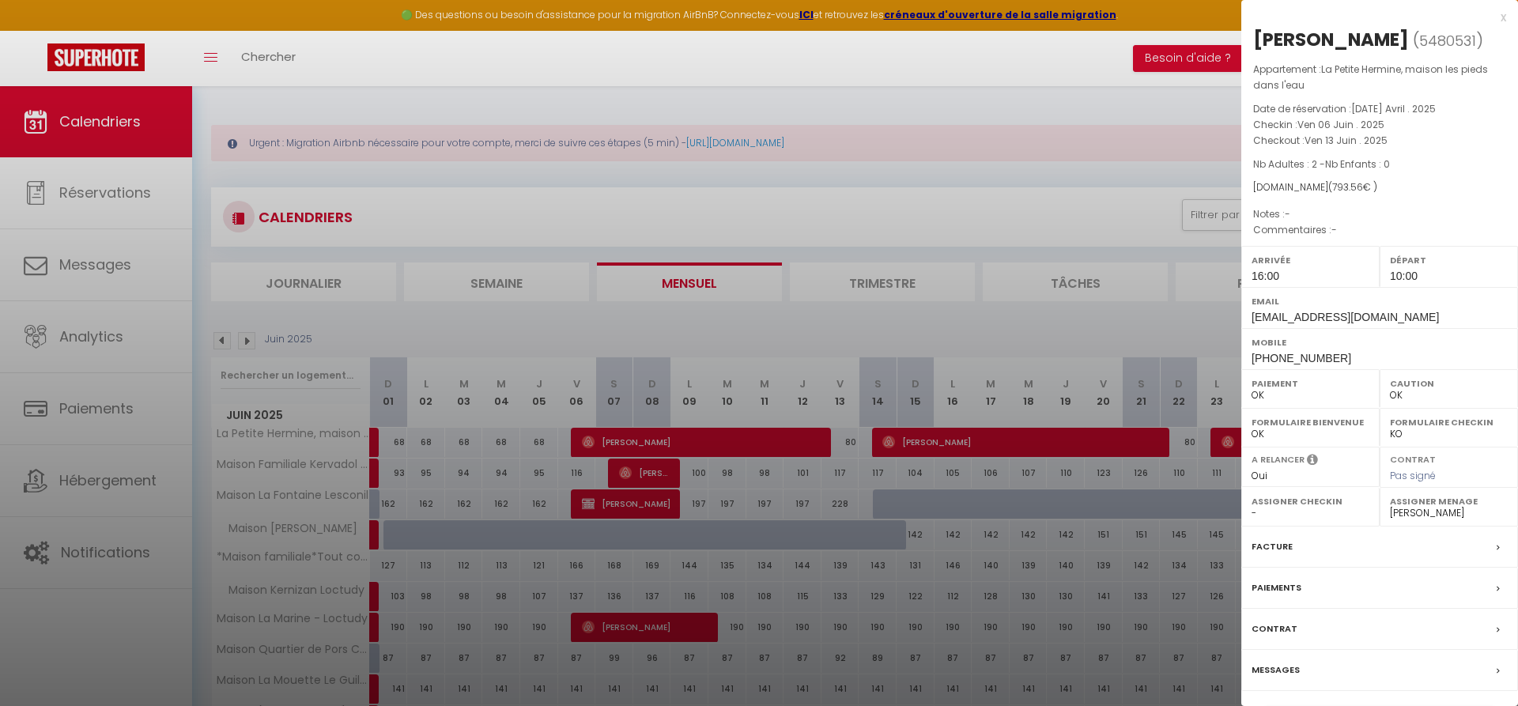
click at [1284, 543] on label "Facture" at bounding box center [1272, 547] width 41 height 17
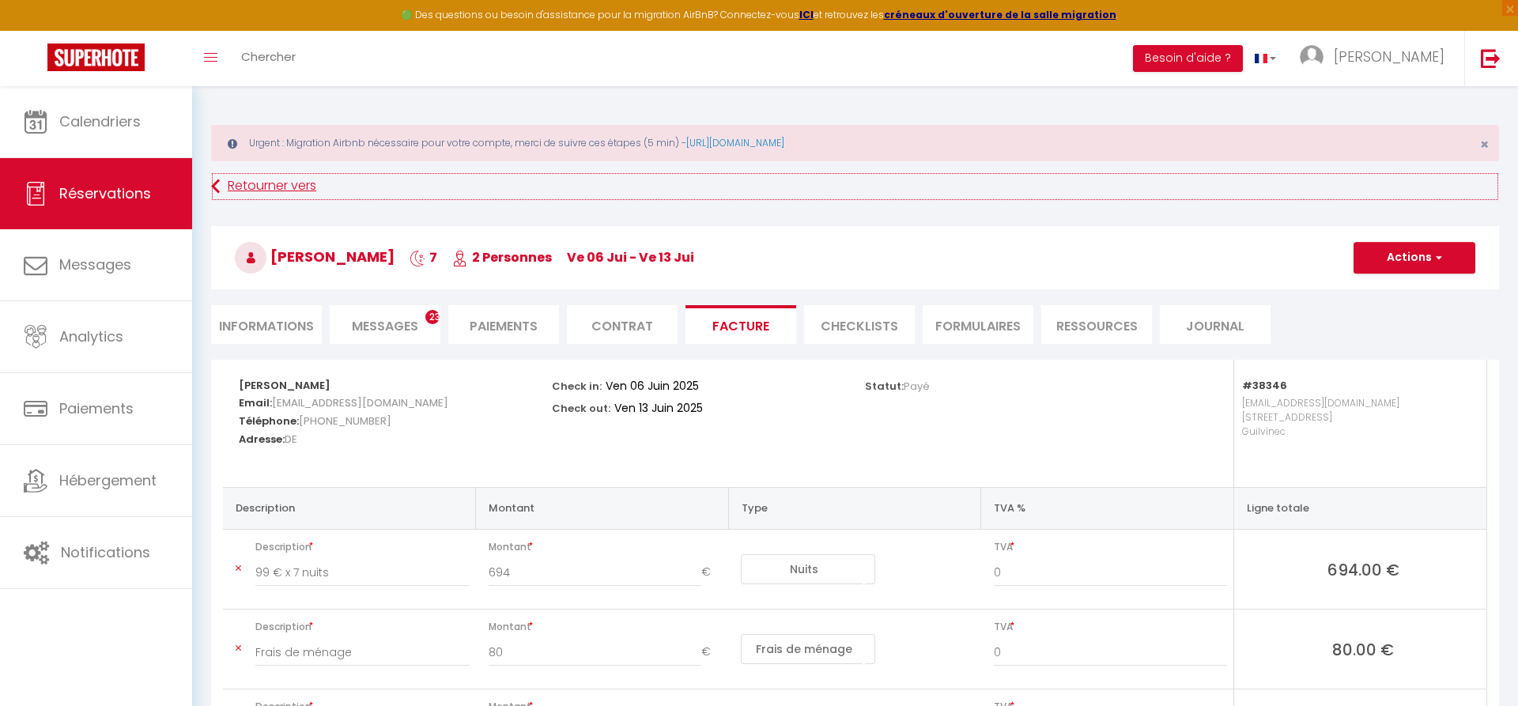
click at [222, 184] on link "Retourner vers" at bounding box center [855, 186] width 1288 height 28
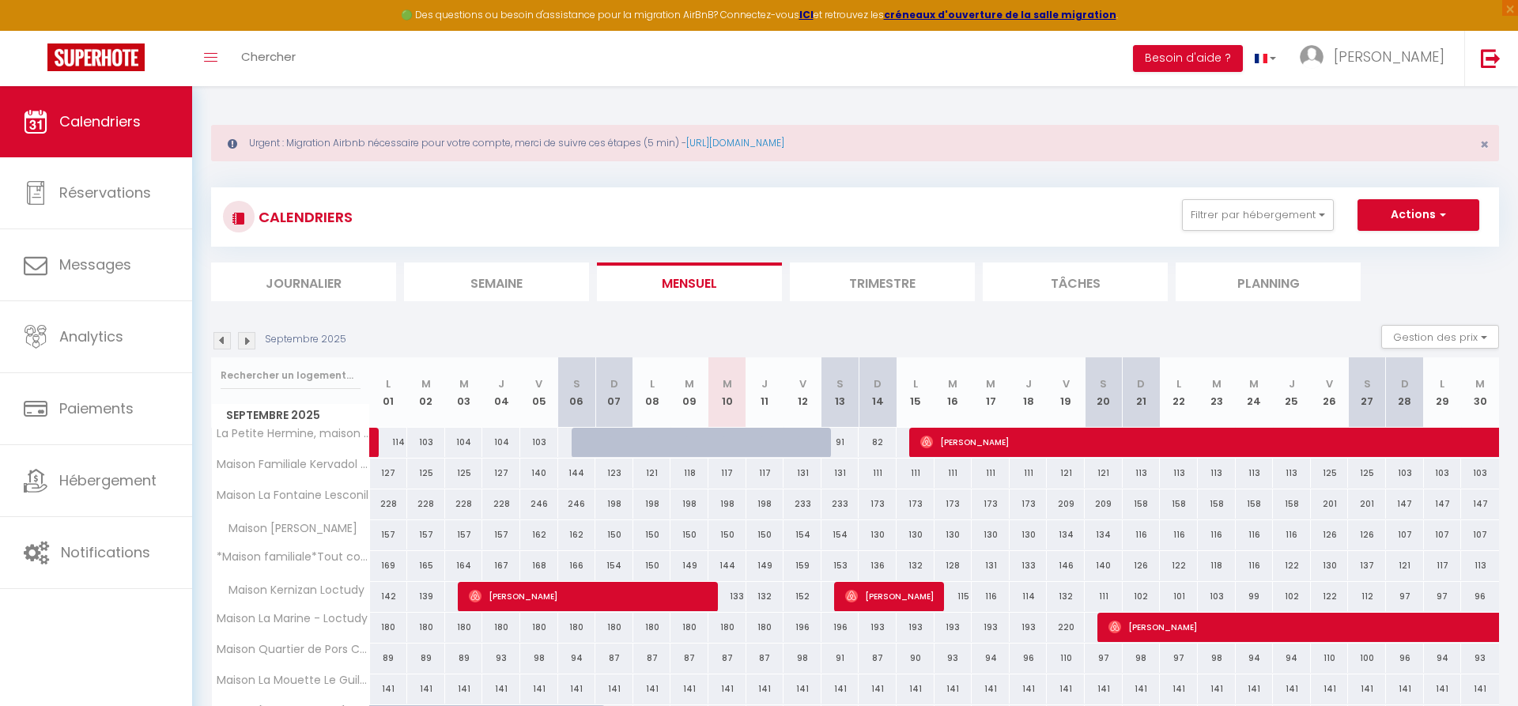
click at [225, 335] on img at bounding box center [222, 340] width 17 height 17
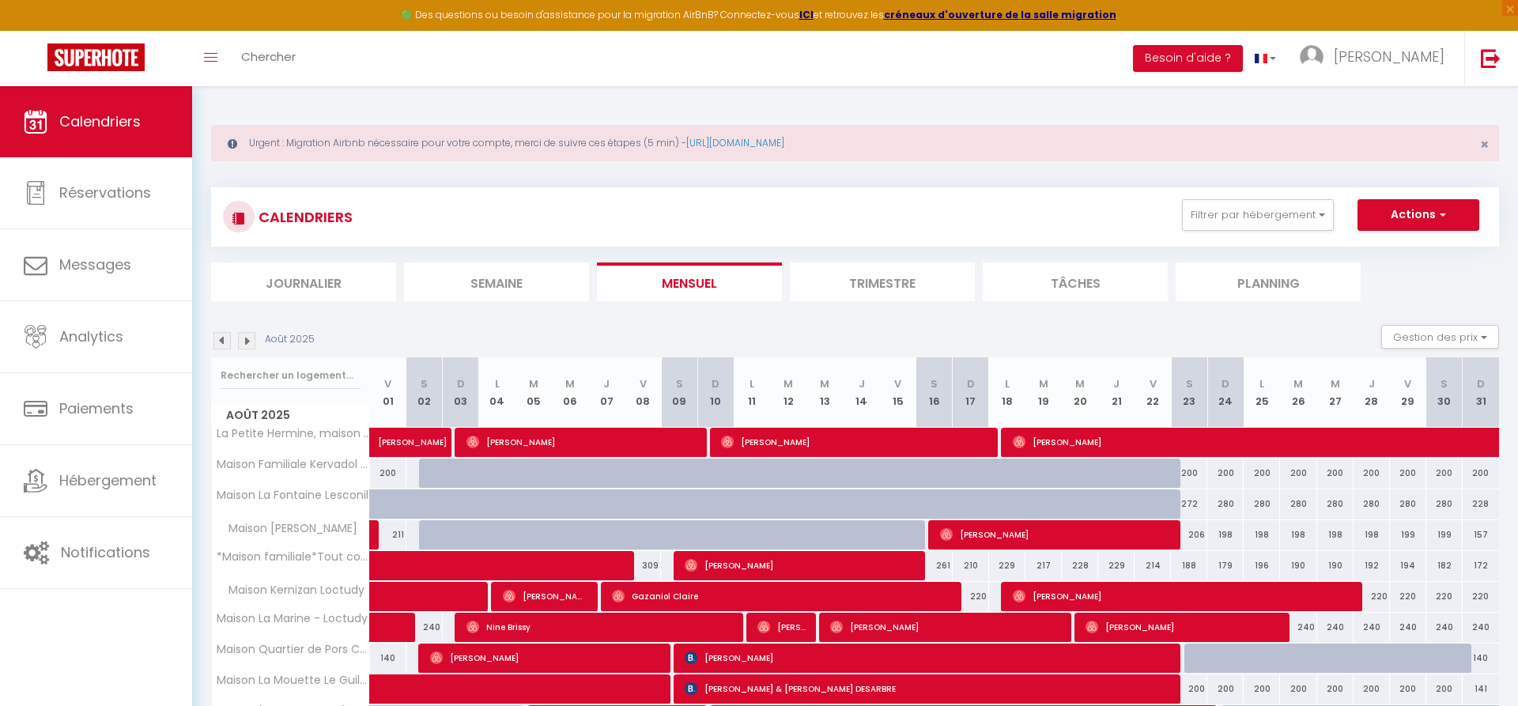
click at [225, 335] on img at bounding box center [222, 340] width 17 height 17
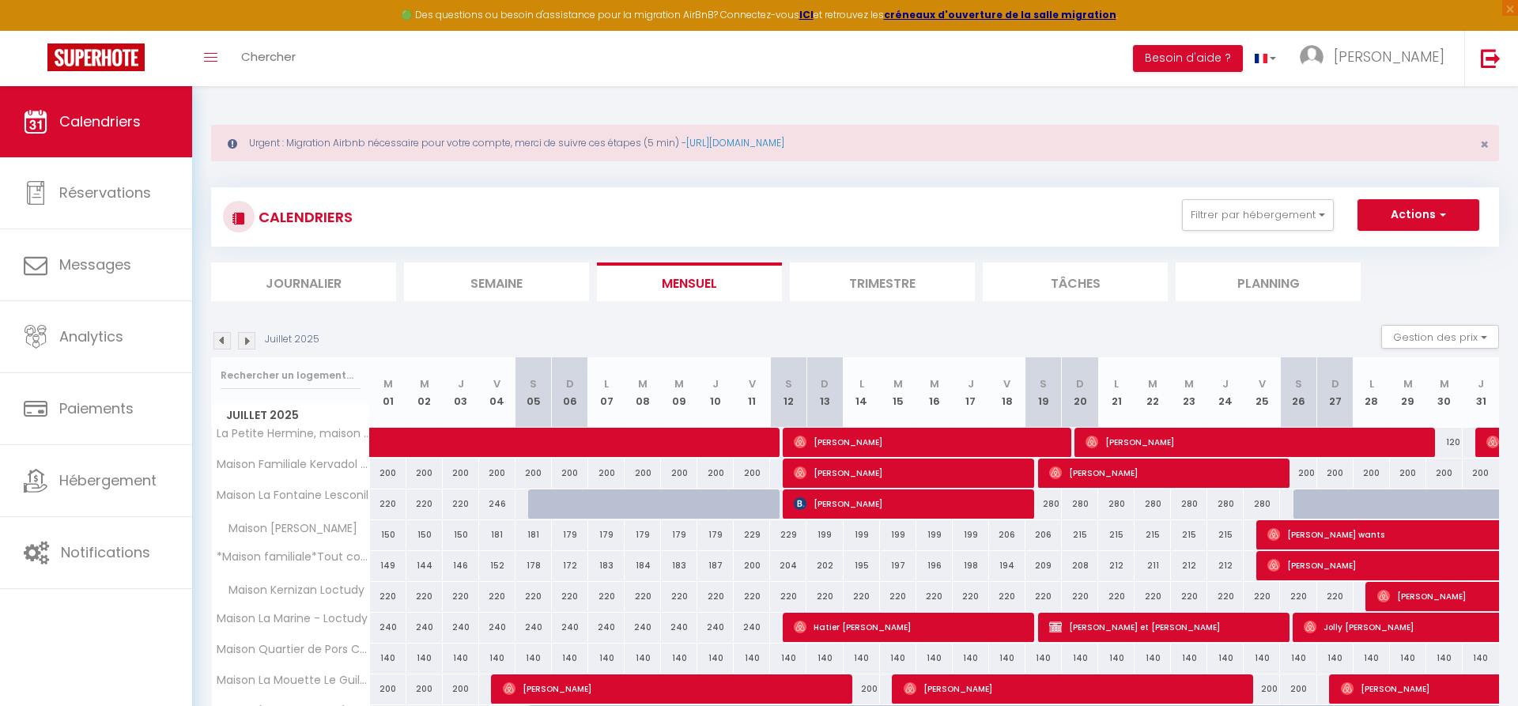
click at [225, 335] on img at bounding box center [222, 340] width 17 height 17
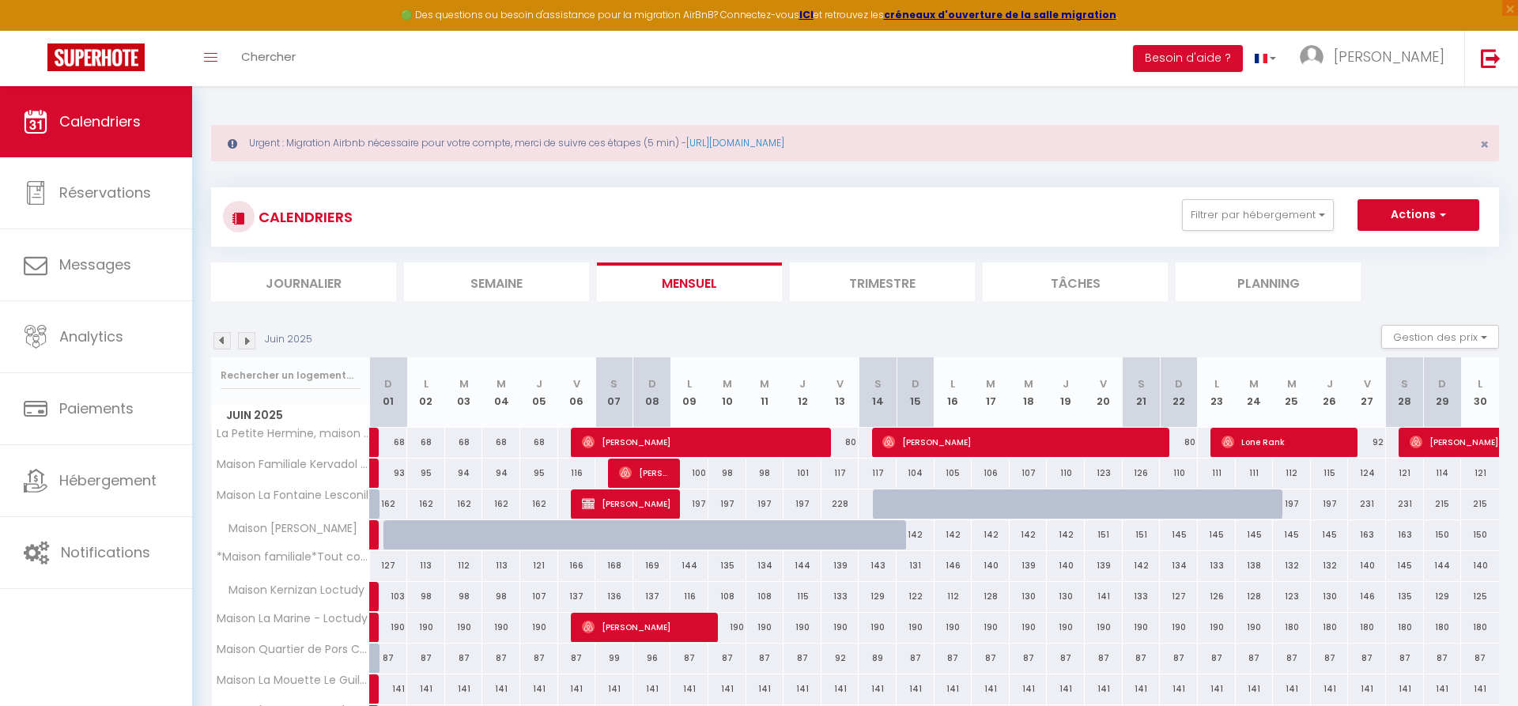
click at [1131, 442] on span "[PERSON_NAME]" at bounding box center [1022, 442] width 278 height 30
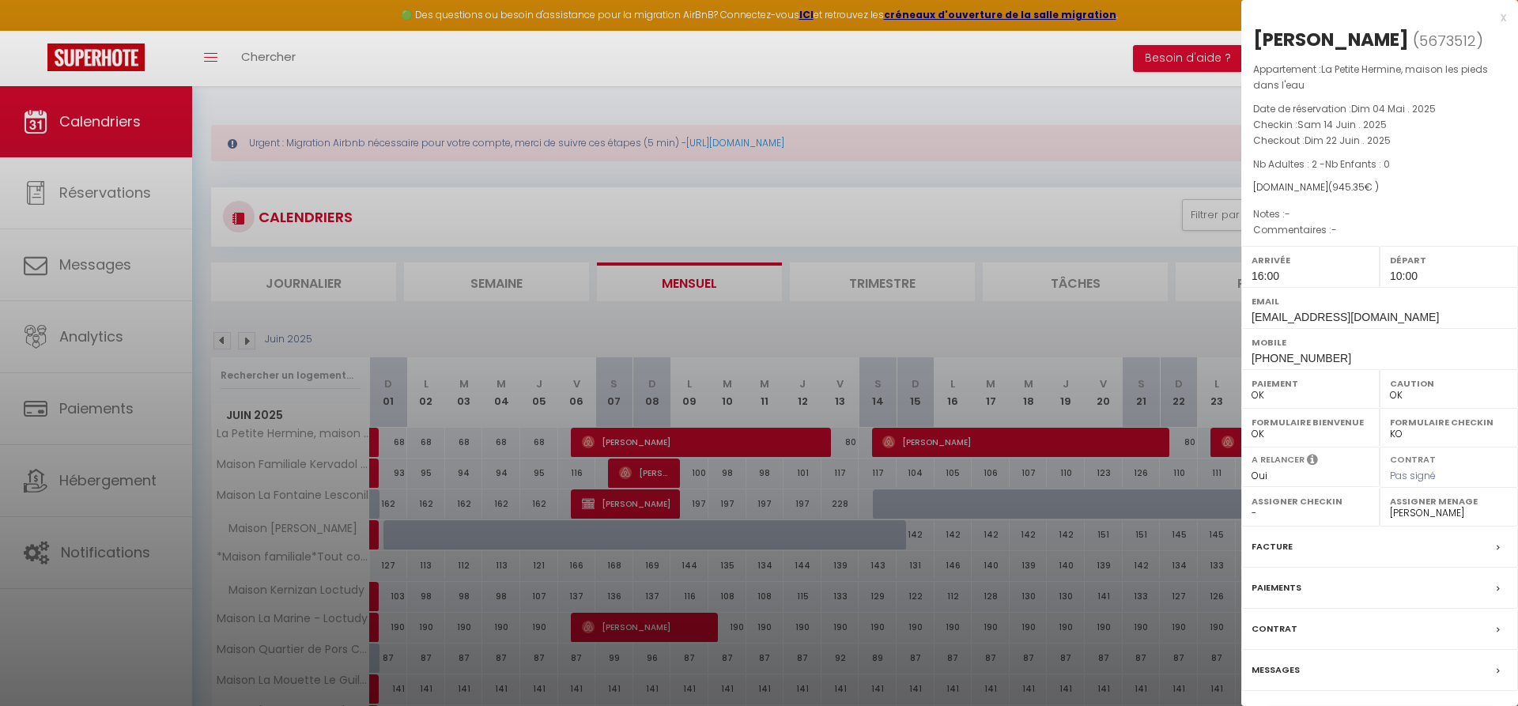
click at [1284, 543] on label "Facture" at bounding box center [1272, 547] width 41 height 17
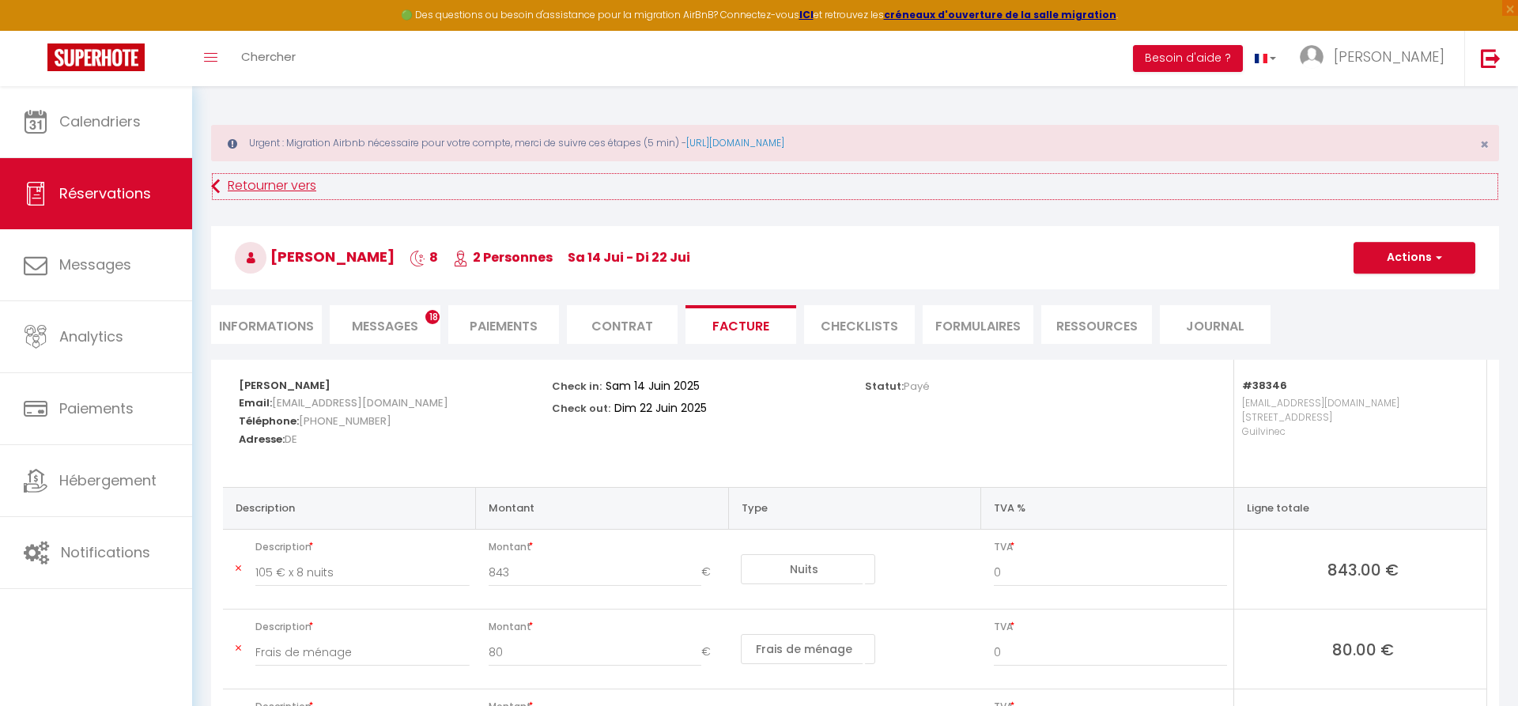
click at [241, 188] on link "Retourner vers" at bounding box center [855, 186] width 1288 height 28
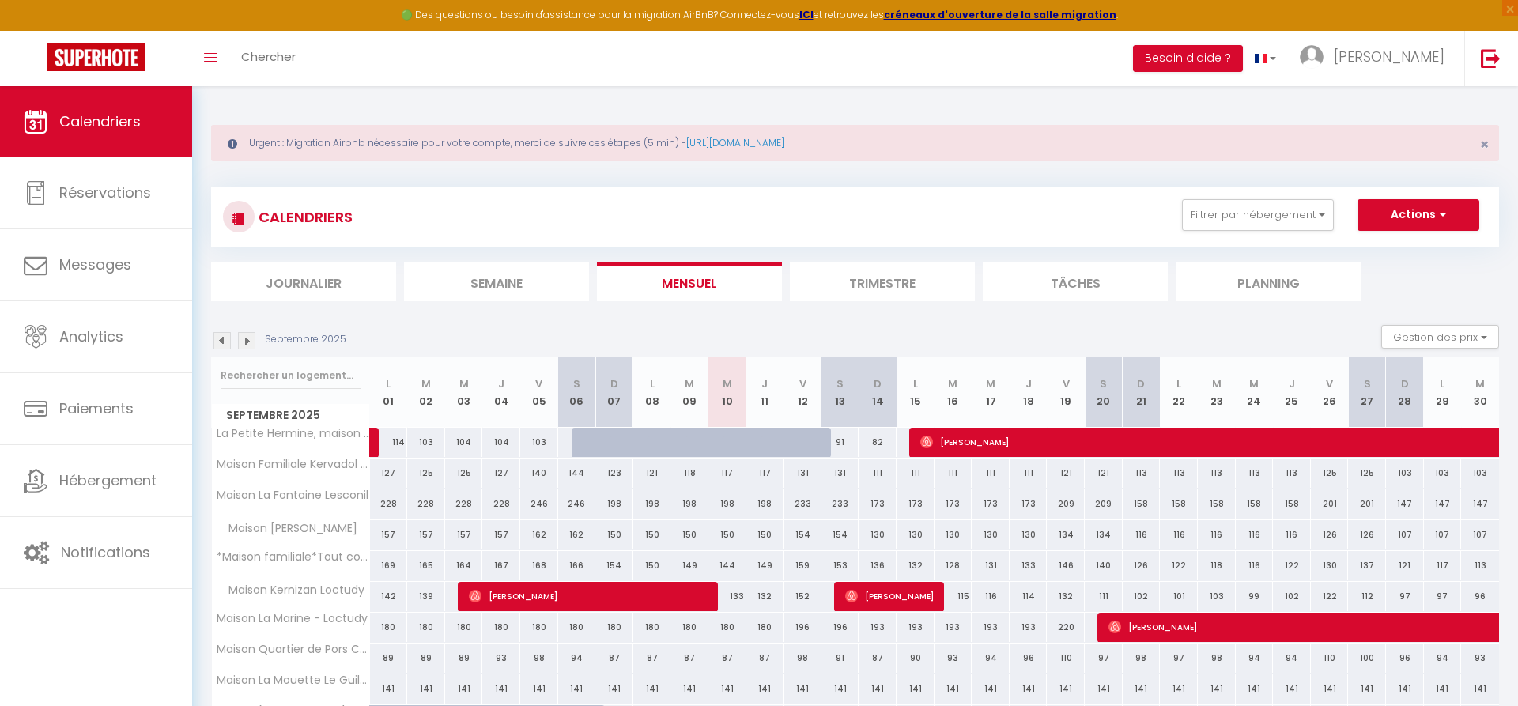
click at [225, 338] on img at bounding box center [222, 340] width 17 height 17
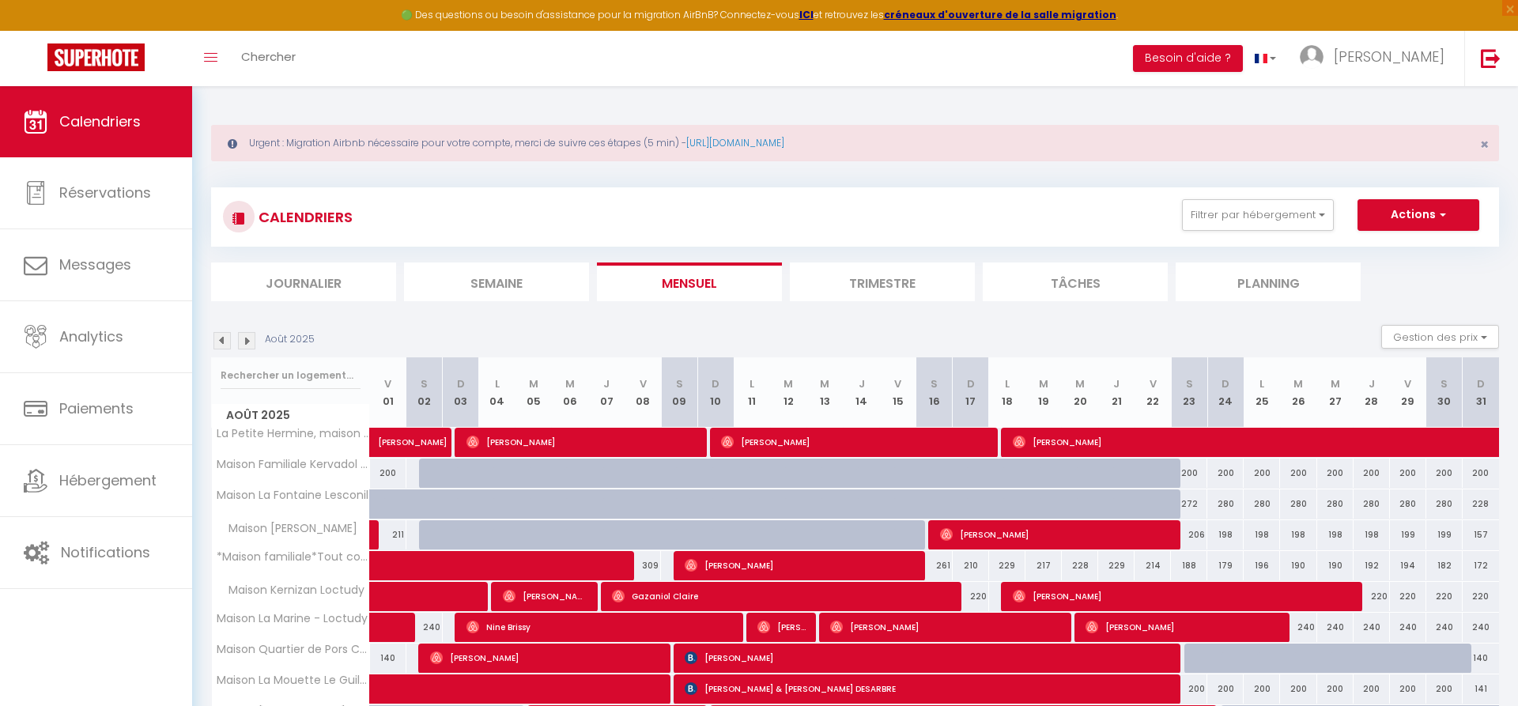
click at [225, 338] on img at bounding box center [222, 340] width 17 height 17
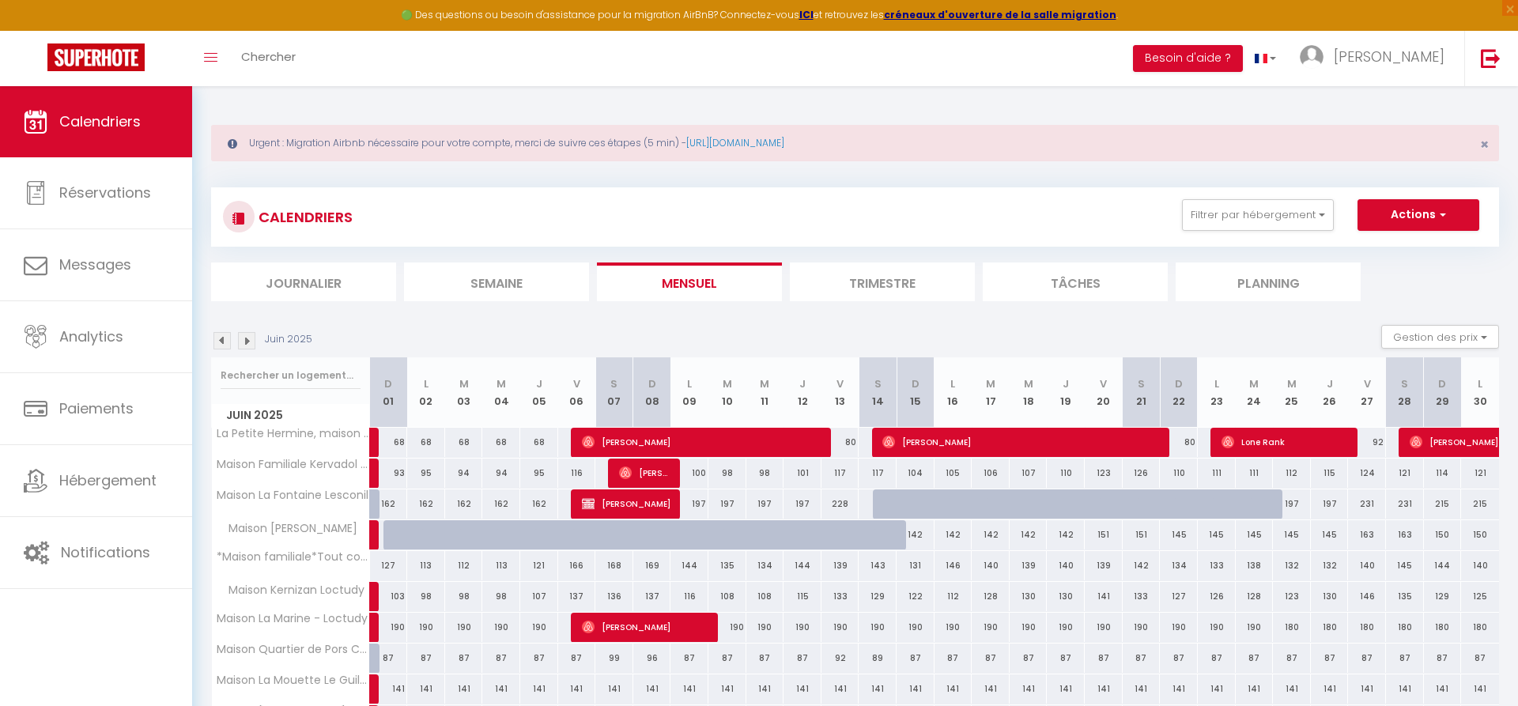
click at [1320, 443] on span "Lone Rank" at bounding box center [1285, 442] width 127 height 30
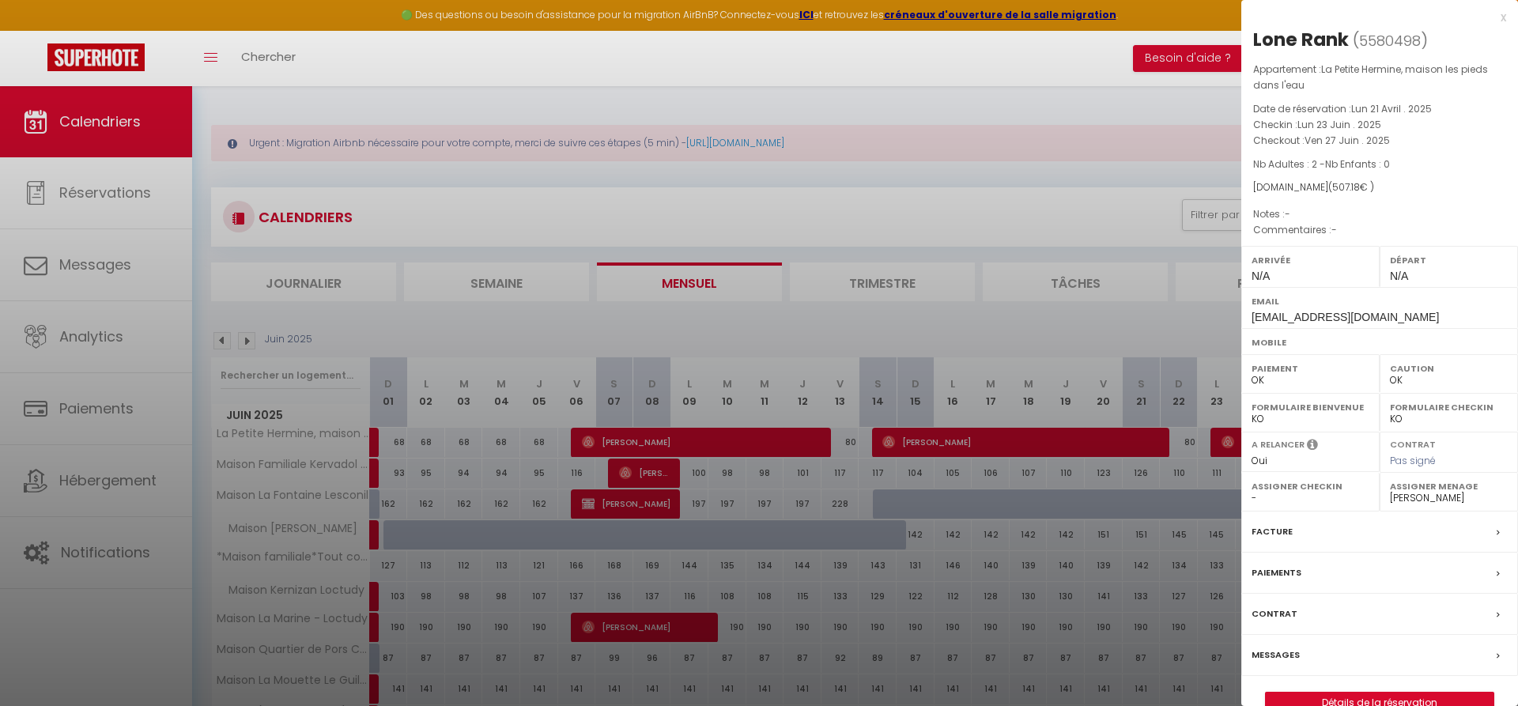
click at [1280, 524] on div "Facture" at bounding box center [1380, 532] width 277 height 41
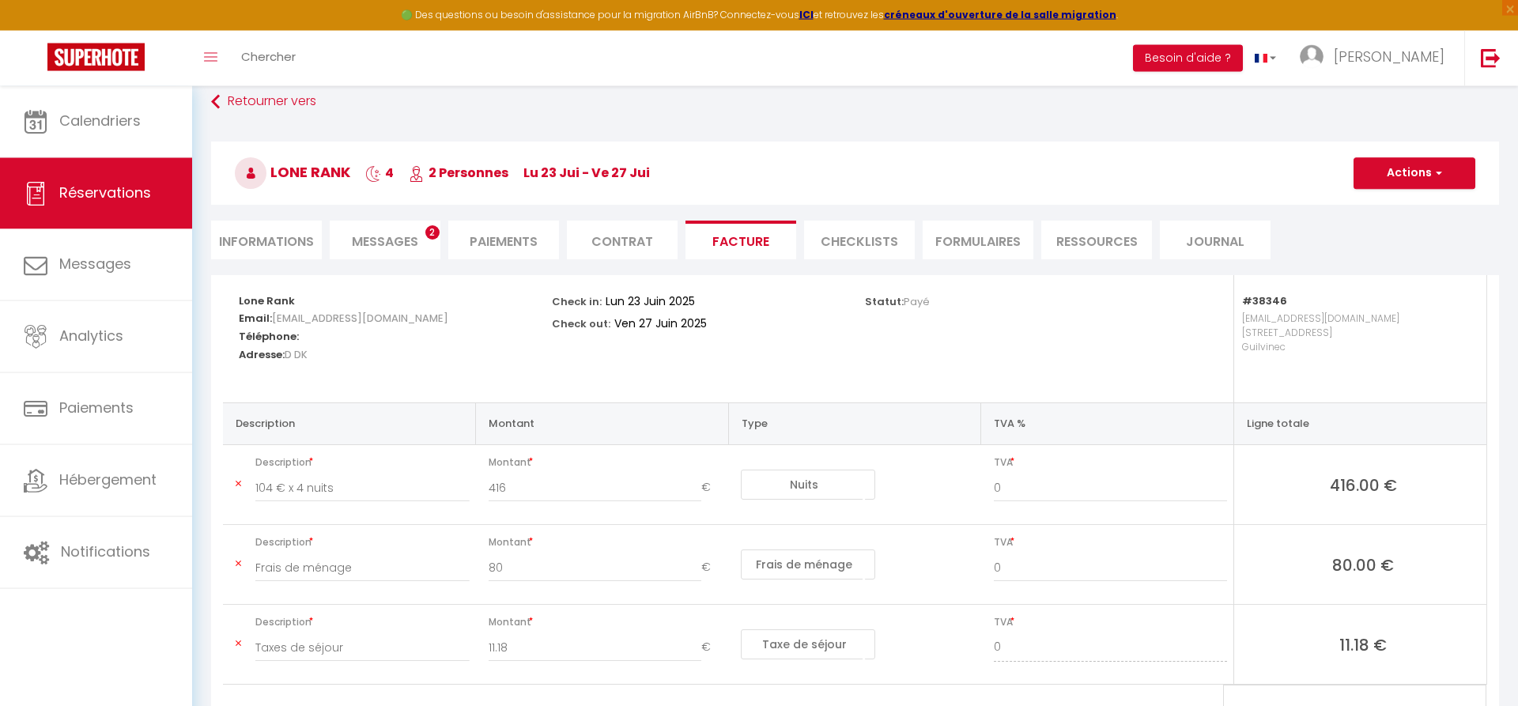
scroll to position [161, 0]
